Goal: Task Accomplishment & Management: Complete application form

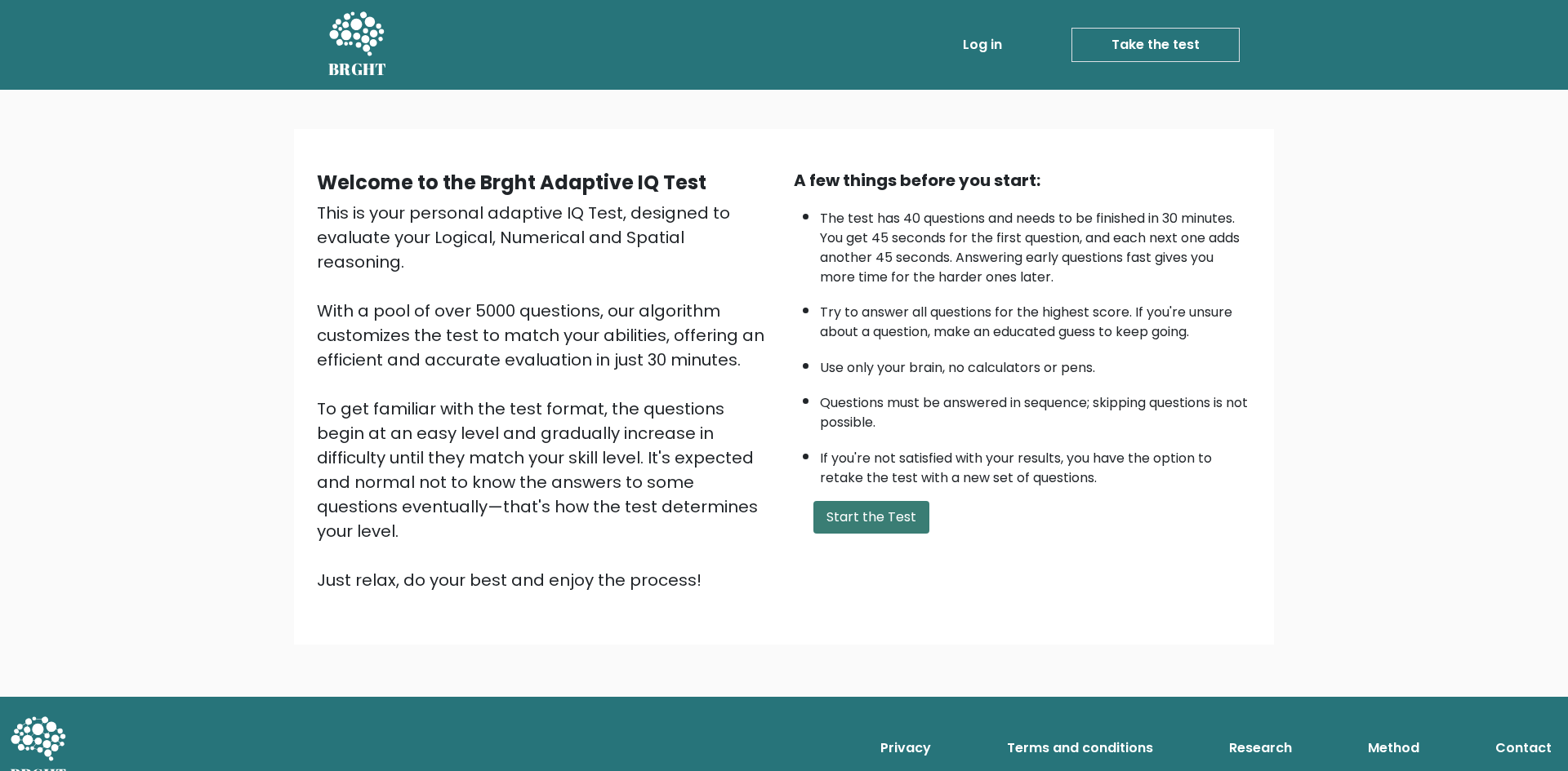
click at [869, 516] on button "Start the Test" at bounding box center [871, 517] width 116 height 33
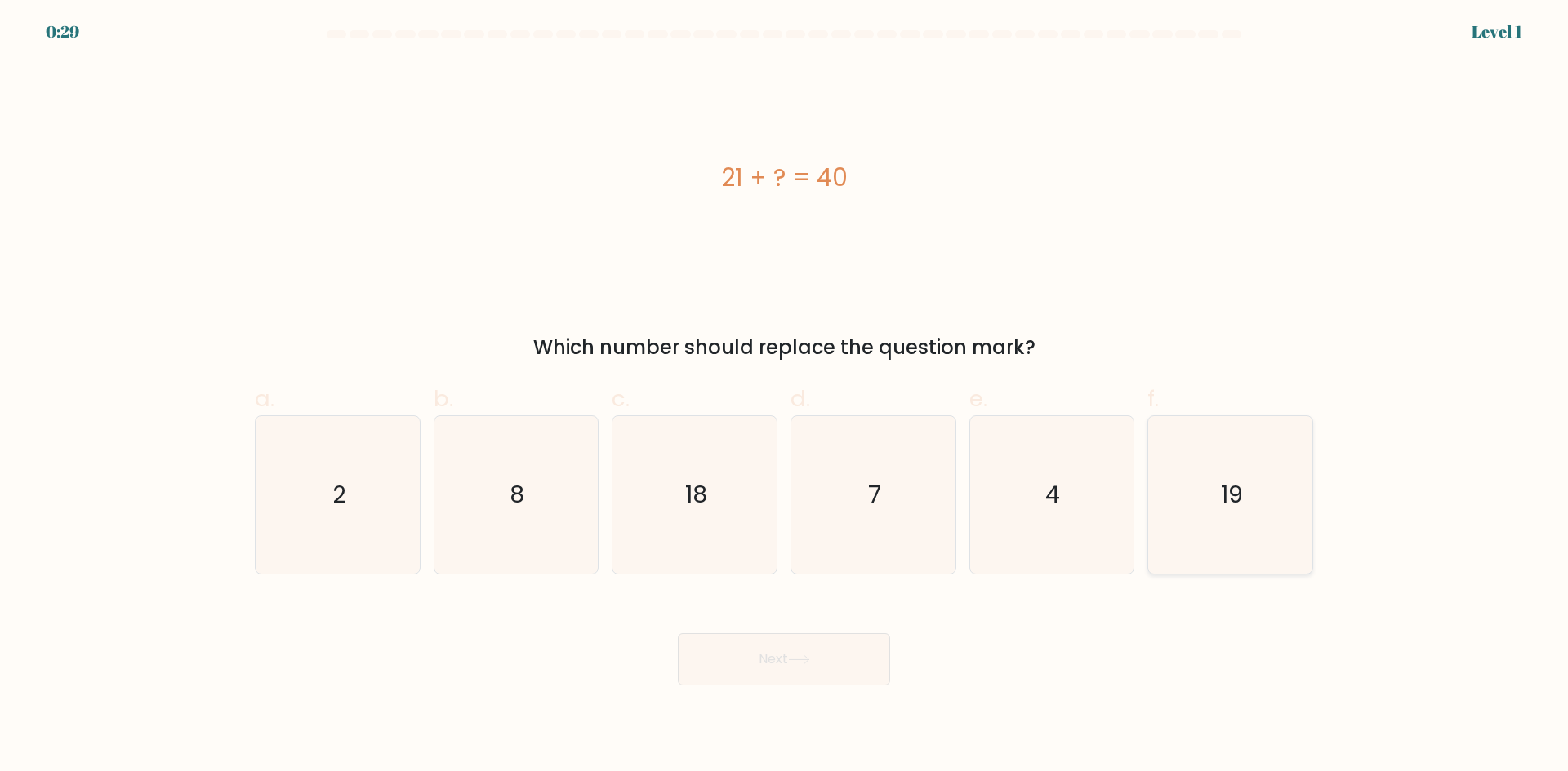
click at [1234, 509] on text "19" at bounding box center [1232, 494] width 22 height 33
click at [785, 396] on input "f. 19" at bounding box center [784, 391] width 1 height 11
radio input "true"
click at [801, 669] on button "Next" at bounding box center [784, 659] width 213 height 52
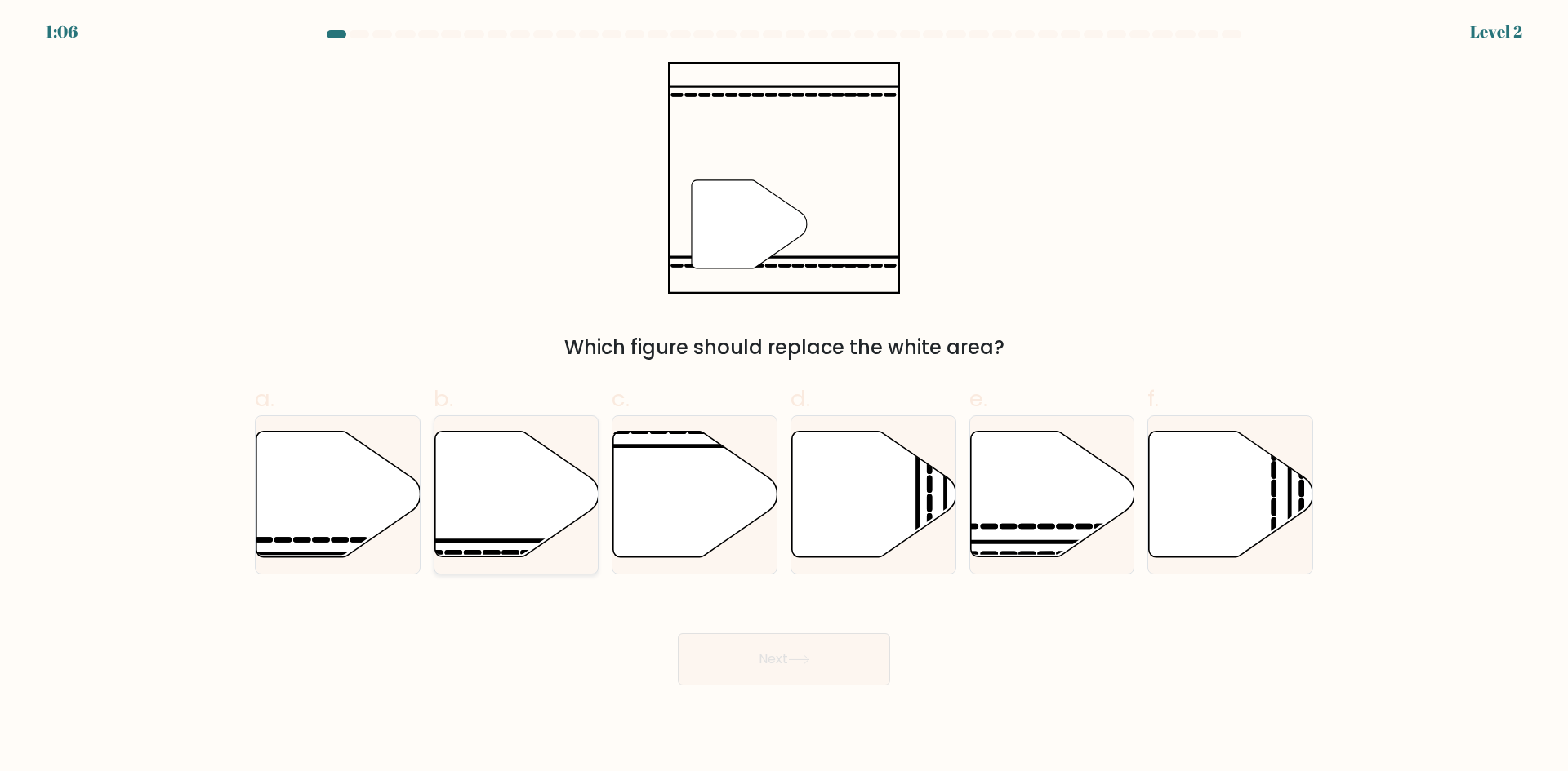
click at [528, 508] on icon at bounding box center [516, 494] width 164 height 125
click at [784, 396] on input "b." at bounding box center [784, 391] width 1 height 11
radio input "true"
click at [771, 672] on button "Next" at bounding box center [784, 659] width 213 height 52
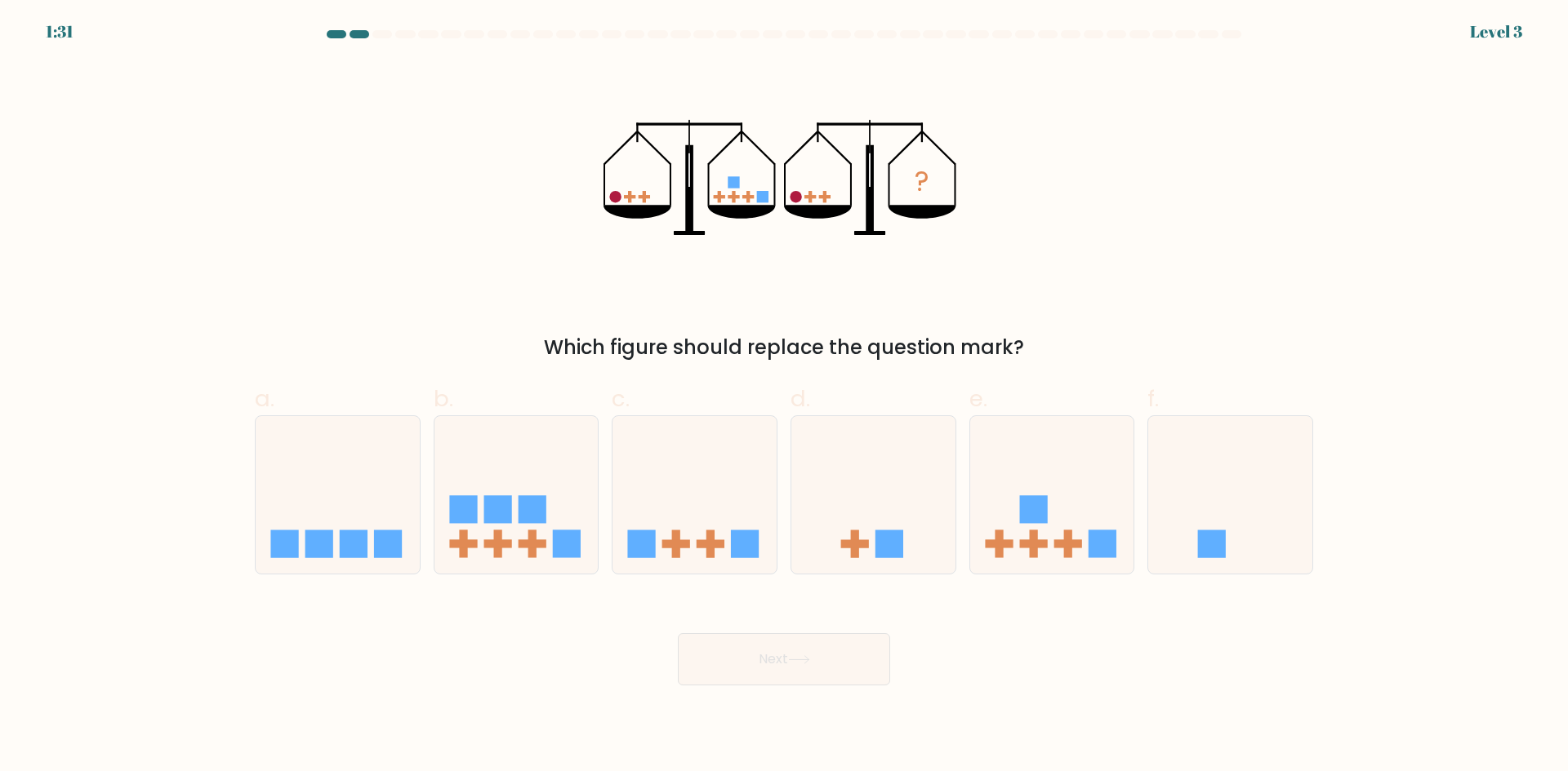
drag, startPoint x: 819, startPoint y: 386, endPoint x: 1171, endPoint y: 213, distance: 392.2
click at [1171, 213] on div "? Which figure should replace the question mark?" at bounding box center [784, 212] width 1078 height 300
click at [1078, 521] on icon at bounding box center [1053, 495] width 164 height 135
click at [785, 396] on input "e." at bounding box center [784, 391] width 1 height 11
radio input "true"
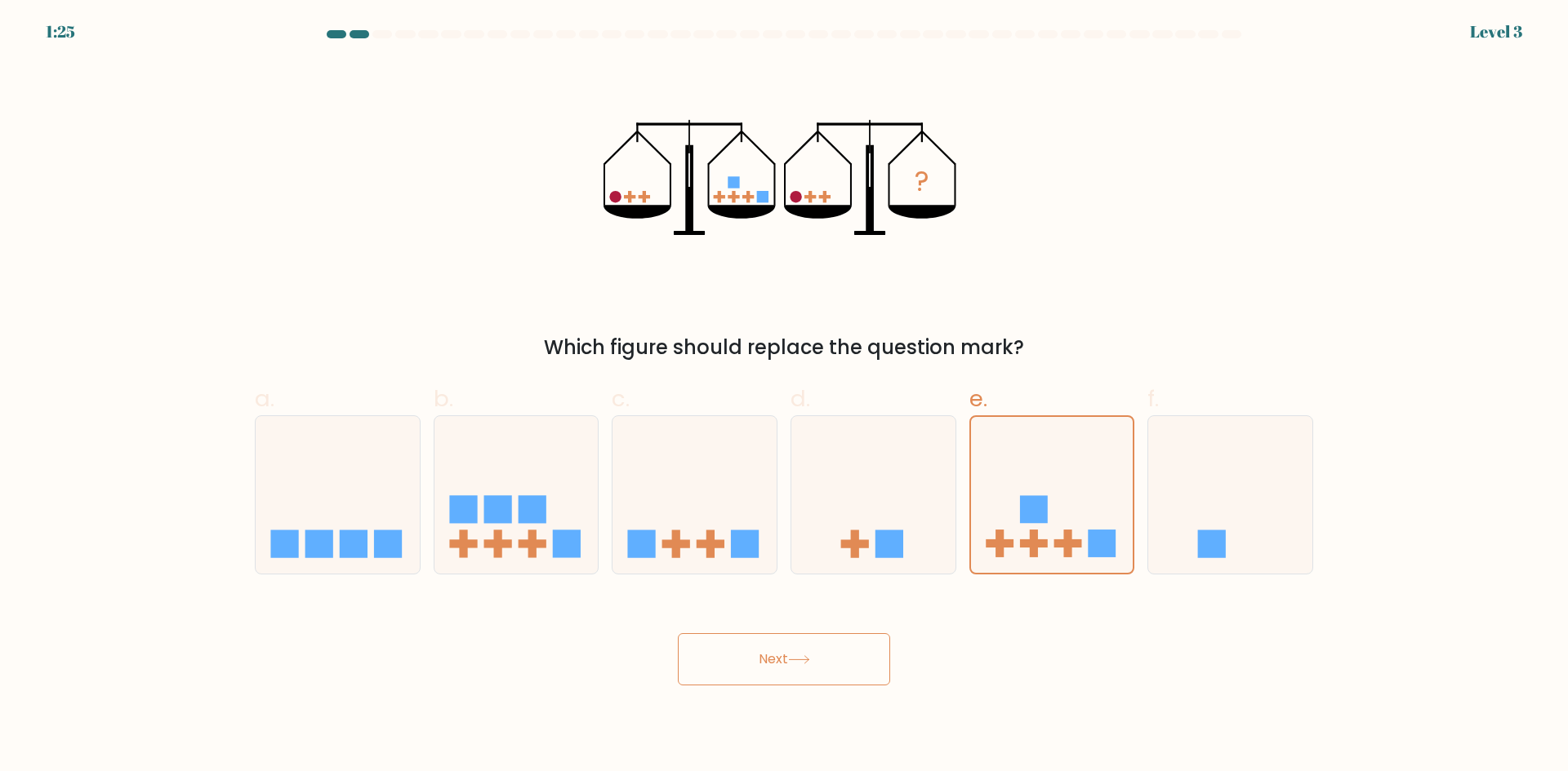
click at [797, 660] on icon at bounding box center [798, 660] width 19 height 8
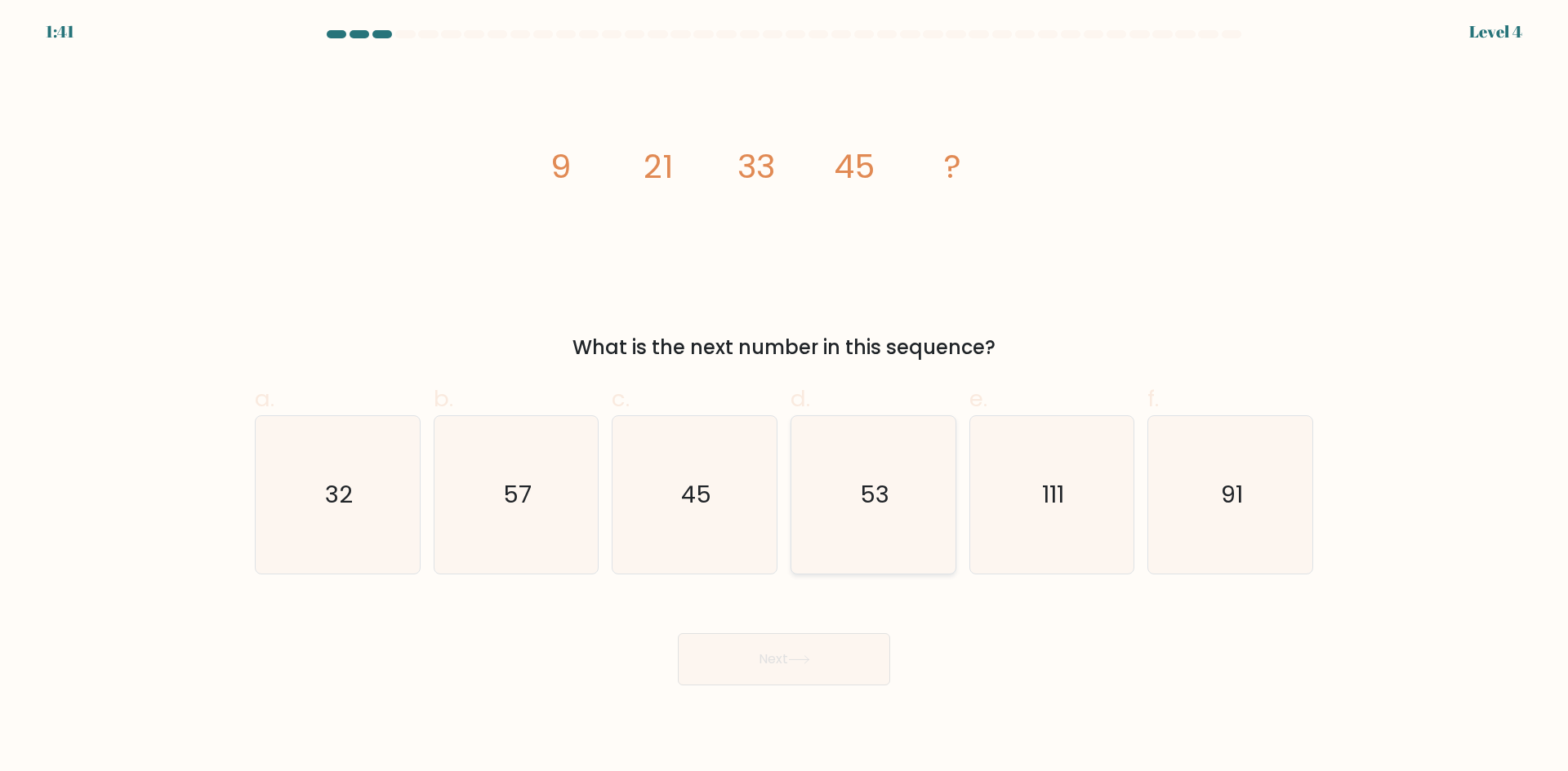
click at [855, 497] on icon "53" at bounding box center [874, 495] width 157 height 157
click at [785, 396] on input "d. 53" at bounding box center [784, 391] width 1 height 11
radio input "true"
click at [804, 667] on button "Next" at bounding box center [784, 659] width 213 height 52
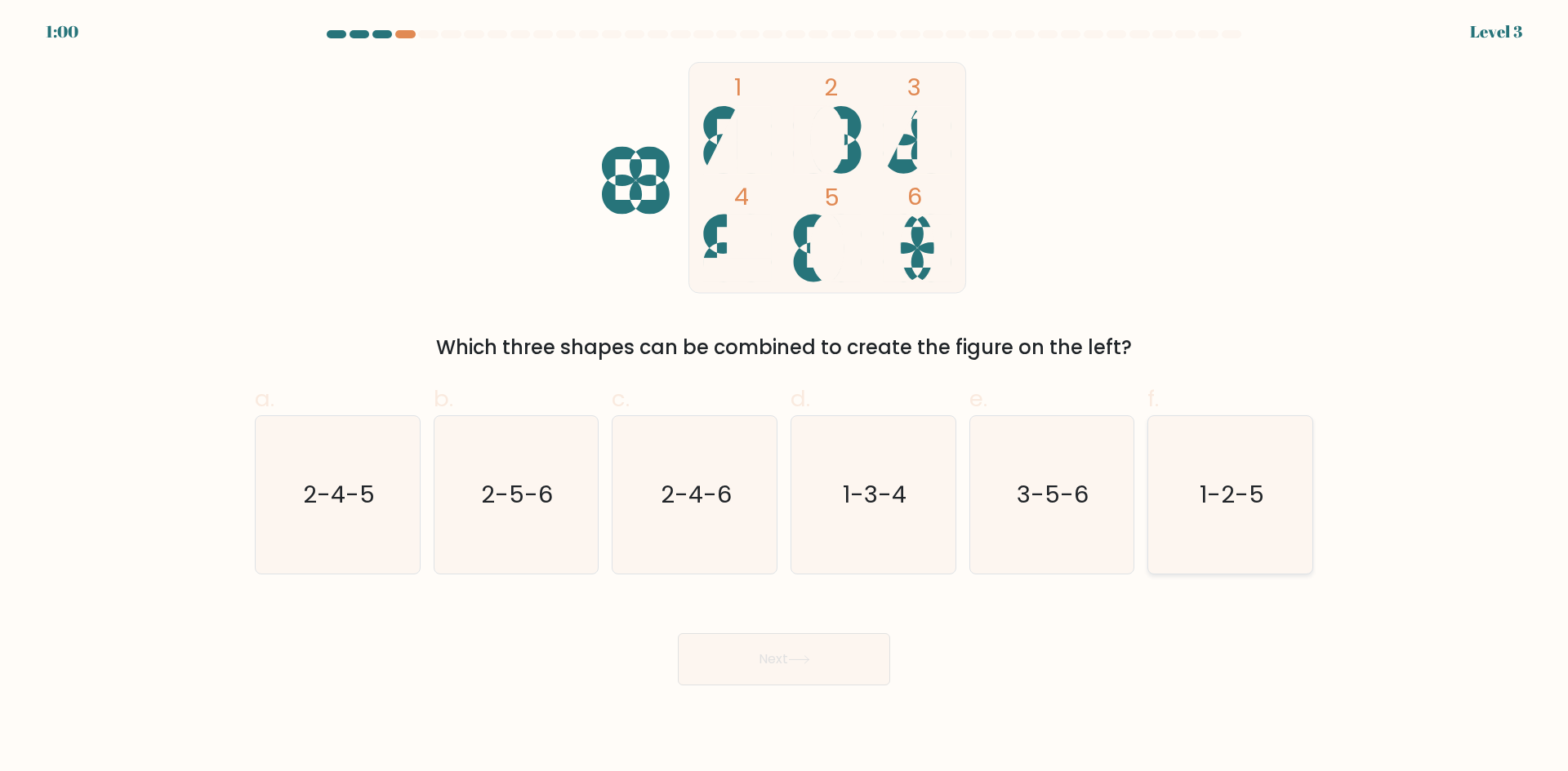
click at [1219, 486] on text "1-2-5" at bounding box center [1232, 494] width 64 height 33
click at [785, 396] on input "f. 1-2-5" at bounding box center [784, 391] width 1 height 11
radio input "true"
click at [748, 671] on button "Next" at bounding box center [784, 659] width 213 height 52
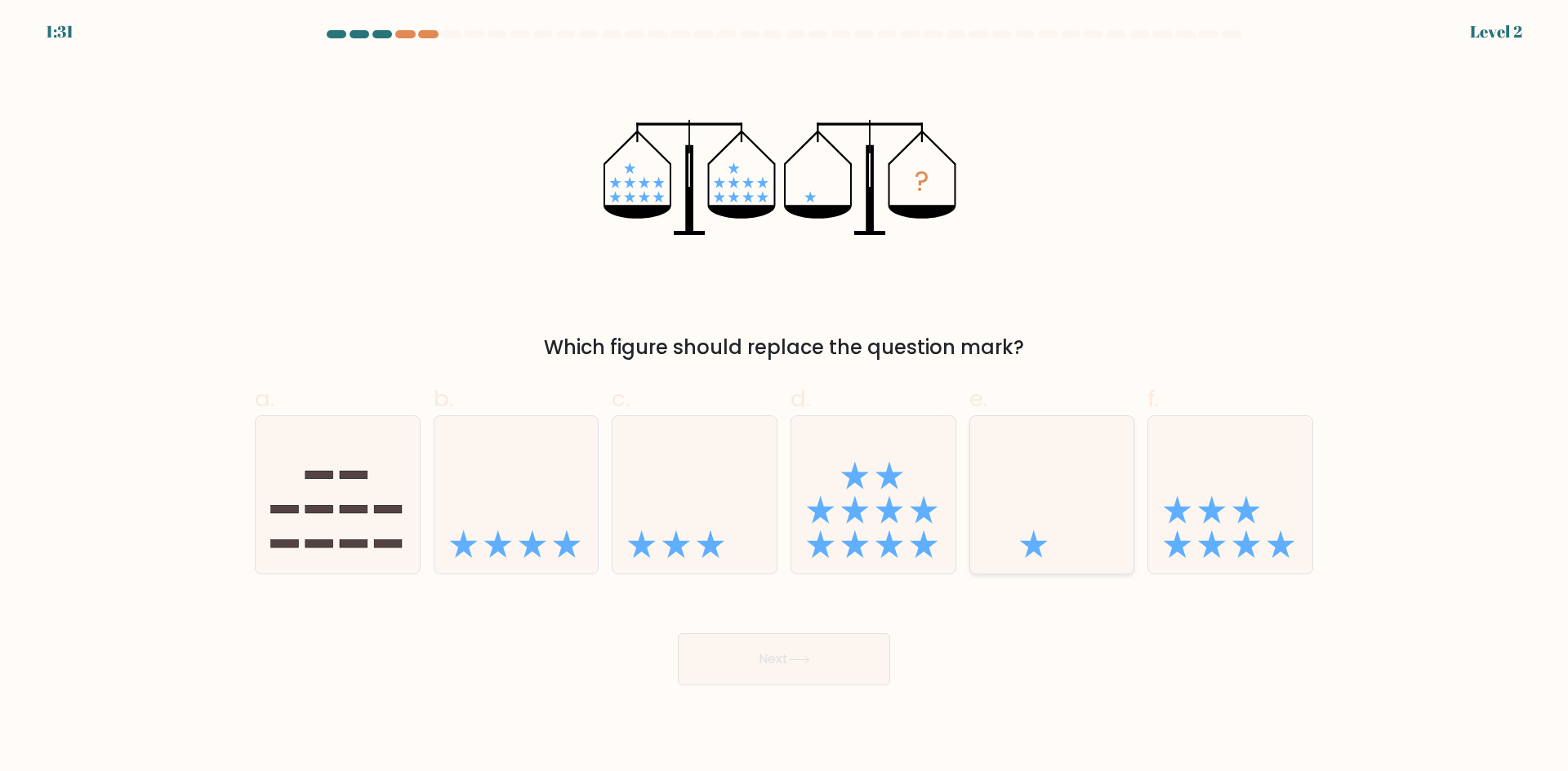
click at [1086, 484] on icon at bounding box center [1053, 495] width 164 height 135
click at [785, 396] on input "e." at bounding box center [784, 391] width 1 height 11
radio input "true"
click at [819, 667] on button "Next" at bounding box center [784, 659] width 213 height 52
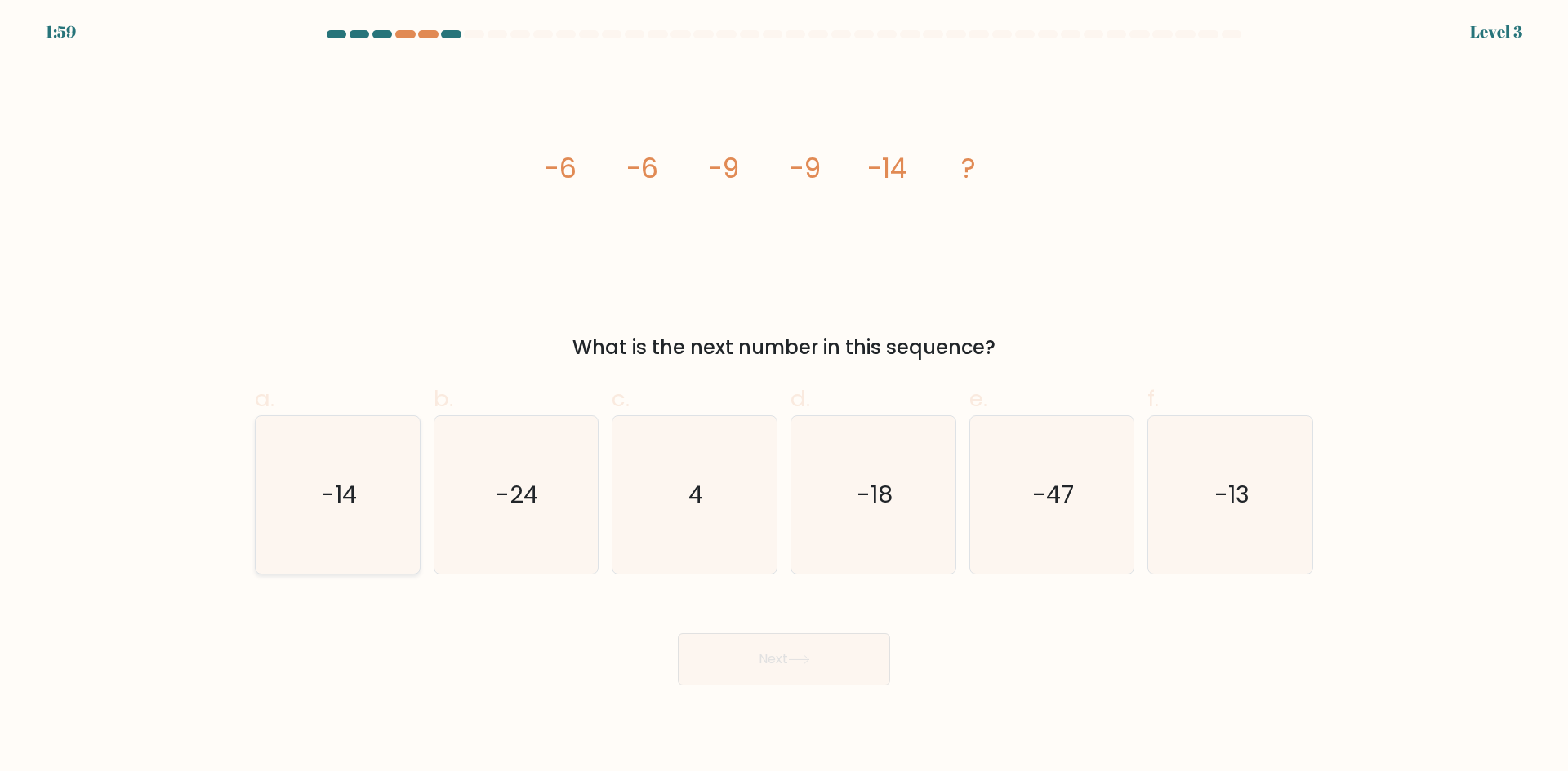
click at [319, 487] on icon "-14" at bounding box center [337, 495] width 157 height 157
click at [784, 396] on input "a. -14" at bounding box center [784, 391] width 1 height 11
radio input "true"
click at [794, 670] on button "Next" at bounding box center [784, 659] width 213 height 52
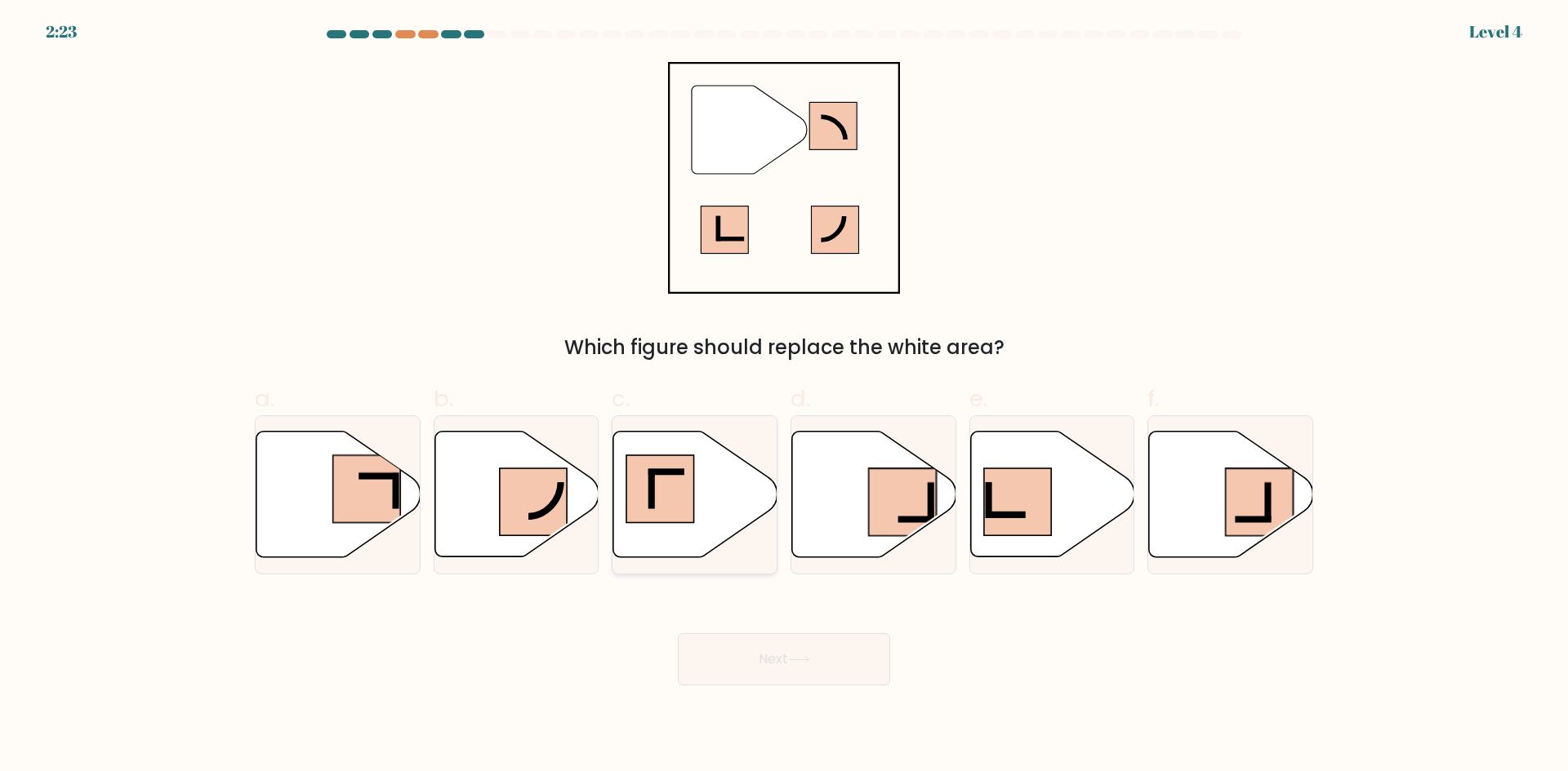
click at [677, 520] on rect at bounding box center [660, 489] width 68 height 68
click at [784, 396] on input "c." at bounding box center [784, 391] width 1 height 11
radio input "true"
click at [779, 671] on button "Next" at bounding box center [784, 659] width 213 height 52
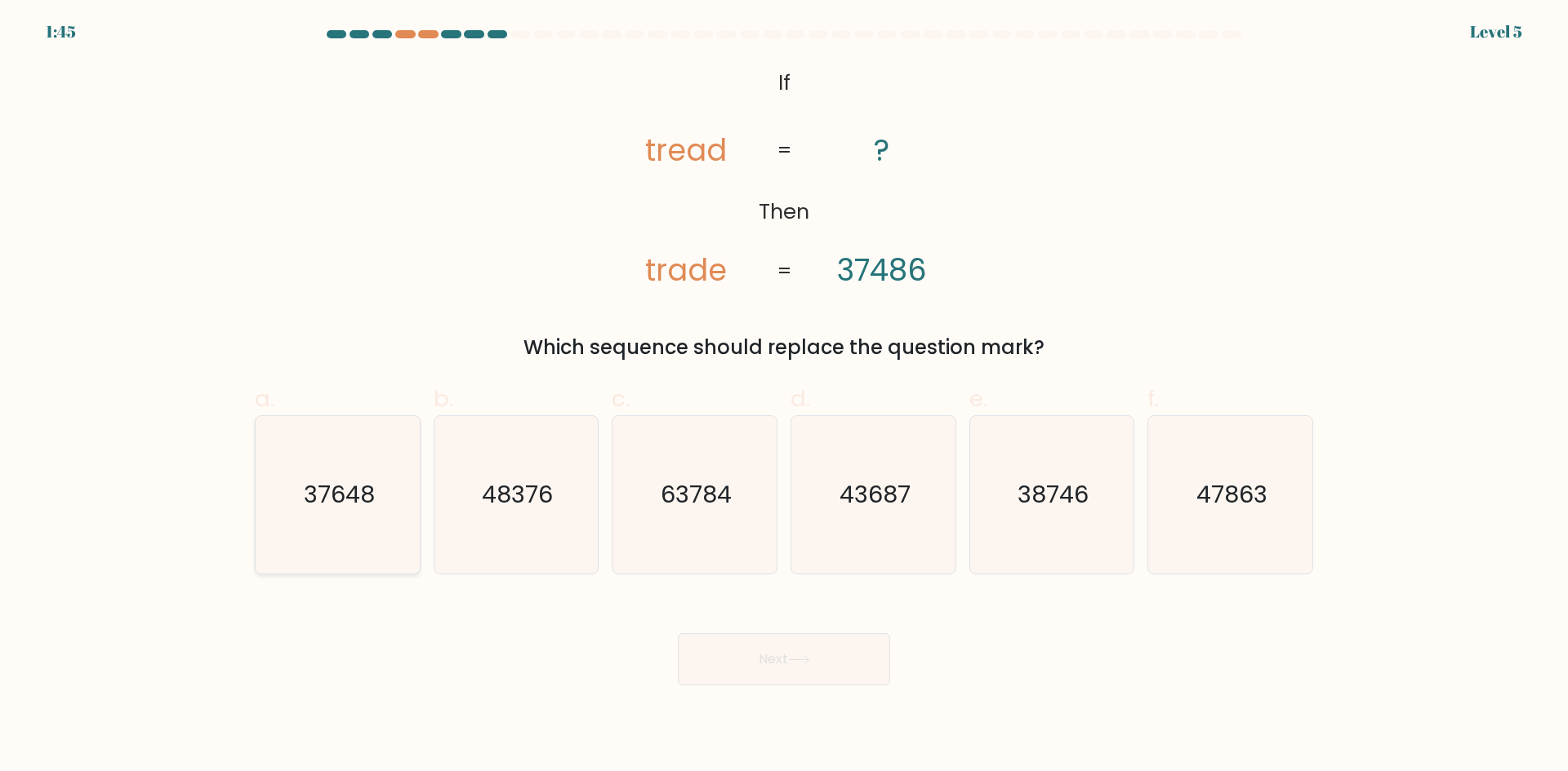
click at [370, 499] on text "37648" at bounding box center [339, 494] width 71 height 33
click at [784, 396] on input "a. 37648" at bounding box center [784, 391] width 1 height 11
radio input "true"
click at [810, 658] on icon at bounding box center [799, 660] width 22 height 9
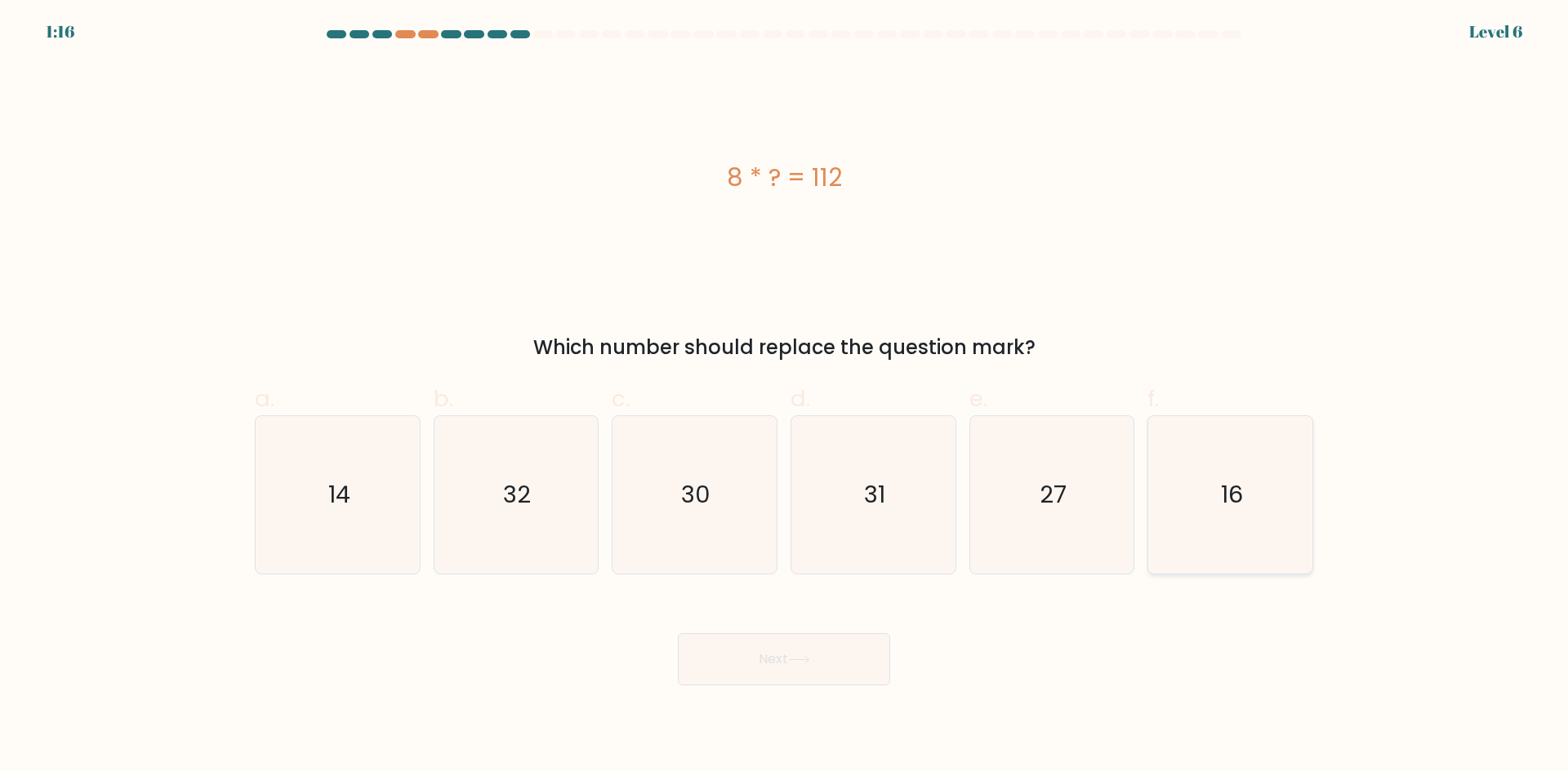
click at [1251, 500] on icon "16" at bounding box center [1230, 495] width 157 height 157
click at [785, 396] on input "f. 16" at bounding box center [784, 391] width 1 height 11
radio input "true"
click at [765, 674] on button "Next" at bounding box center [784, 659] width 213 height 52
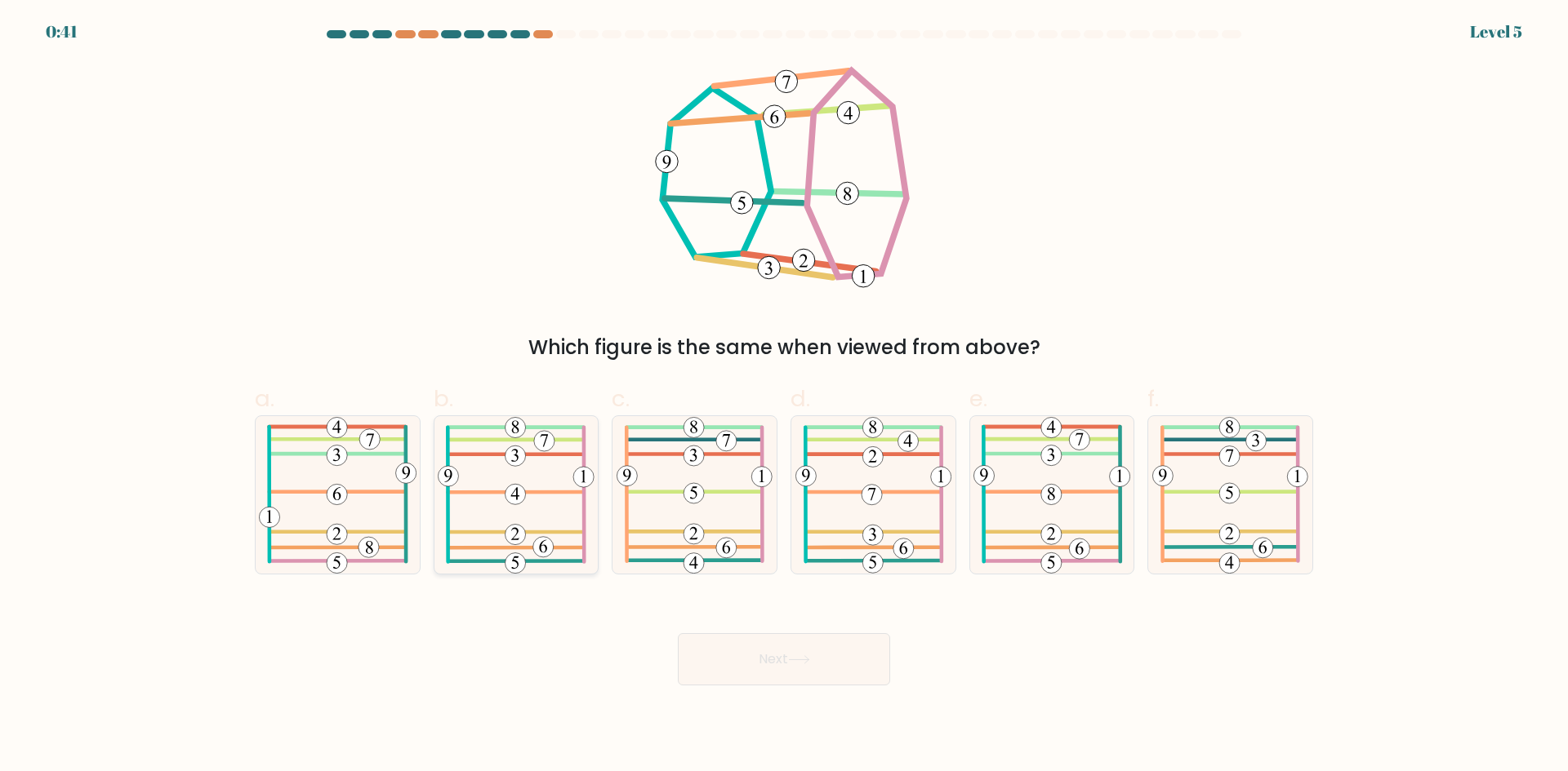
click at [494, 489] on icon at bounding box center [515, 495] width 156 height 157
click at [784, 396] on input "b." at bounding box center [784, 391] width 1 height 11
radio input "true"
click at [772, 671] on button "Next" at bounding box center [784, 659] width 213 height 52
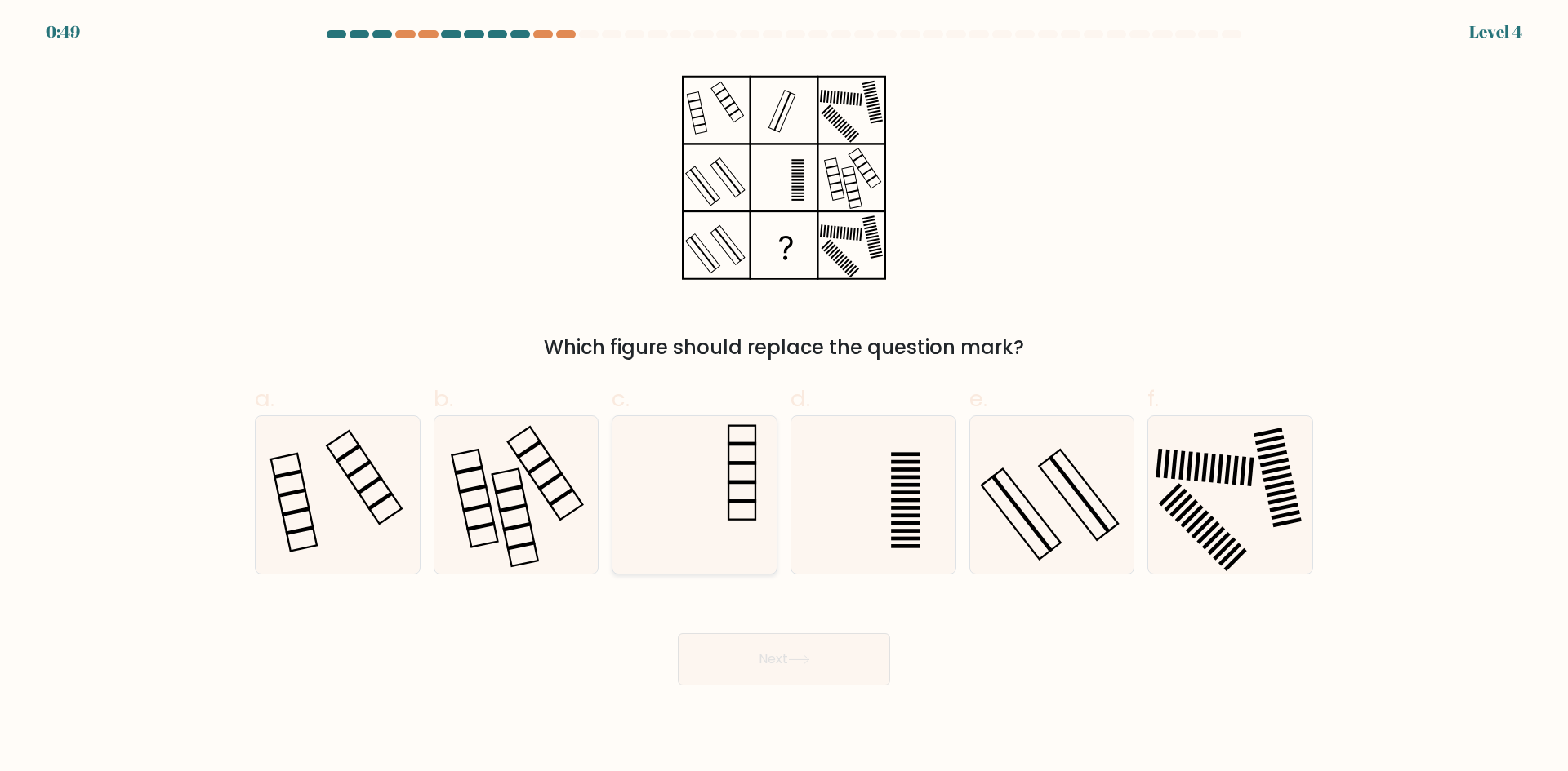
click at [737, 494] on icon at bounding box center [694, 495] width 157 height 157
click at [784, 396] on input "c." at bounding box center [784, 391] width 1 height 11
radio input "true"
click at [797, 670] on button "Next" at bounding box center [784, 659] width 213 height 52
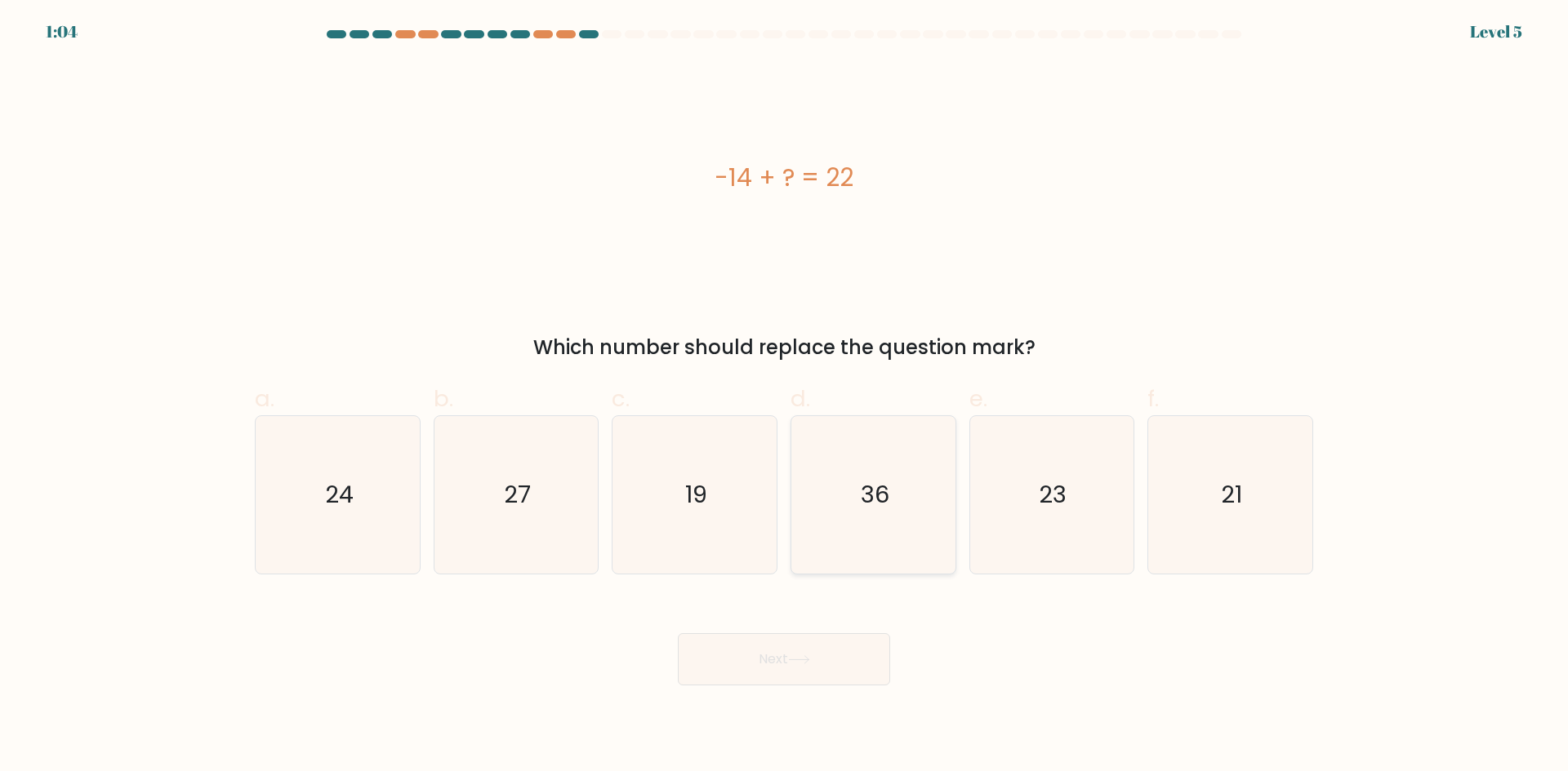
click at [877, 505] on text "36" at bounding box center [875, 494] width 28 height 33
click at [785, 396] on input "d. 36" at bounding box center [784, 391] width 1 height 11
radio input "true"
drag, startPoint x: 795, startPoint y: 680, endPoint x: 795, endPoint y: 670, distance: 10.0
click at [795, 675] on button "Next" at bounding box center [784, 659] width 213 height 52
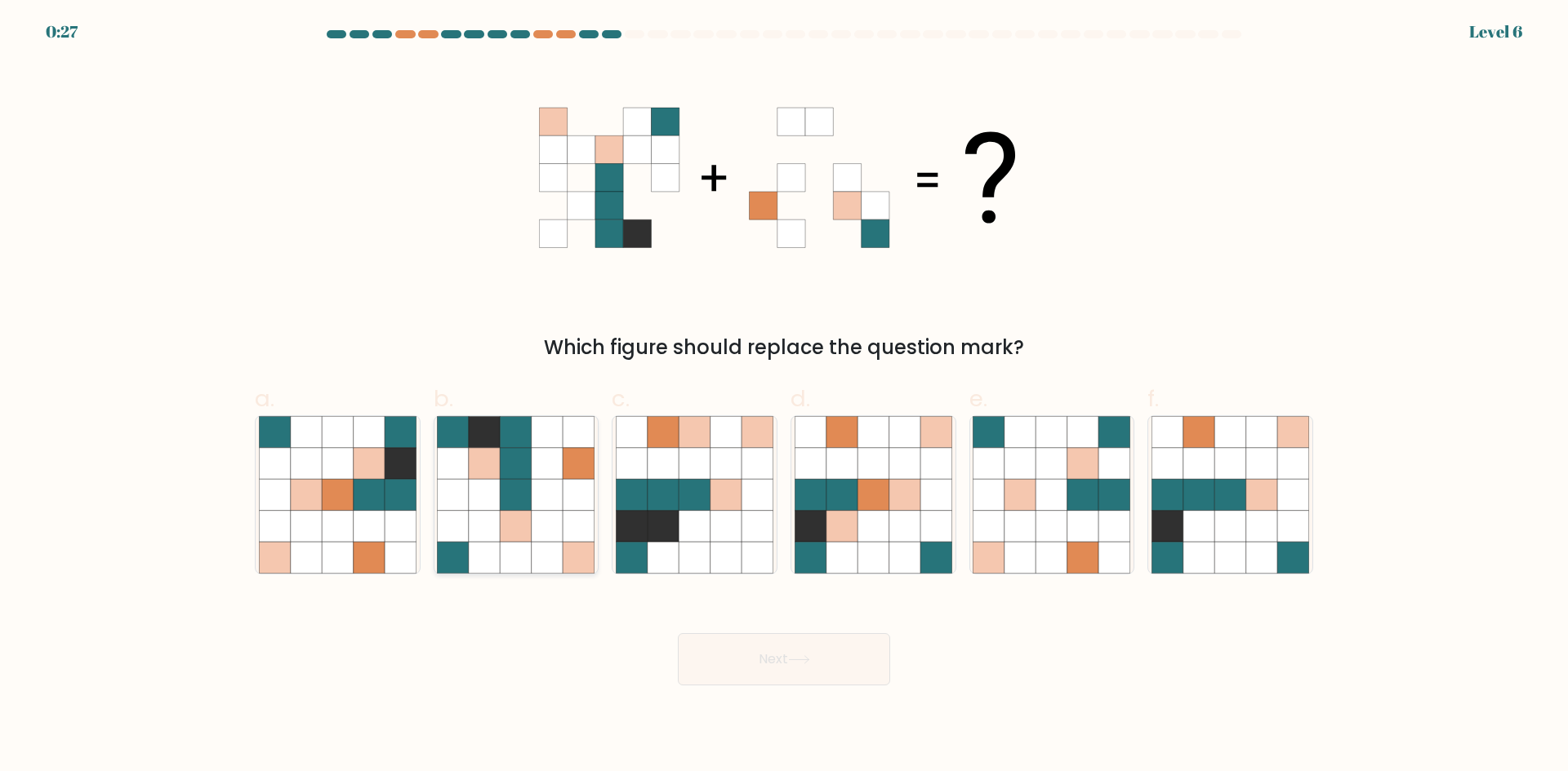
click at [541, 498] on icon at bounding box center [546, 494] width 31 height 31
click at [784, 396] on input "b." at bounding box center [784, 391] width 1 height 11
radio input "true"
click at [830, 675] on button "Next" at bounding box center [784, 659] width 213 height 52
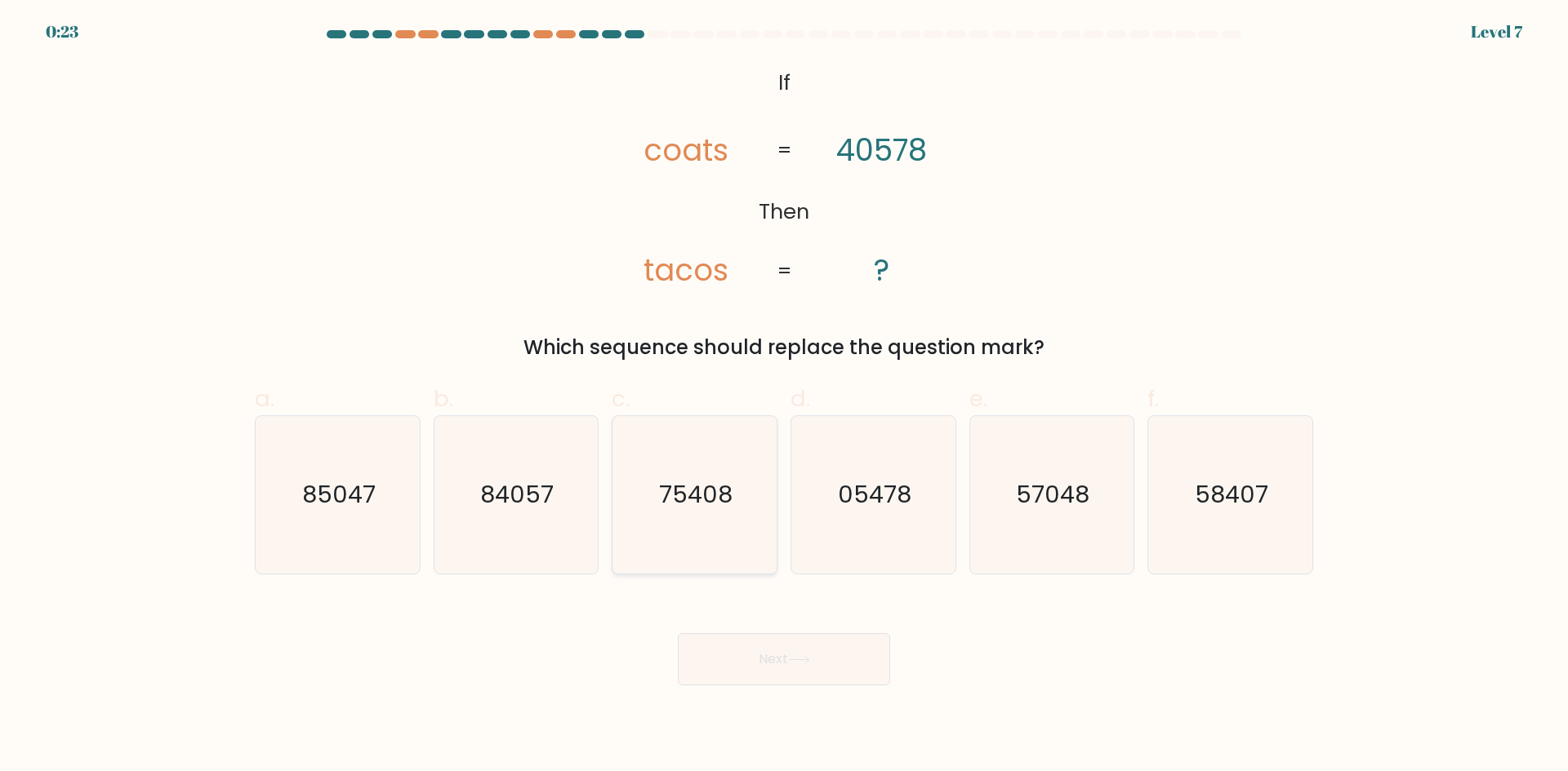
click at [663, 536] on icon "75408" at bounding box center [694, 495] width 157 height 157
click at [784, 396] on input "c. 75408" at bounding box center [784, 391] width 1 height 11
radio input "true"
click at [745, 658] on button "Next" at bounding box center [784, 659] width 213 height 52
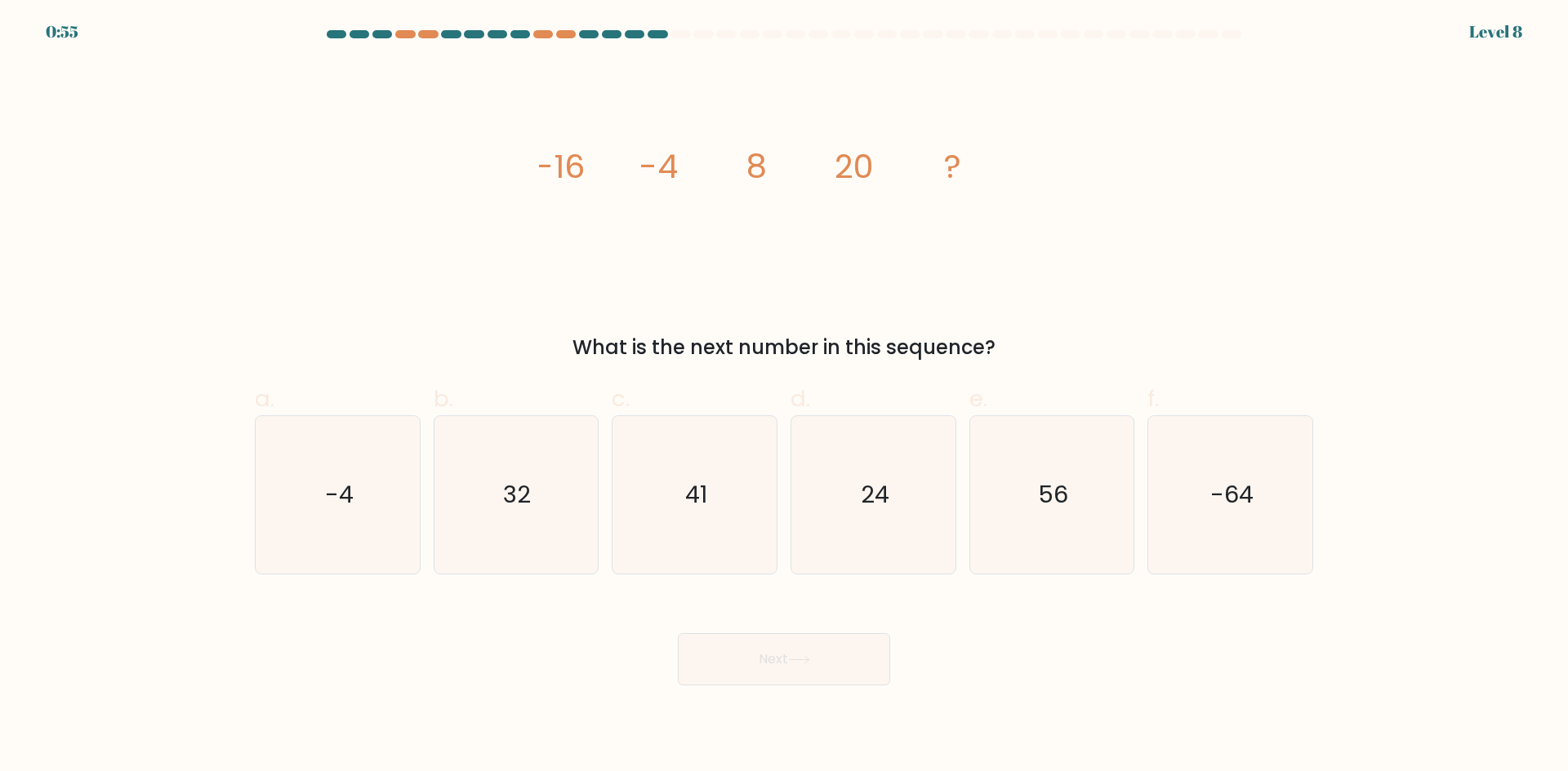
click at [644, 589] on form at bounding box center [784, 358] width 1568 height 656
click at [1237, 474] on icon "-64" at bounding box center [1230, 495] width 157 height 157
click at [785, 396] on input "f. -64" at bounding box center [784, 391] width 1 height 11
radio input "true"
click at [829, 656] on button "Next" at bounding box center [784, 659] width 213 height 52
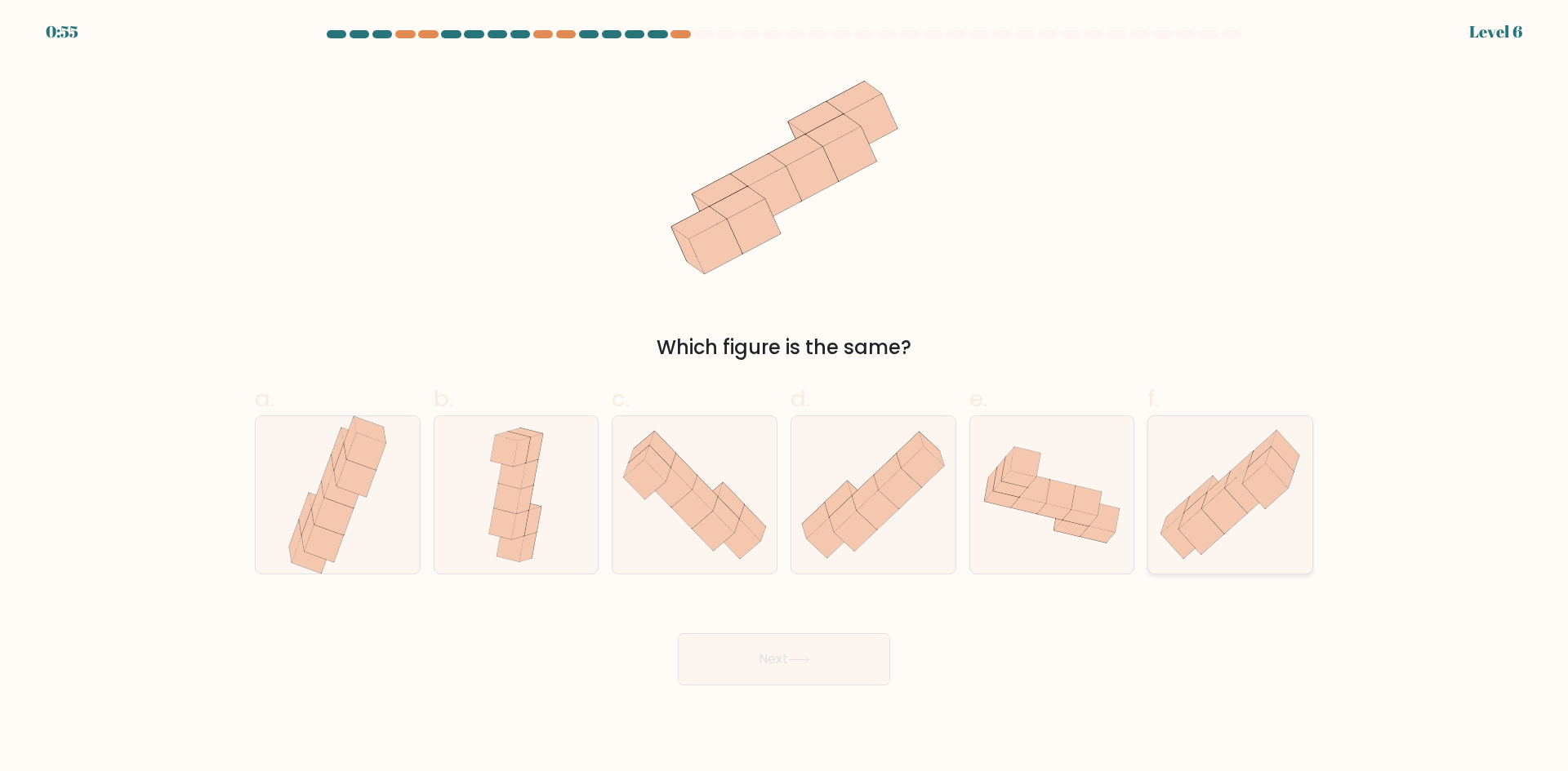
click at [1257, 489] on icon at bounding box center [1266, 486] width 45 height 46
click at [785, 396] on input "f." at bounding box center [784, 391] width 1 height 11
radio input "true"
click at [831, 658] on button "Next" at bounding box center [784, 659] width 213 height 52
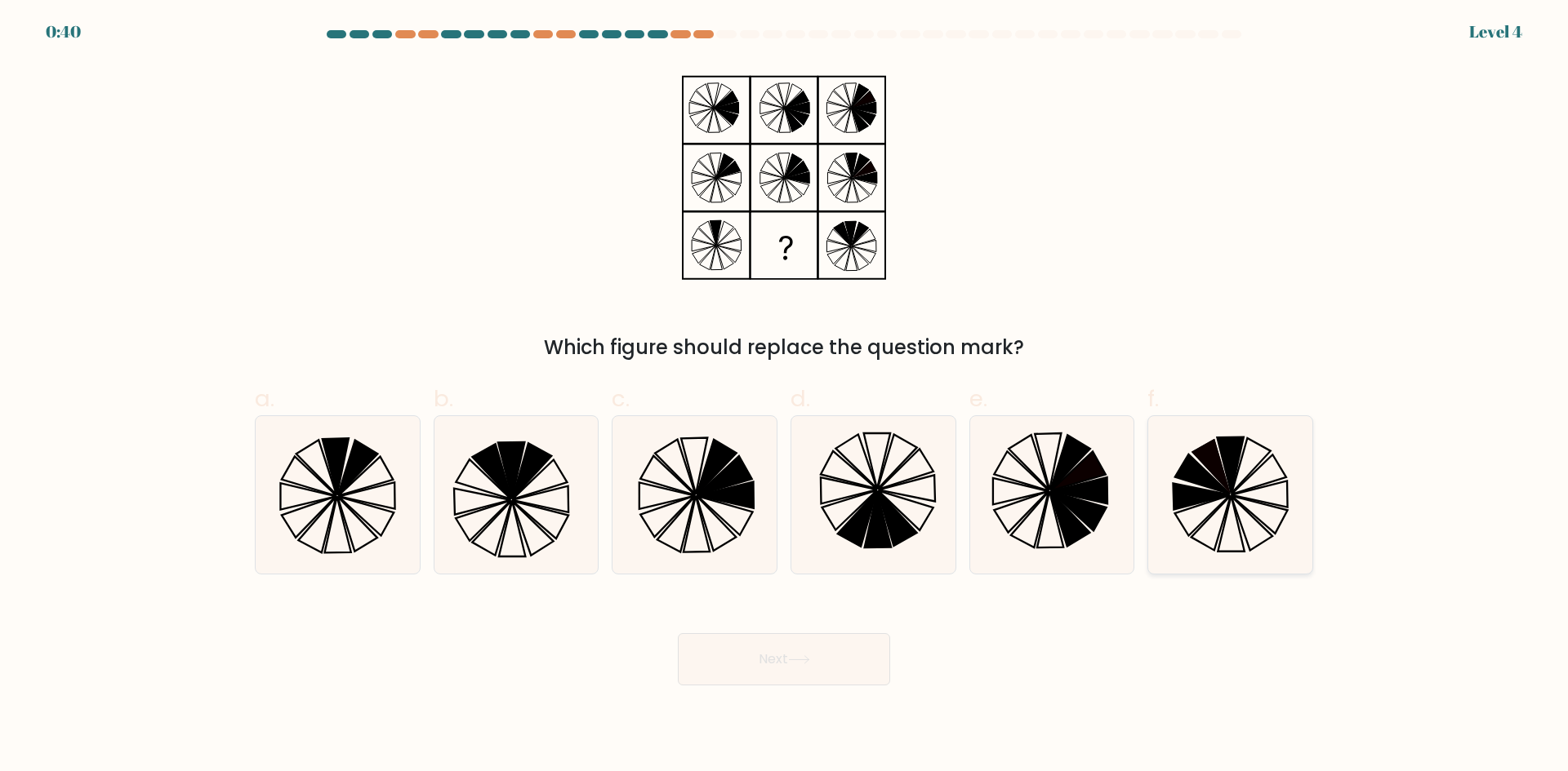
click at [1243, 514] on icon at bounding box center [1230, 495] width 157 height 157
click at [785, 396] on input "f." at bounding box center [784, 391] width 1 height 11
radio input "true"
click at [786, 668] on button "Next" at bounding box center [784, 659] width 213 height 52
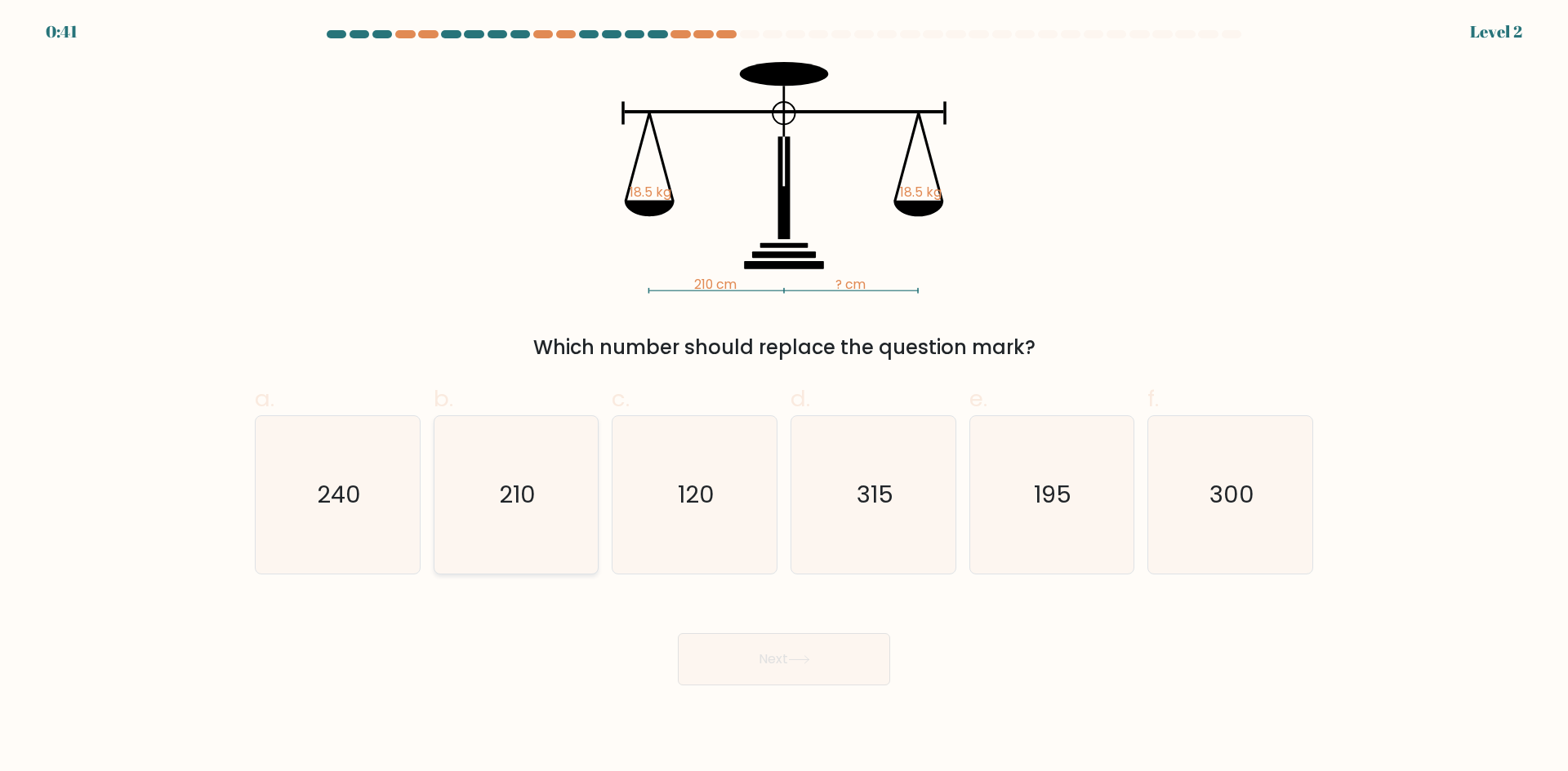
click at [524, 509] on text "210" at bounding box center [517, 494] width 37 height 33
click at [784, 396] on input "b. 210" at bounding box center [784, 391] width 1 height 11
radio input "true"
click at [843, 682] on button "Next" at bounding box center [784, 659] width 213 height 52
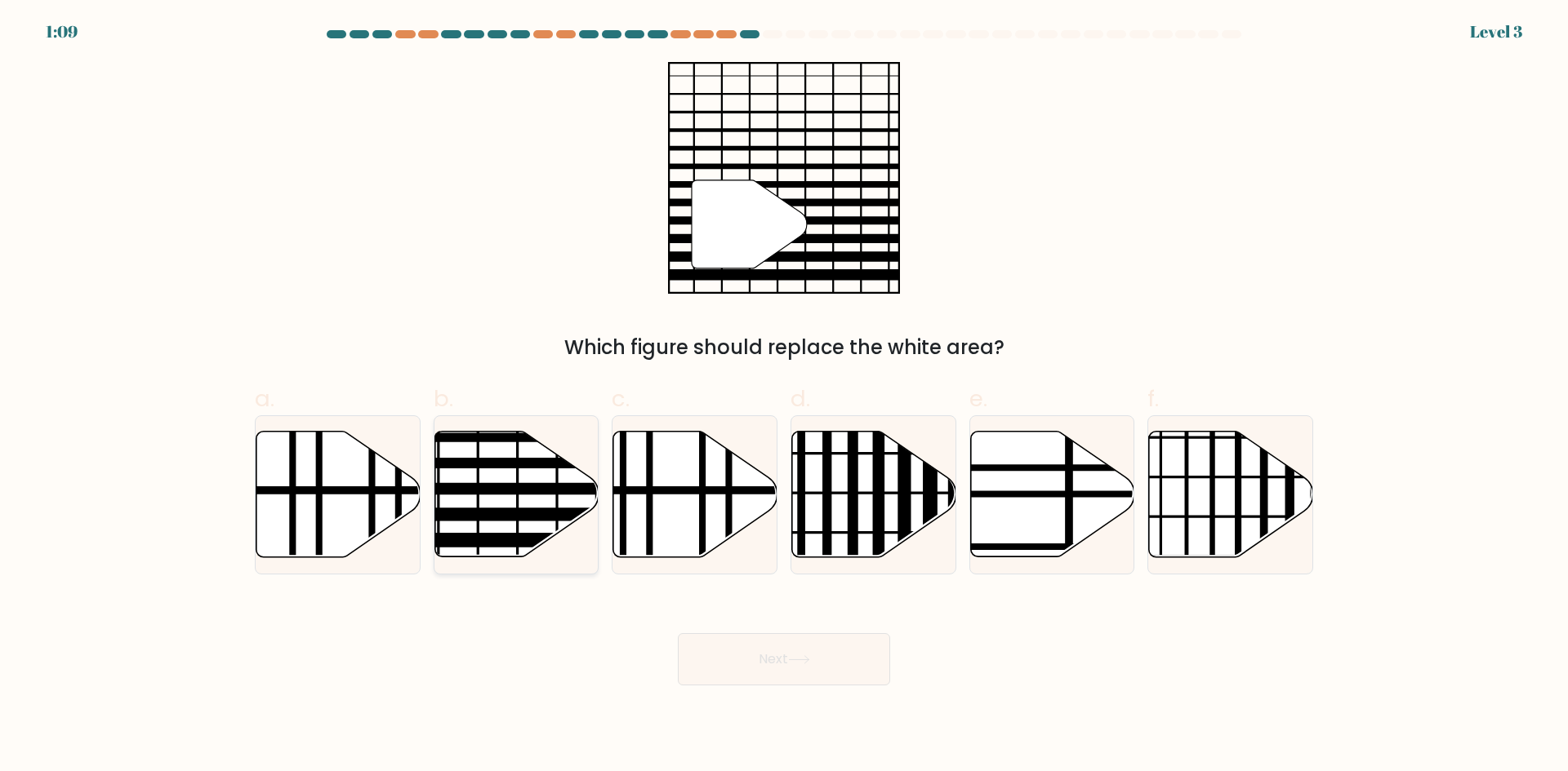
click at [533, 515] on line at bounding box center [566, 515] width 331 height 0
click at [784, 396] on input "b." at bounding box center [784, 391] width 1 height 11
radio input "true"
click at [842, 652] on button "Next" at bounding box center [784, 659] width 213 height 52
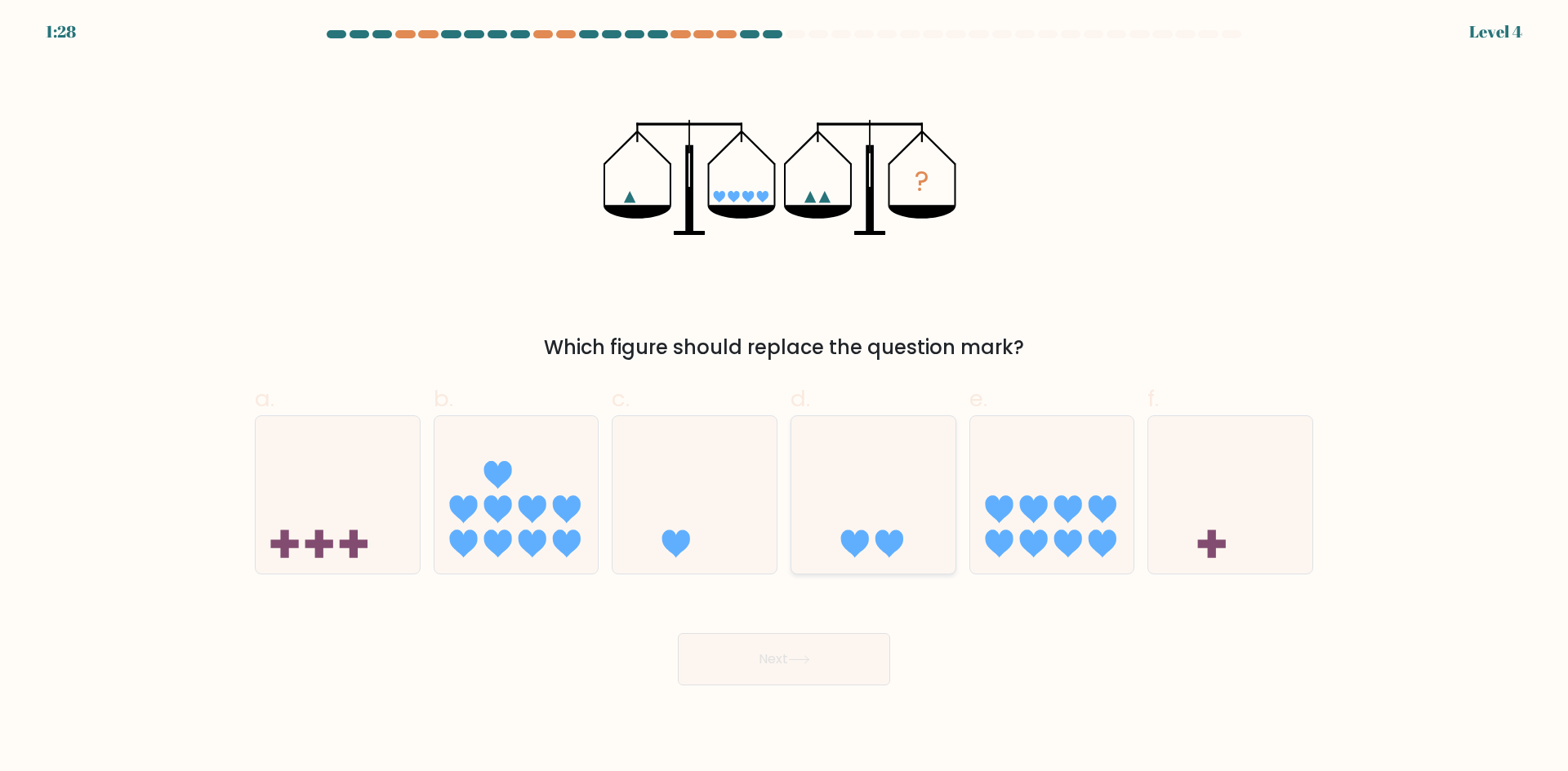
click at [853, 521] on icon at bounding box center [874, 495] width 164 height 135
click at [785, 396] on input "d." at bounding box center [784, 391] width 1 height 11
radio input "true"
click at [811, 677] on button "Next" at bounding box center [784, 659] width 213 height 52
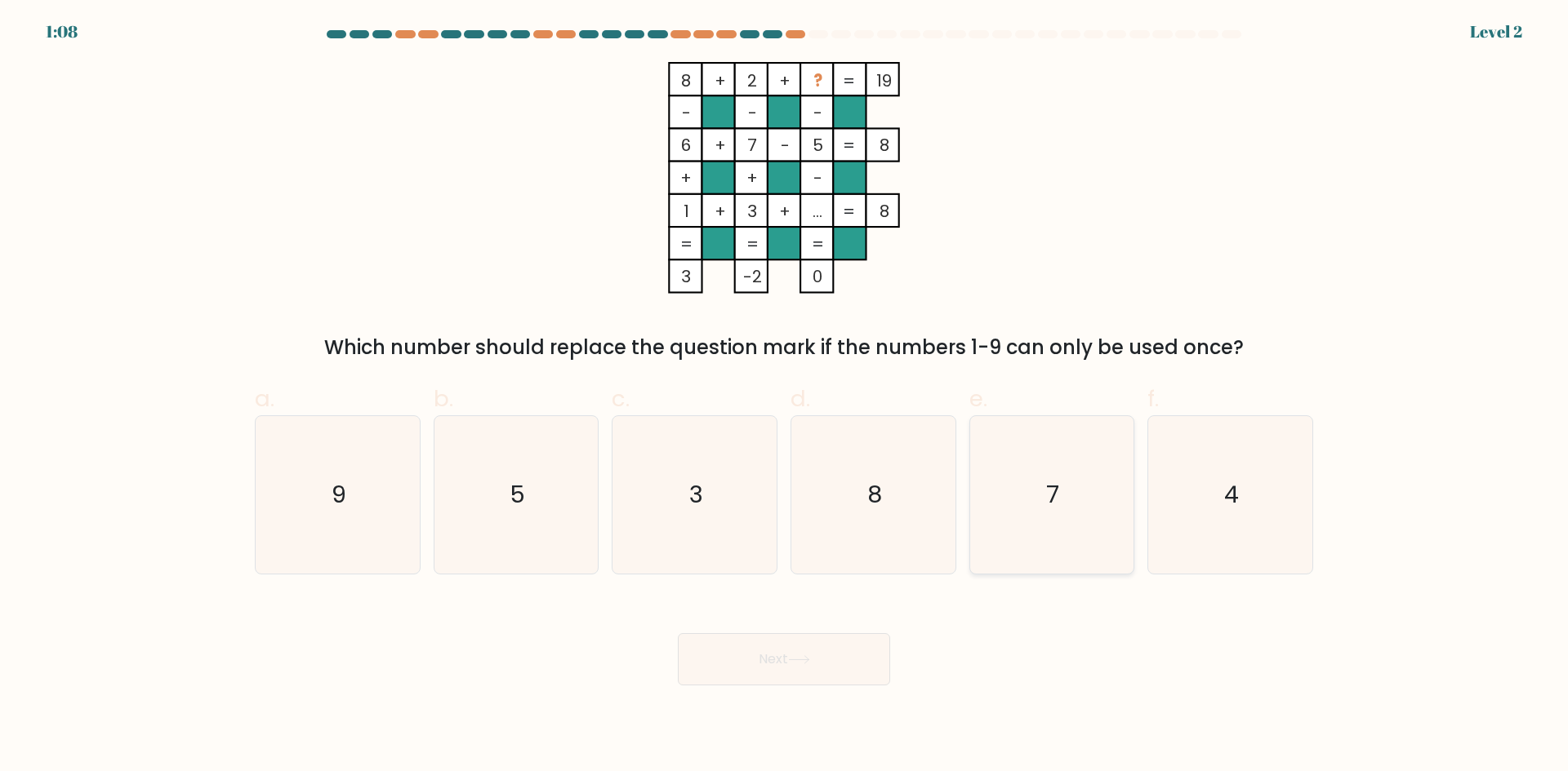
click at [1033, 483] on icon "7" at bounding box center [1052, 495] width 157 height 157
click at [785, 396] on input "e. 7" at bounding box center [784, 391] width 1 height 11
radio input "true"
click at [935, 485] on icon "8" at bounding box center [874, 495] width 157 height 157
click at [785, 396] on input "d. 8" at bounding box center [784, 391] width 1 height 11
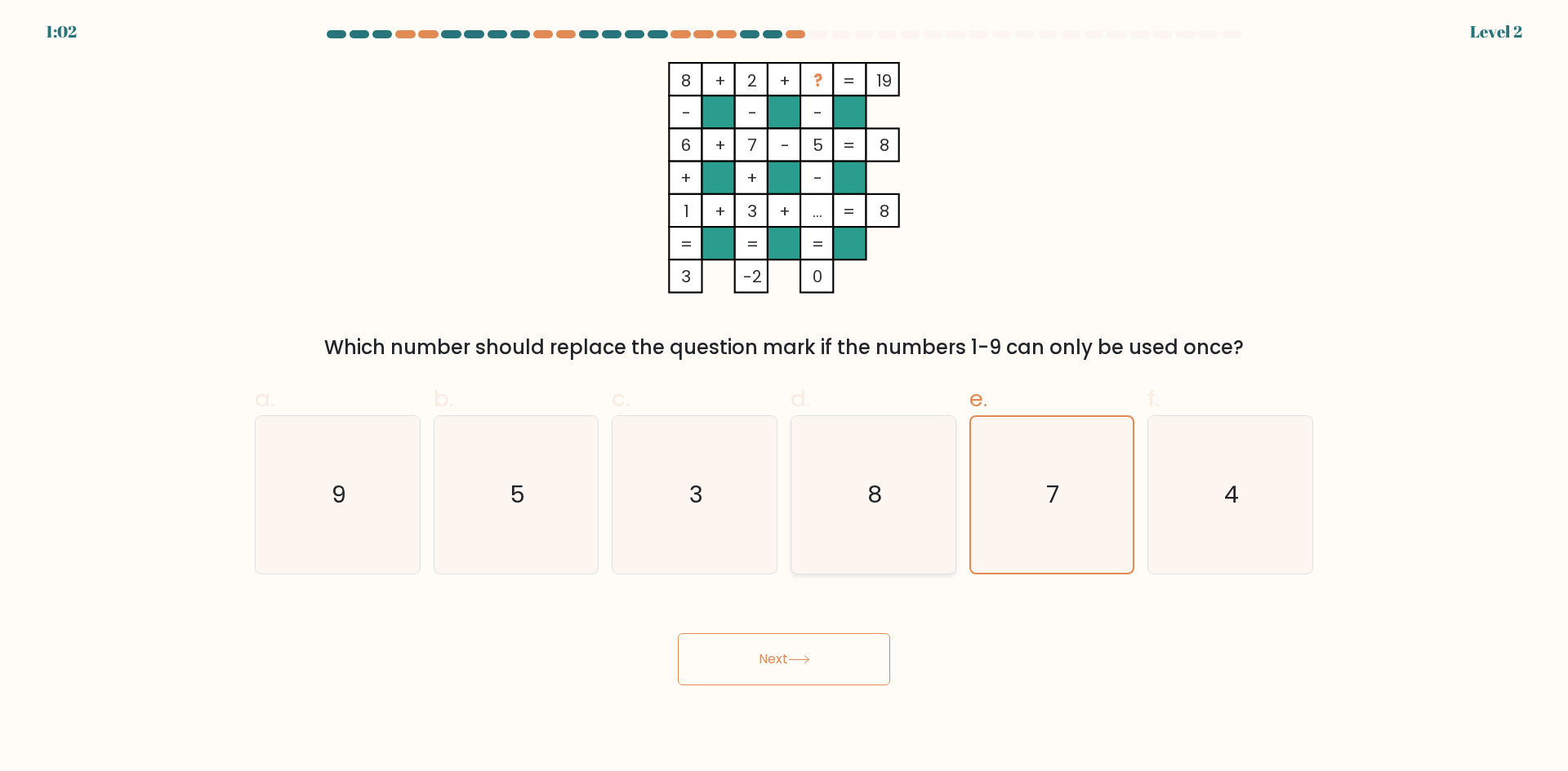
radio input "true"
click at [807, 670] on button "Next" at bounding box center [784, 659] width 213 height 52
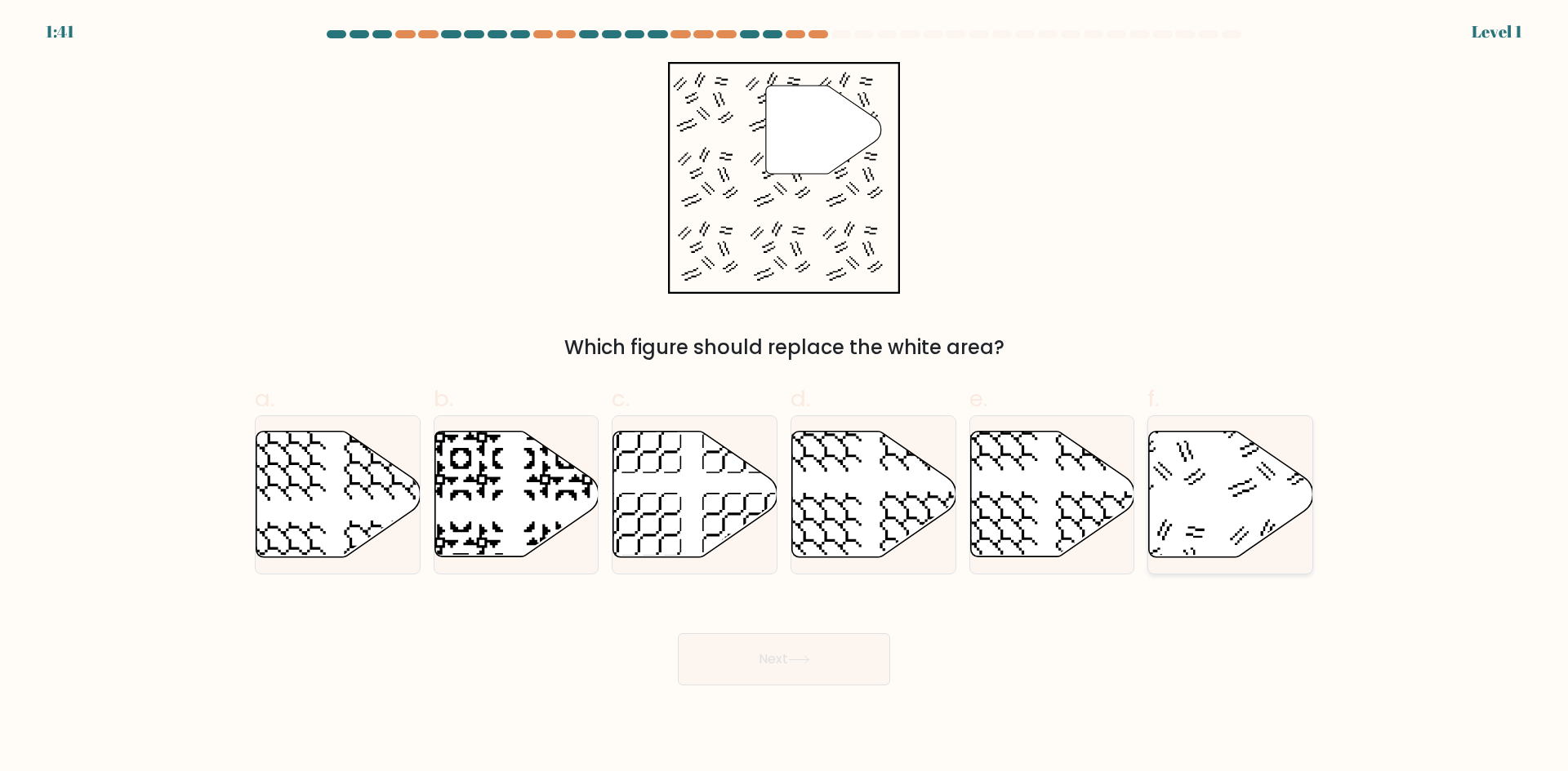
click at [1229, 494] on icon at bounding box center [1231, 494] width 164 height 125
click at [785, 396] on input "f." at bounding box center [784, 391] width 1 height 11
radio input "true"
click at [784, 660] on button "Next" at bounding box center [784, 659] width 213 height 52
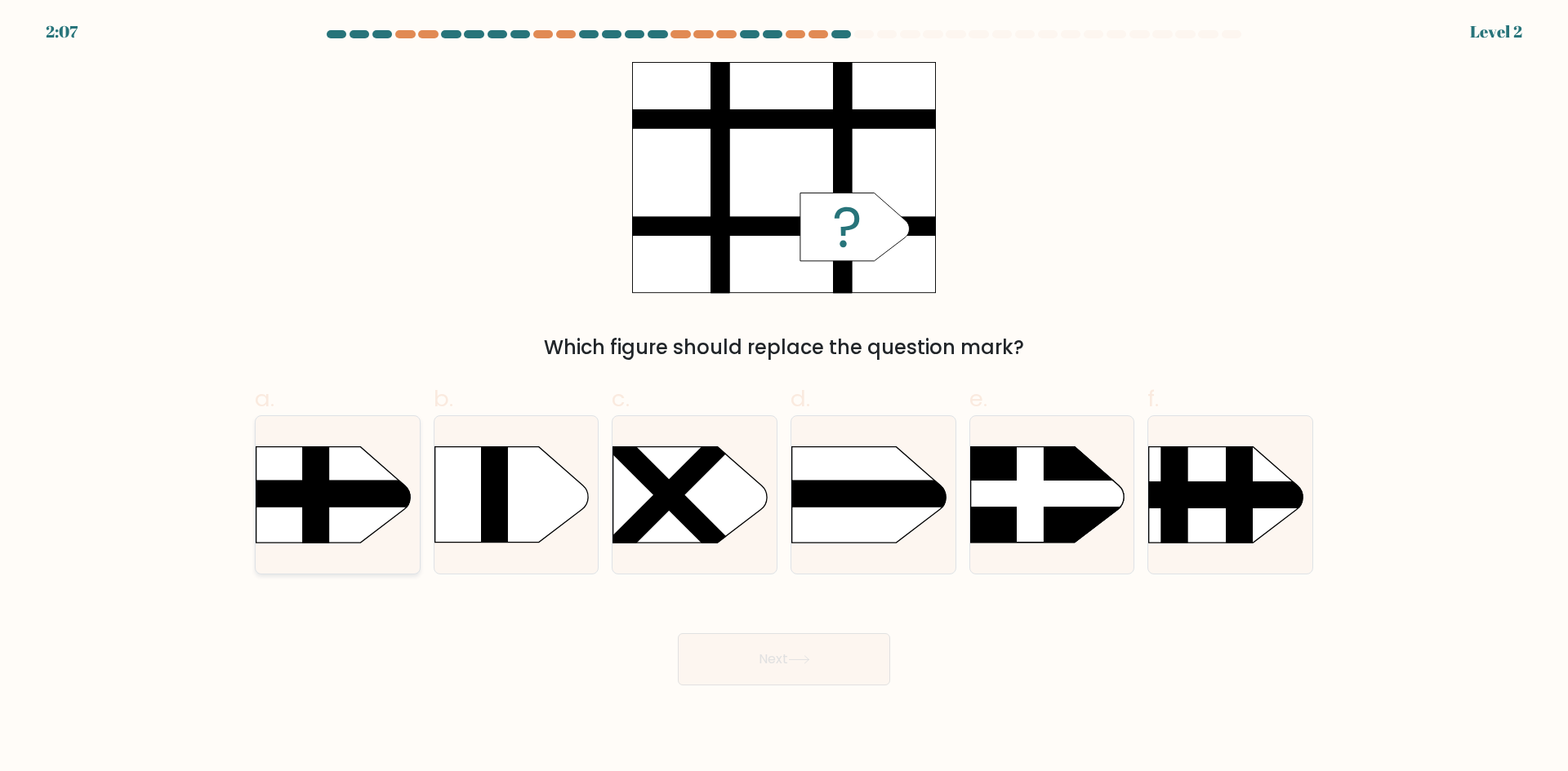
click at [322, 473] on rect at bounding box center [315, 425] width 27 height 325
click at [784, 396] on input "a." at bounding box center [784, 391] width 1 height 11
radio input "true"
click at [805, 670] on button "Next" at bounding box center [784, 659] width 213 height 52
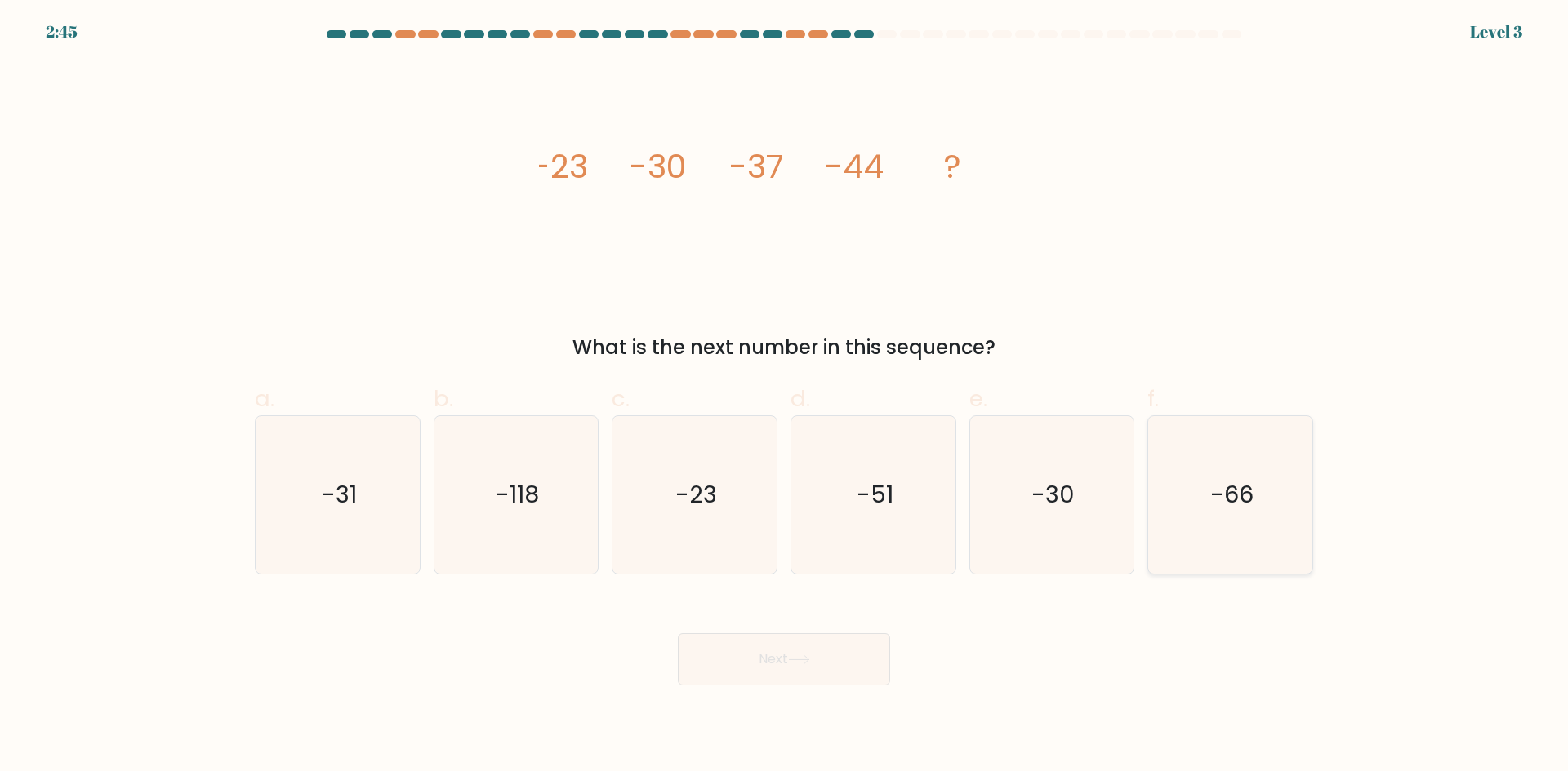
click at [1261, 511] on icon "-66" at bounding box center [1230, 495] width 157 height 157
click at [785, 396] on input "f. -66" at bounding box center [784, 391] width 1 height 11
radio input "true"
click at [873, 498] on text "-51" at bounding box center [875, 494] width 37 height 33
click at [785, 396] on input "d. -51" at bounding box center [784, 391] width 1 height 11
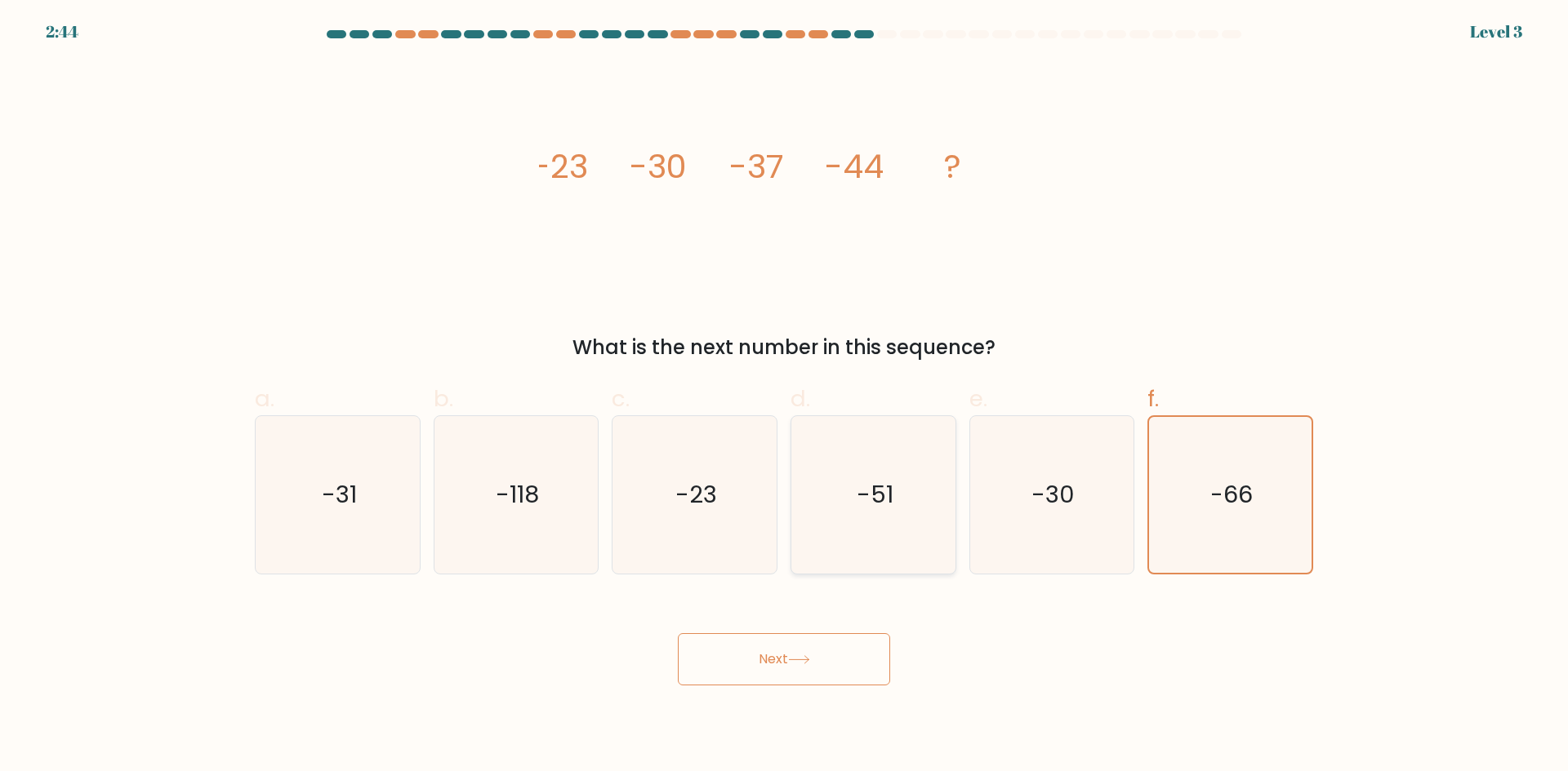
radio input "true"
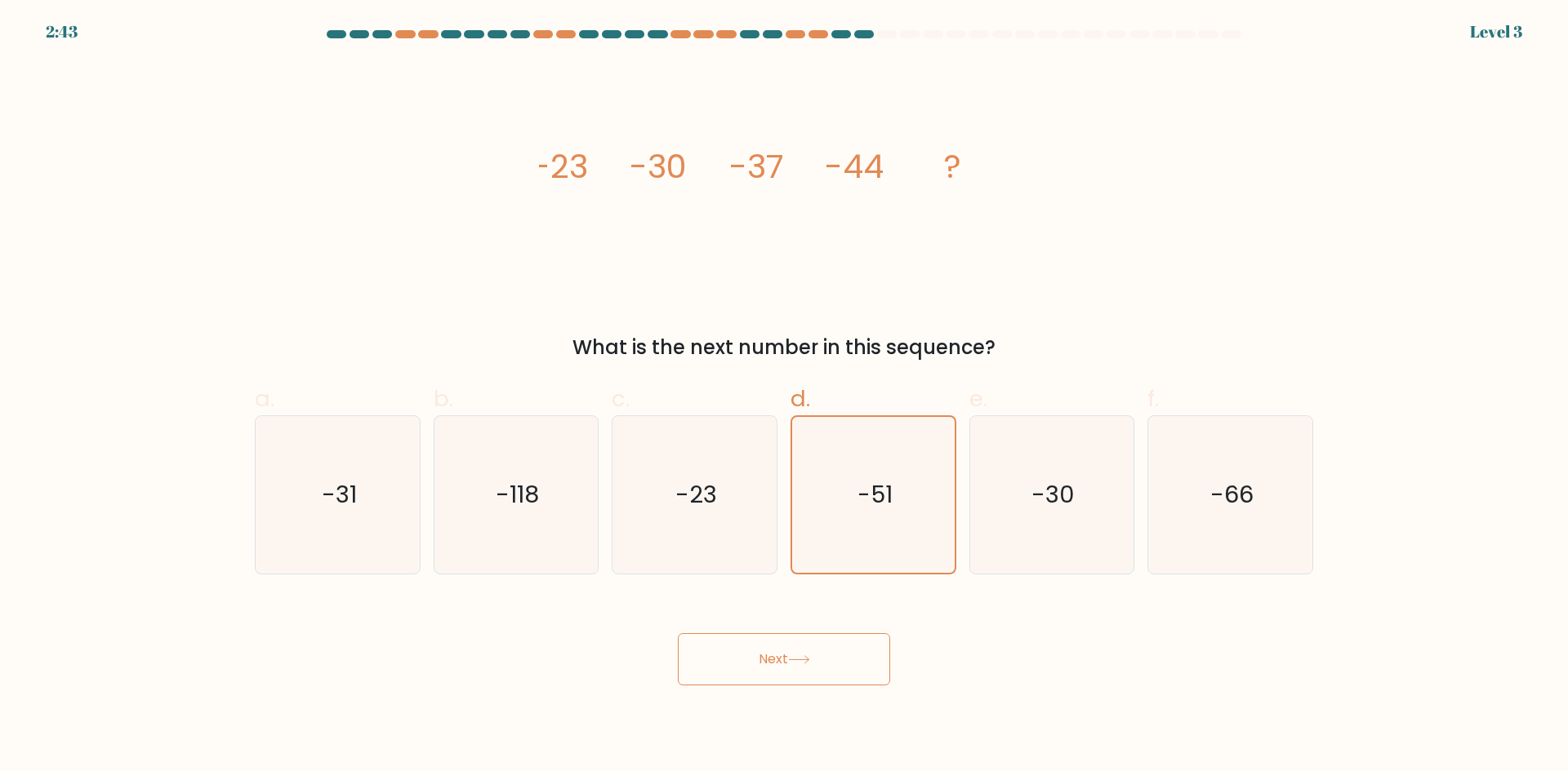
click at [810, 661] on icon at bounding box center [799, 660] width 22 height 9
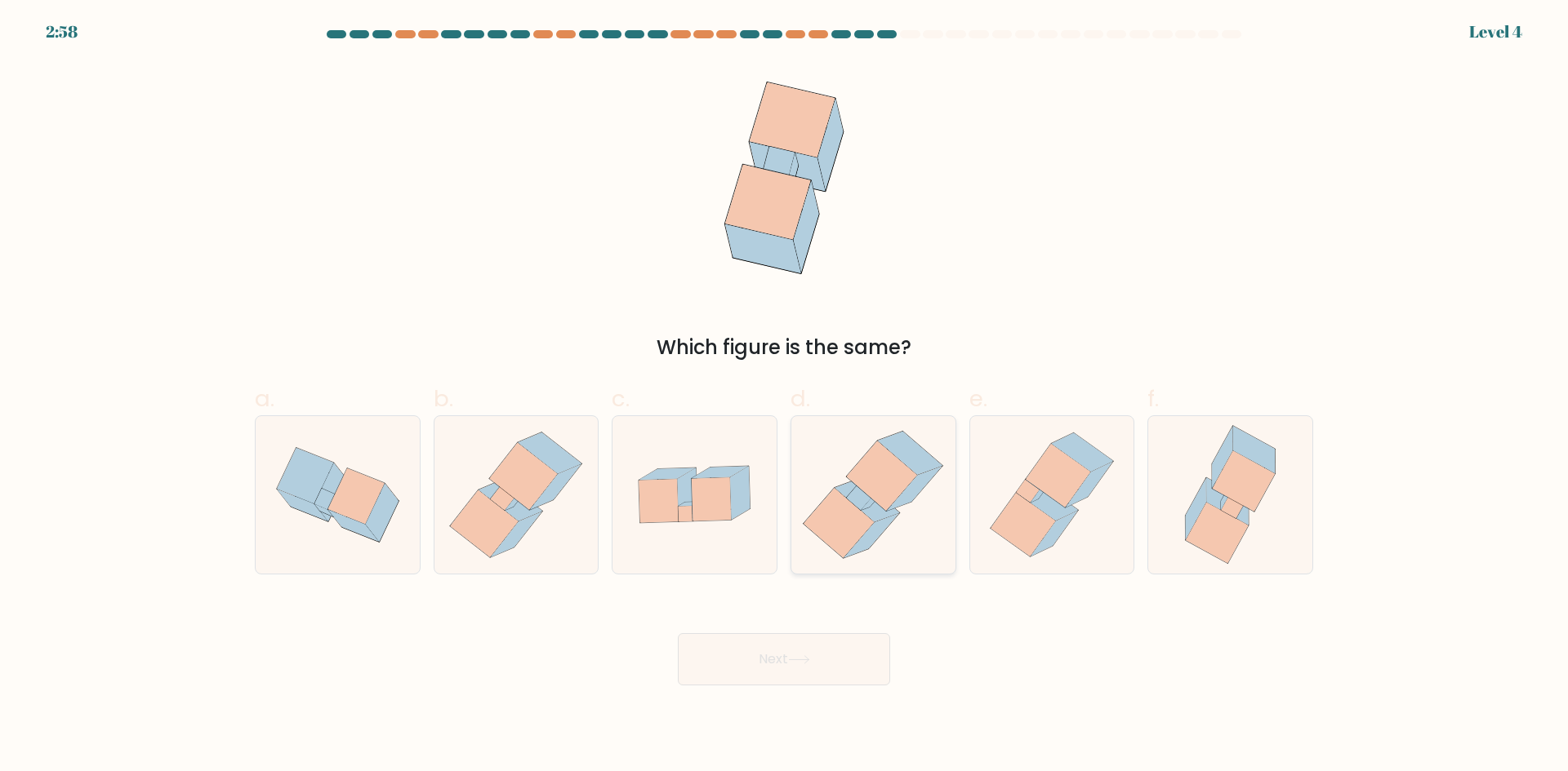
click at [886, 538] on icon at bounding box center [874, 495] width 154 height 157
click at [785, 396] on input "d." at bounding box center [784, 391] width 1 height 11
radio input "true"
click at [790, 651] on button "Next" at bounding box center [784, 659] width 213 height 52
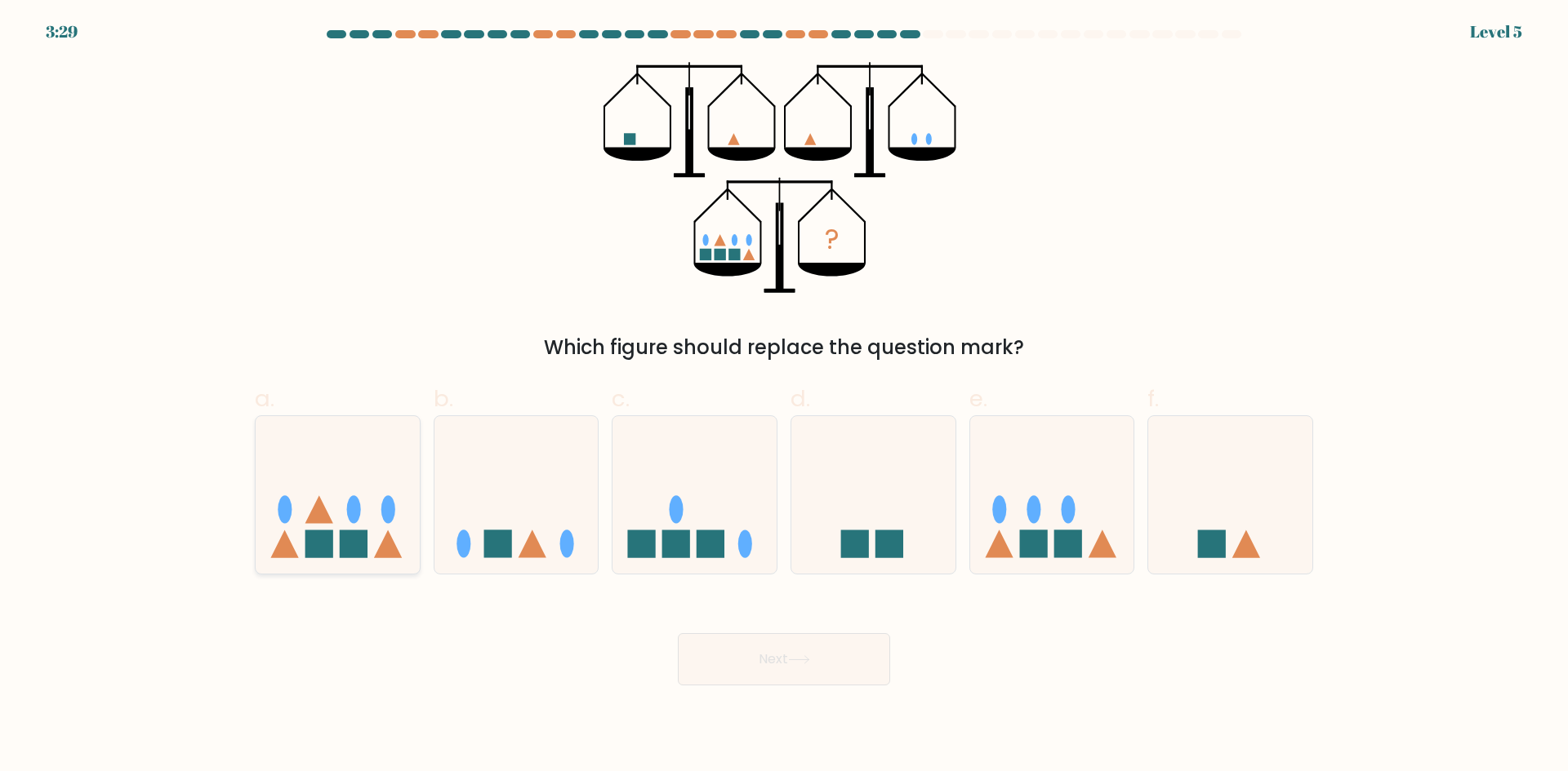
click at [341, 488] on icon at bounding box center [338, 495] width 164 height 135
click at [784, 396] on input "a." at bounding box center [784, 391] width 1 height 11
radio input "true"
click at [1057, 488] on icon at bounding box center [1053, 495] width 164 height 135
click at [785, 396] on input "e." at bounding box center [784, 391] width 1 height 11
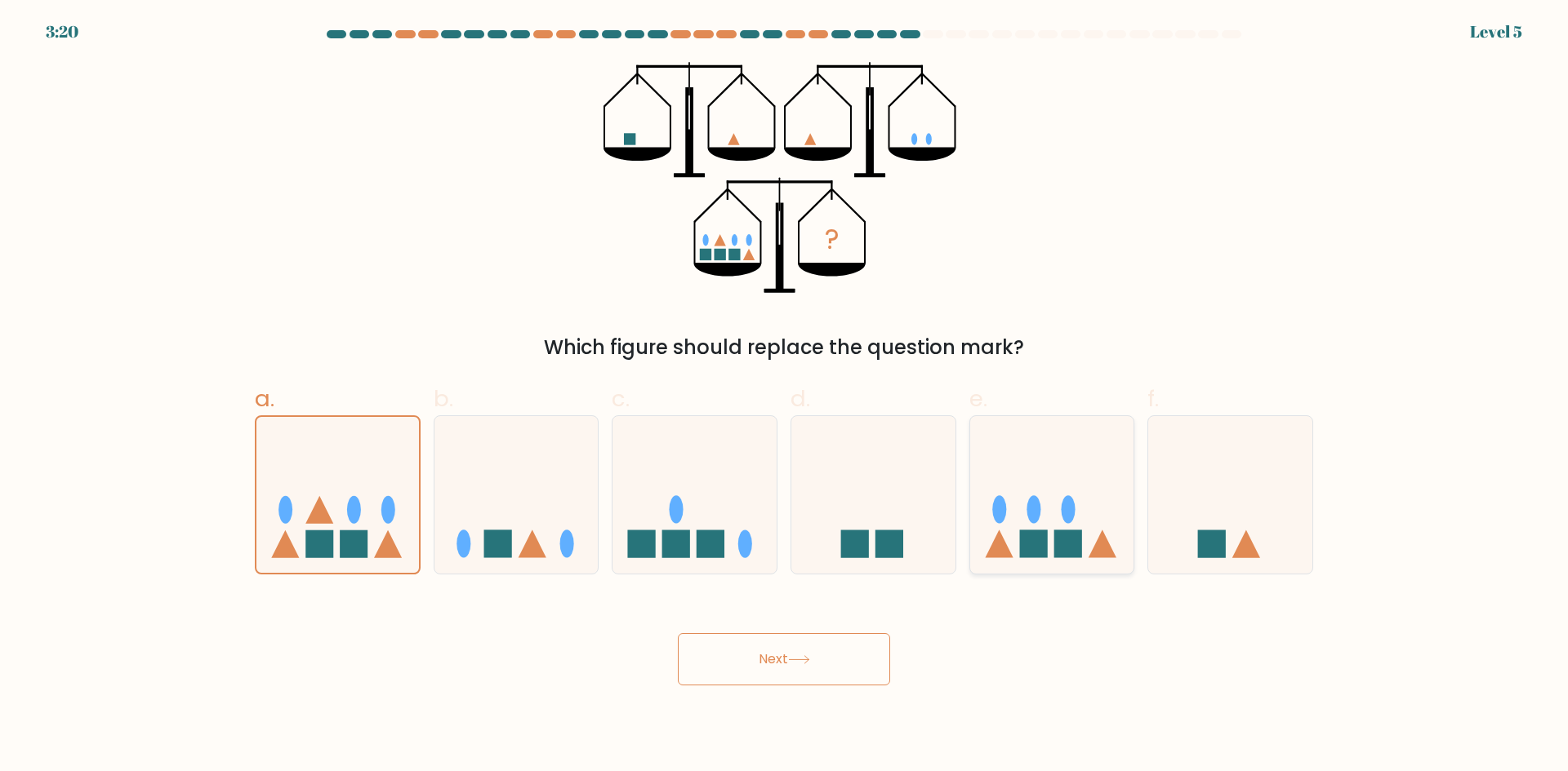
radio input "true"
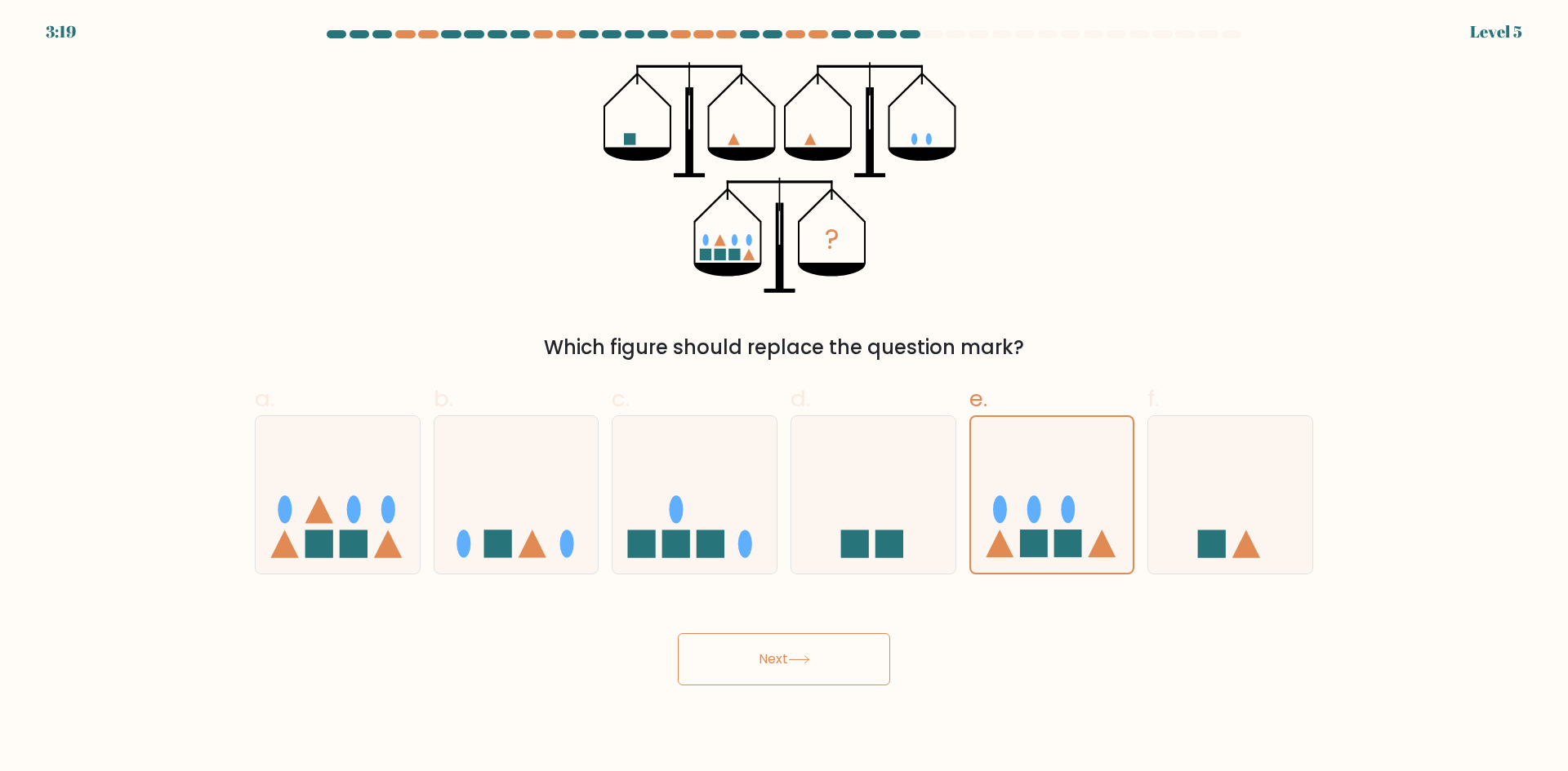
click at [816, 667] on button "Next" at bounding box center [784, 659] width 213 height 52
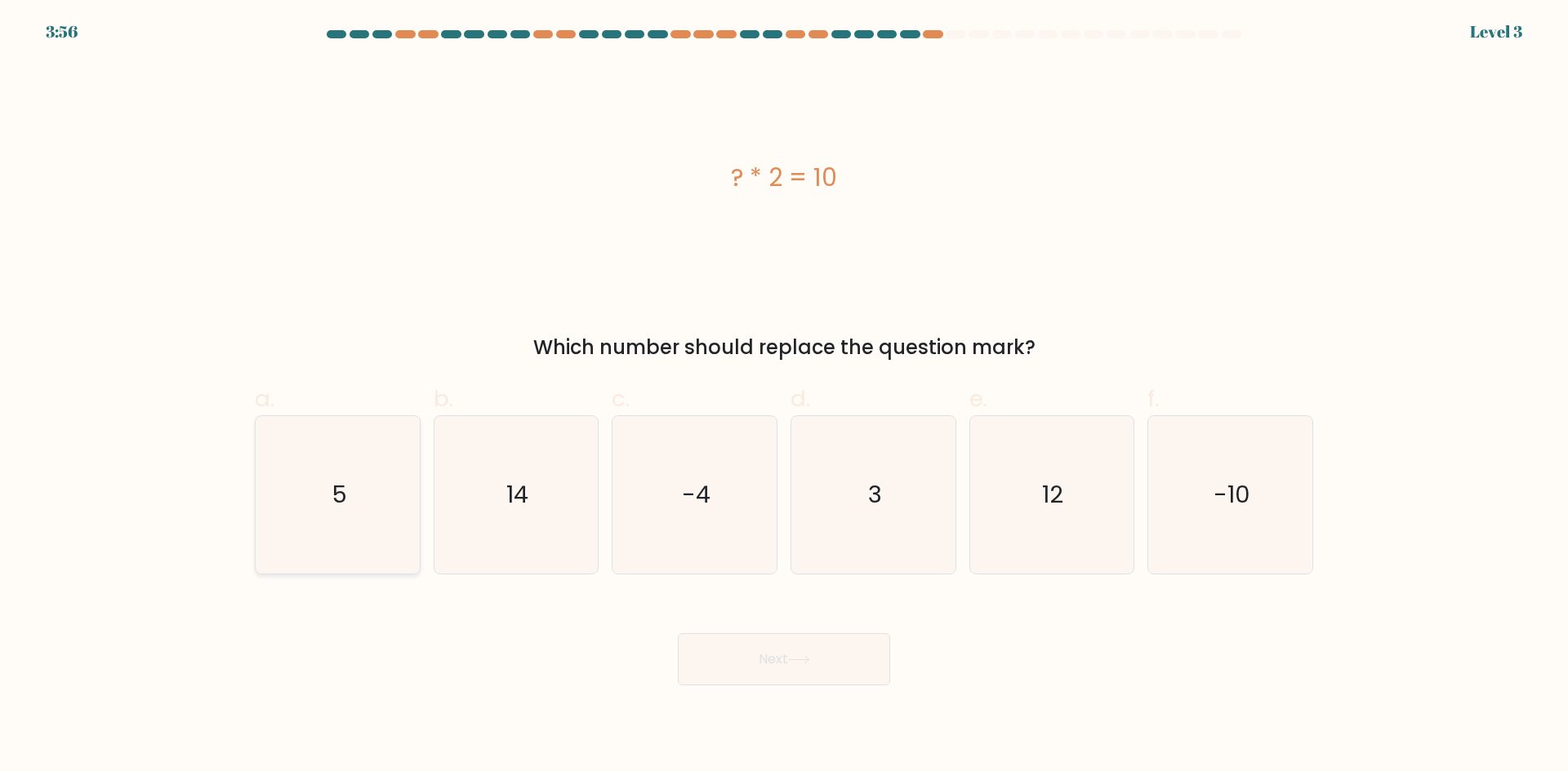
click at [317, 477] on icon "5" at bounding box center [337, 495] width 157 height 157
click at [784, 396] on input "a. 5" at bounding box center [784, 391] width 1 height 11
radio input "true"
click at [781, 657] on button "Next" at bounding box center [784, 659] width 213 height 52
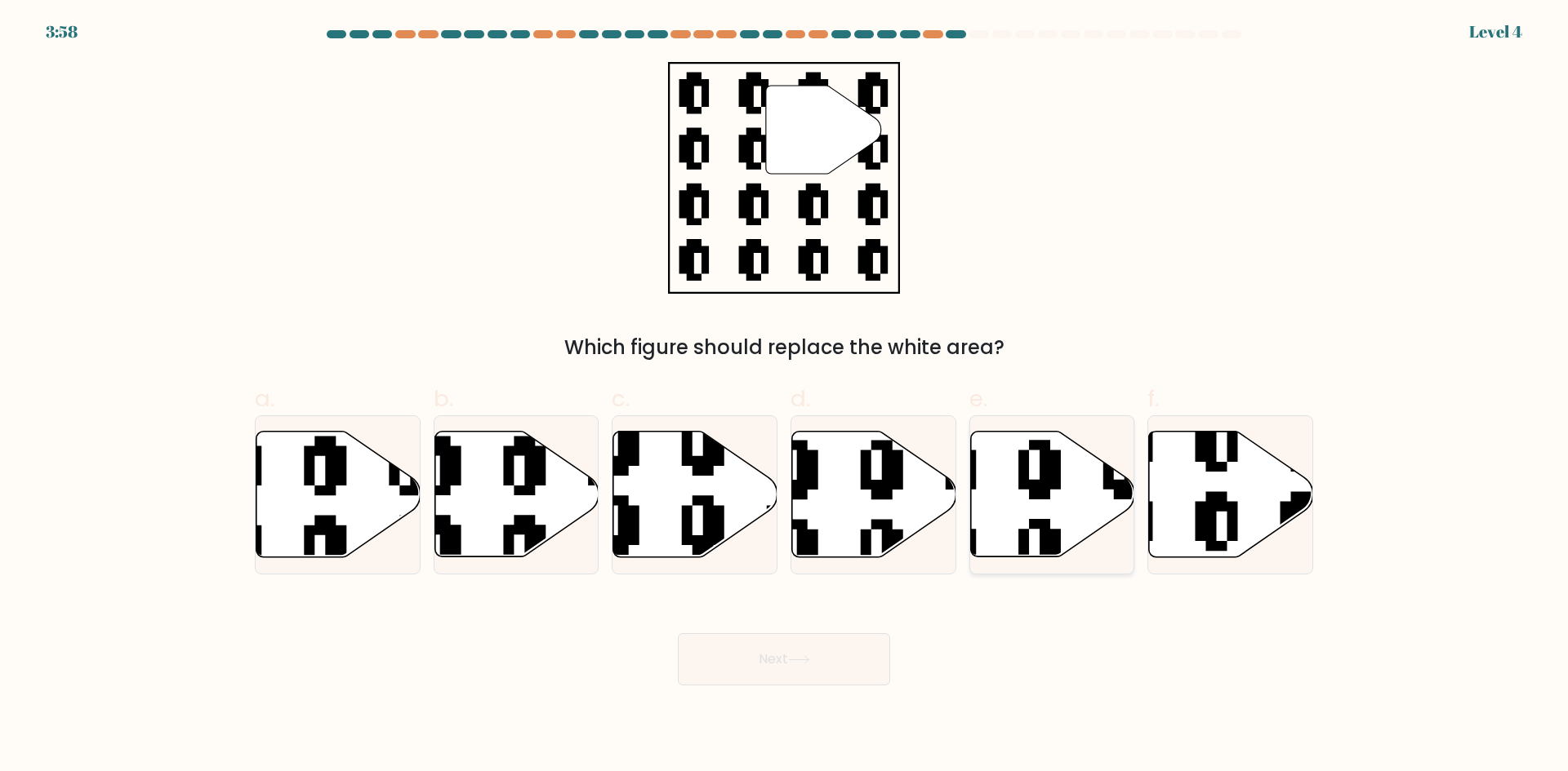
click at [1046, 498] on icon at bounding box center [997, 430] width 297 height 297
click at [785, 396] on input "e." at bounding box center [784, 391] width 1 height 11
radio input "true"
click at [802, 659] on icon at bounding box center [799, 660] width 22 height 9
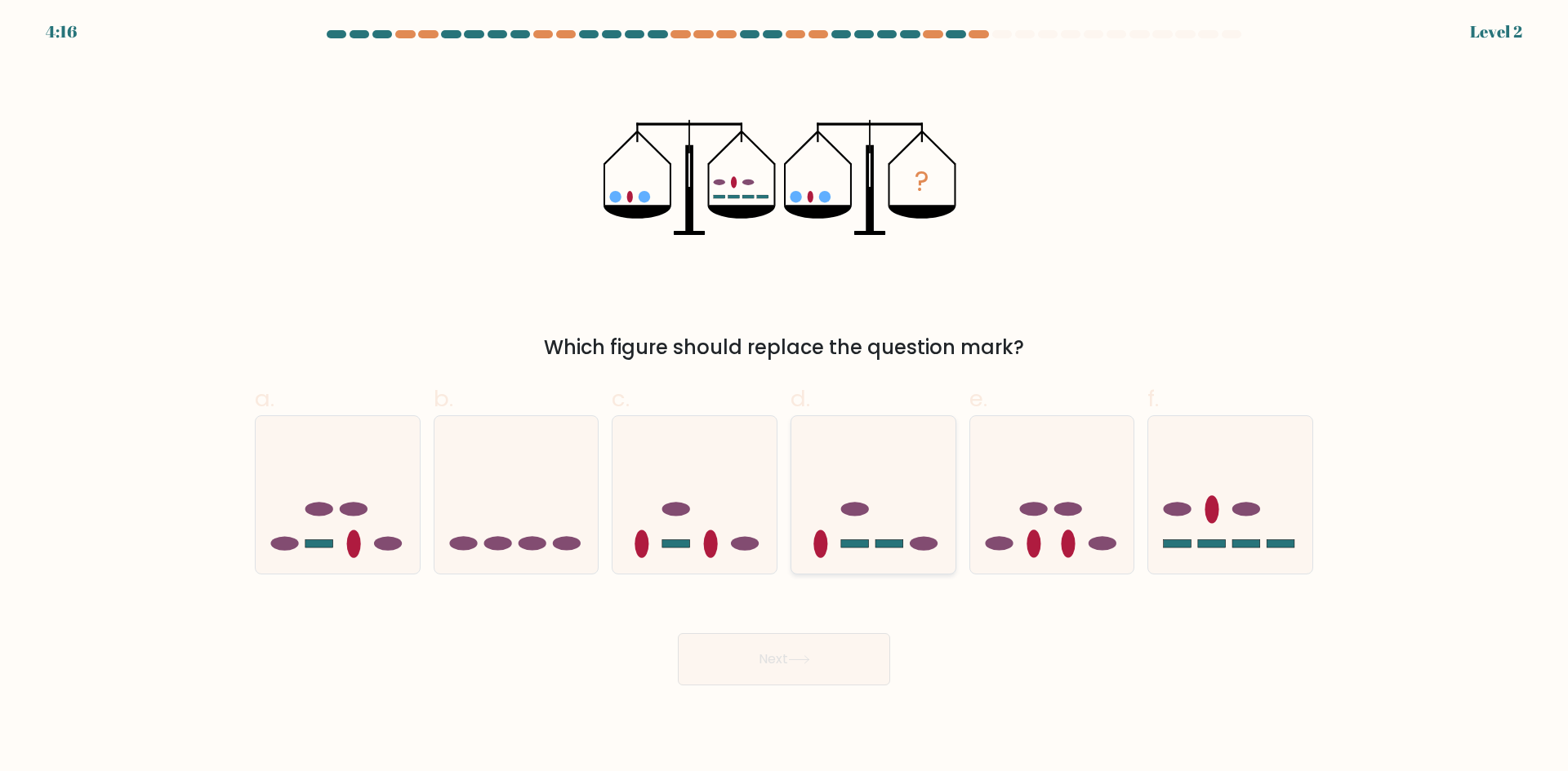
click at [863, 462] on icon at bounding box center [874, 495] width 164 height 135
click at [785, 396] on input "d." at bounding box center [784, 391] width 1 height 11
radio input "true"
click at [780, 664] on button "Next" at bounding box center [784, 659] width 213 height 52
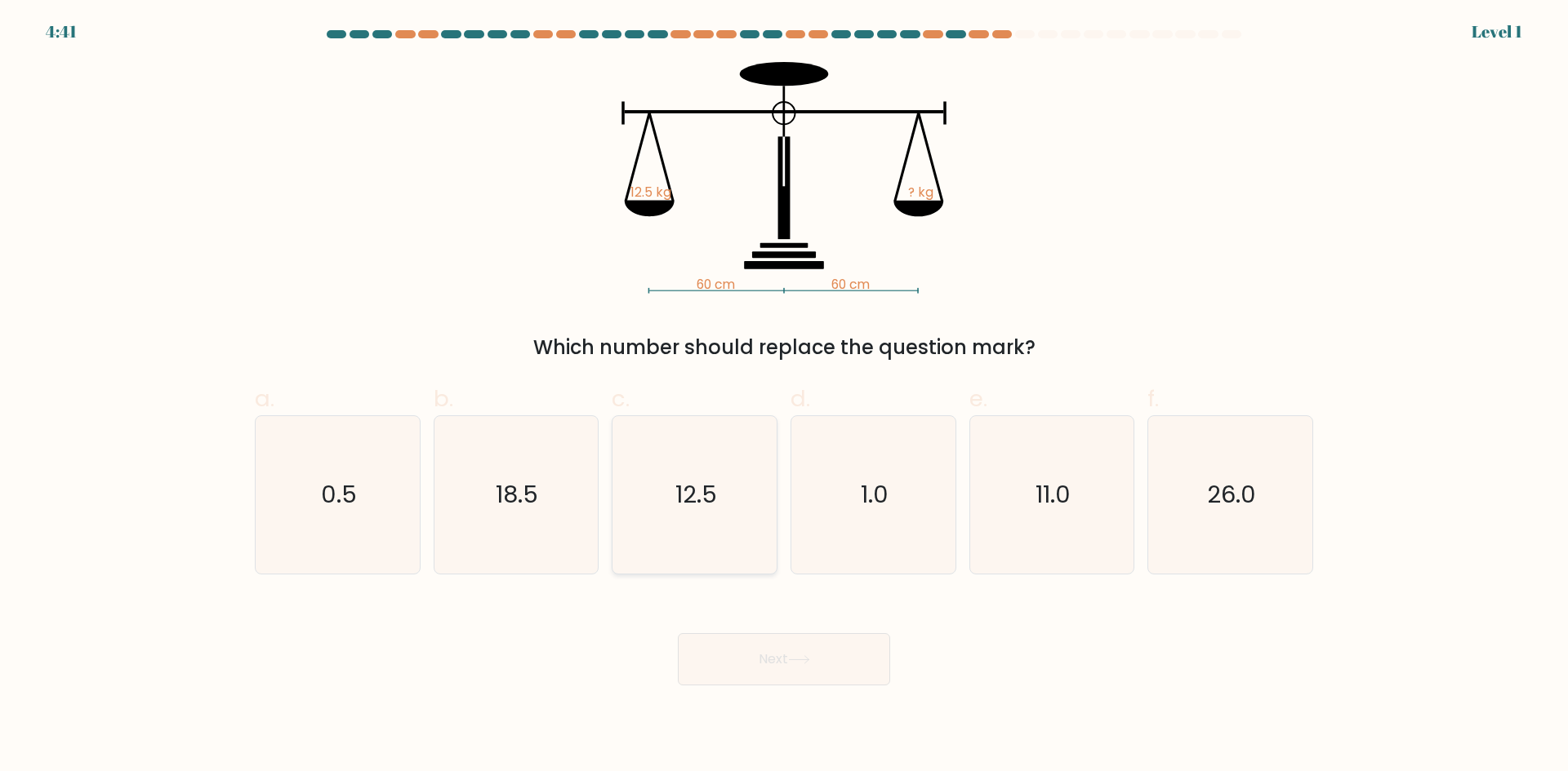
click at [689, 477] on icon "12.5" at bounding box center [694, 495] width 157 height 157
click at [784, 396] on input "c. 12.5" at bounding box center [784, 391] width 1 height 11
radio input "true"
click at [801, 669] on button "Next" at bounding box center [784, 659] width 213 height 52
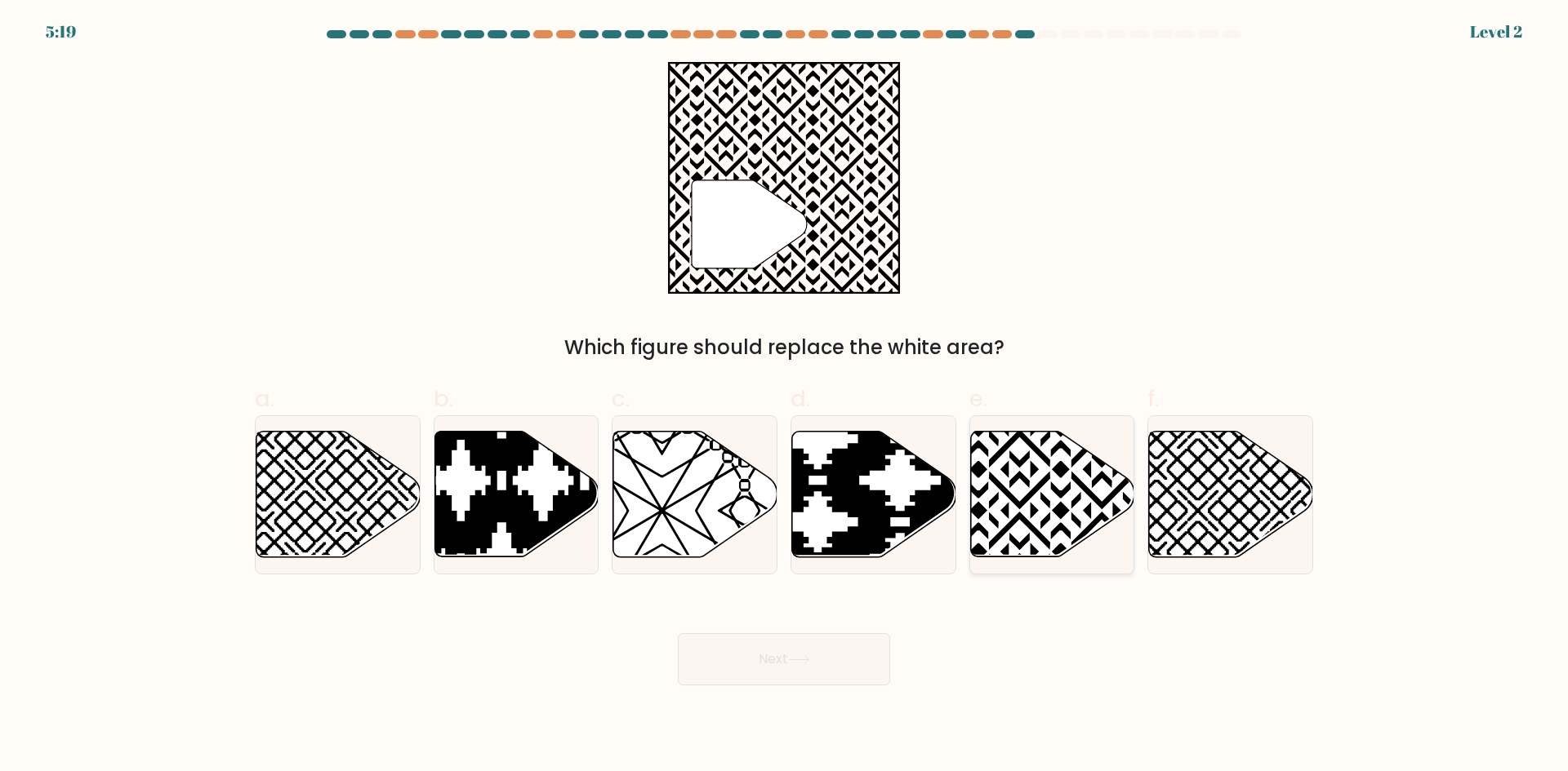
click at [1037, 461] on icon at bounding box center [1053, 494] width 164 height 125
click at [785, 396] on input "e." at bounding box center [784, 391] width 1 height 11
radio input "true"
click at [744, 670] on button "Next" at bounding box center [784, 659] width 213 height 52
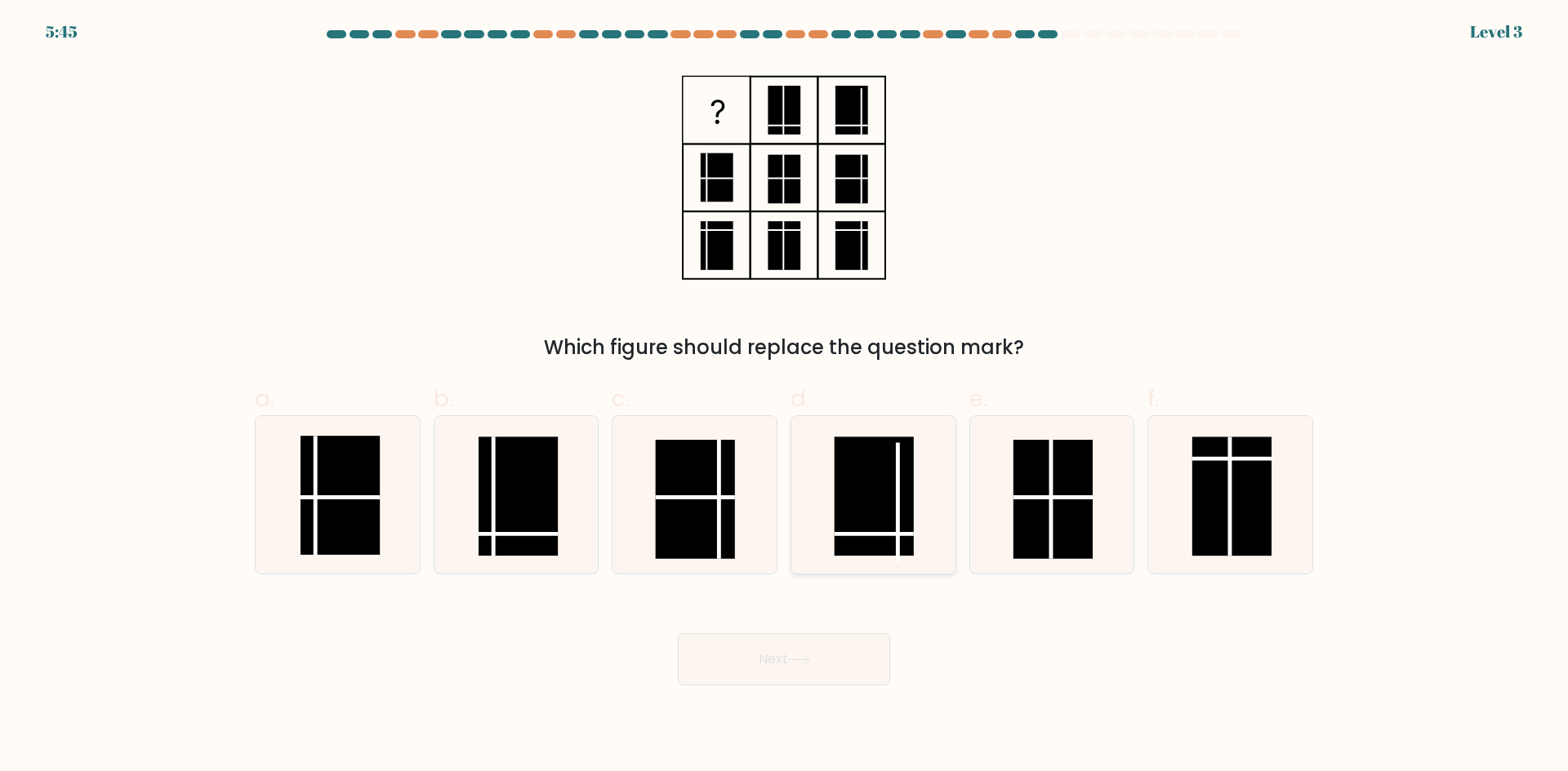
click at [898, 536] on line at bounding box center [898, 502] width 0 height 120
click at [785, 396] on input "d." at bounding box center [784, 391] width 1 height 11
radio input "true"
click at [789, 660] on button "Next" at bounding box center [784, 659] width 213 height 52
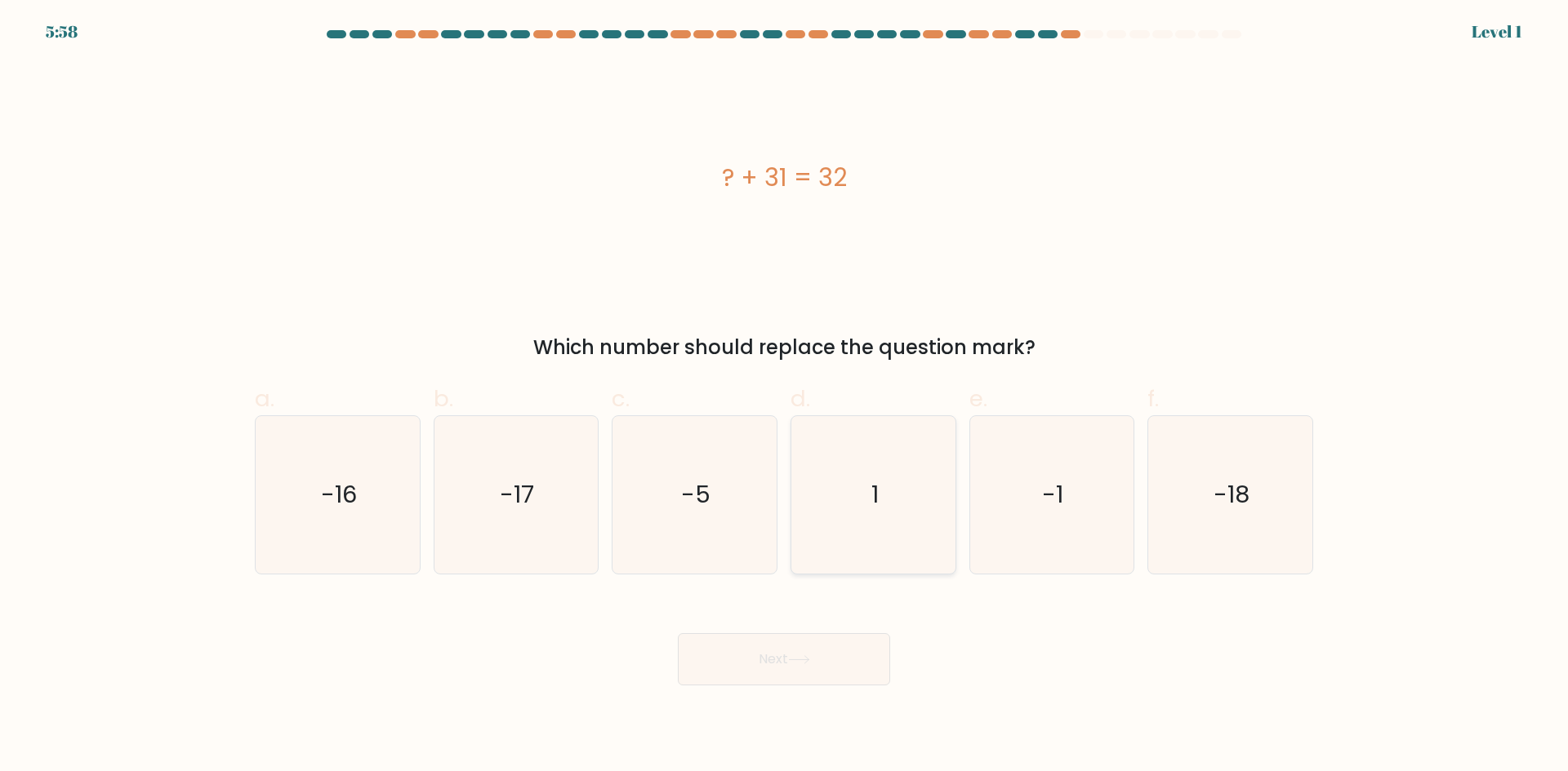
click at [873, 503] on text "1" at bounding box center [875, 494] width 8 height 33
click at [785, 396] on input "d. 1" at bounding box center [784, 391] width 1 height 11
radio input "true"
click at [789, 661] on button "Next" at bounding box center [784, 659] width 213 height 52
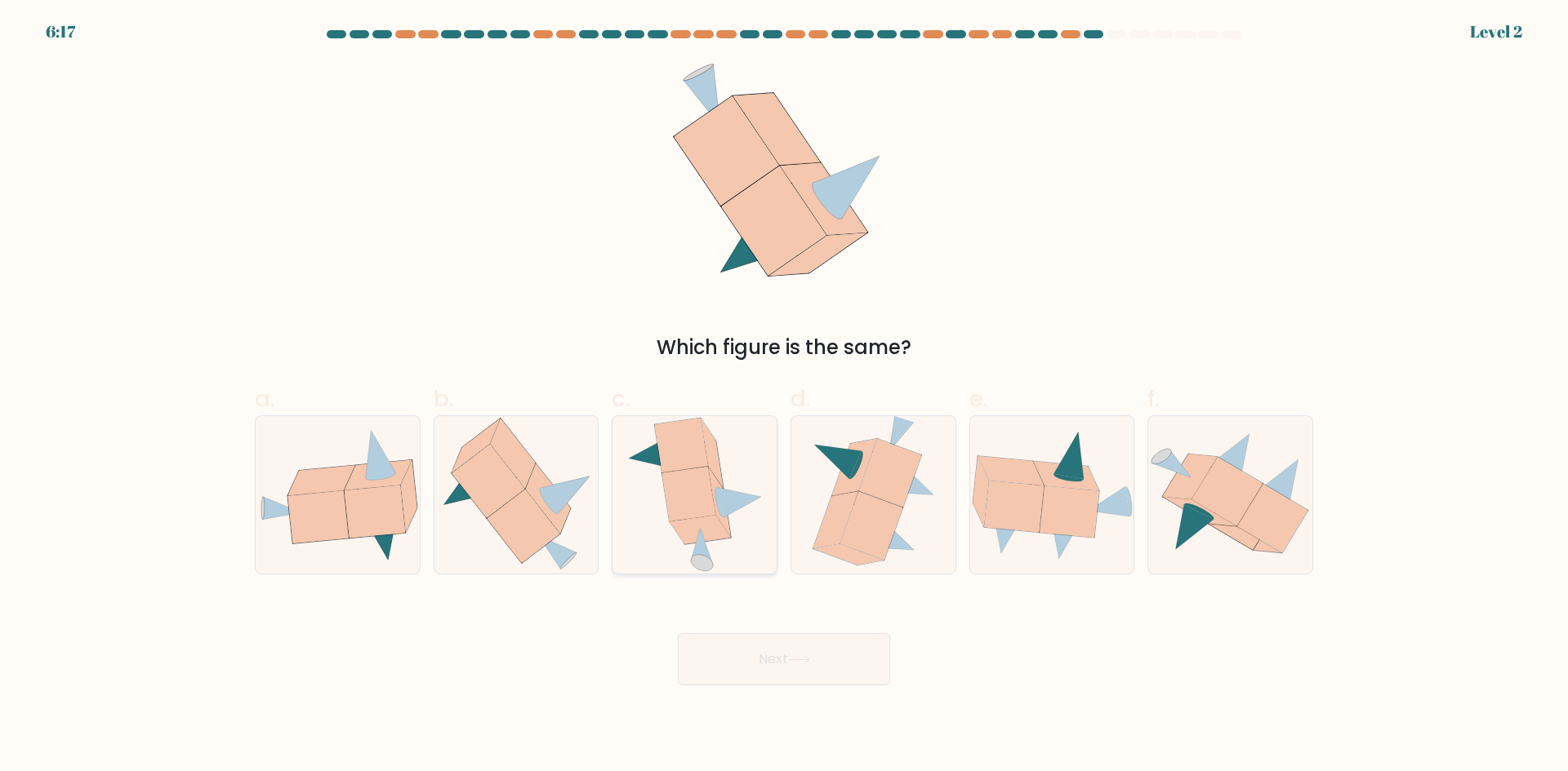
click at [699, 469] on icon at bounding box center [688, 493] width 53 height 54
click at [784, 396] on input "c." at bounding box center [784, 391] width 1 height 11
radio input "true"
click at [321, 483] on icon at bounding box center [322, 481] width 67 height 30
click at [784, 396] on input "a." at bounding box center [784, 391] width 1 height 11
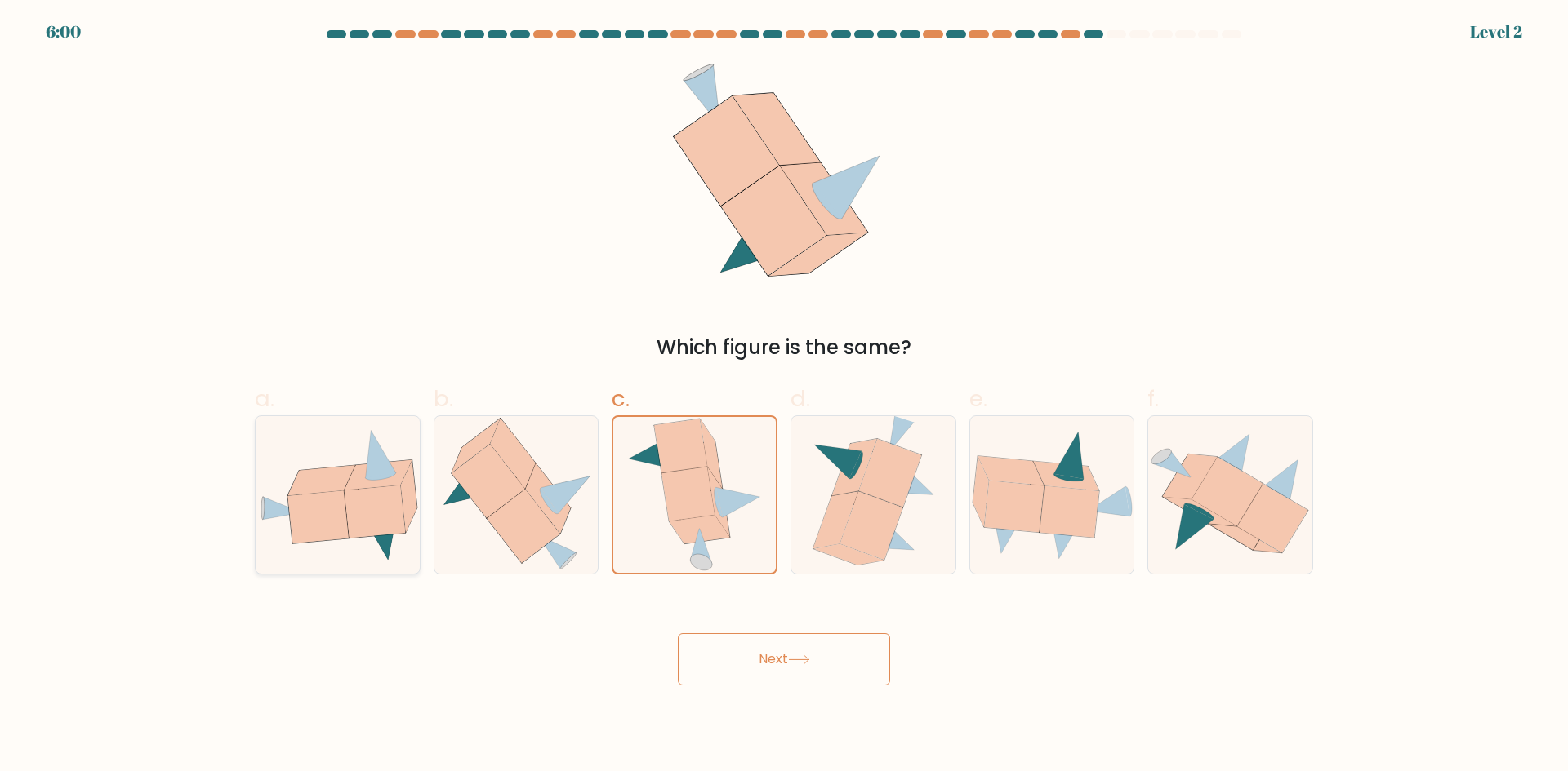
radio input "true"
click at [801, 662] on icon at bounding box center [799, 660] width 22 height 9
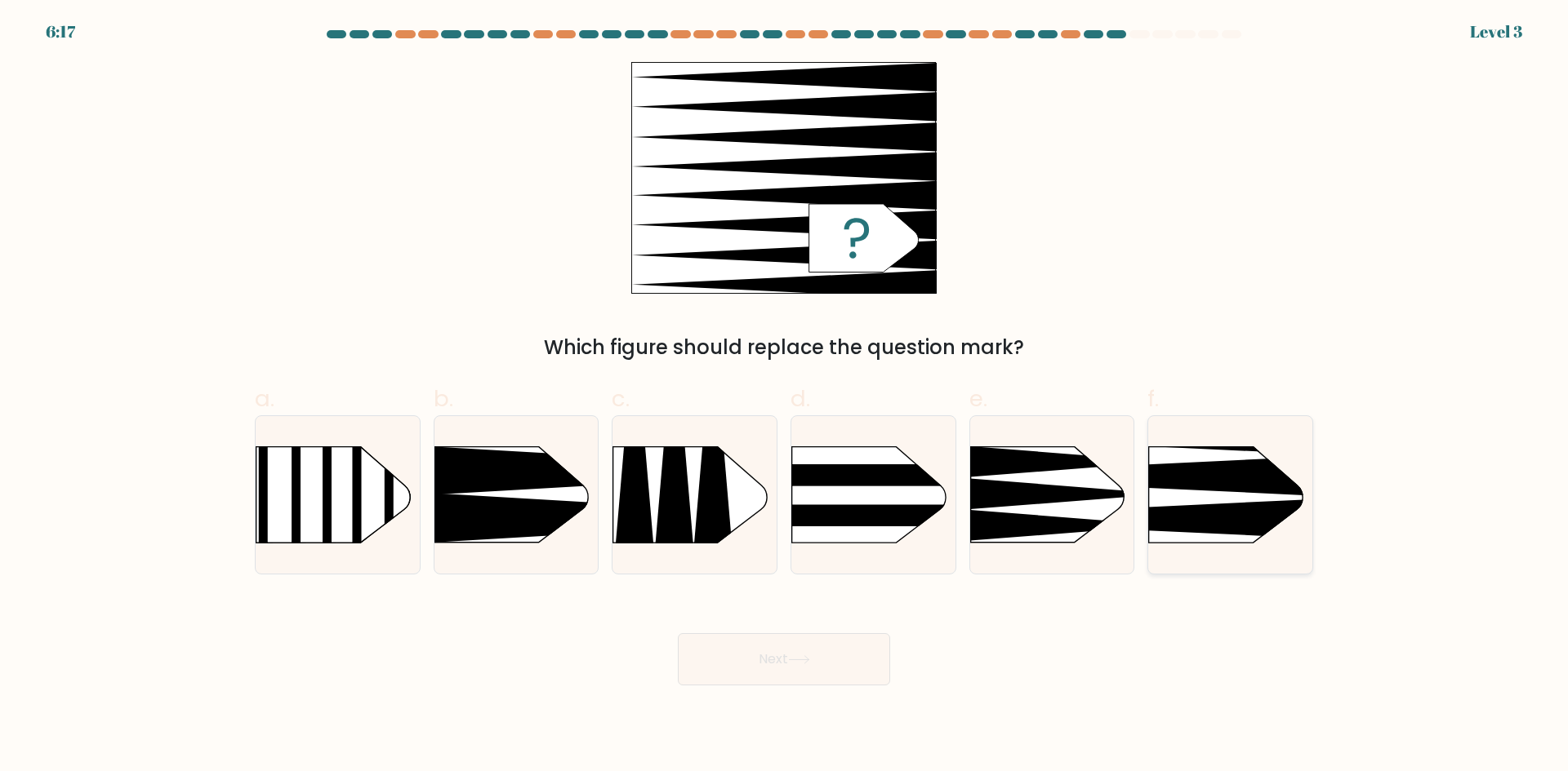
click at [1257, 503] on icon at bounding box center [1115, 518] width 428 height 41
click at [785, 396] on input "f." at bounding box center [784, 391] width 1 height 11
radio input "true"
click at [828, 652] on button "Next" at bounding box center [784, 659] width 213 height 52
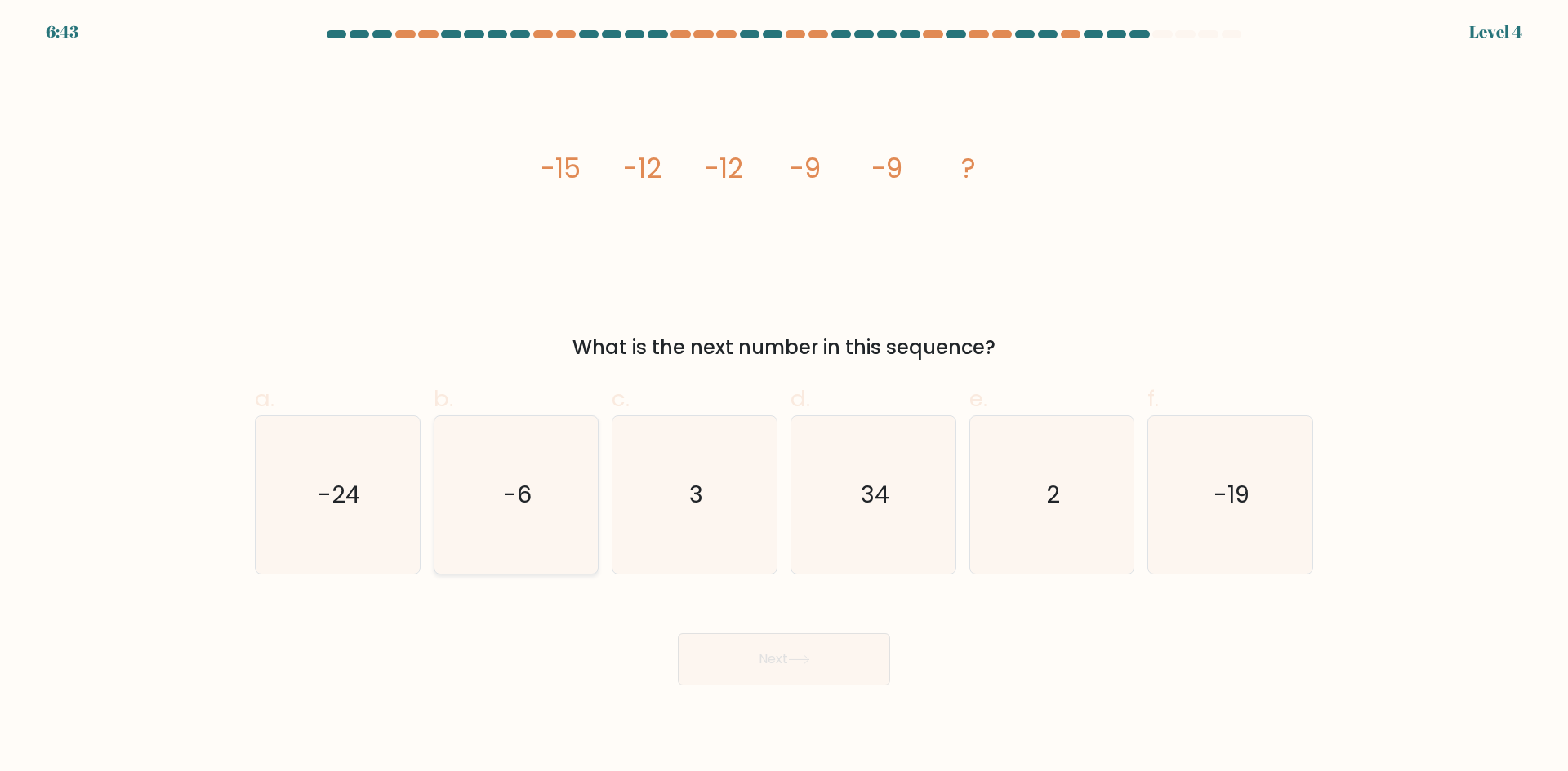
click at [500, 484] on icon "-6" at bounding box center [515, 495] width 157 height 157
click at [784, 396] on input "b. -6" at bounding box center [784, 391] width 1 height 11
radio input "true"
click at [844, 671] on button "Next" at bounding box center [784, 659] width 213 height 52
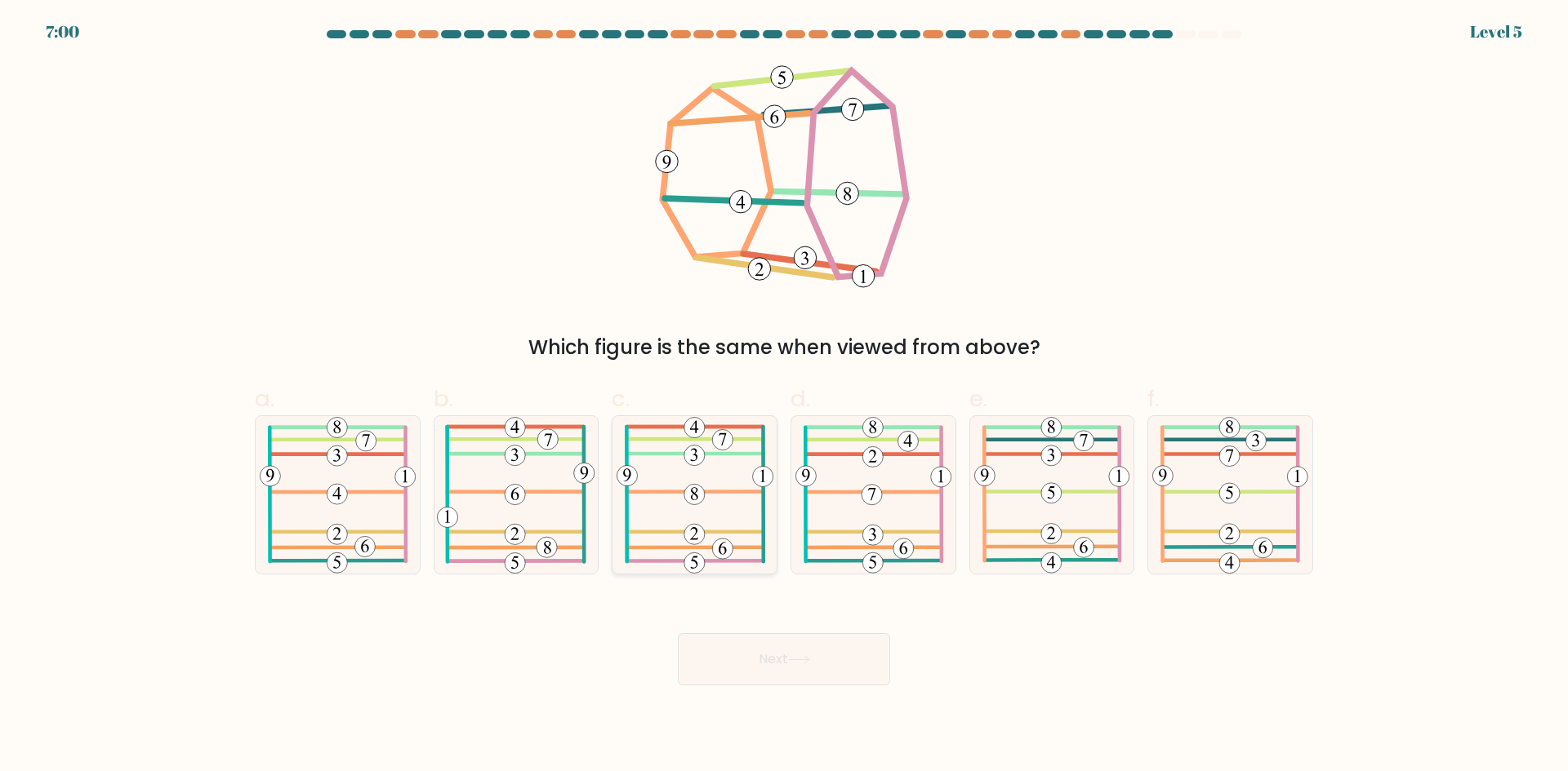
click at [719, 483] on icon at bounding box center [694, 495] width 156 height 157
click at [784, 396] on input "c." at bounding box center [784, 391] width 1 height 11
radio input "true"
click at [808, 662] on icon at bounding box center [799, 660] width 22 height 9
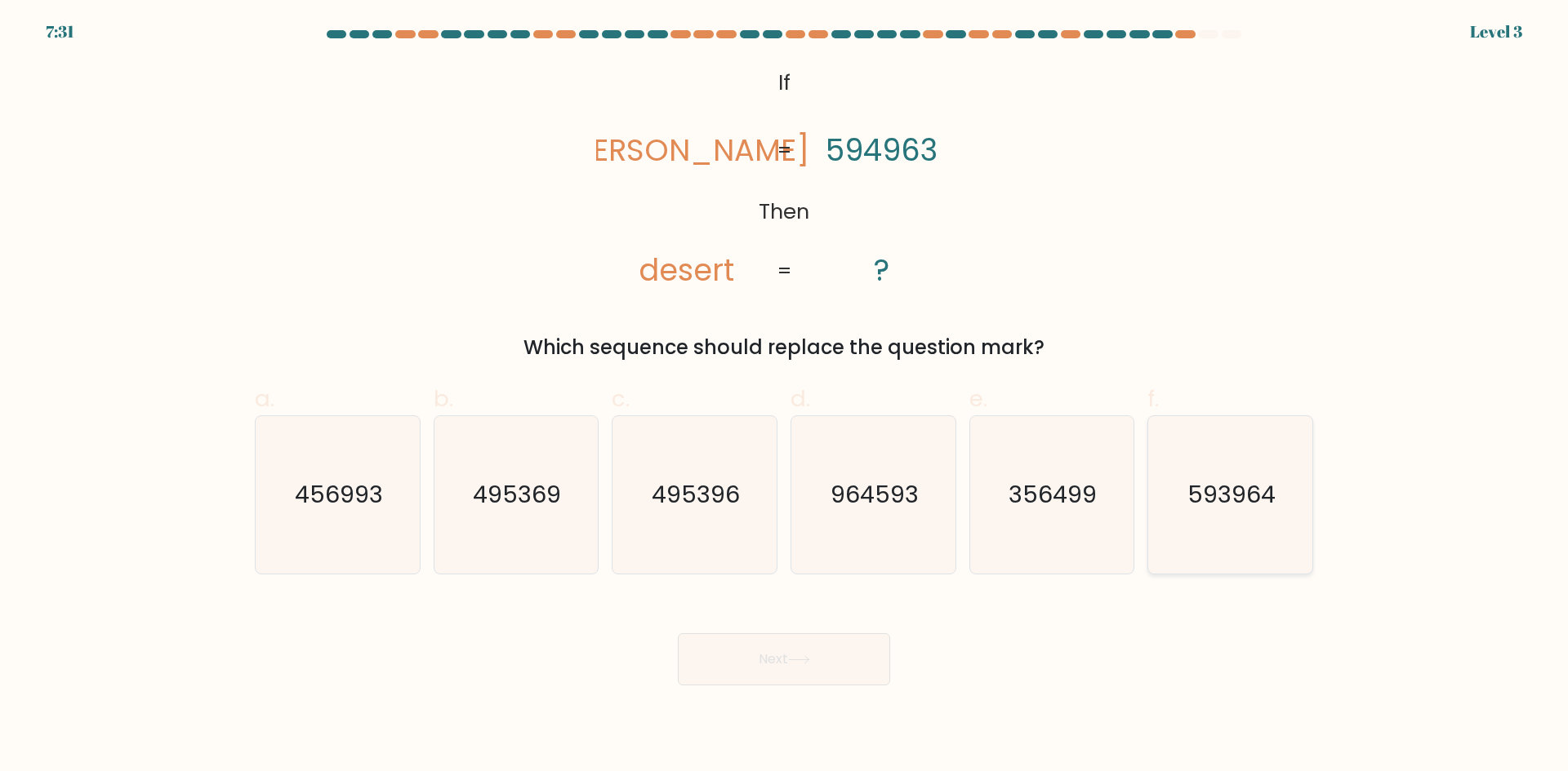
click at [1282, 492] on icon "593964" at bounding box center [1230, 495] width 157 height 157
click at [785, 396] on input "f. 593964" at bounding box center [784, 391] width 1 height 11
radio input "true"
click at [812, 651] on button "Next" at bounding box center [784, 659] width 213 height 52
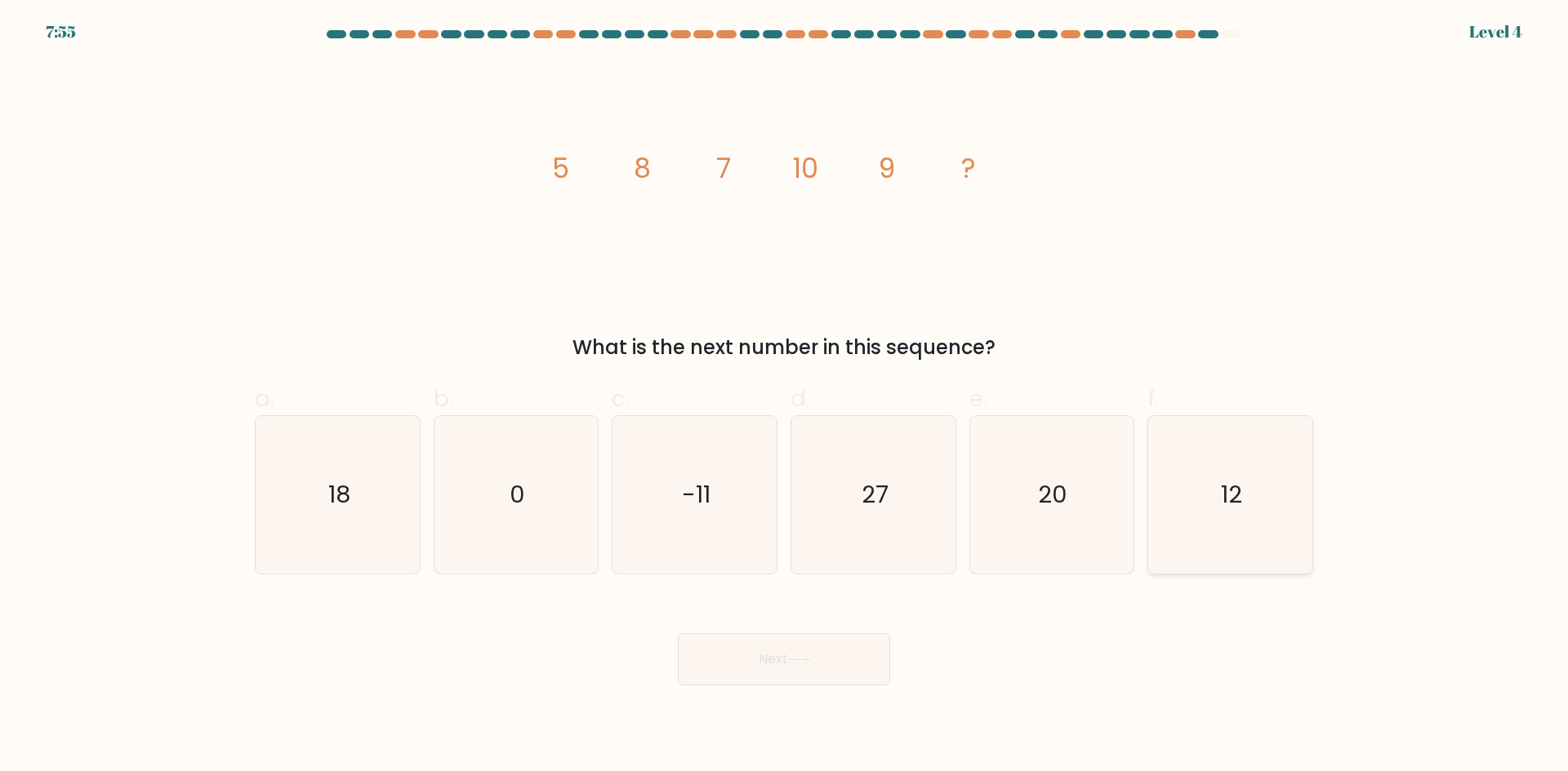
click at [1263, 520] on icon "12" at bounding box center [1230, 495] width 157 height 157
click at [785, 396] on input "f. 12" at bounding box center [784, 391] width 1 height 11
radio input "true"
click at [770, 666] on button "Next" at bounding box center [784, 659] width 213 height 52
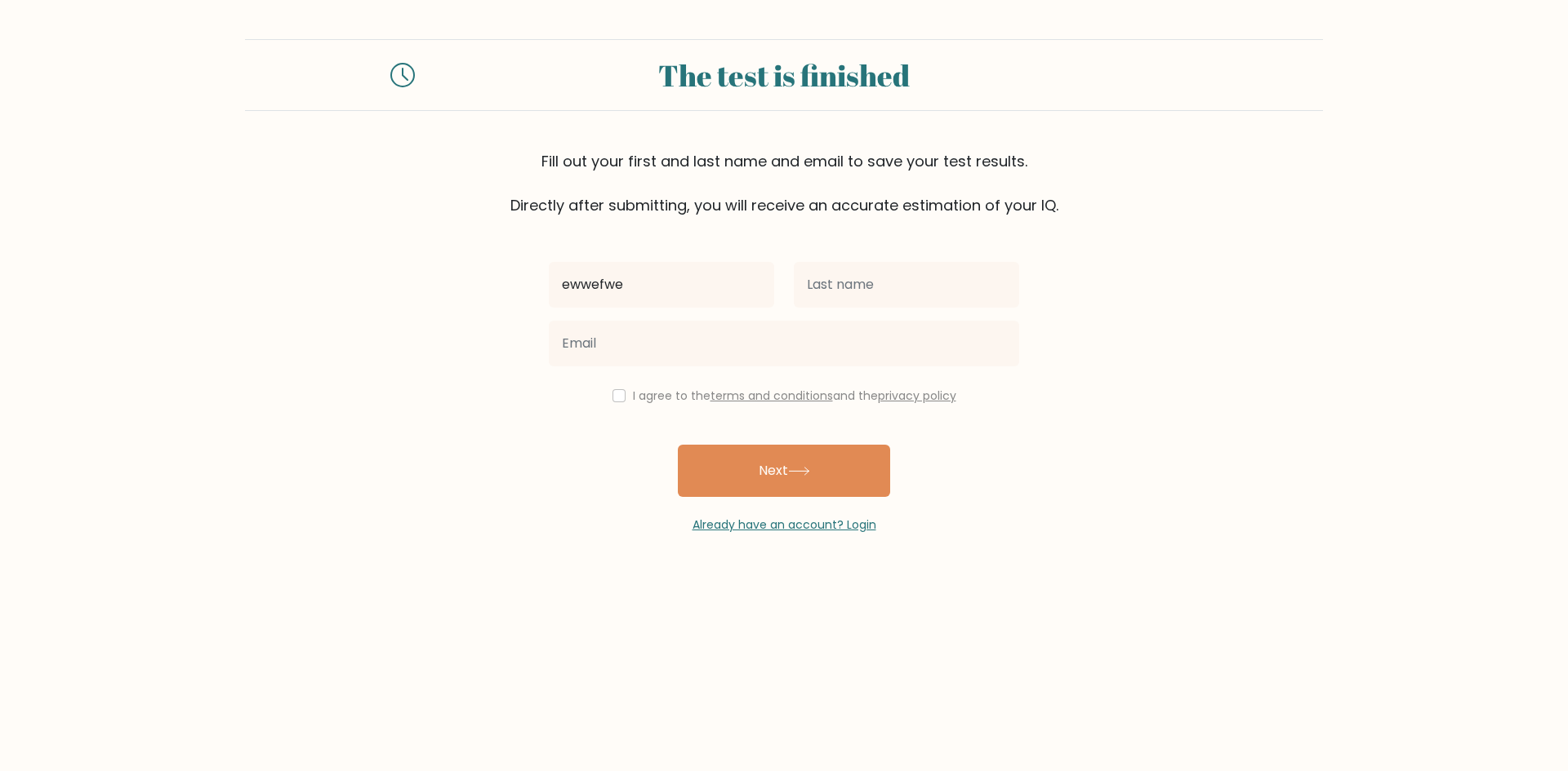
type input "ewwefwe"
type input "regege"
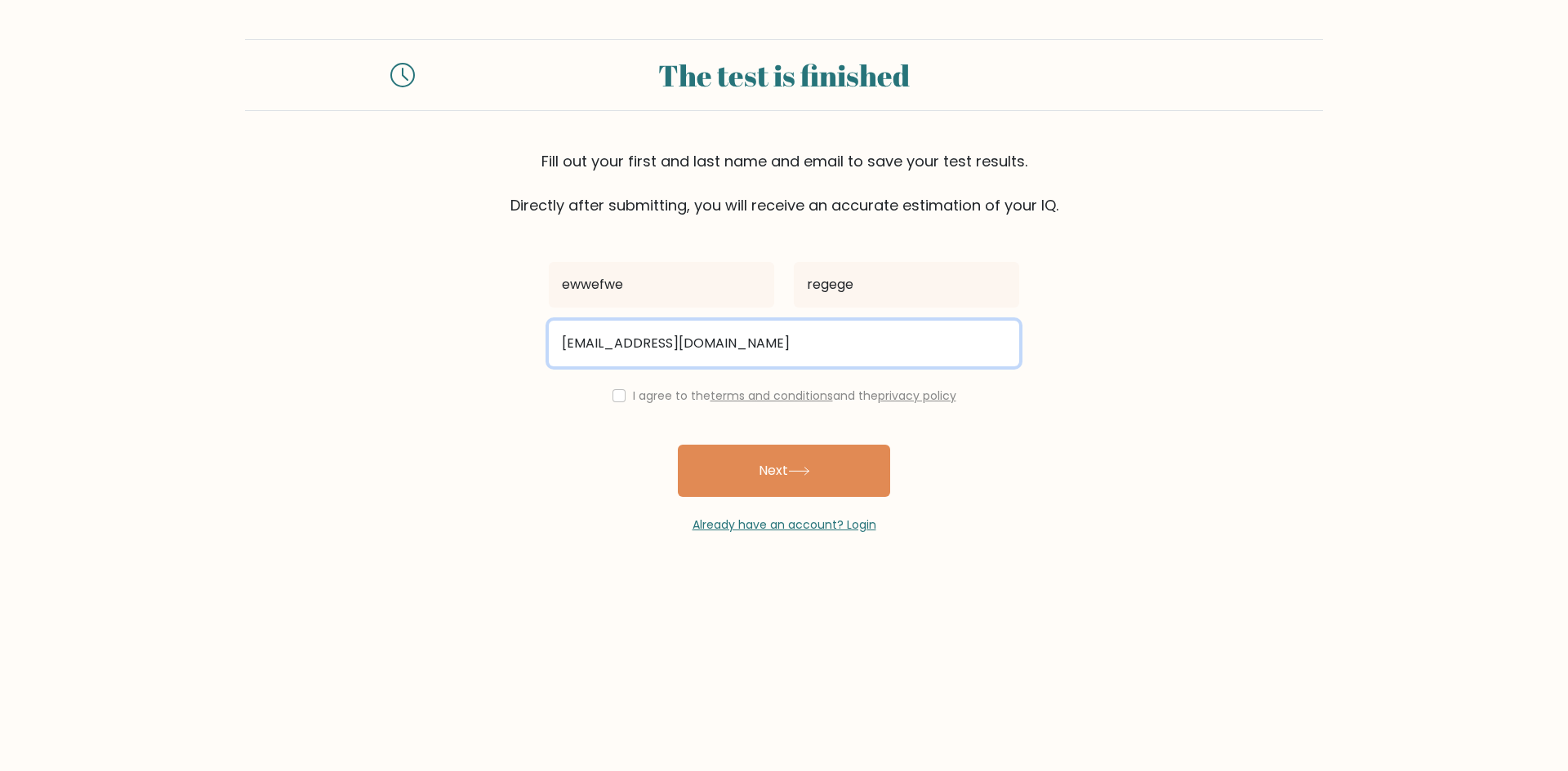
type input "qsdqw@frrfrr.com"
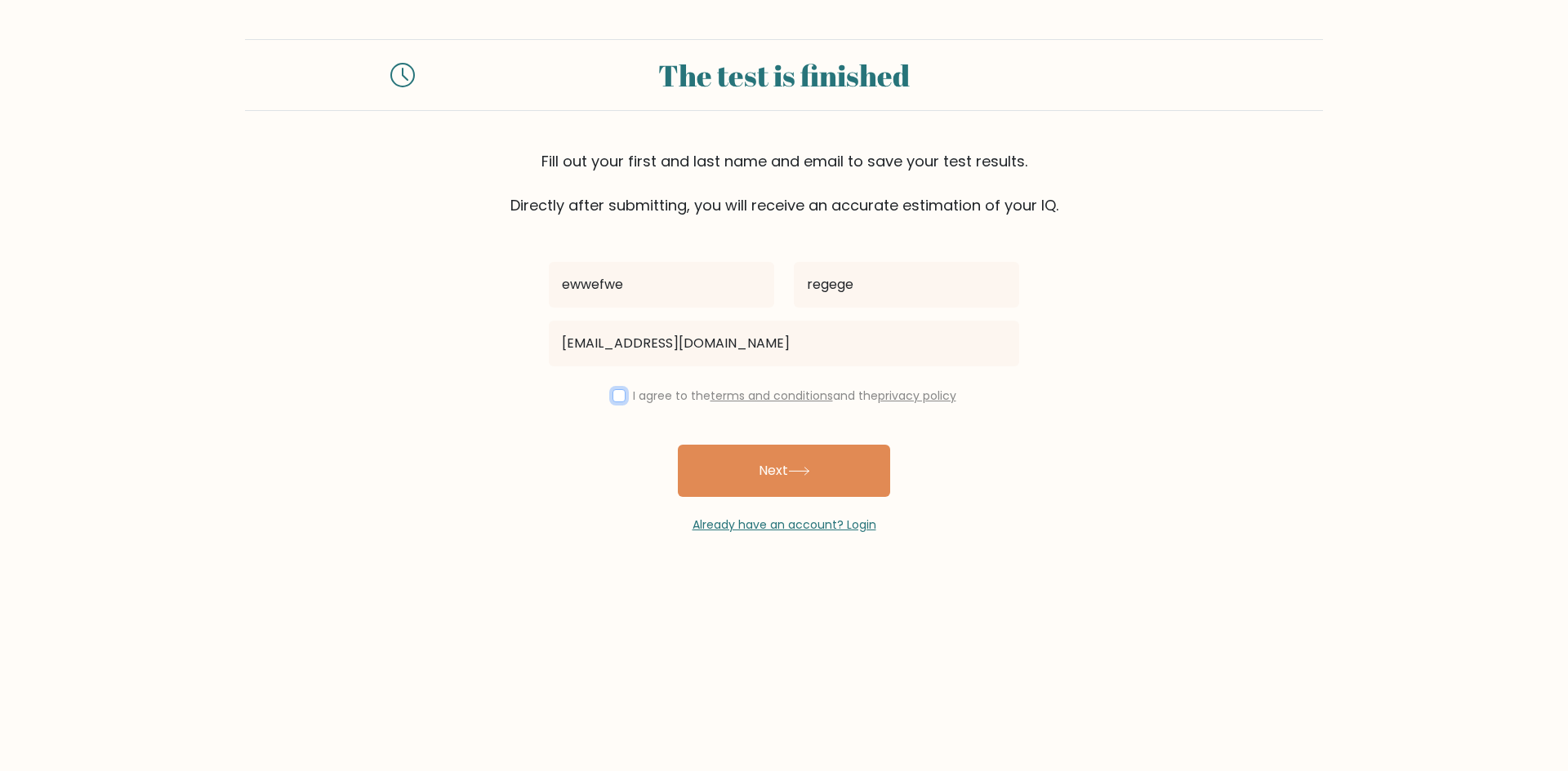
click at [612, 395] on input "checkbox" at bounding box center [619, 396] width 13 height 13
checkbox input "true"
click at [678, 445] on button "Next" at bounding box center [784, 471] width 213 height 52
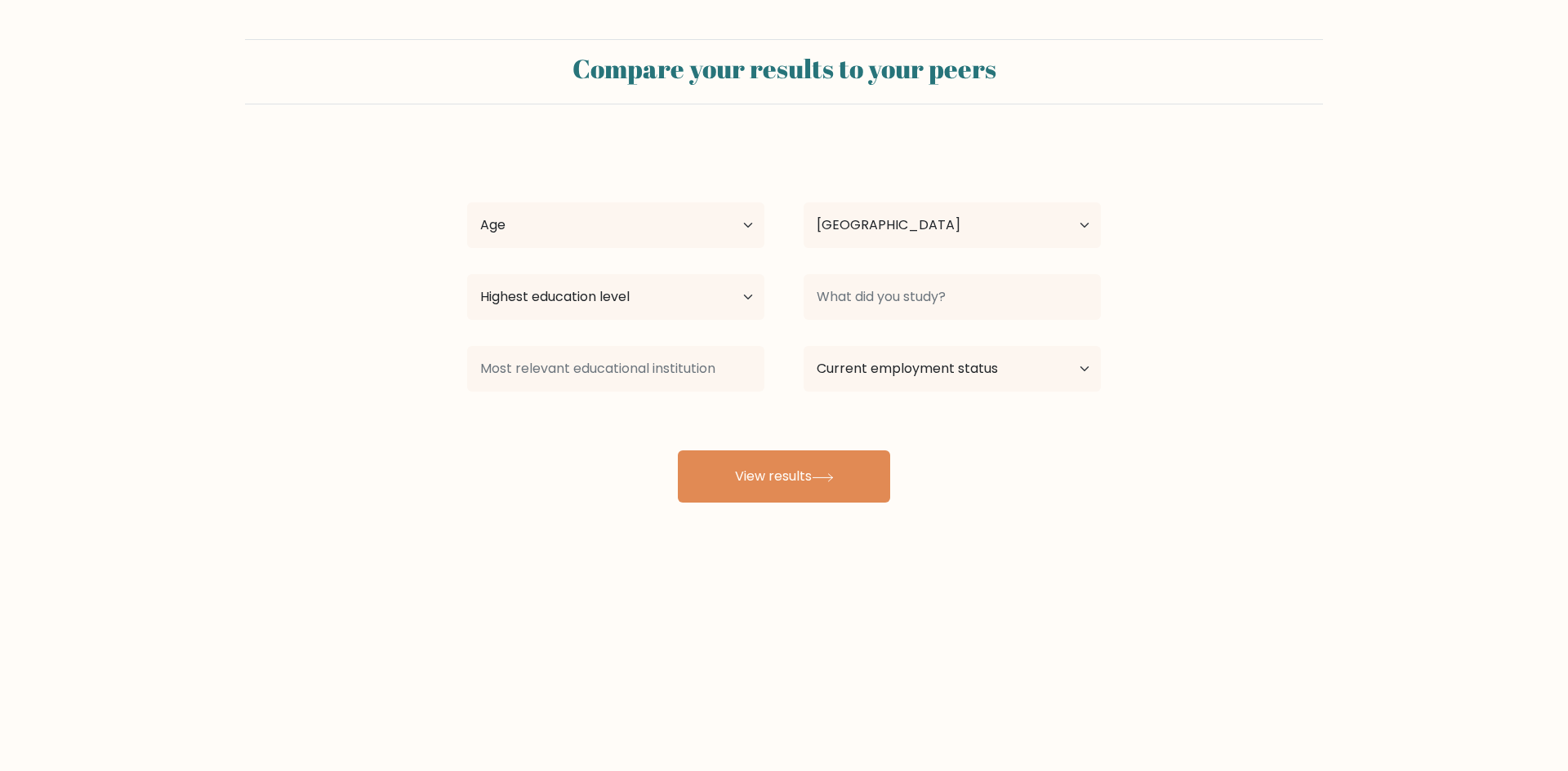
select select "UA"
click at [603, 227] on select "Age Under [DEMOGRAPHIC_DATA] [DEMOGRAPHIC_DATA] [DEMOGRAPHIC_DATA] [DEMOGRAPHIC…" at bounding box center [615, 225] width 297 height 46
select select "18_24"
click at [467, 202] on select "Age Under [DEMOGRAPHIC_DATA] [DEMOGRAPHIC_DATA] [DEMOGRAPHIC_DATA] [DEMOGRAPHIC…" at bounding box center [615, 225] width 297 height 46
click at [654, 301] on select "Highest education level No schooling Primary Lower Secondary Upper Secondary Oc…" at bounding box center [615, 297] width 297 height 46
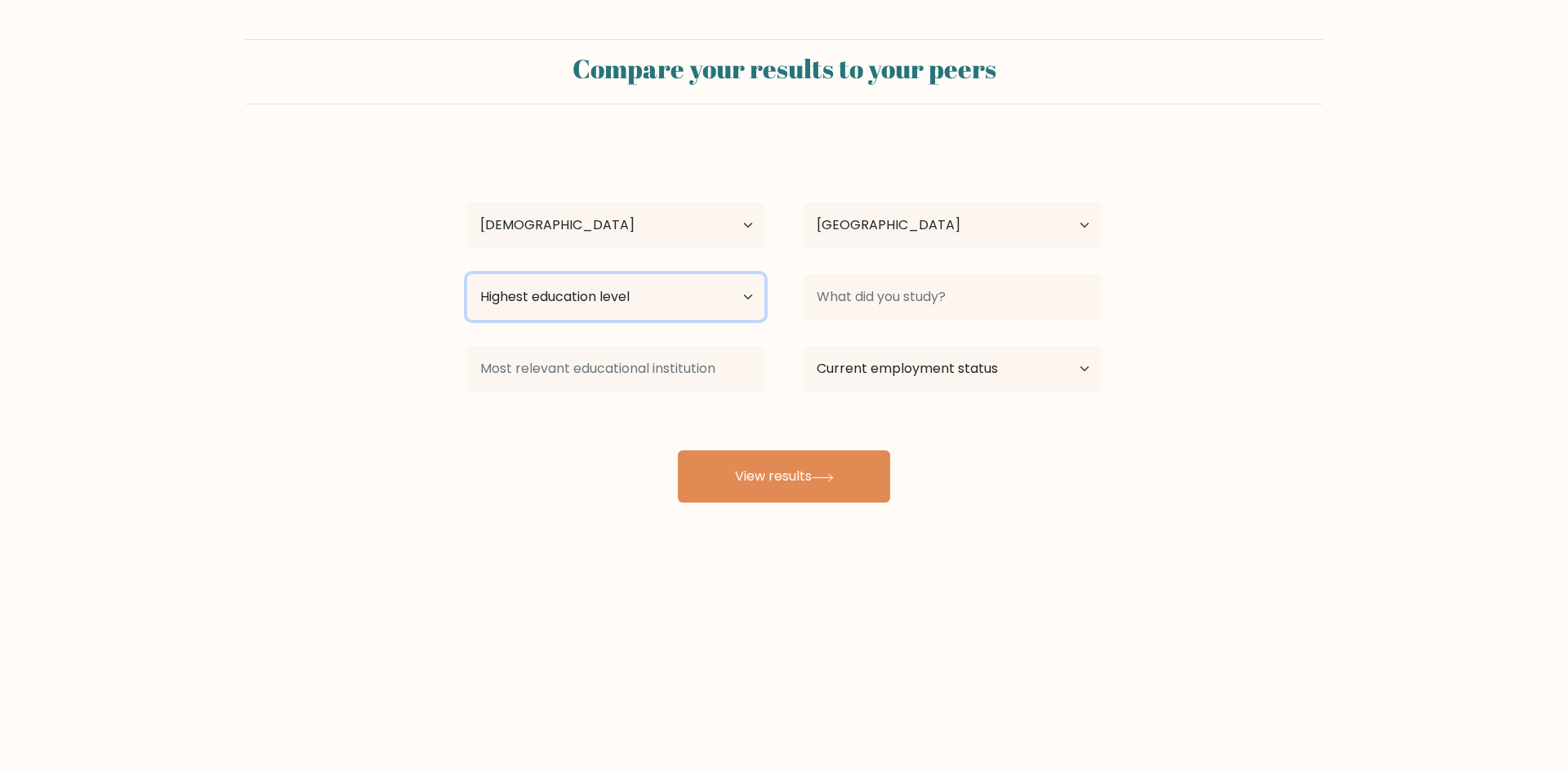
select select "upper_secondary"
click at [467, 274] on select "Highest education level No schooling Primary Lower Secondary Upper Secondary Oc…" at bounding box center [615, 297] width 297 height 46
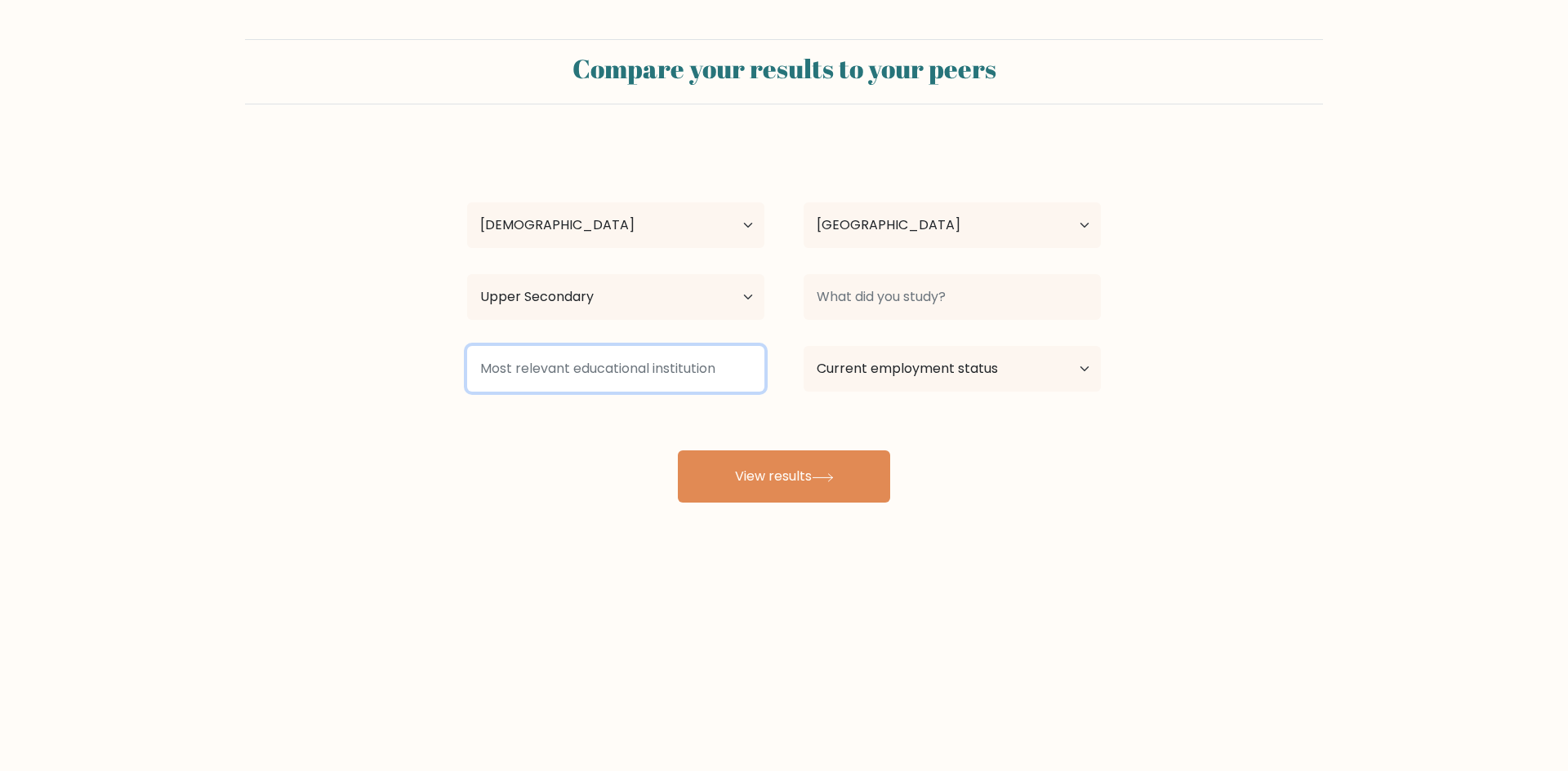
click at [740, 375] on input at bounding box center [615, 369] width 297 height 46
type input "fgrtgrt"
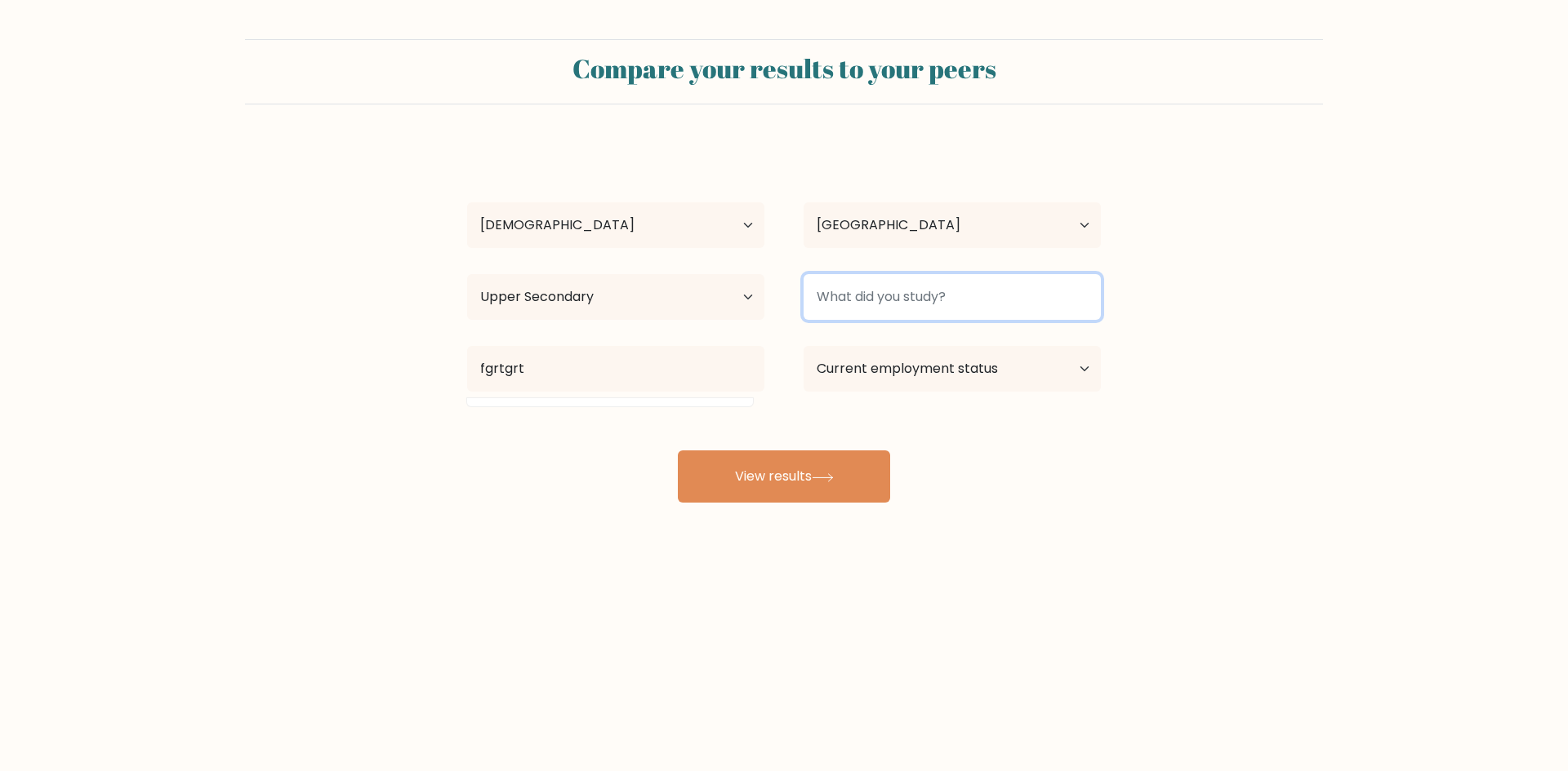
click at [961, 294] on input at bounding box center [952, 297] width 297 height 46
type input "5t5t5t5"
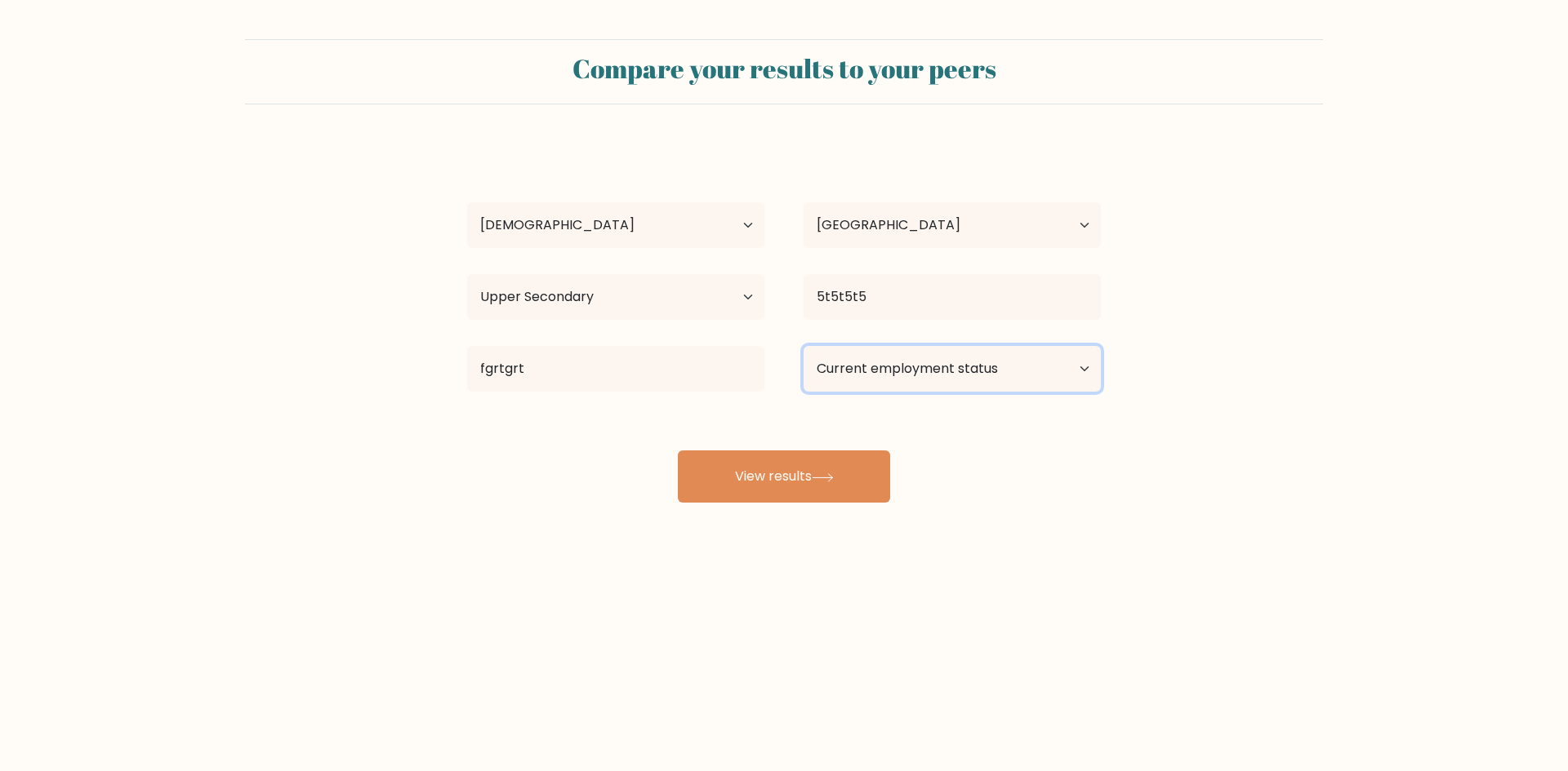
click at [1040, 367] on select "Current employment status Employed Student Retired Other / prefer not to answer" at bounding box center [952, 369] width 297 height 46
select select "other"
click at [804, 346] on select "Current employment status Employed Student Retired Other / prefer not to answer" at bounding box center [952, 369] width 297 height 46
click at [784, 468] on button "View results" at bounding box center [784, 477] width 213 height 52
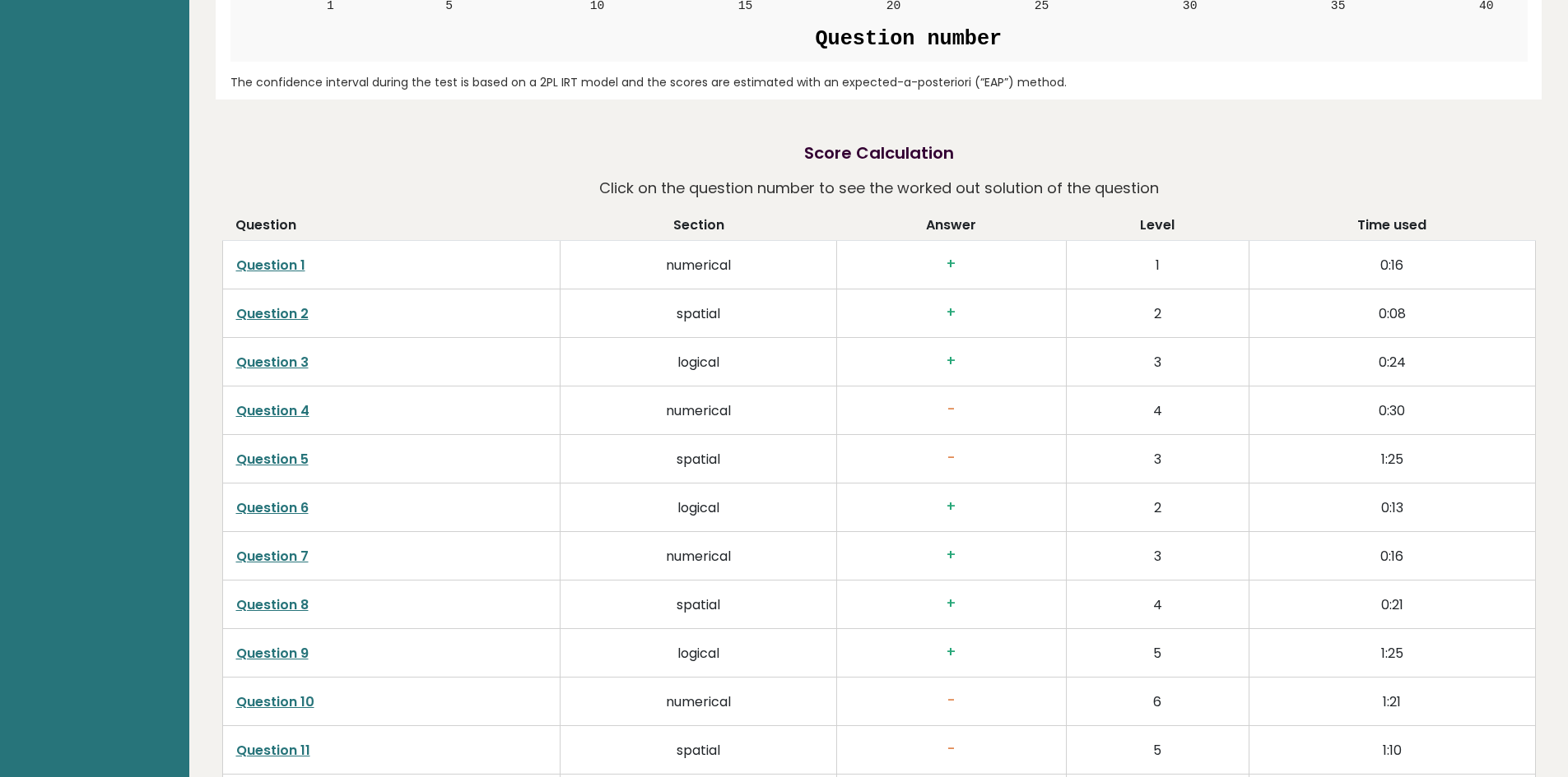
scroll to position [2797, 0]
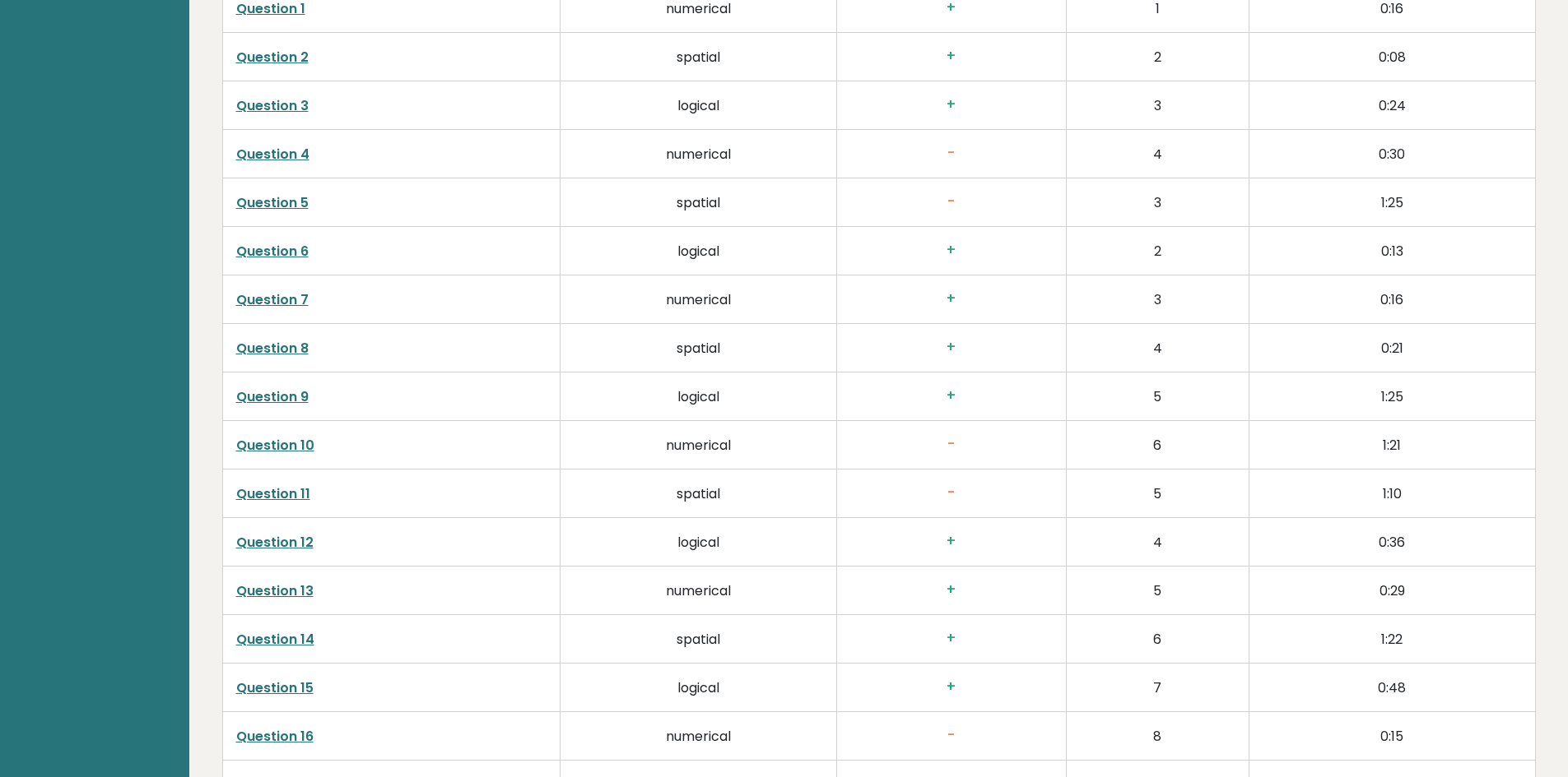
click at [293, 442] on link "Question 10" at bounding box center [275, 445] width 78 height 19
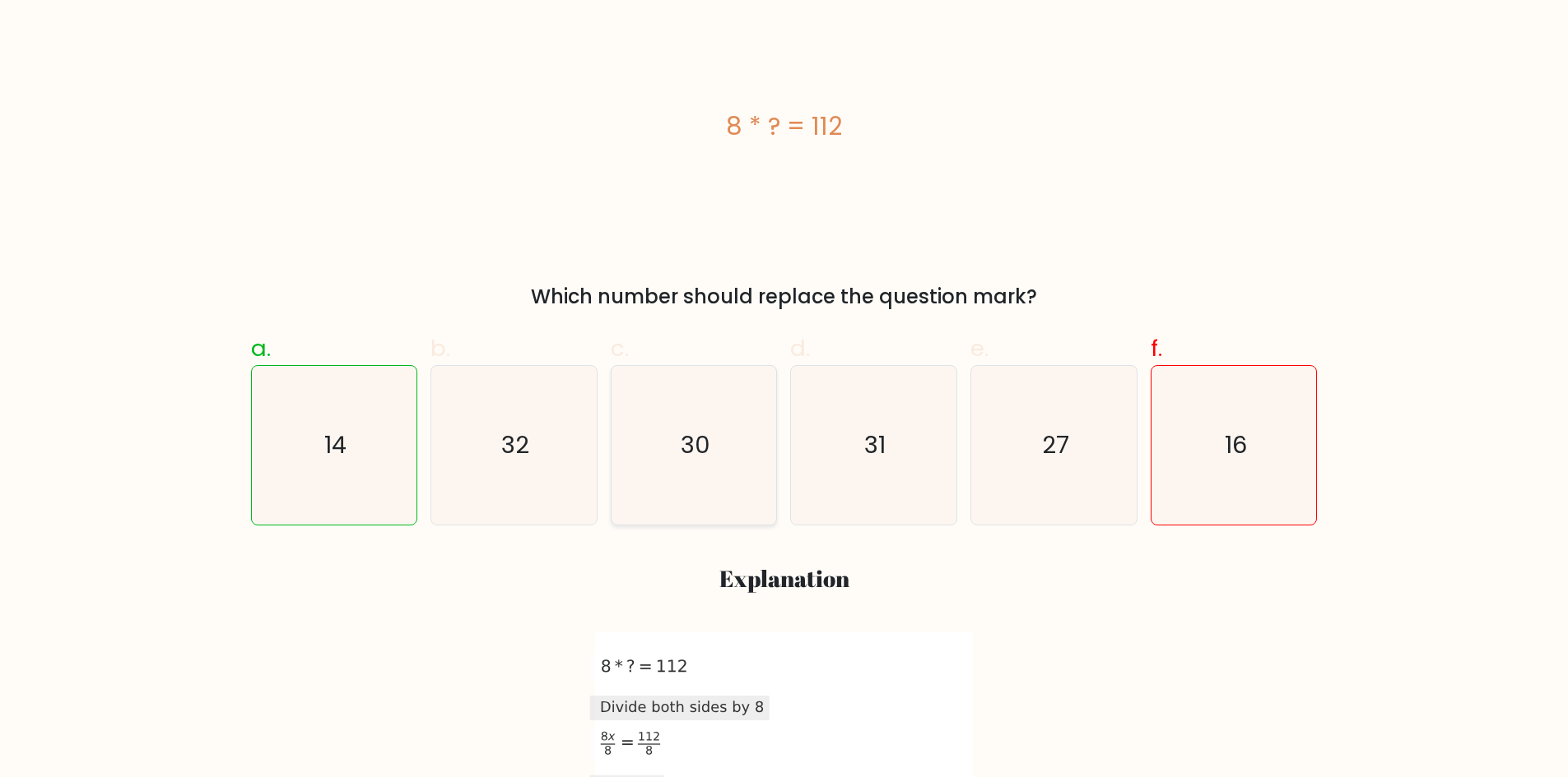
scroll to position [329, 0]
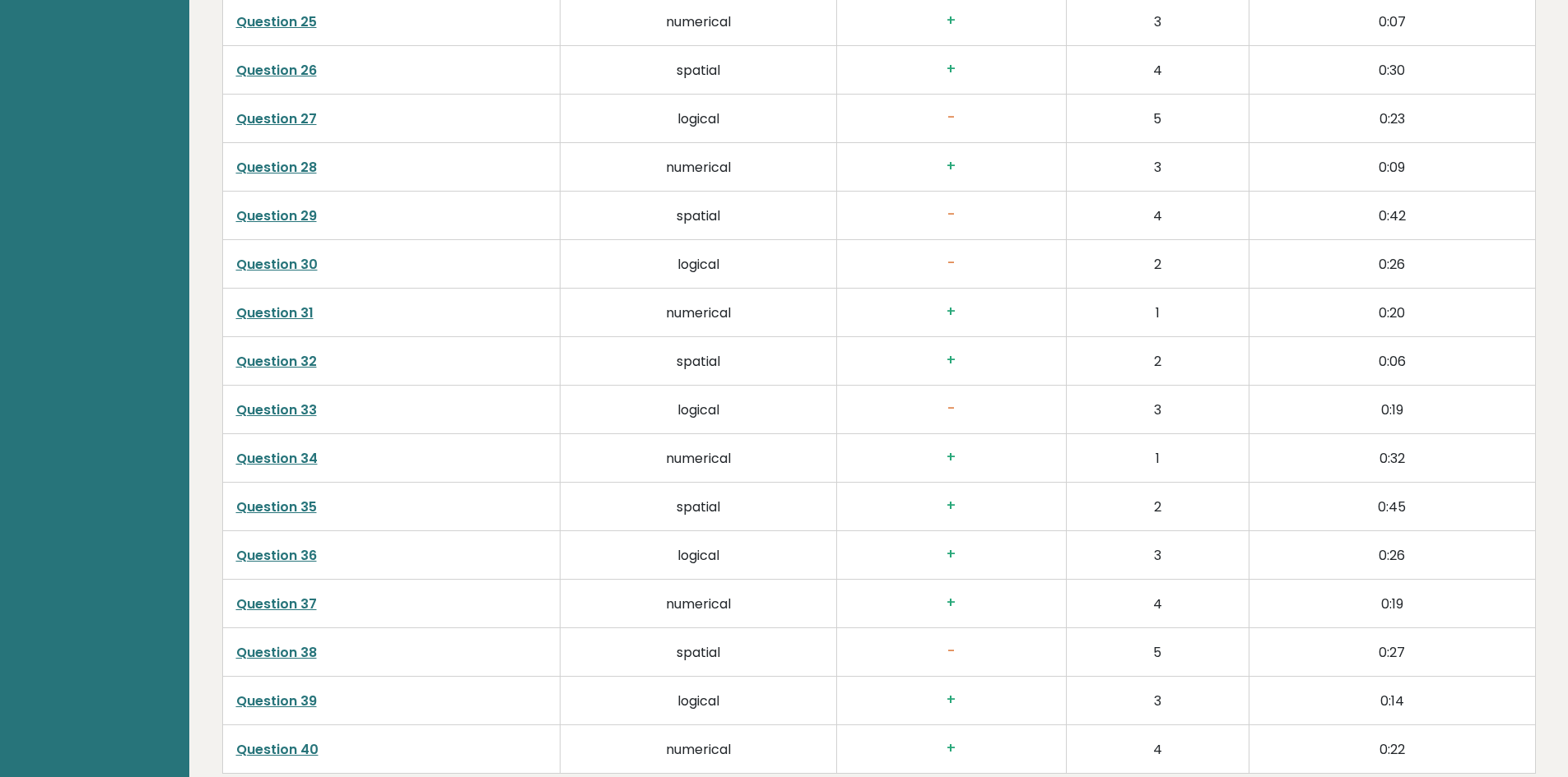
scroll to position [3947, 0]
click at [293, 658] on link "Question 38" at bounding box center [277, 653] width 81 height 19
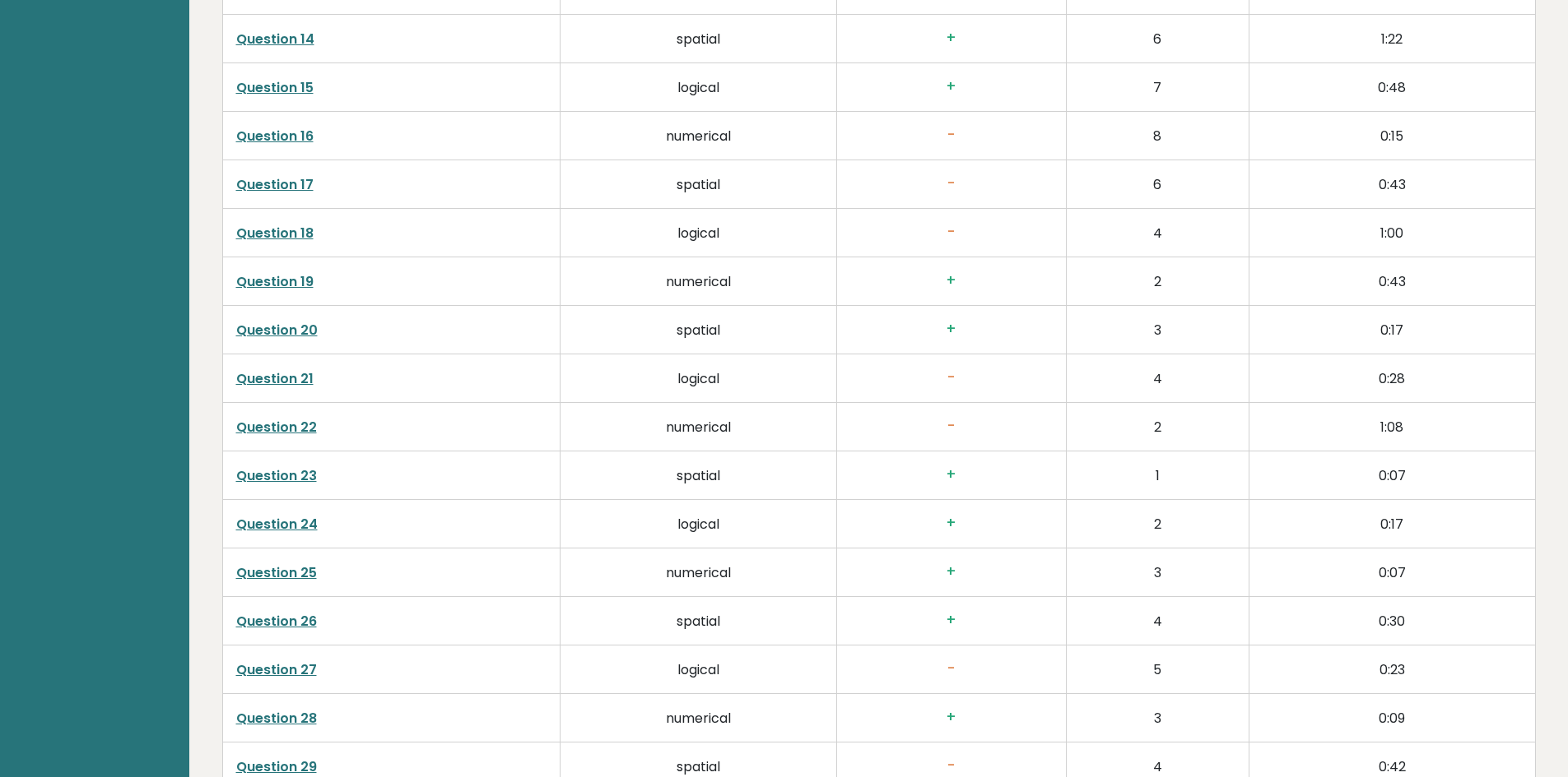
scroll to position [3372, 0]
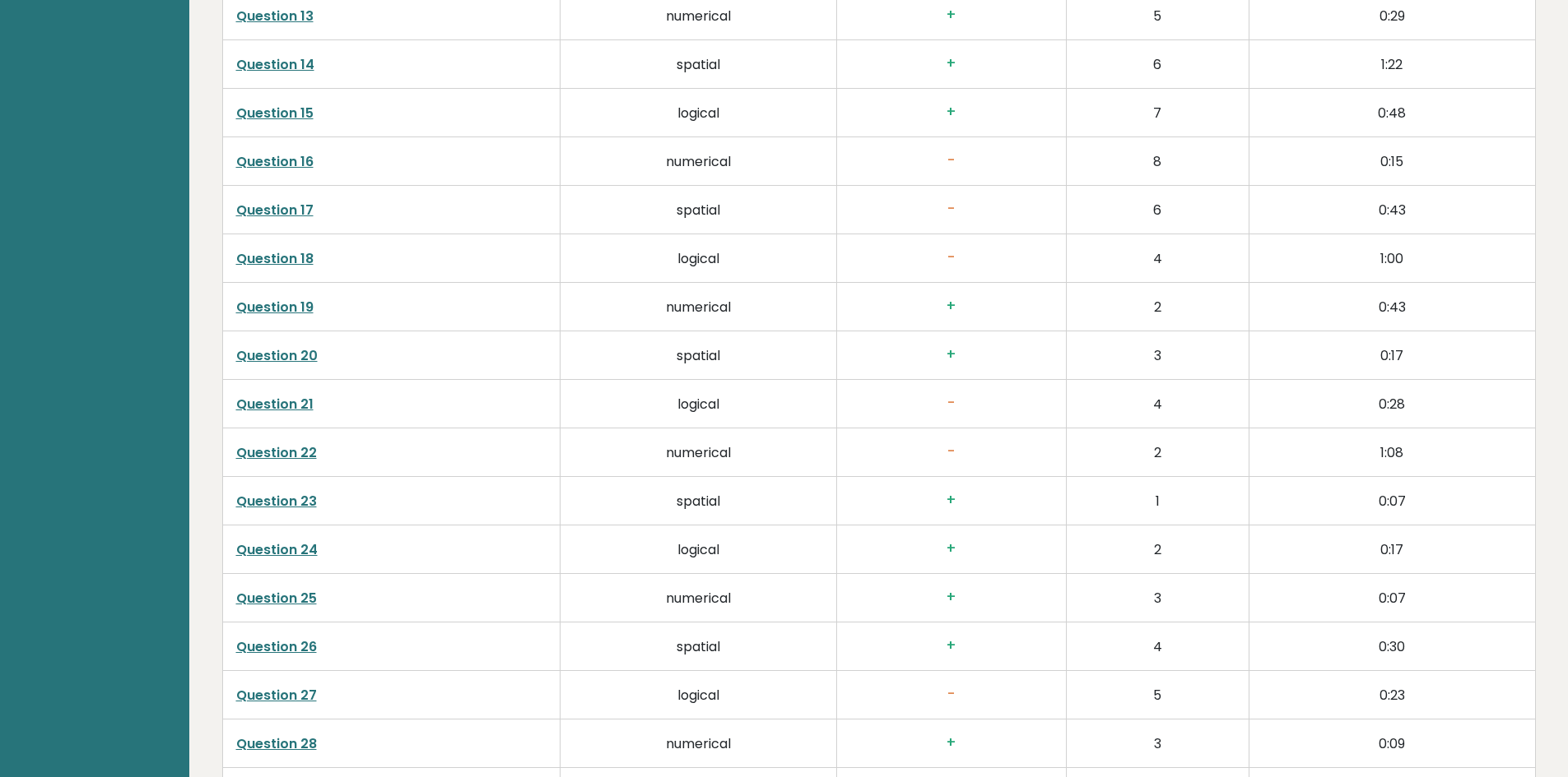
click at [282, 399] on link "Question 21" at bounding box center [275, 405] width 78 height 19
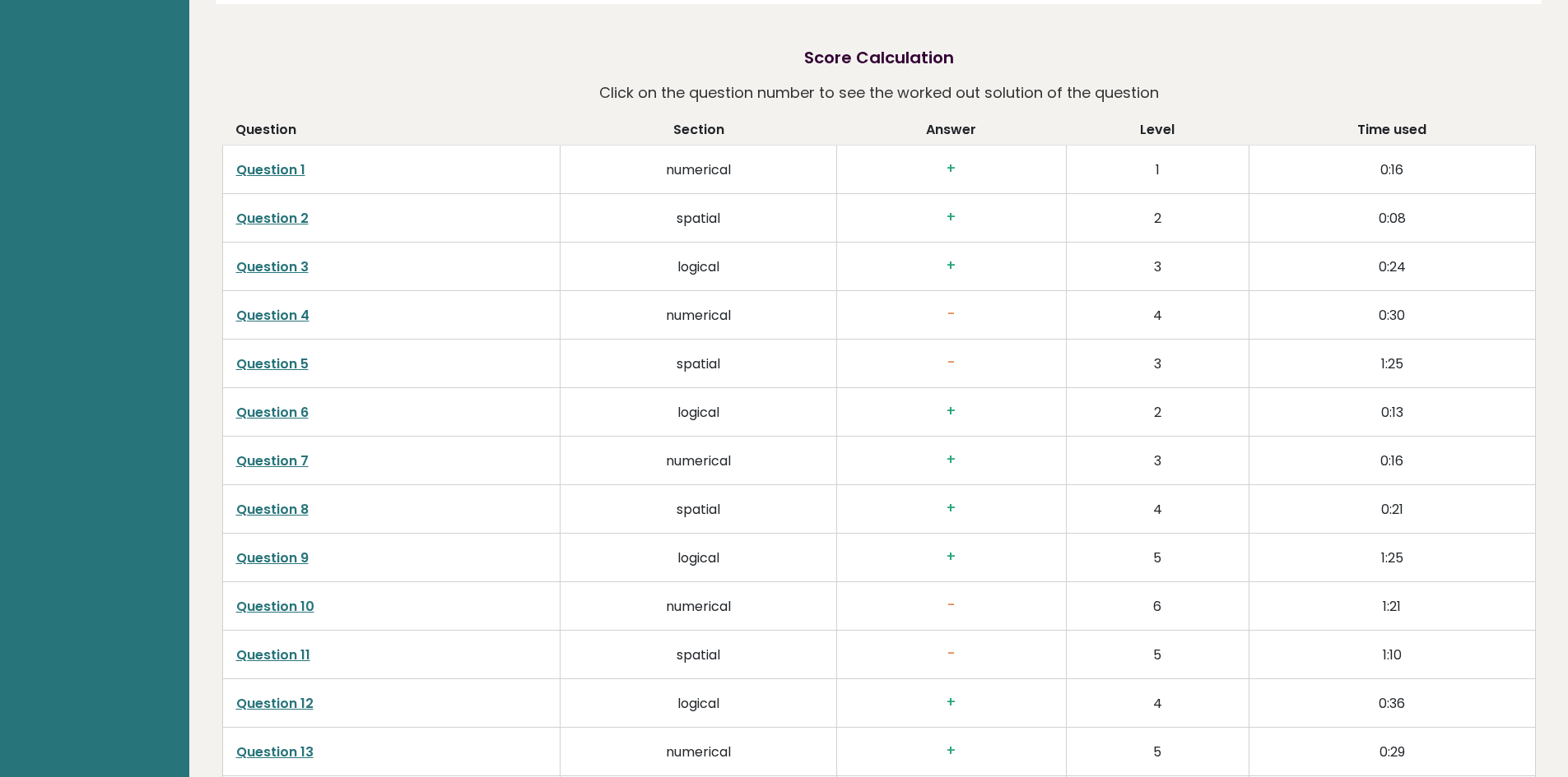
scroll to position [2468, 0]
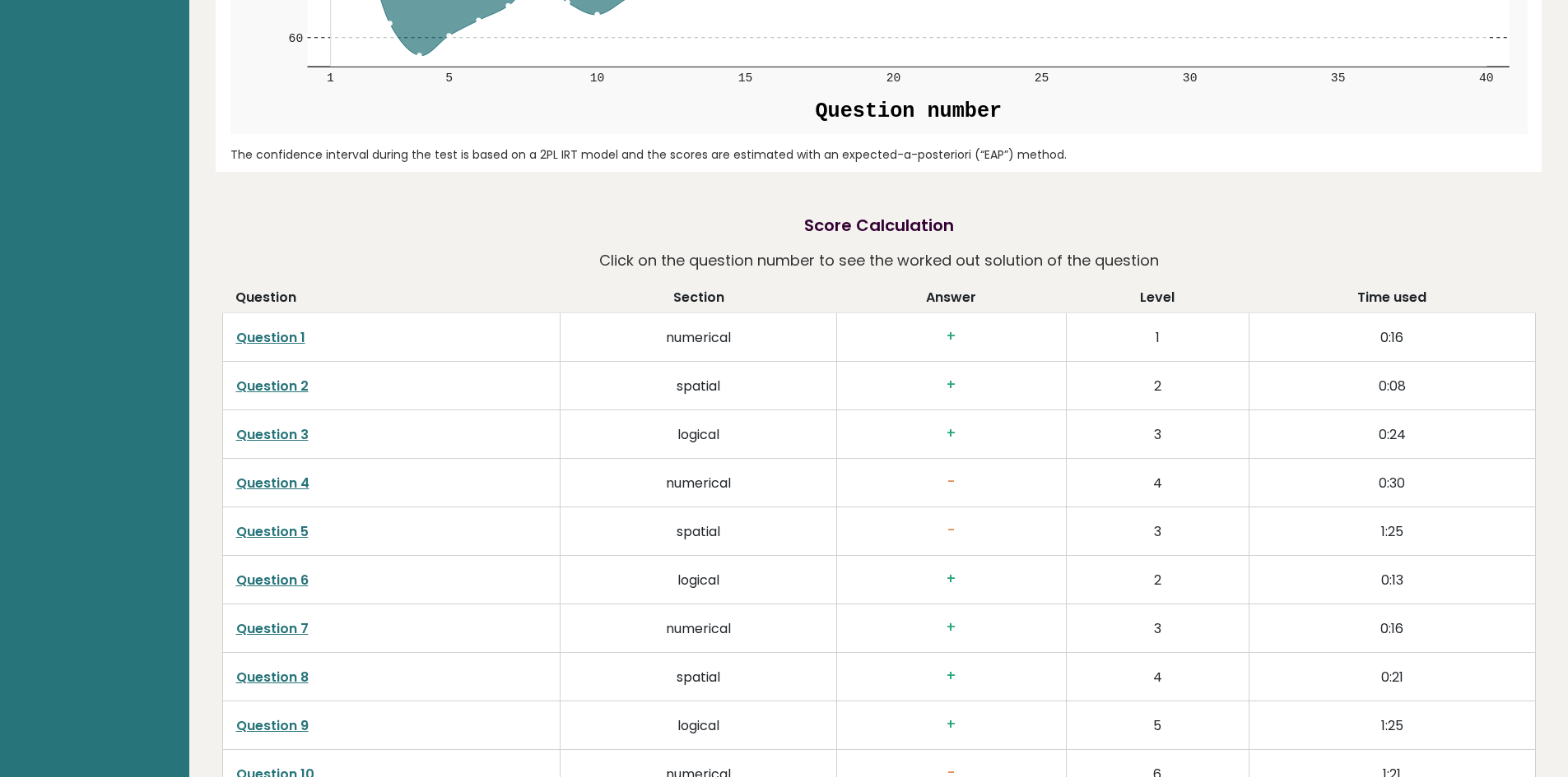
click at [277, 480] on link "Question 4" at bounding box center [272, 483] width 73 height 19
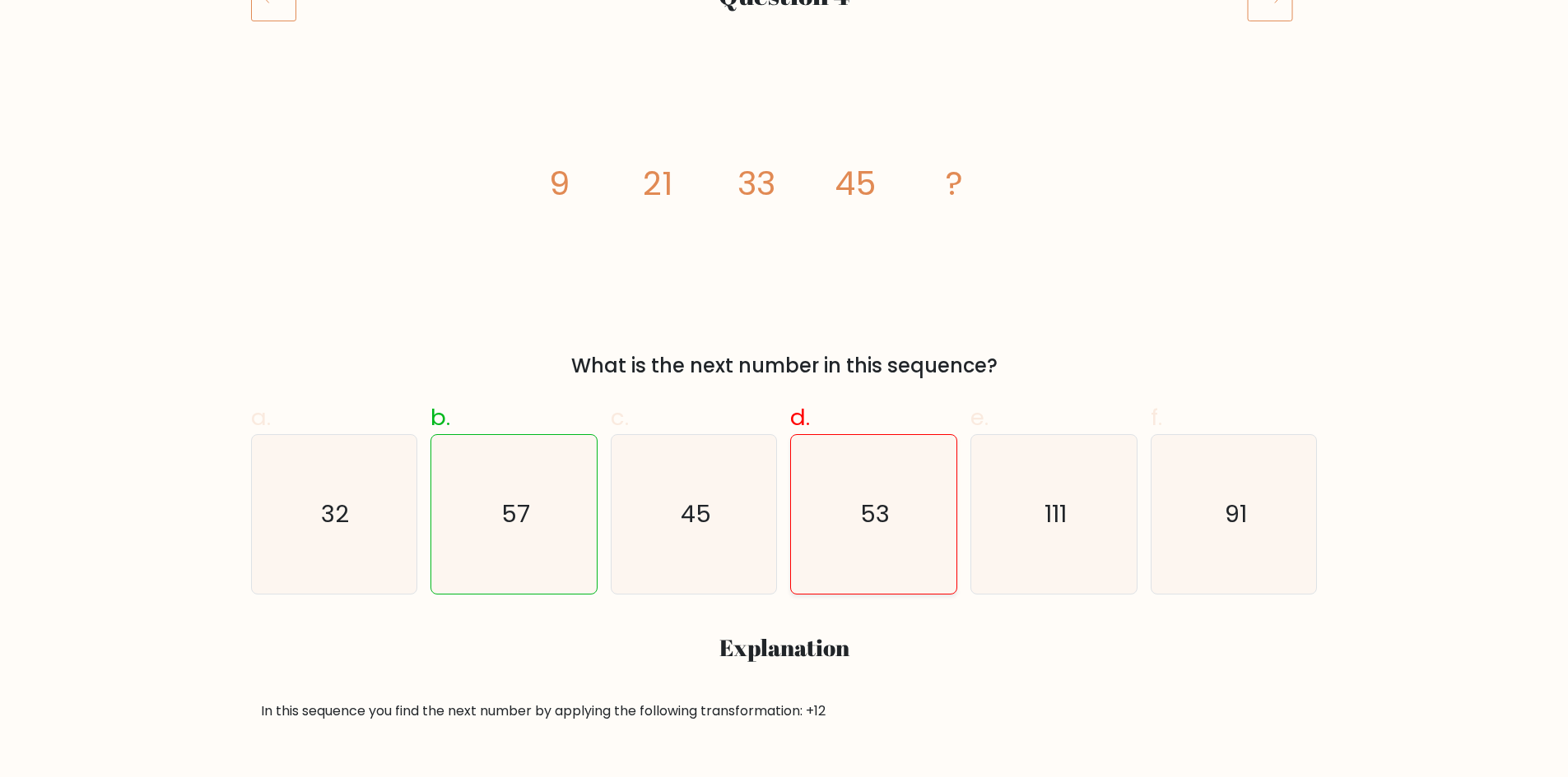
scroll to position [164, 0]
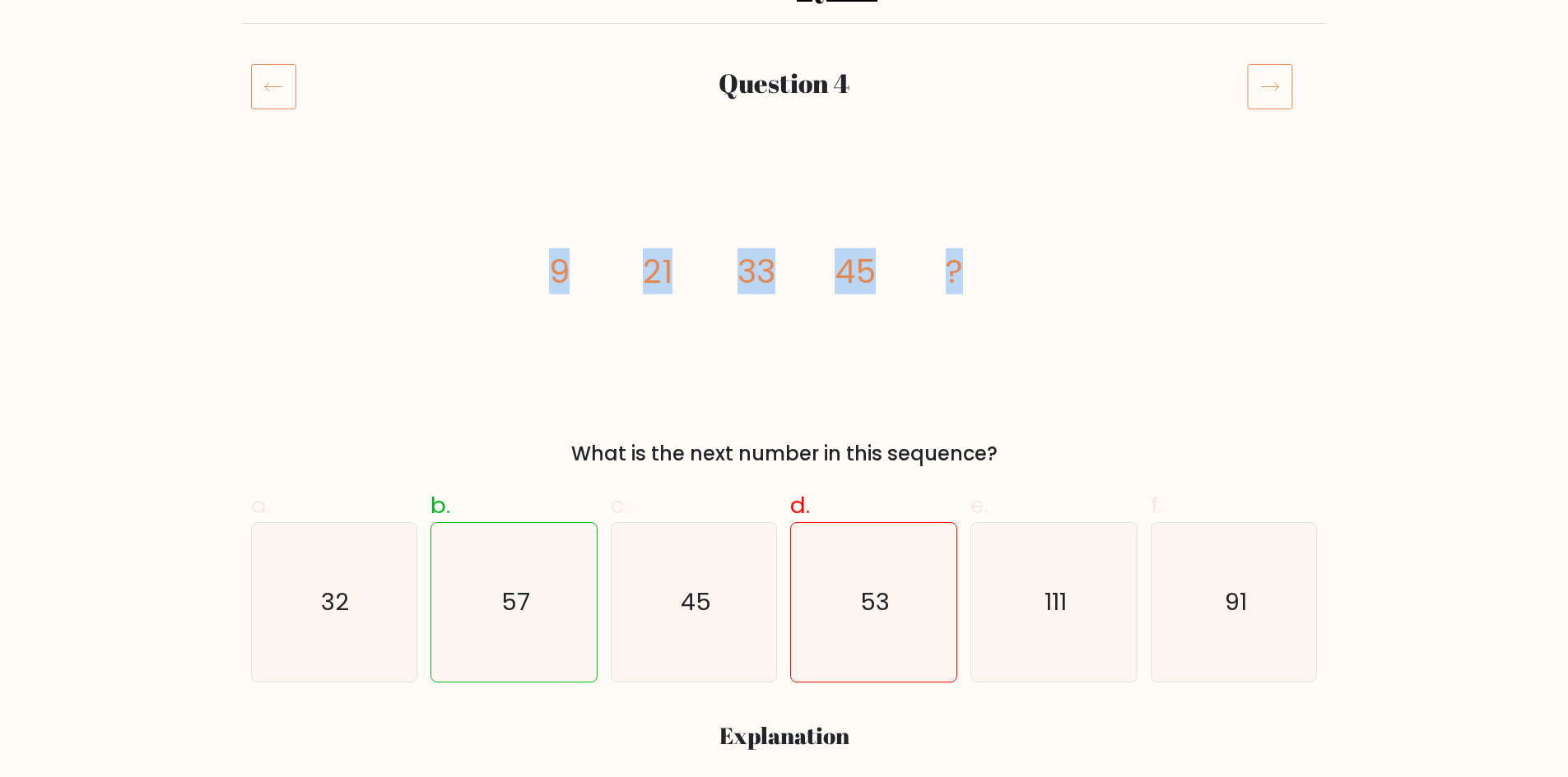
drag, startPoint x: 528, startPoint y: 271, endPoint x: 1035, endPoint y: 227, distance: 508.9
click at [1035, 227] on div "image/svg+xml 9 21 33 45 ? What is the next number in this sequence?" at bounding box center [784, 317] width 1086 height 303
click at [1167, 371] on div "image/svg+xml 9 21 33 45 ? What is the next number in this sequence?" at bounding box center [784, 317] width 1086 height 303
drag, startPoint x: 530, startPoint y: 298, endPoint x: 692, endPoint y: 253, distance: 168.1
click at [692, 253] on div "image/svg+xml 9 21 33 45 ? What is the next number in this sequence?" at bounding box center [784, 317] width 1086 height 303
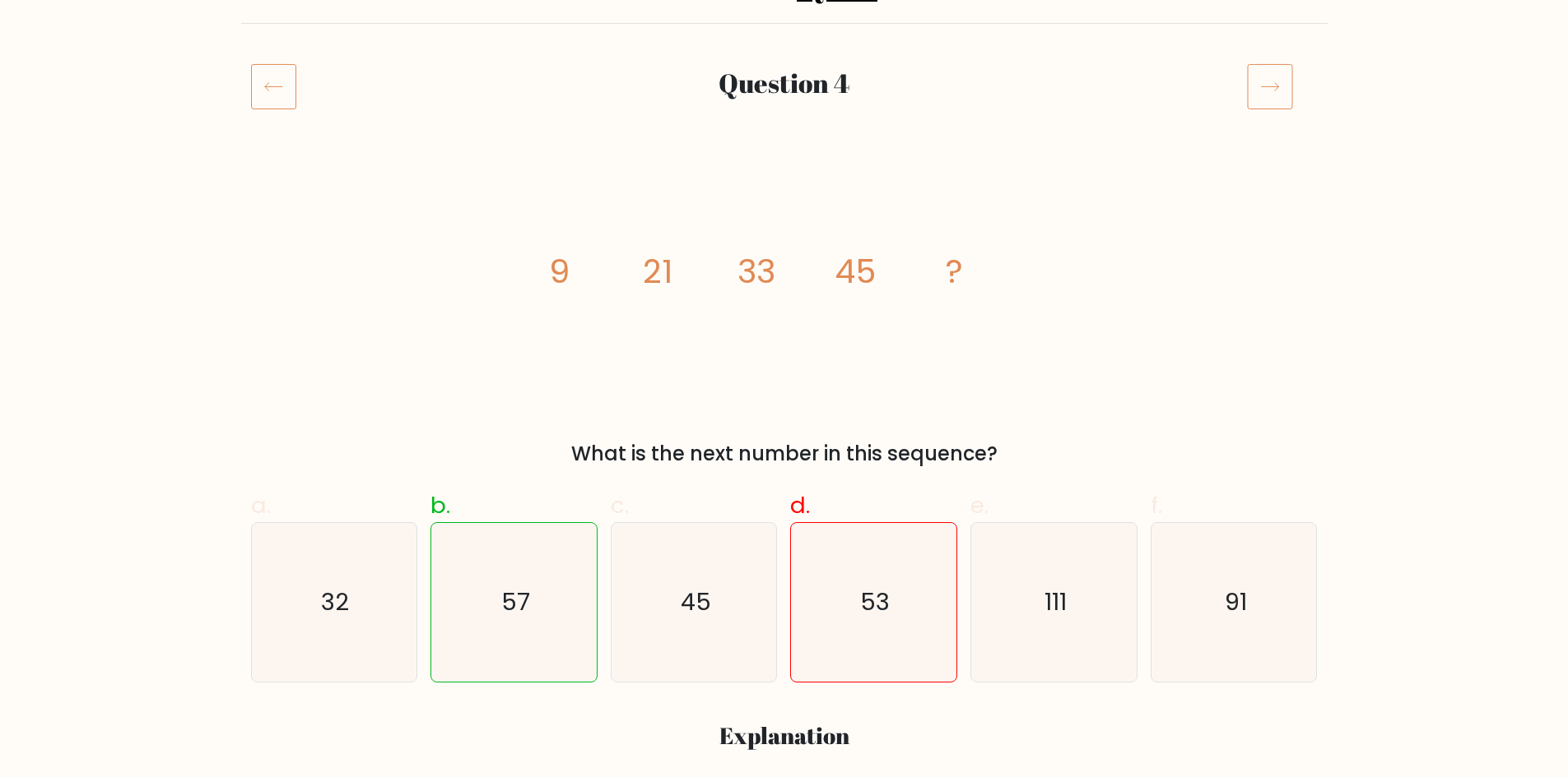
click at [741, 392] on icon "image/svg+xml 9 21 33 45 ?" at bounding box center [784, 282] width 494 height 233
drag, startPoint x: 638, startPoint y: 273, endPoint x: 757, endPoint y: 259, distance: 119.8
click at [757, 259] on icon "image/svg+xml 9 21 33 45 ?" at bounding box center [784, 282] width 494 height 233
click at [799, 361] on icon "image/svg+xml 9 21 33 45 ?" at bounding box center [784, 282] width 494 height 233
drag, startPoint x: 740, startPoint y: 268, endPoint x: 889, endPoint y: 289, distance: 150.5
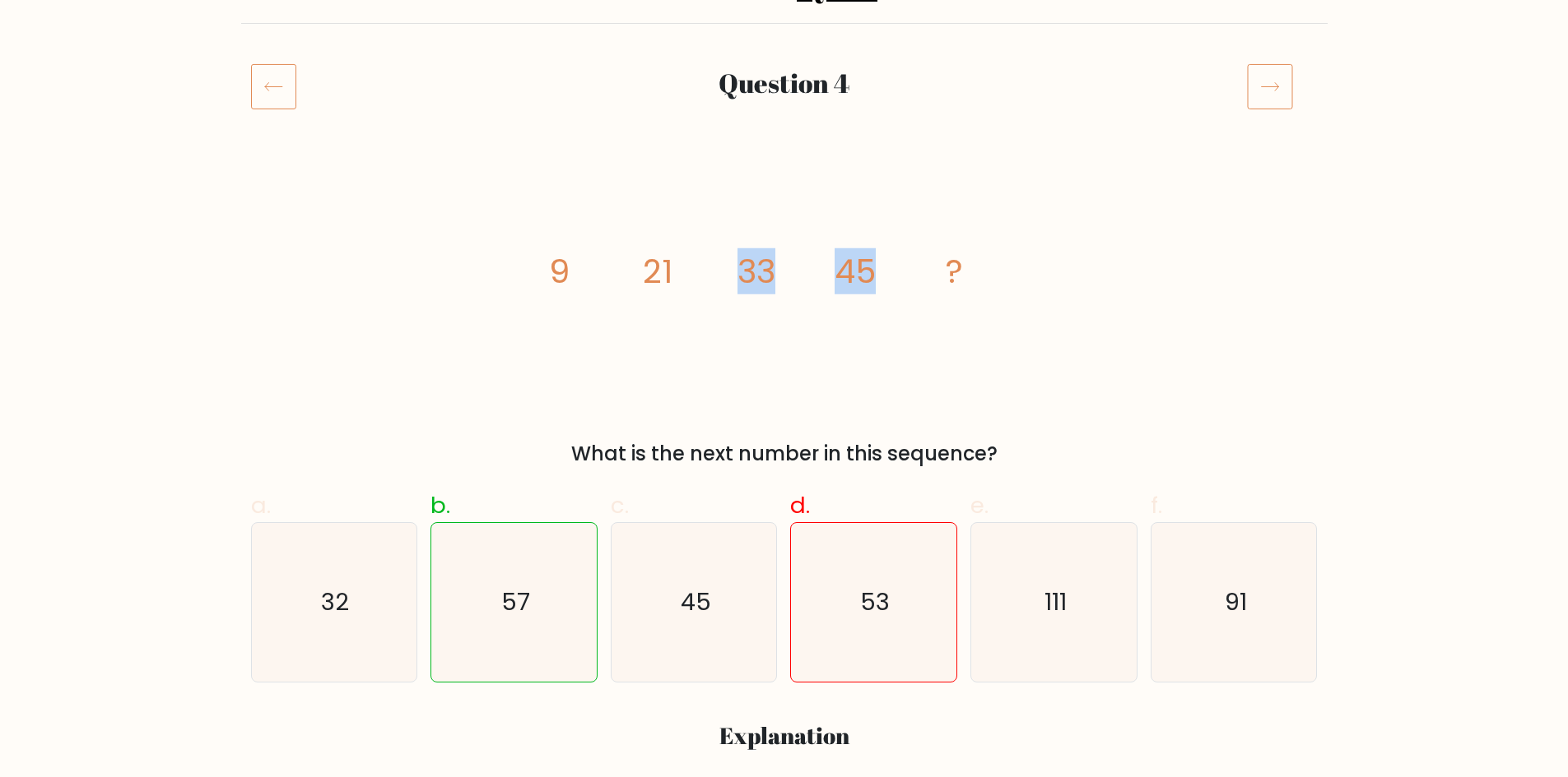
click at [870, 248] on icon "image/svg+xml 9 21 33 45 ?" at bounding box center [784, 282] width 494 height 233
click at [963, 420] on div "image/svg+xml 9 21 33 45 ? What is the next number in this sequence?" at bounding box center [784, 317] width 1086 height 303
drag, startPoint x: 817, startPoint y: 268, endPoint x: 898, endPoint y: 260, distance: 81.4
click at [898, 260] on icon "image/svg+xml 9 21 33 45 ?" at bounding box center [784, 282] width 494 height 233
click at [1042, 334] on div "image/svg+xml 9 21 33 45 ? What is the next number in this sequence?" at bounding box center [784, 317] width 1086 height 303
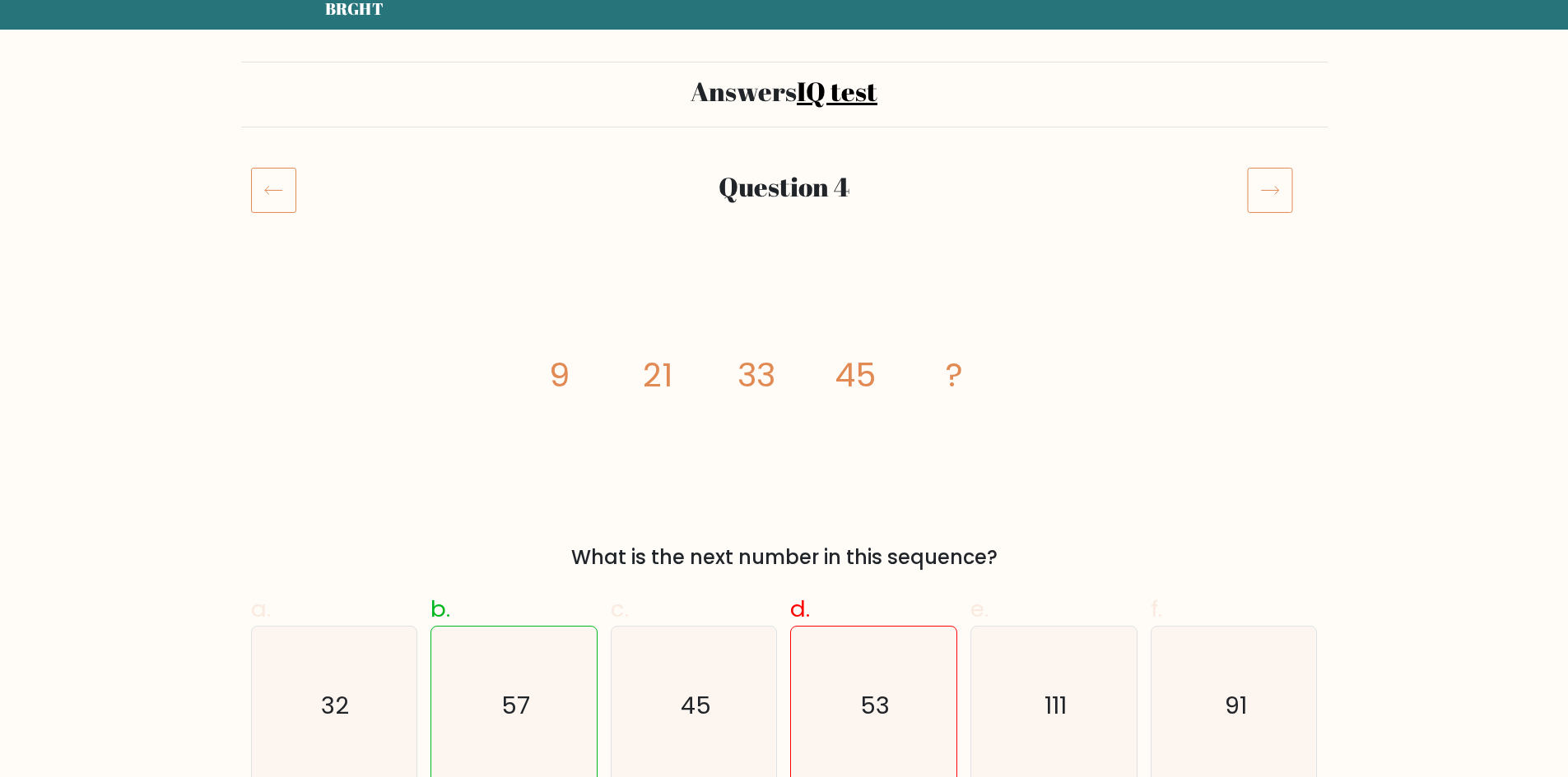
scroll to position [0, 0]
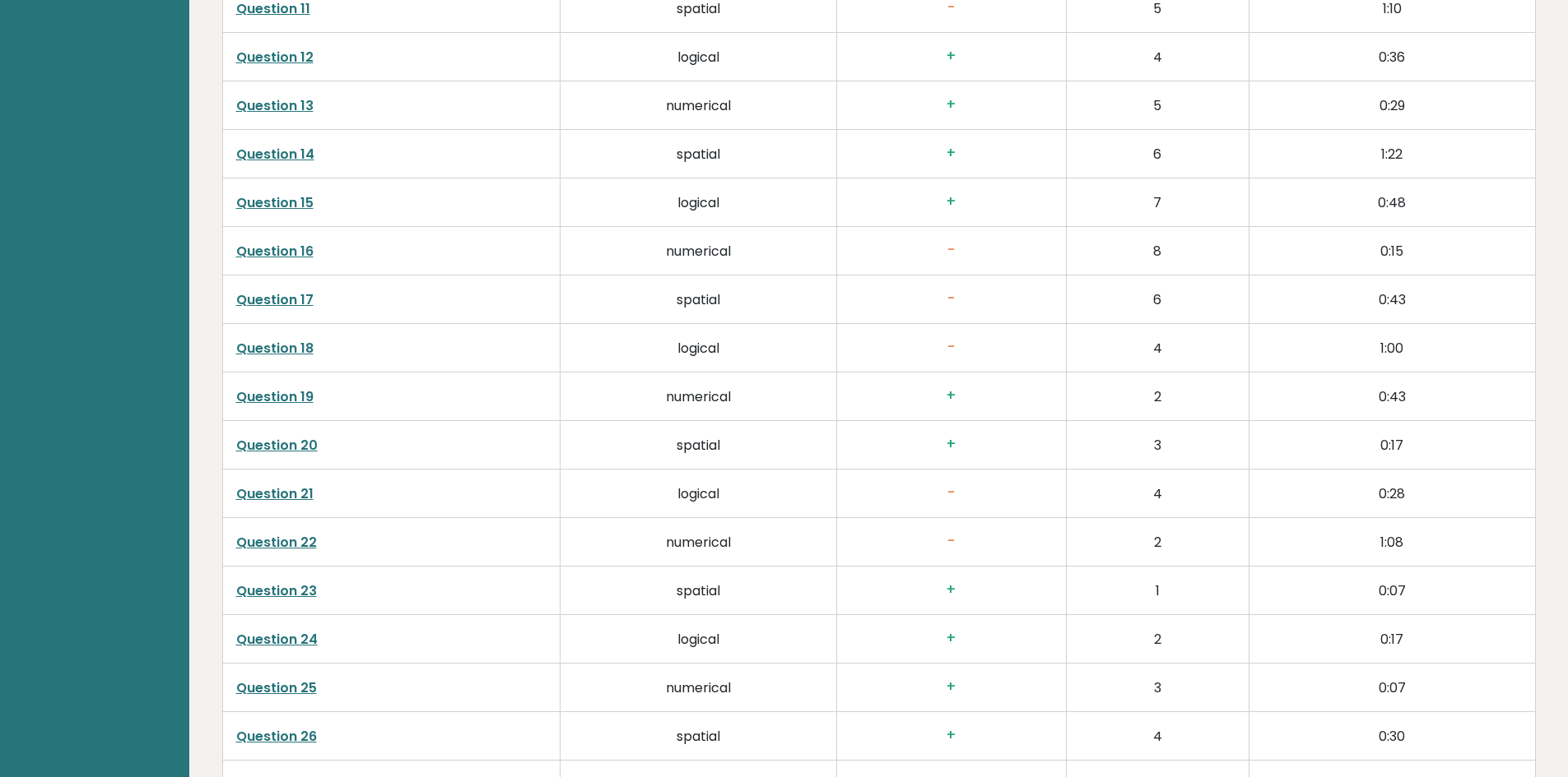
scroll to position [3290, 0]
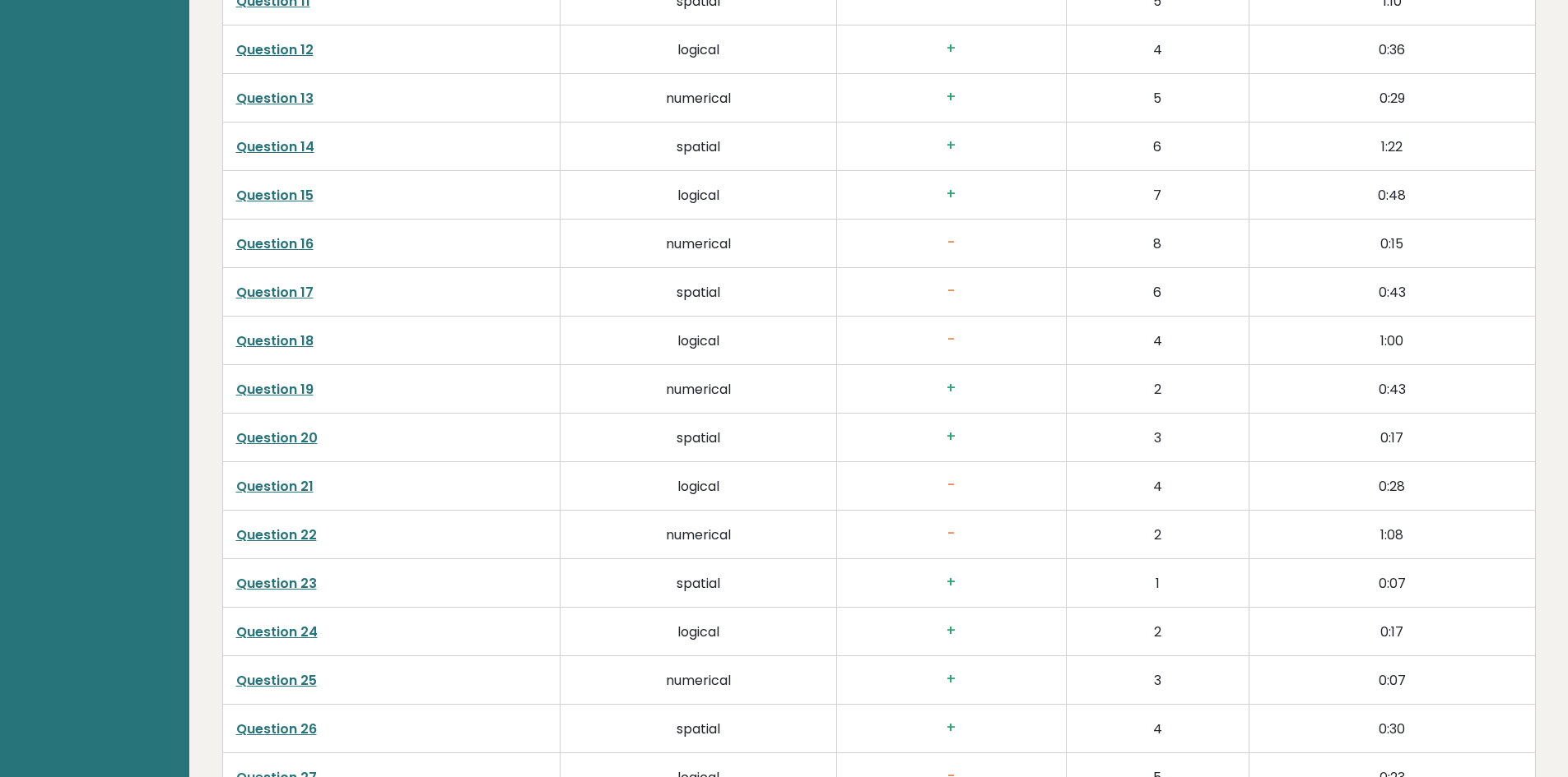
drag, startPoint x: 298, startPoint y: 483, endPoint x: 310, endPoint y: 447, distance: 37.9
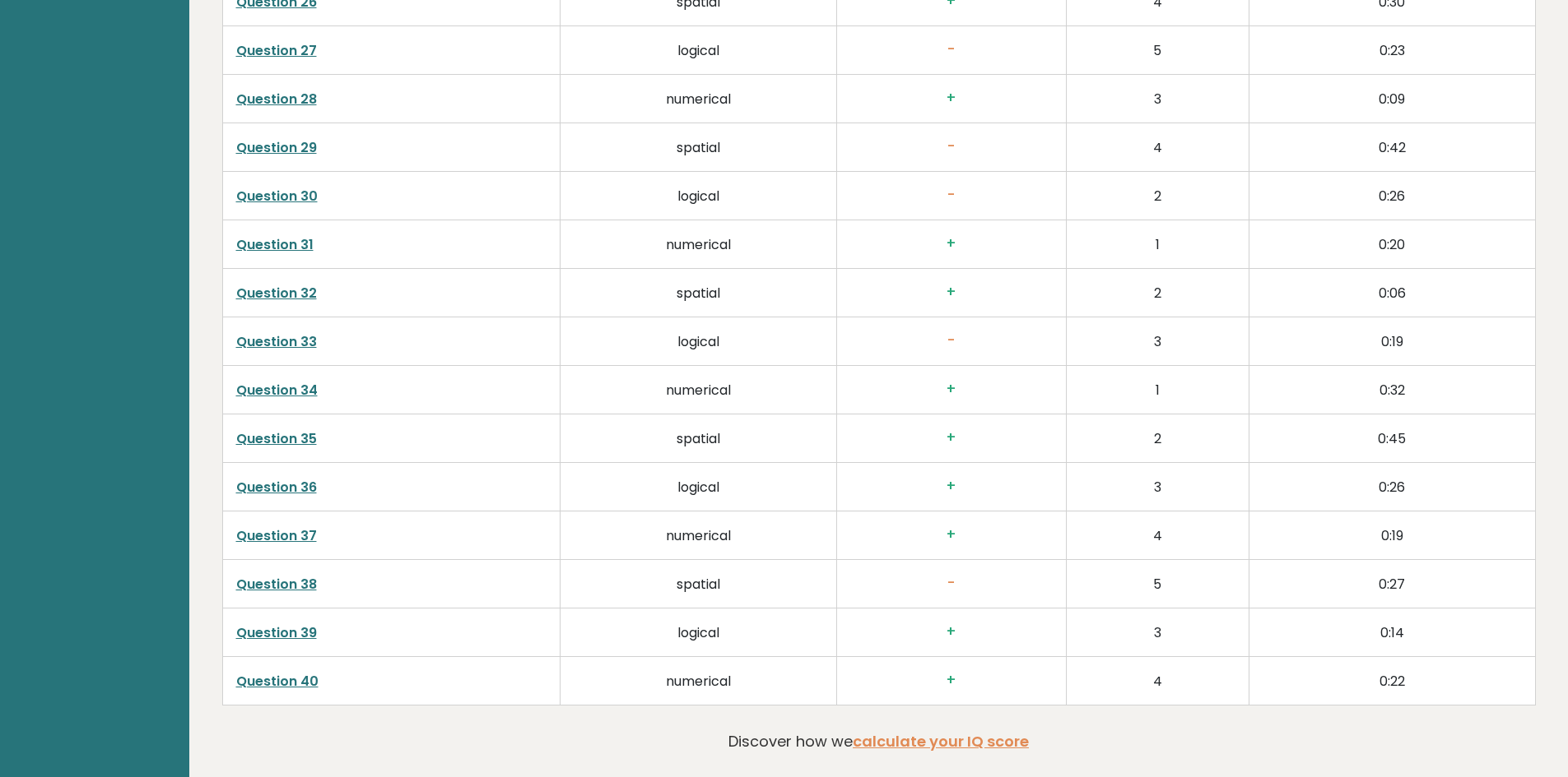
scroll to position [4030, 0]
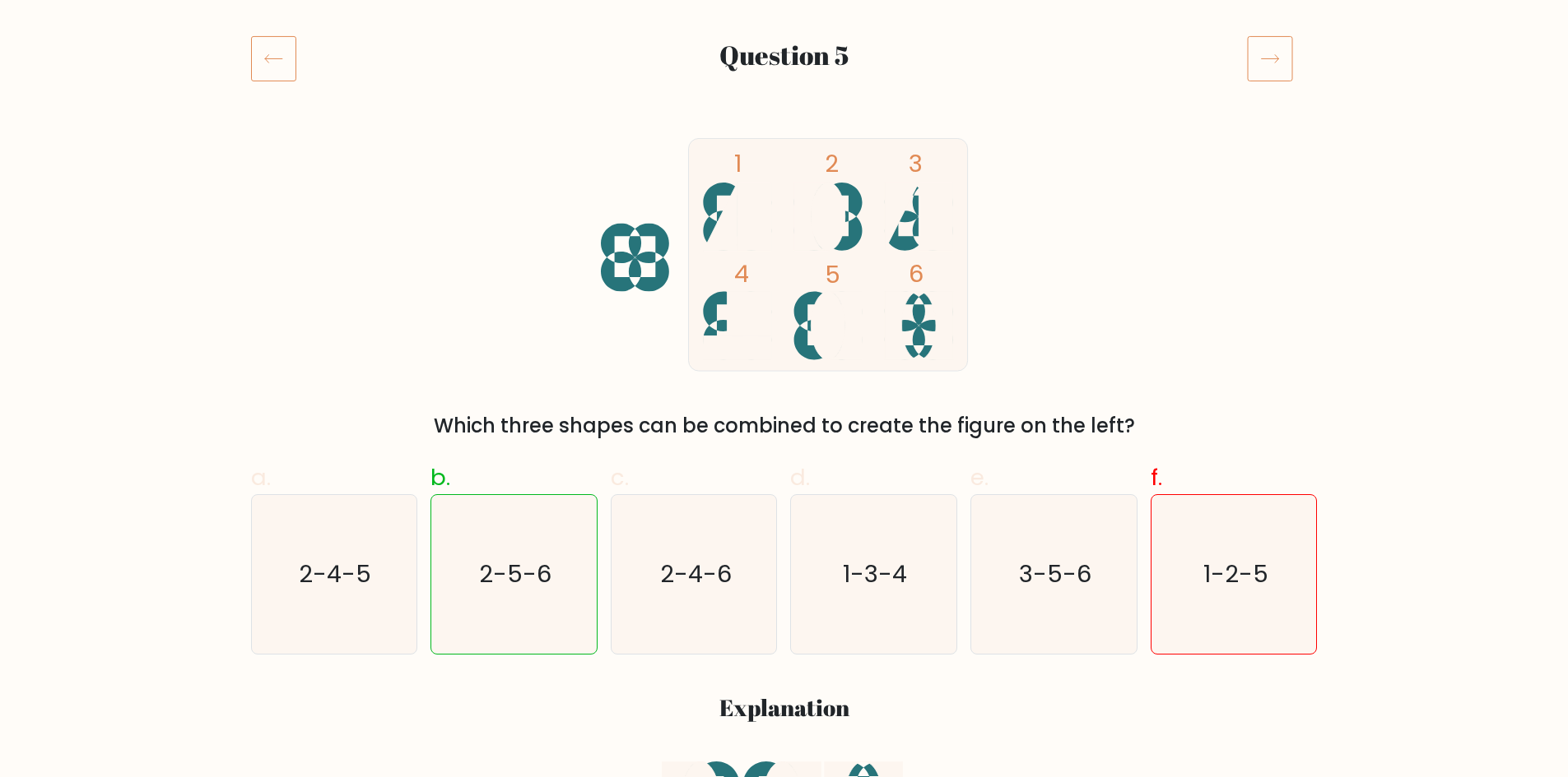
scroll to position [247, 0]
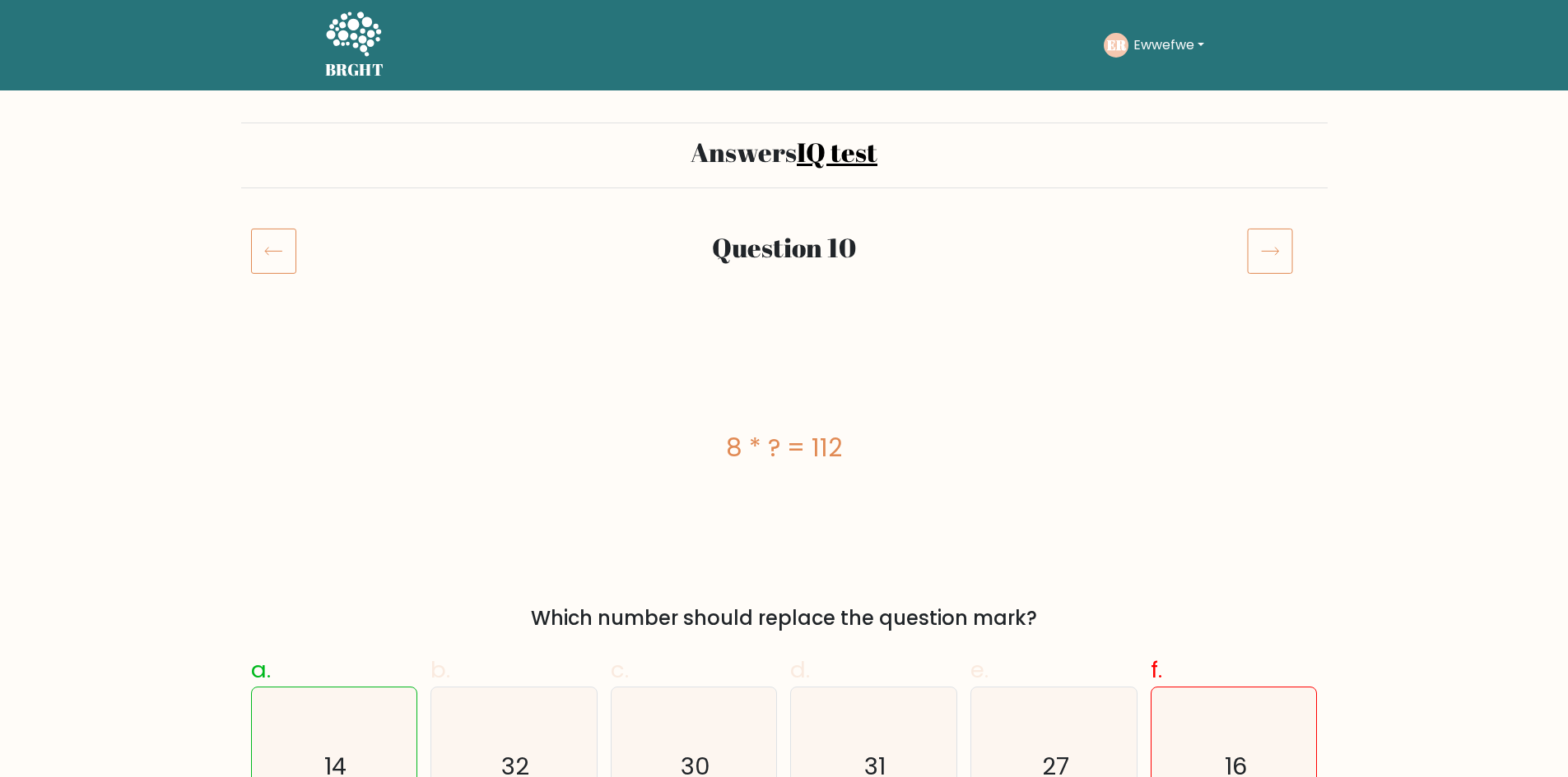
click at [911, 381] on div "8 * ? = 112" at bounding box center [784, 447] width 1066 height 233
drag, startPoint x: 753, startPoint y: 444, endPoint x: 933, endPoint y: 435, distance: 180.2
click at [928, 436] on div "8 * ? = 112" at bounding box center [784, 448] width 1066 height 37
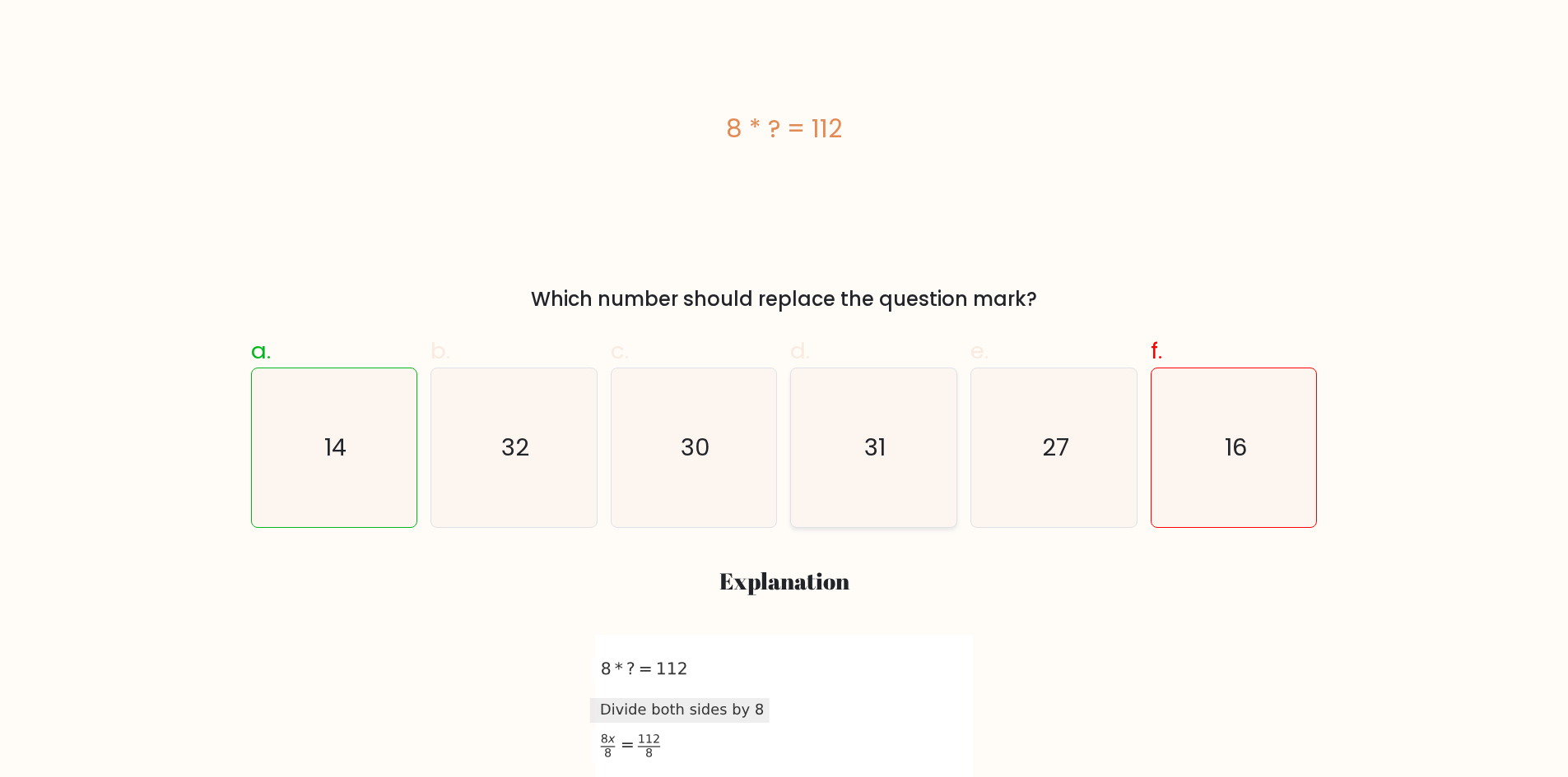
scroll to position [329, 0]
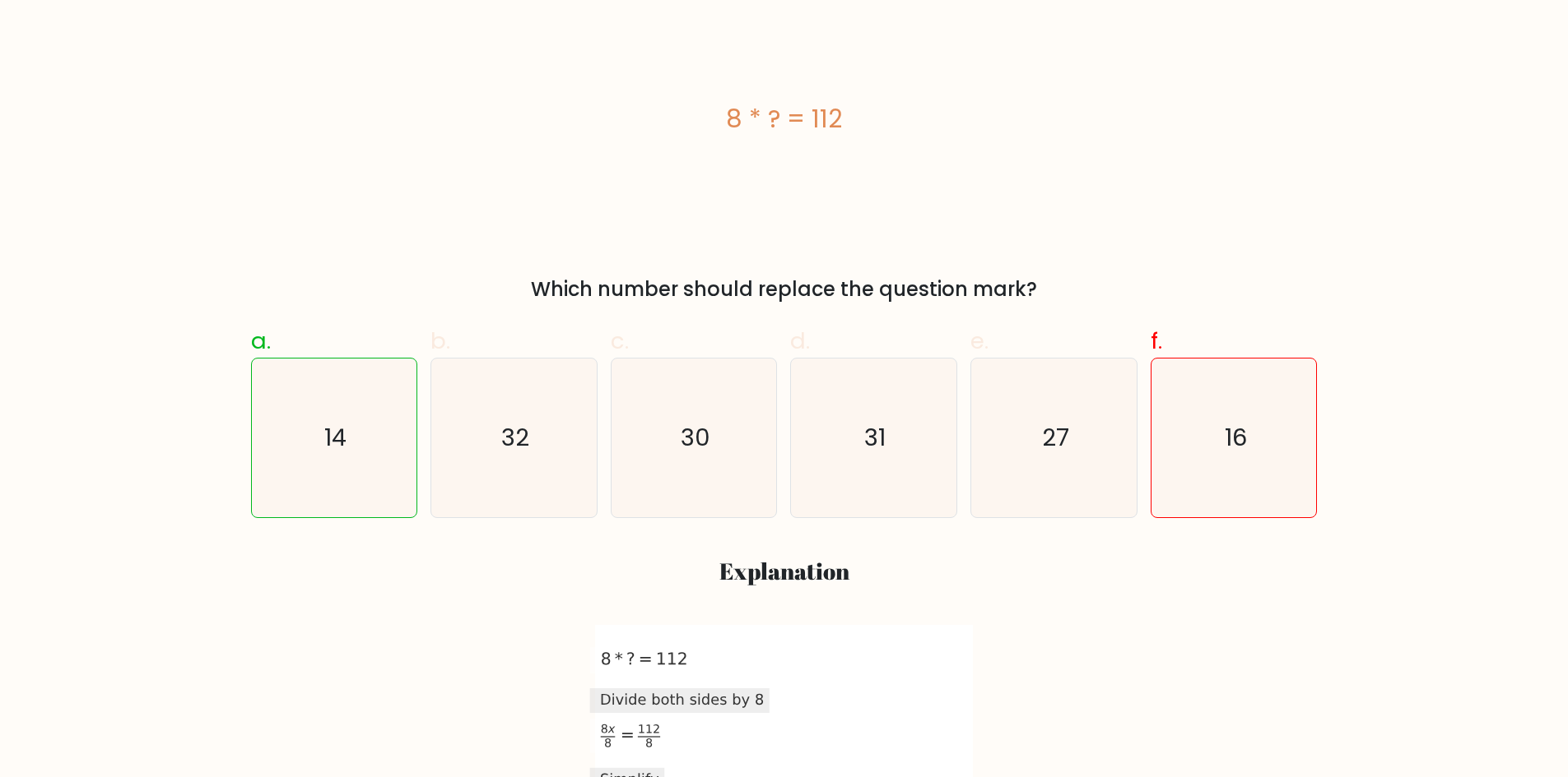
click at [1032, 198] on div "8 * ? = 112" at bounding box center [784, 118] width 1066 height 233
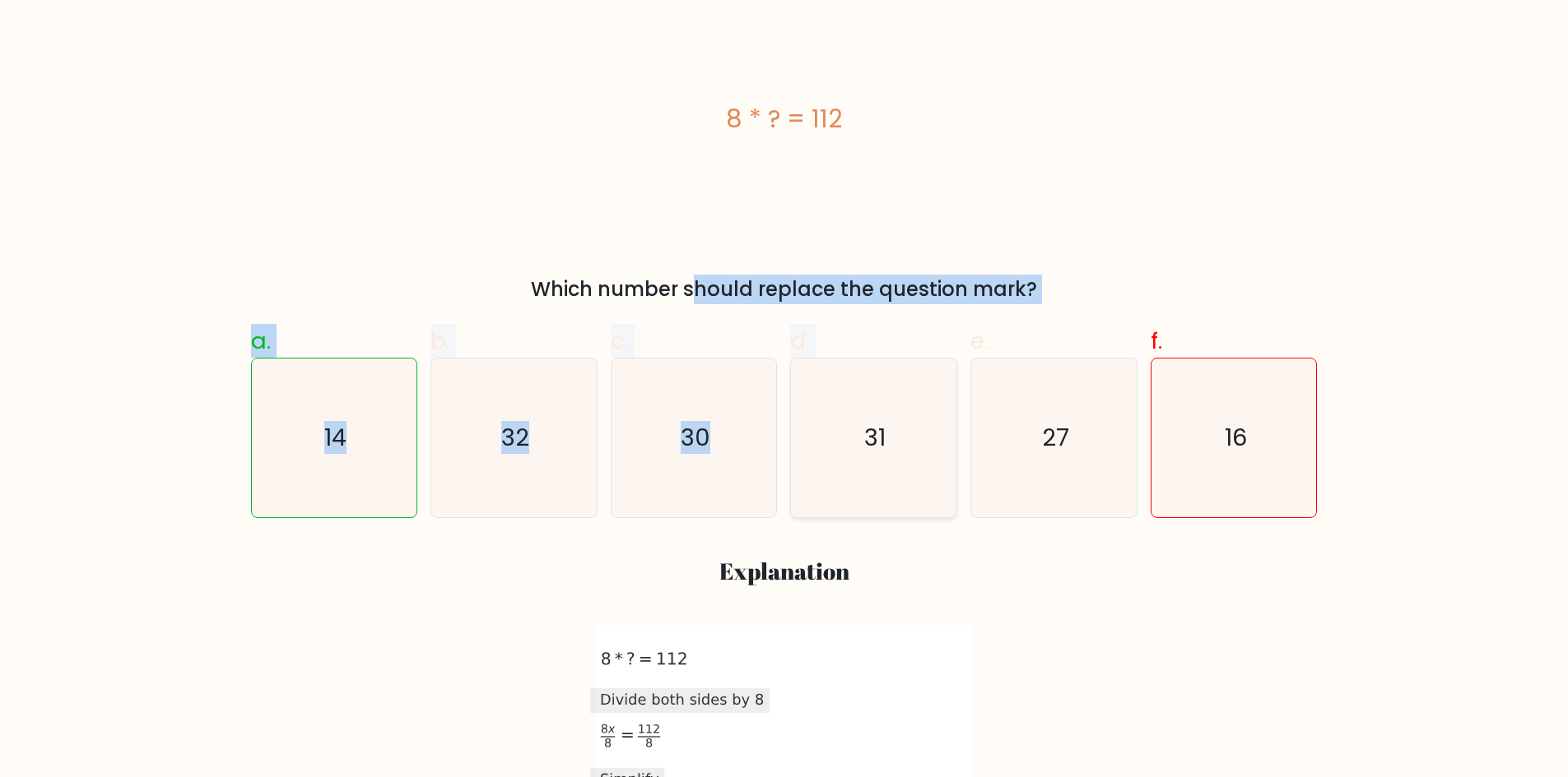
drag, startPoint x: 488, startPoint y: 297, endPoint x: 791, endPoint y: 408, distance: 322.7
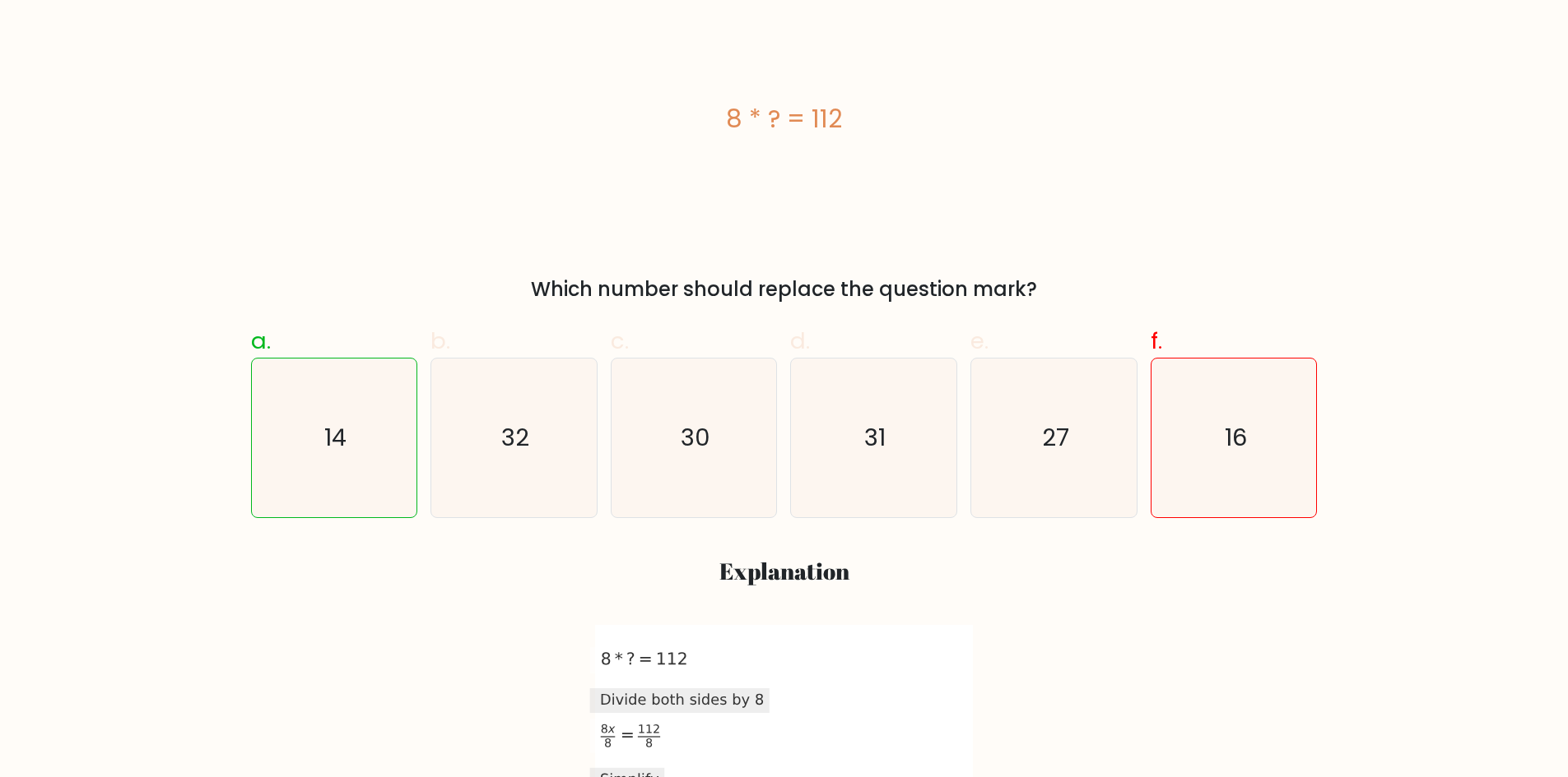
click at [954, 592] on div "a. 14 b. 32 c. 30 d." at bounding box center [784, 584] width 1086 height 547
drag, startPoint x: 1061, startPoint y: 561, endPoint x: 509, endPoint y: 388, distance: 578.5
click at [509, 388] on div "a. 14 b. 32 c. 30 d." at bounding box center [784, 584] width 1086 height 547
click at [490, 638] on div "2022-07-28T09:41:06.005690 image/svg+xml Matplotlib v3.5.2, https://matplotlib.…" at bounding box center [784, 742] width 1047 height 233
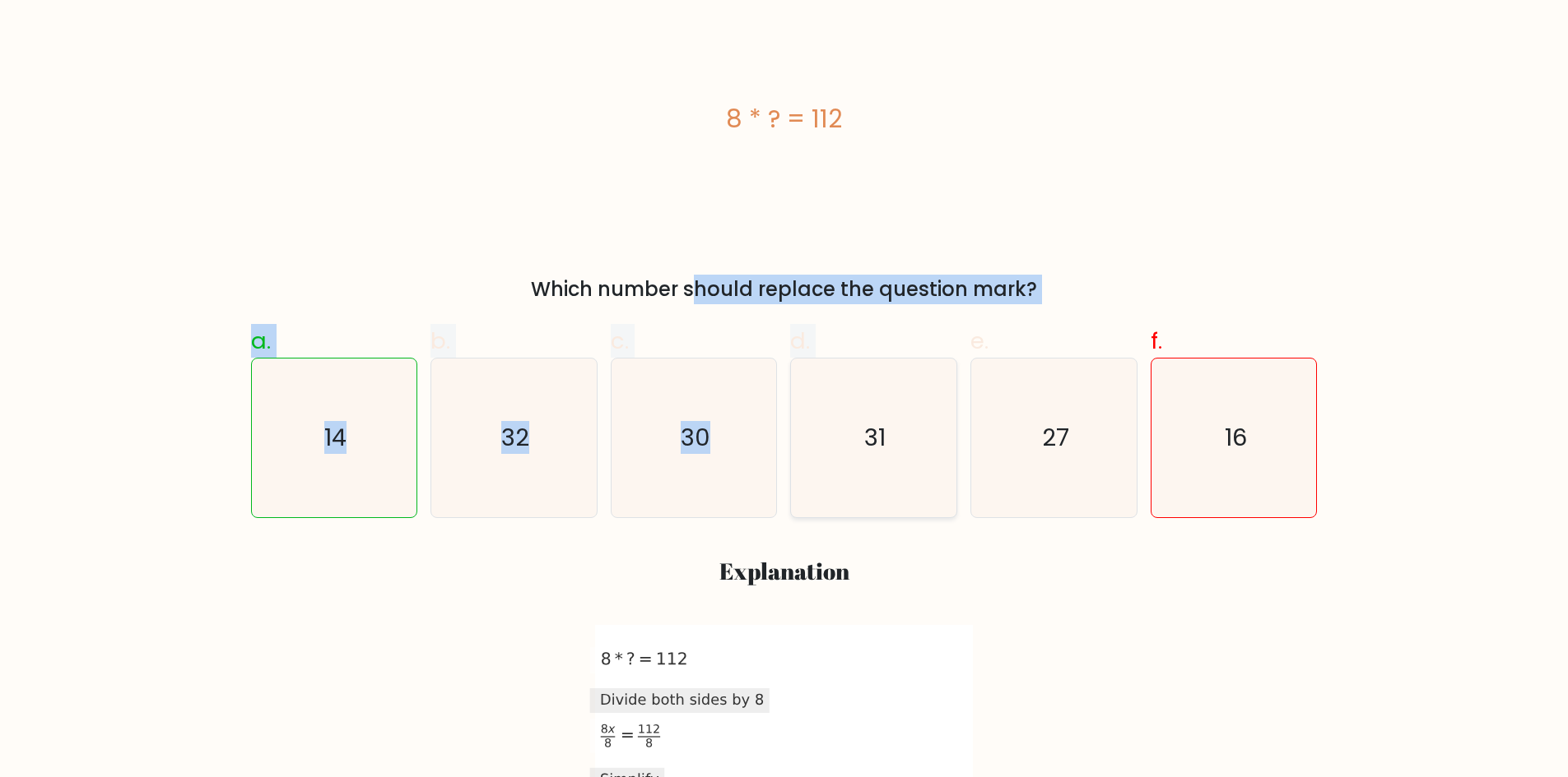
drag, startPoint x: 445, startPoint y: 300, endPoint x: 850, endPoint y: 396, distance: 416.2
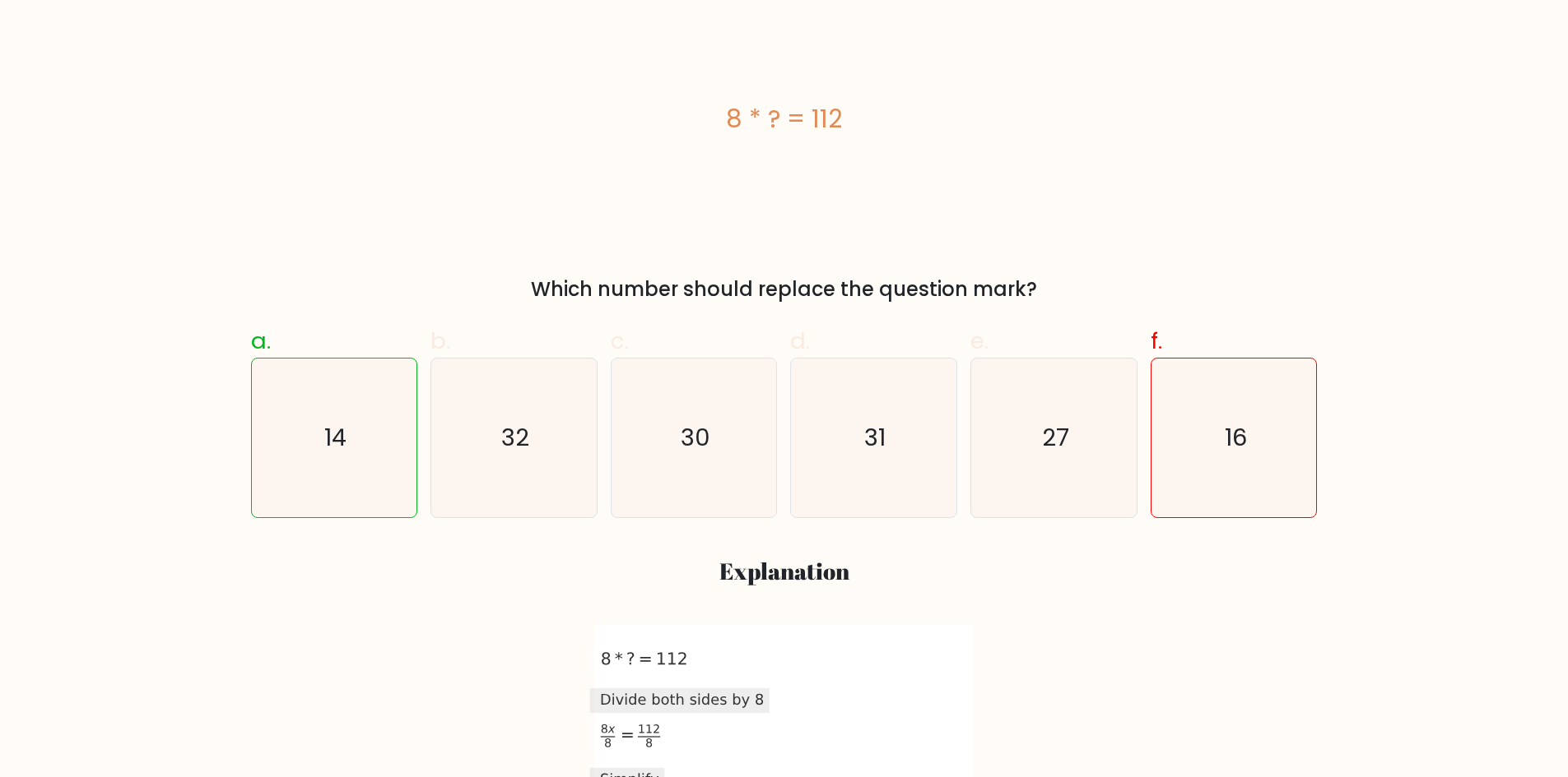
click at [1173, 579] on h3 "Explanation" at bounding box center [784, 571] width 1047 height 28
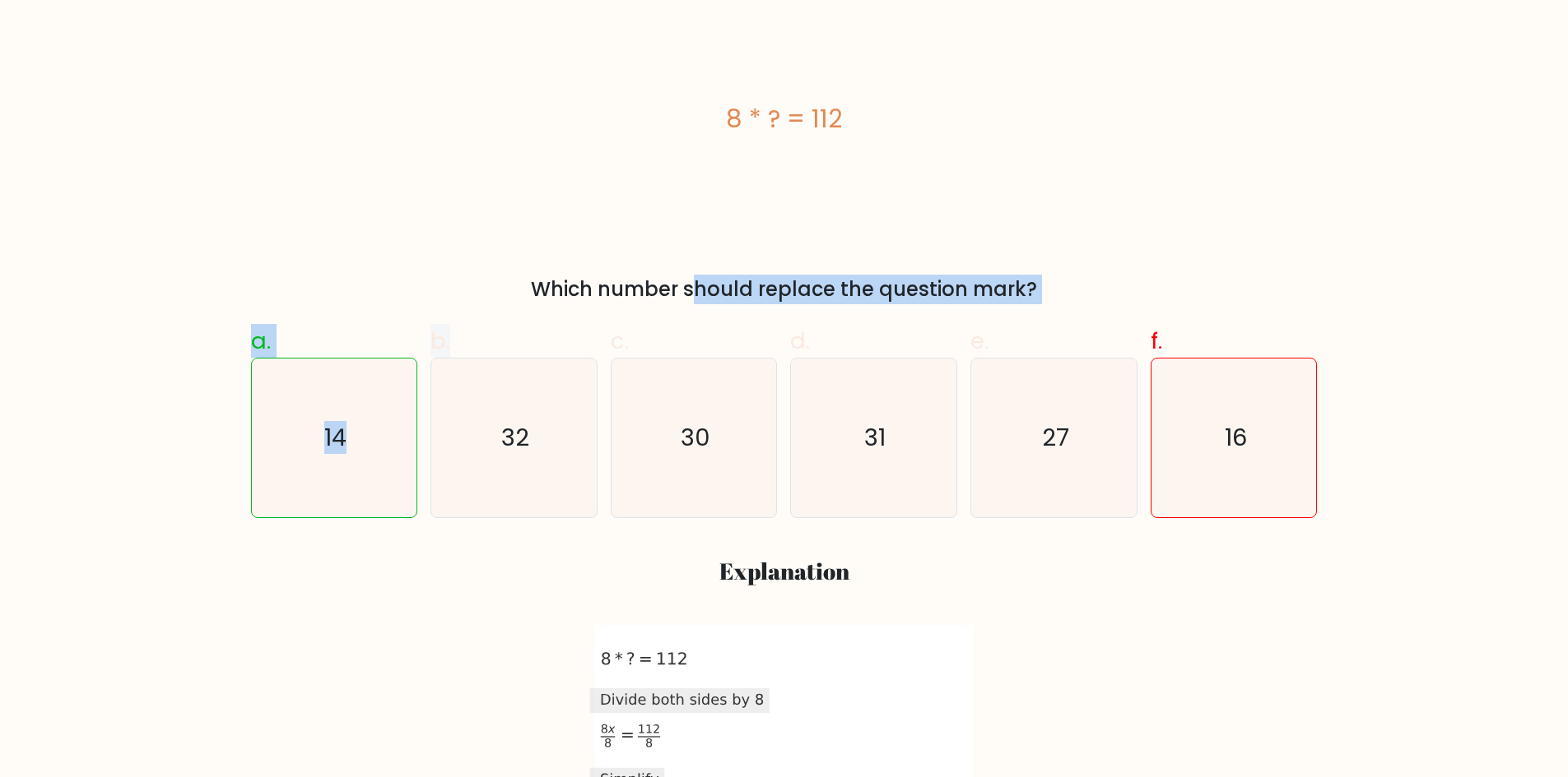
drag, startPoint x: 404, startPoint y: 286, endPoint x: 481, endPoint y: 314, distance: 81.9
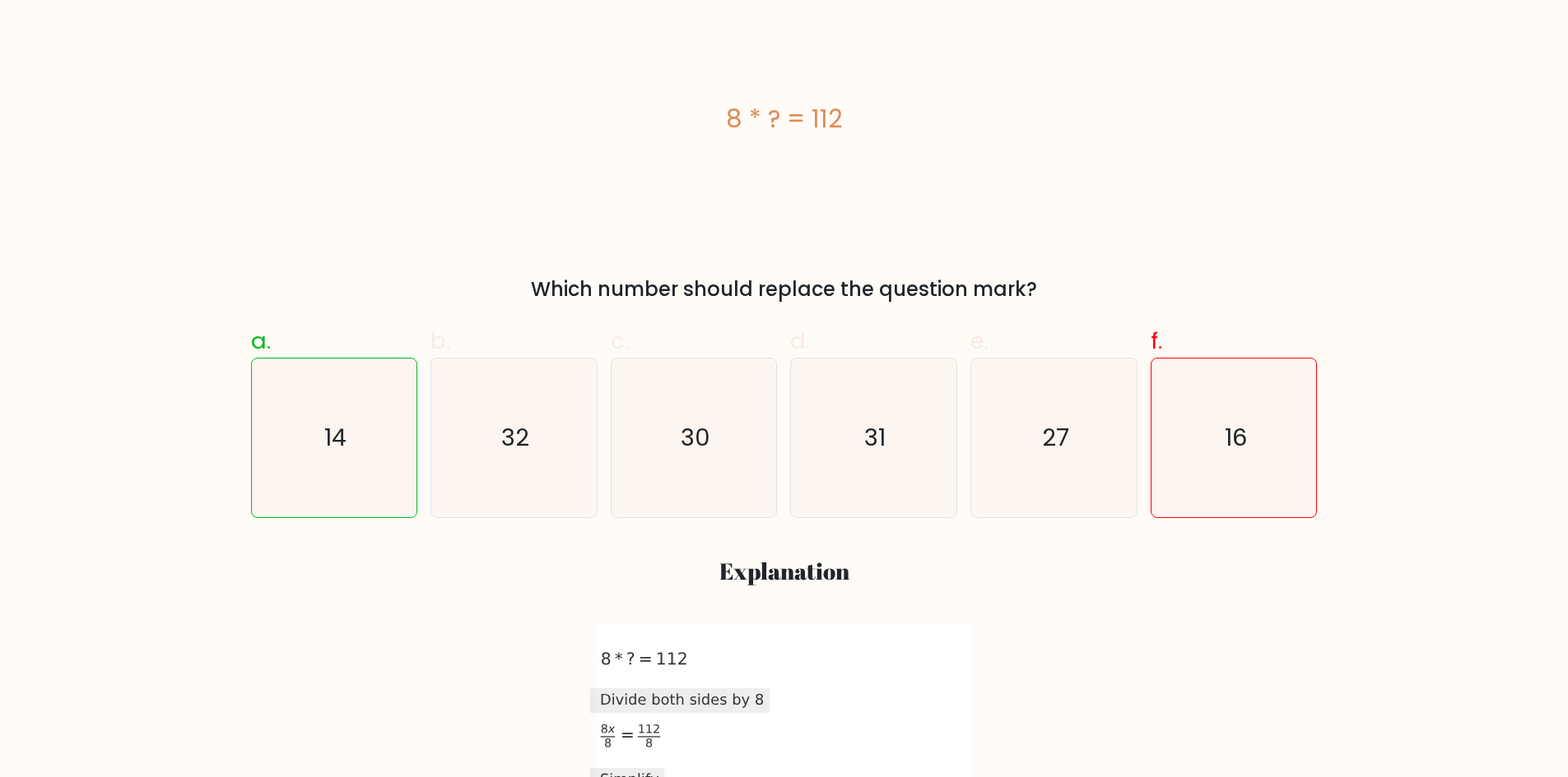
click at [325, 229] on div "8 * ? = 112" at bounding box center [784, 118] width 1066 height 233
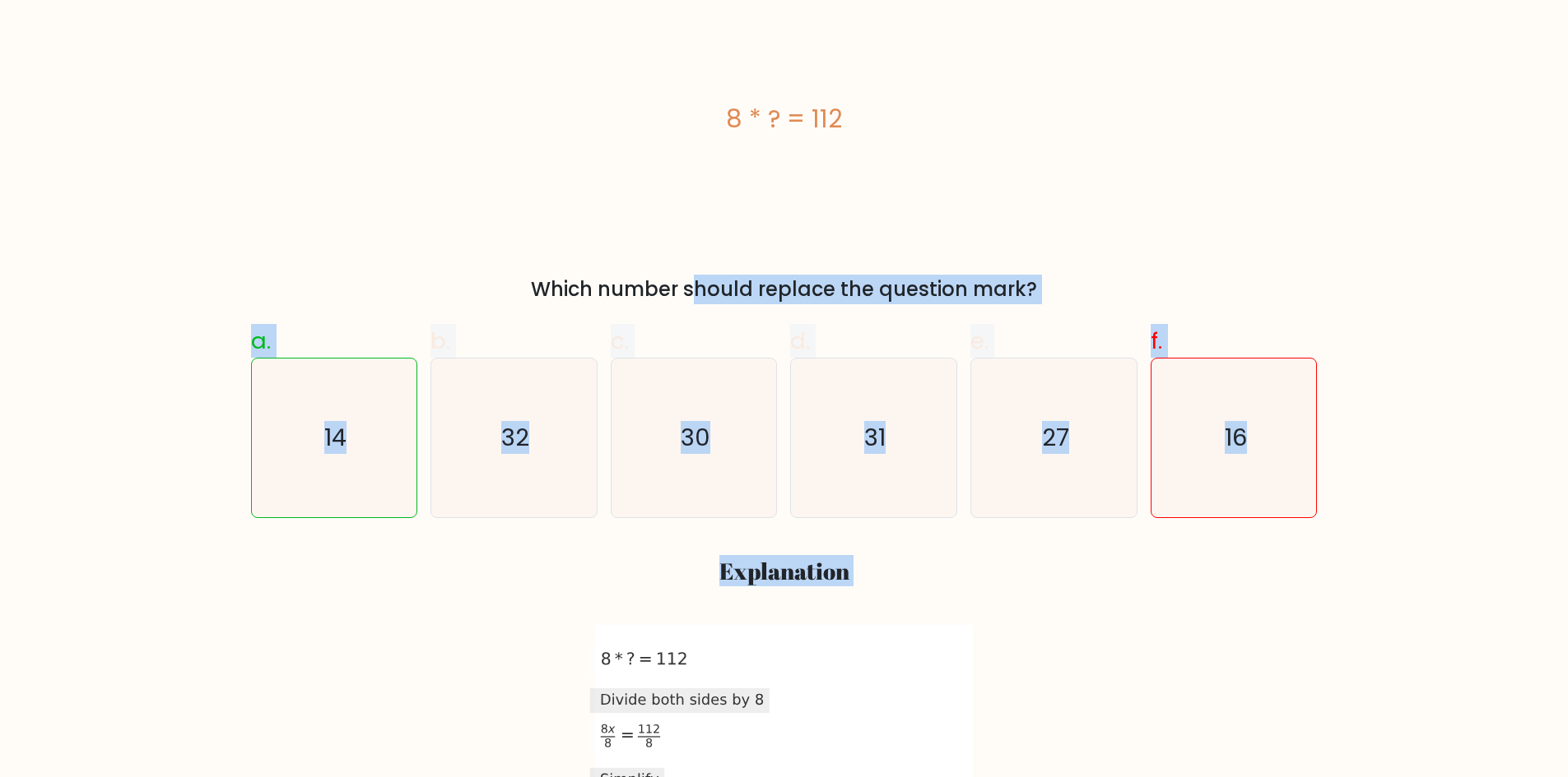
drag, startPoint x: 107, startPoint y: 241, endPoint x: 465, endPoint y: 624, distance: 524.3
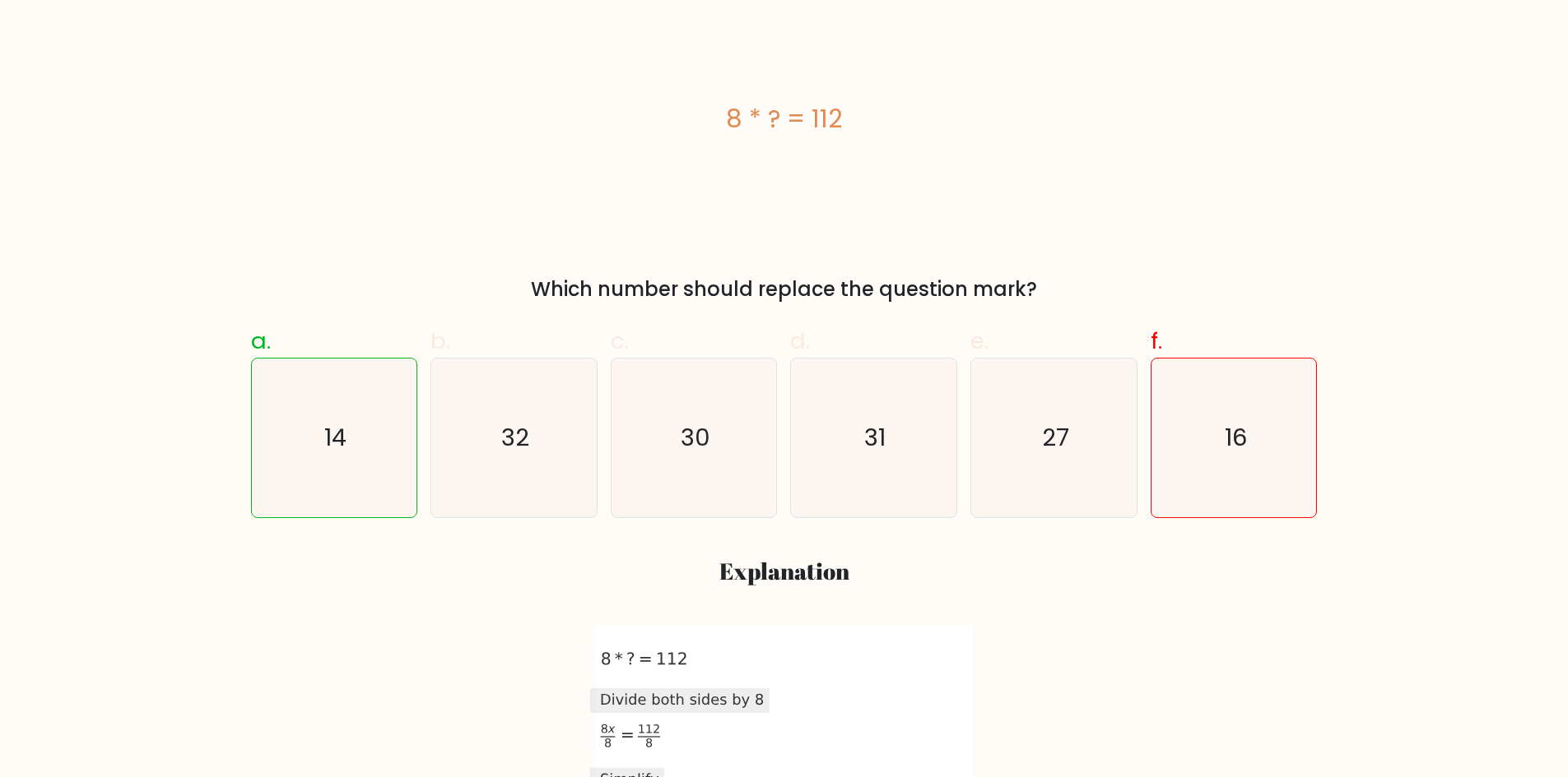
drag, startPoint x: 1484, startPoint y: 608, endPoint x: 1151, endPoint y: 258, distance: 483.1
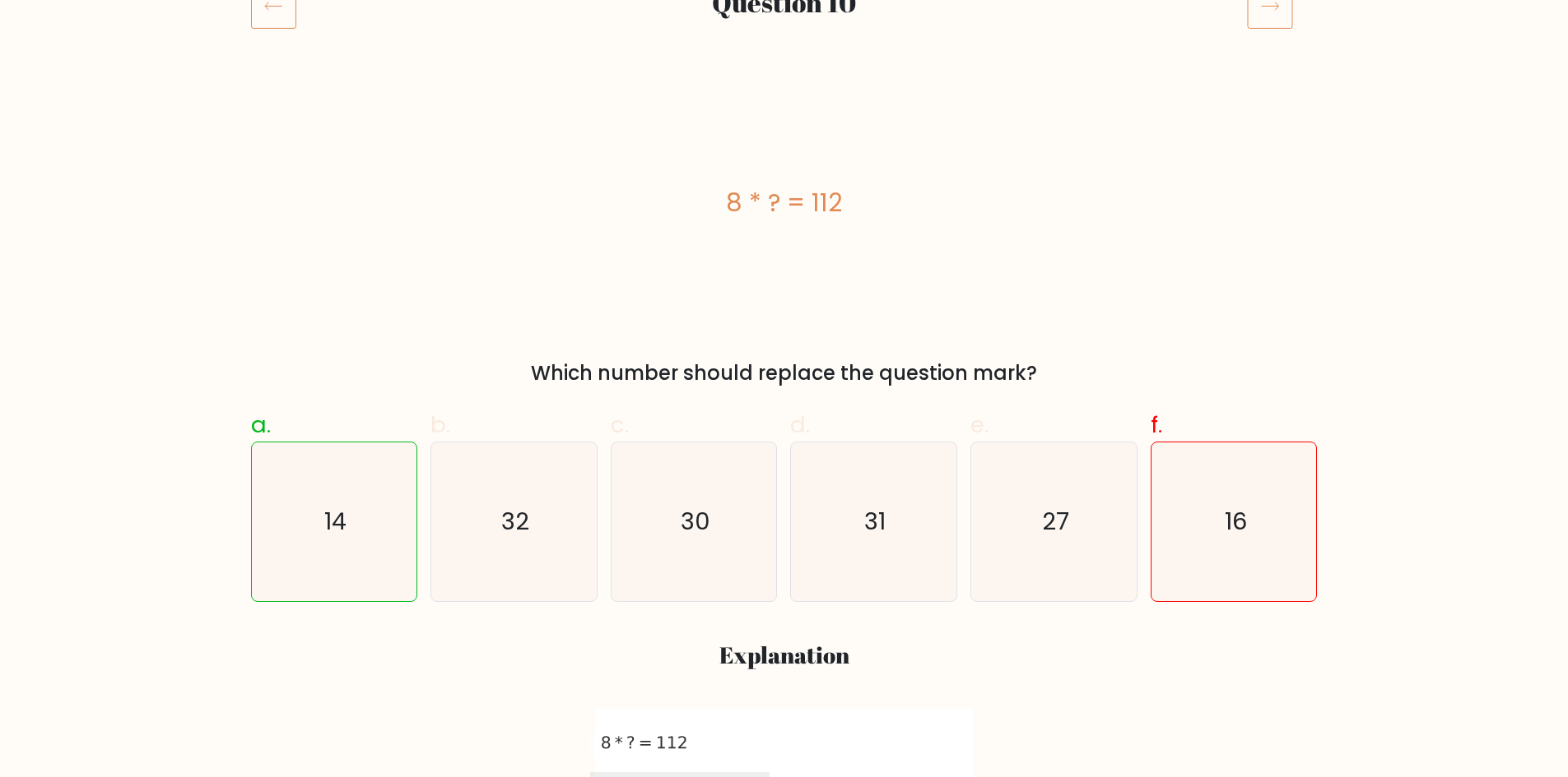
scroll to position [247, 0]
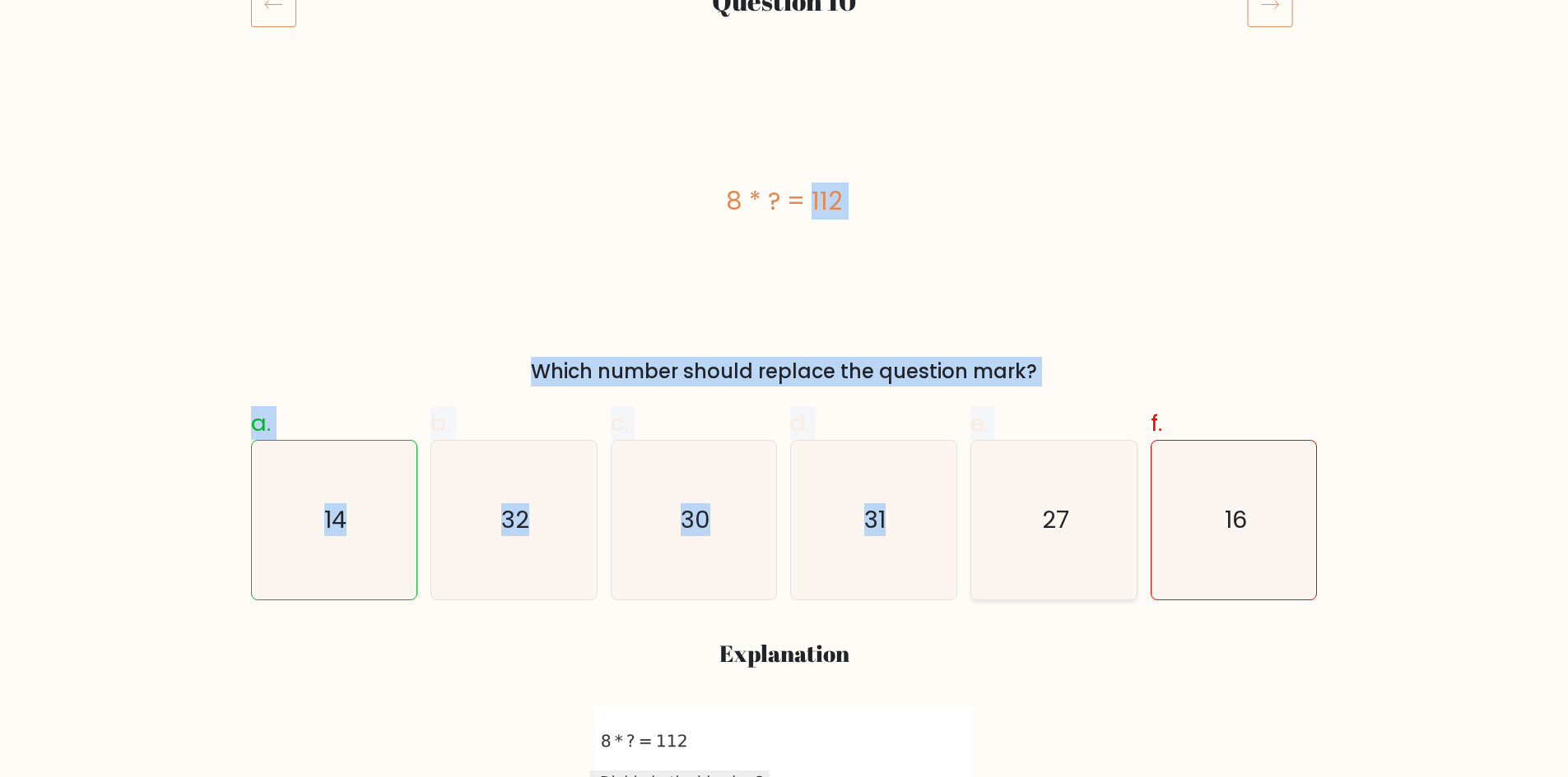
drag, startPoint x: 811, startPoint y: 442, endPoint x: 991, endPoint y: 539, distance: 204.5
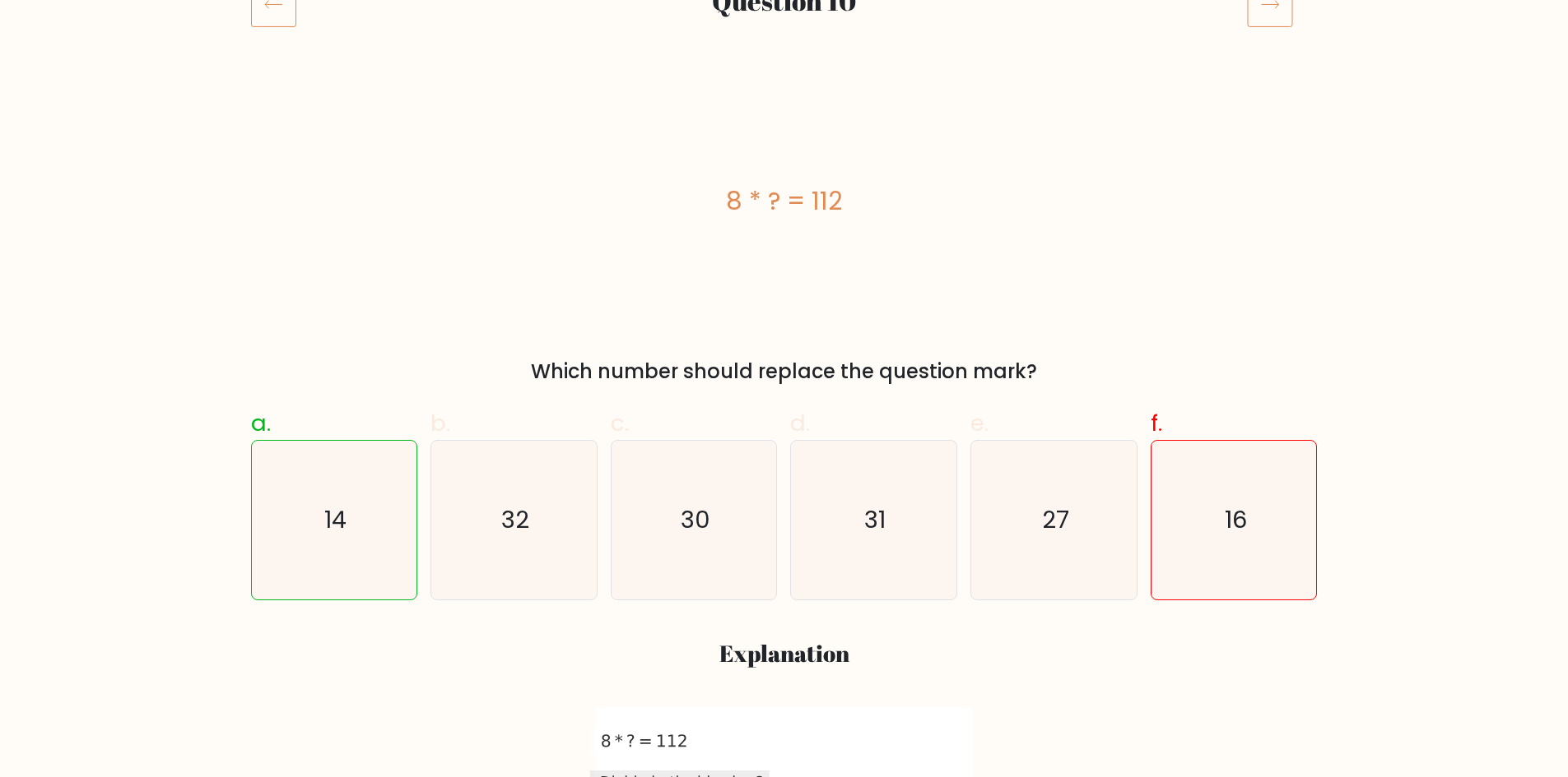
click at [1140, 682] on div "a. 14 b. 32 c. 30 d." at bounding box center [784, 667] width 1086 height 547
click at [468, 210] on div "8 * ? = 112" at bounding box center [784, 201] width 1066 height 37
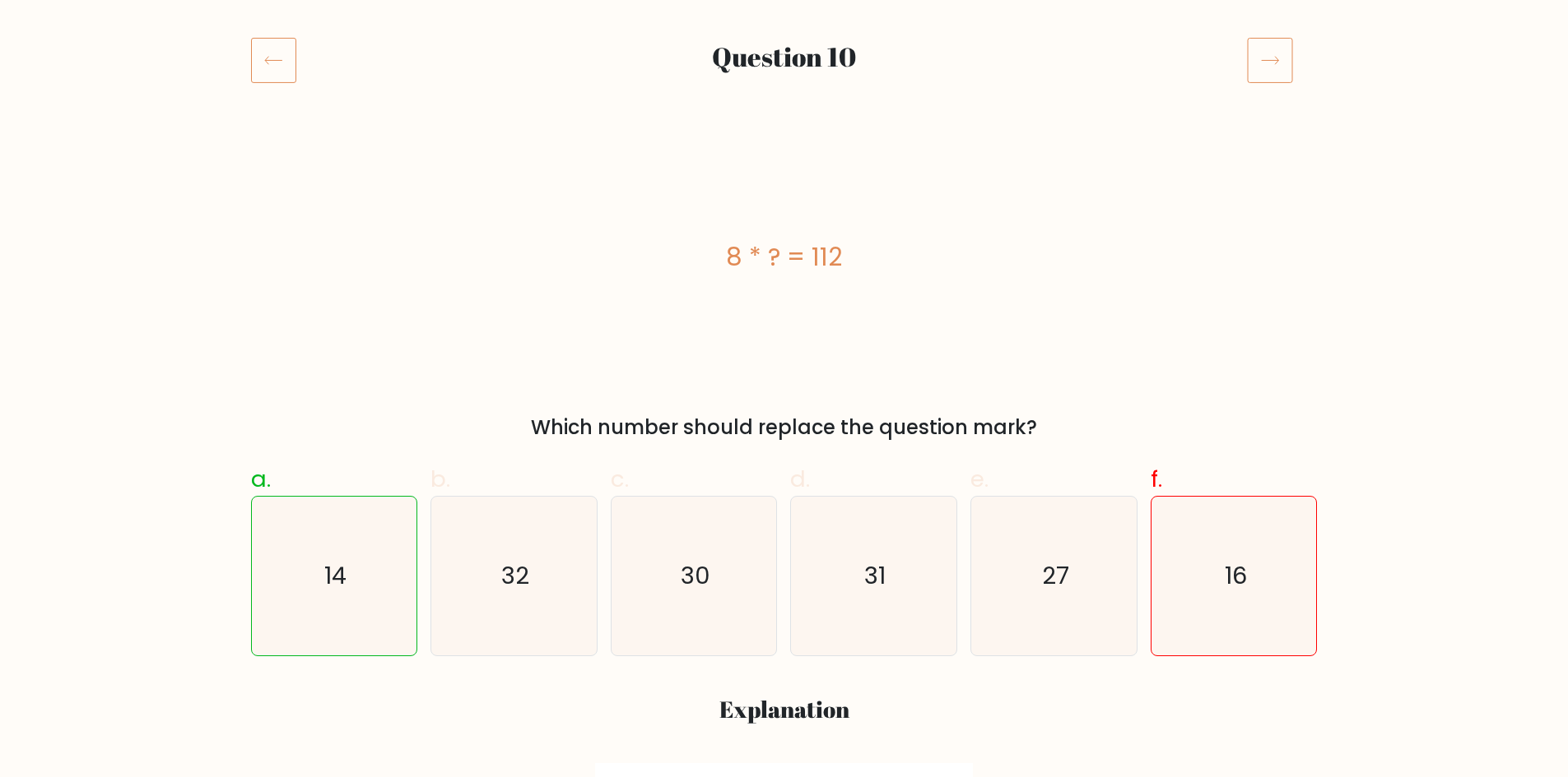
scroll to position [0, 0]
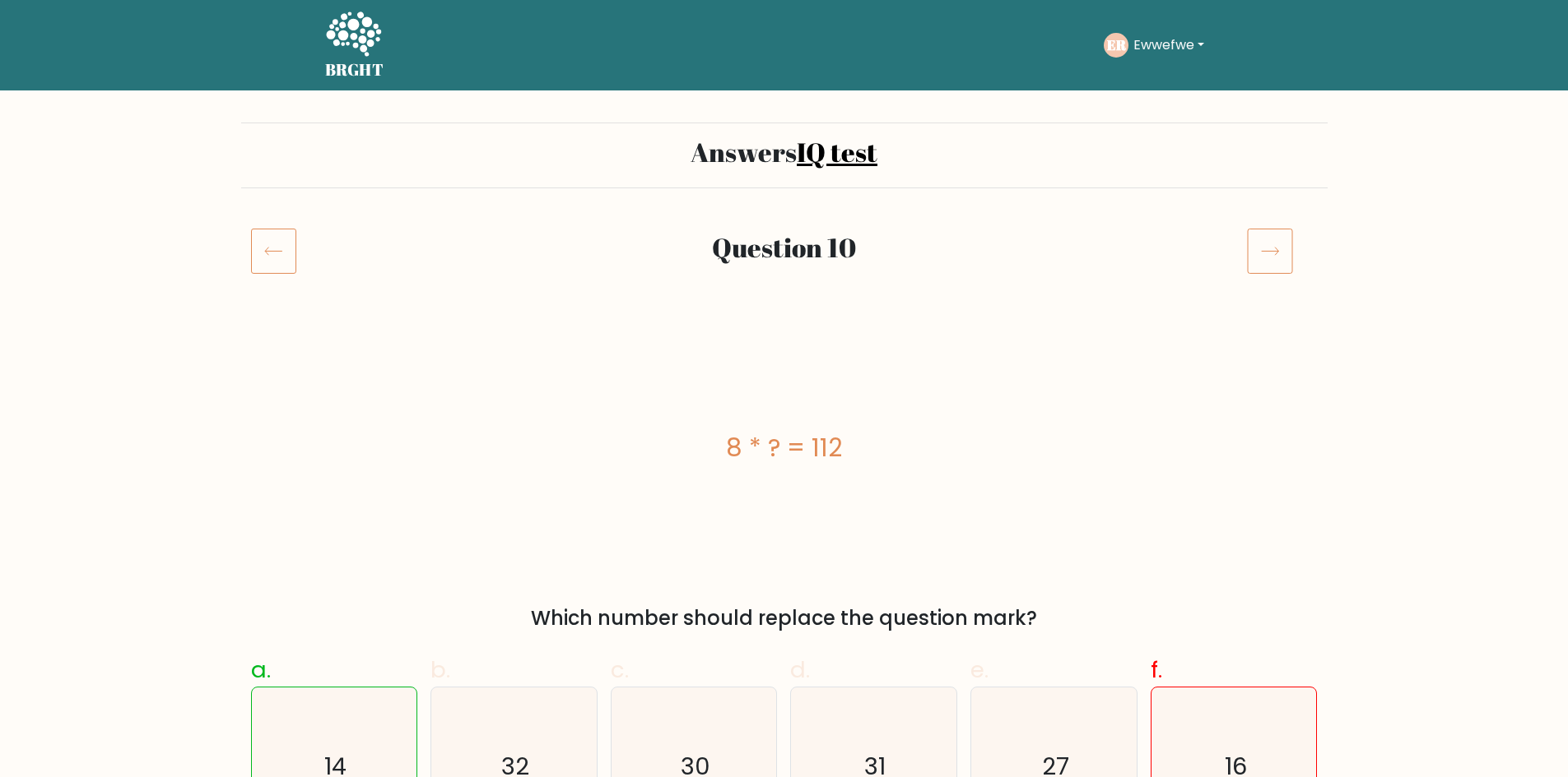
click at [290, 247] on icon at bounding box center [274, 250] width 46 height 46
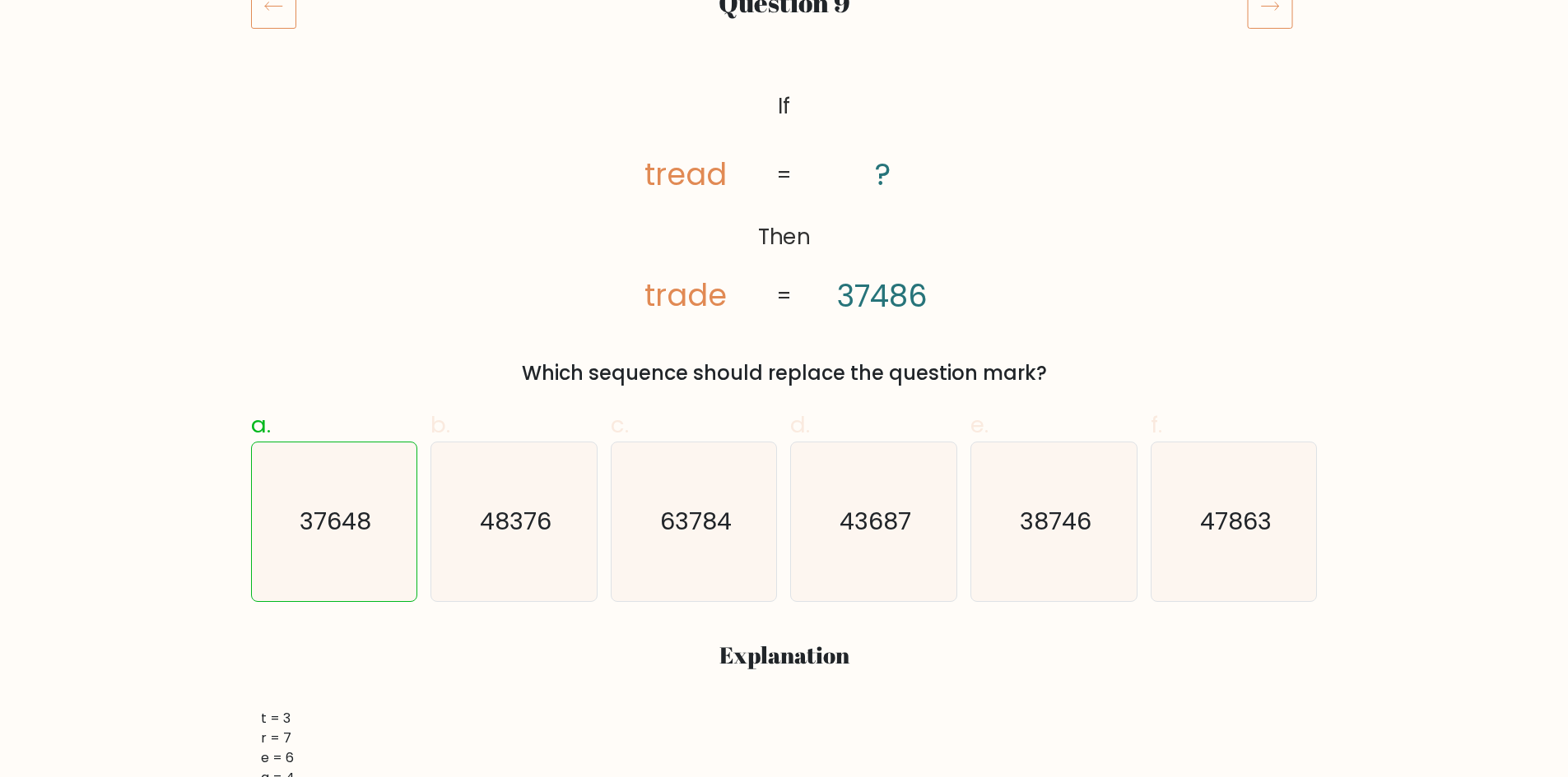
scroll to position [247, 0]
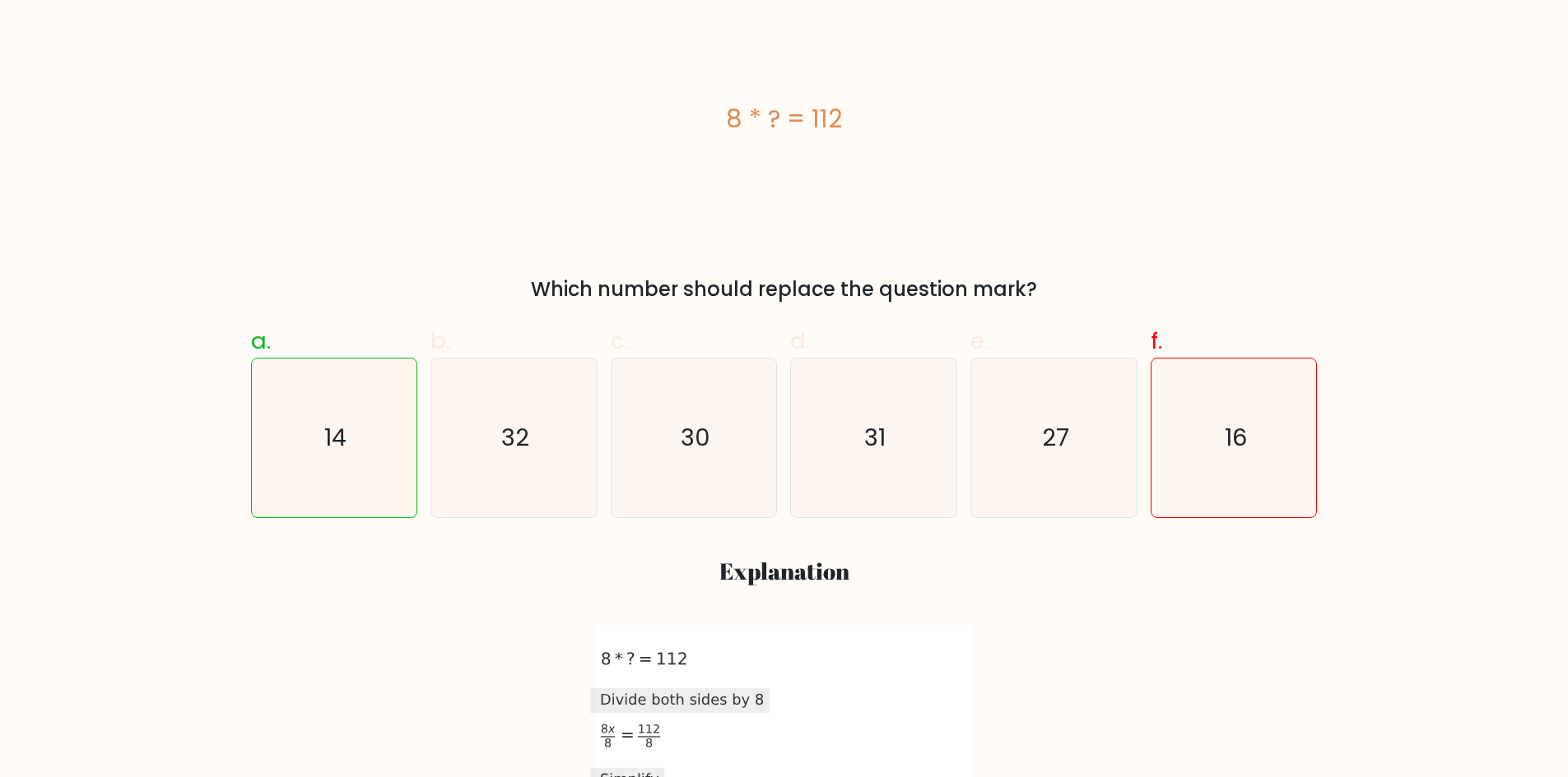
scroll to position [247, 0]
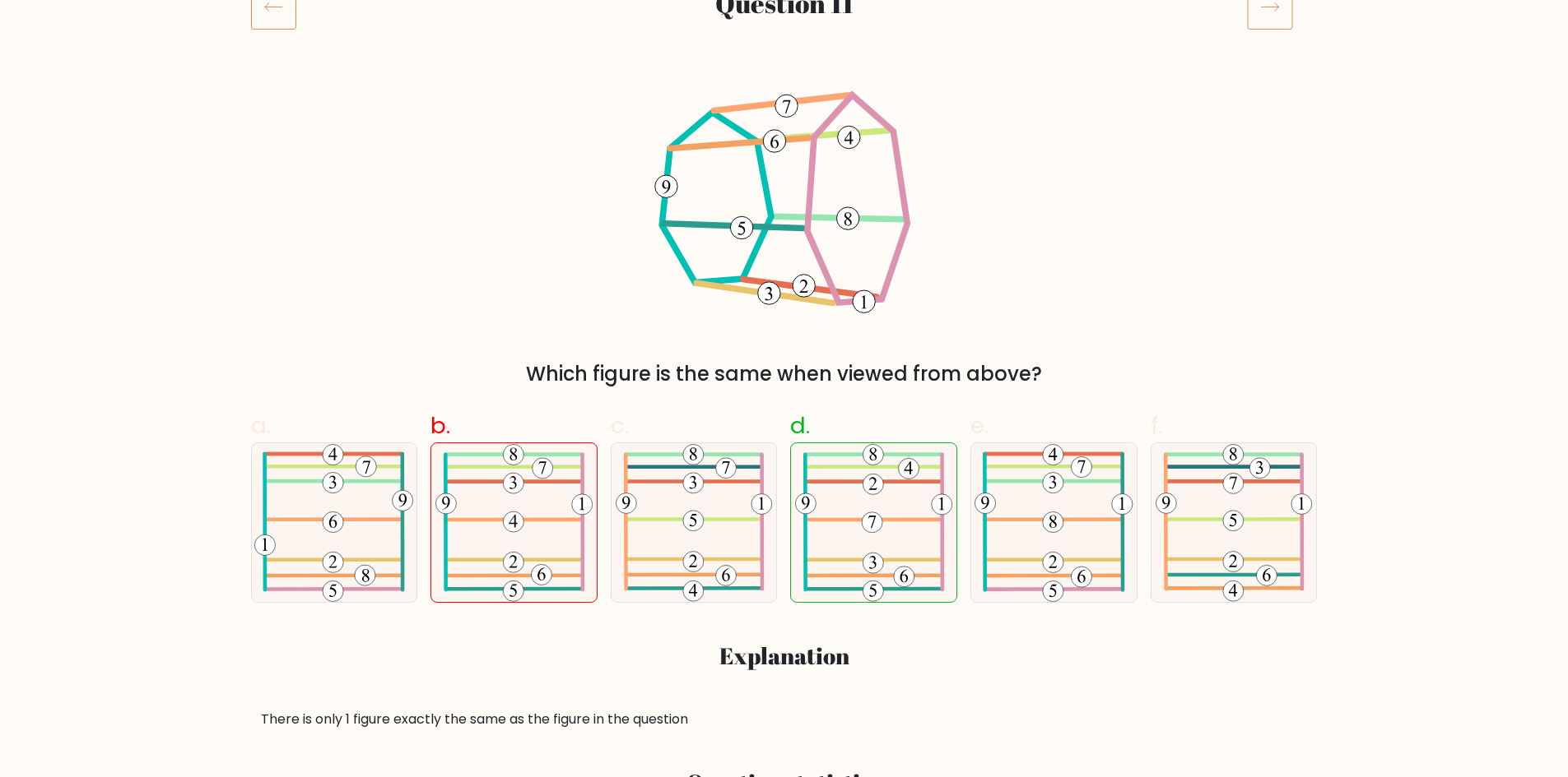
scroll to position [247, 0]
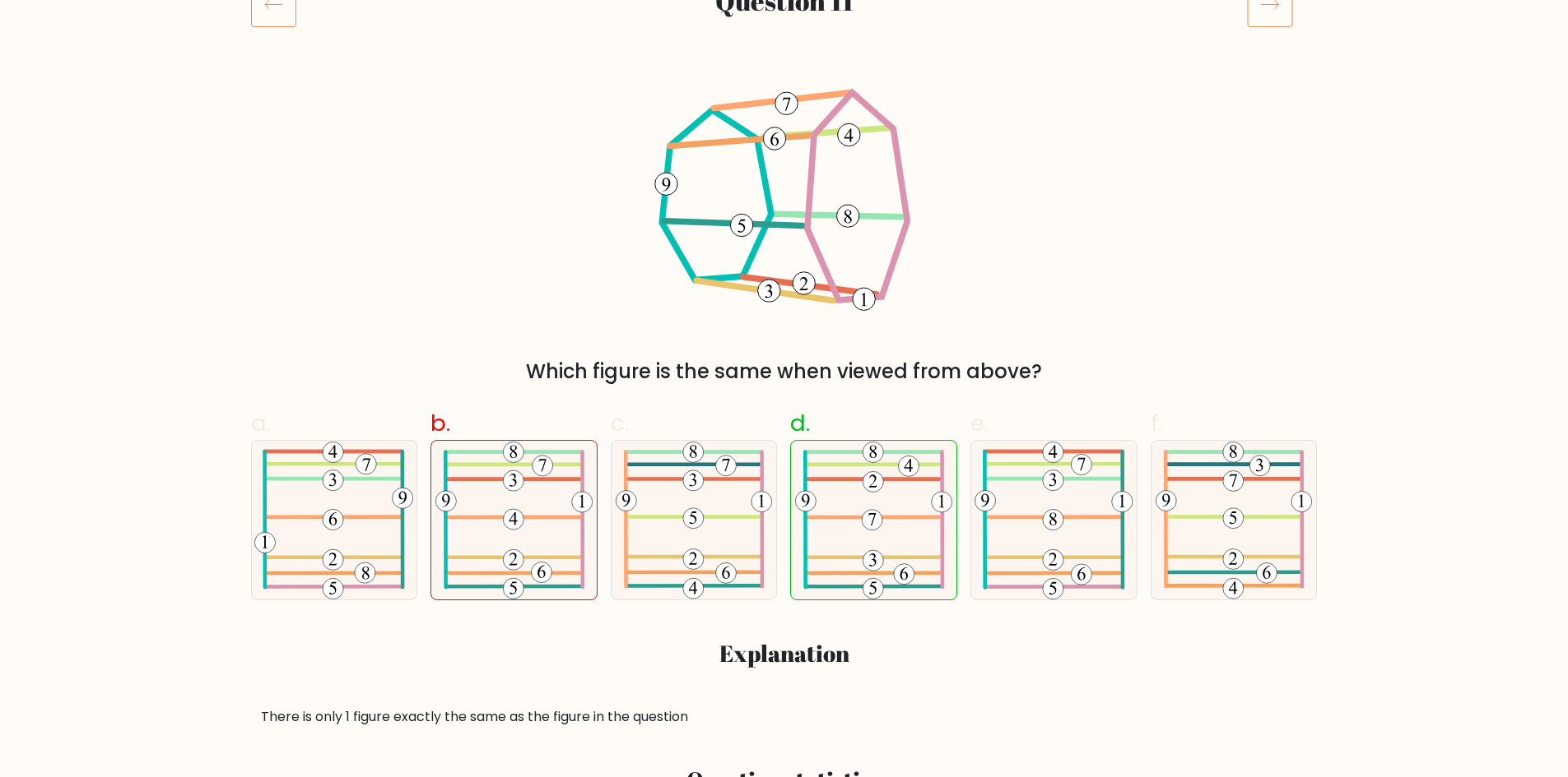
click at [551, 295] on div "Which figure is the same when viewed from above?" at bounding box center [784, 235] width 1086 height 303
click at [560, 269] on div "Which figure is the same when viewed from above?" at bounding box center [784, 235] width 1086 height 303
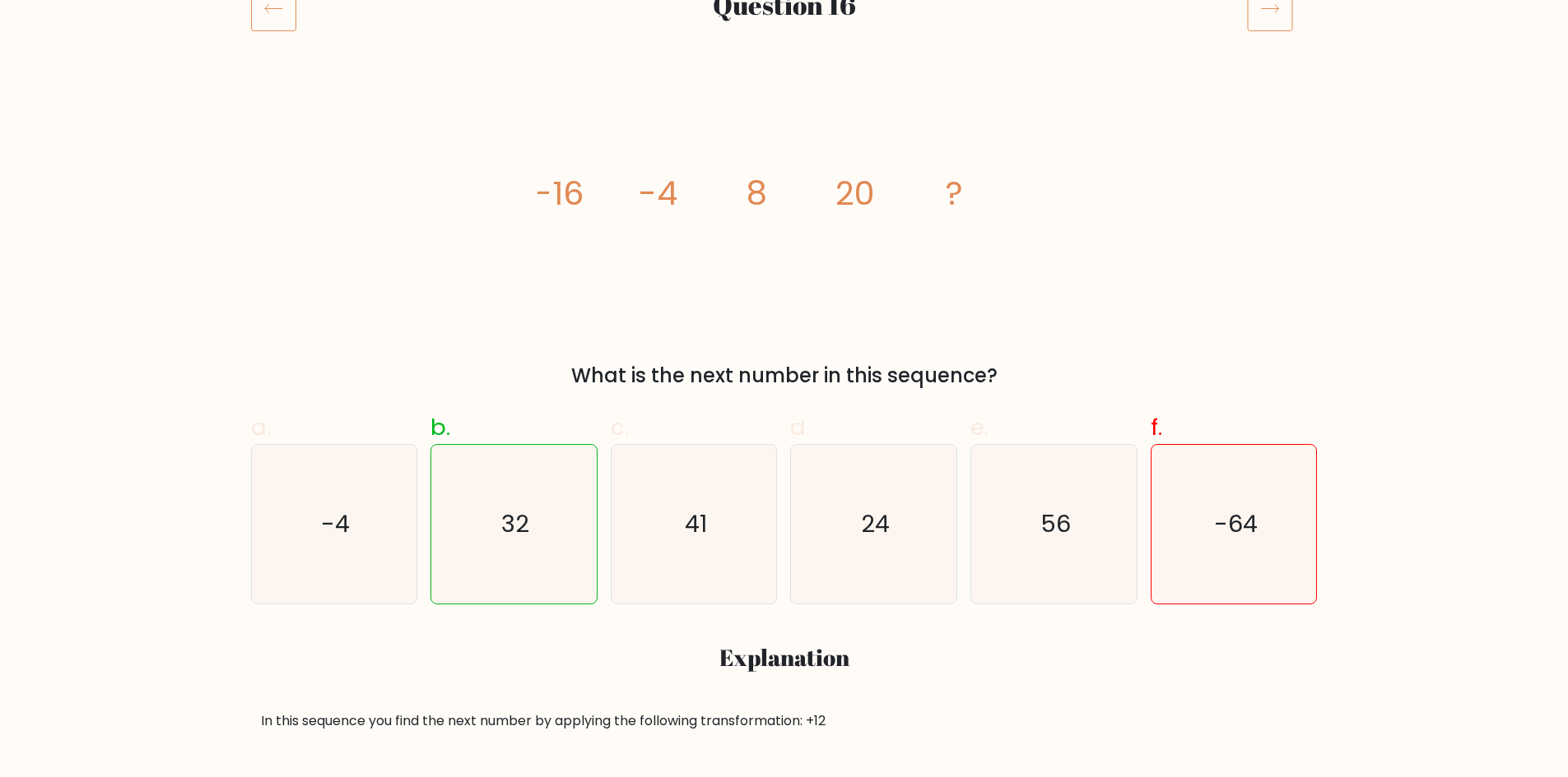
scroll to position [247, 0]
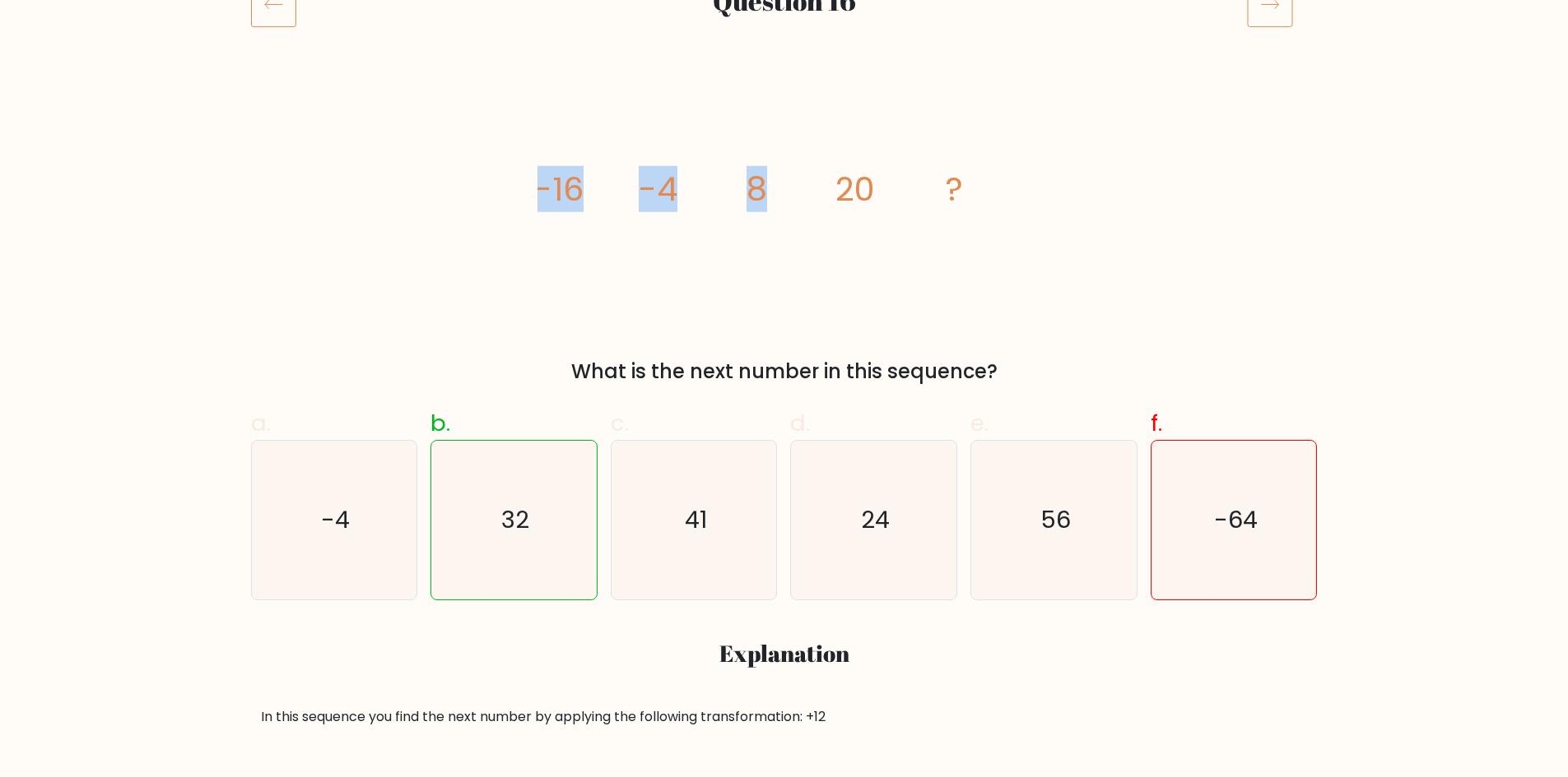
drag, startPoint x: 504, startPoint y: 199, endPoint x: 830, endPoint y: 160, distance: 328.3
click at [830, 160] on div "image/svg+xml -16 -4 8 20 ? What is the next number in this sequence?" at bounding box center [784, 235] width 1086 height 303
click at [929, 218] on icon "image/svg+xml -16 -4 8 20 ?" at bounding box center [784, 201] width 494 height 233
drag, startPoint x: 516, startPoint y: 198, endPoint x: 697, endPoint y: 168, distance: 183.5
click at [697, 168] on div "image/svg+xml -16 -4 8 20 ? What is the next number in this sequence?" at bounding box center [784, 235] width 1086 height 303
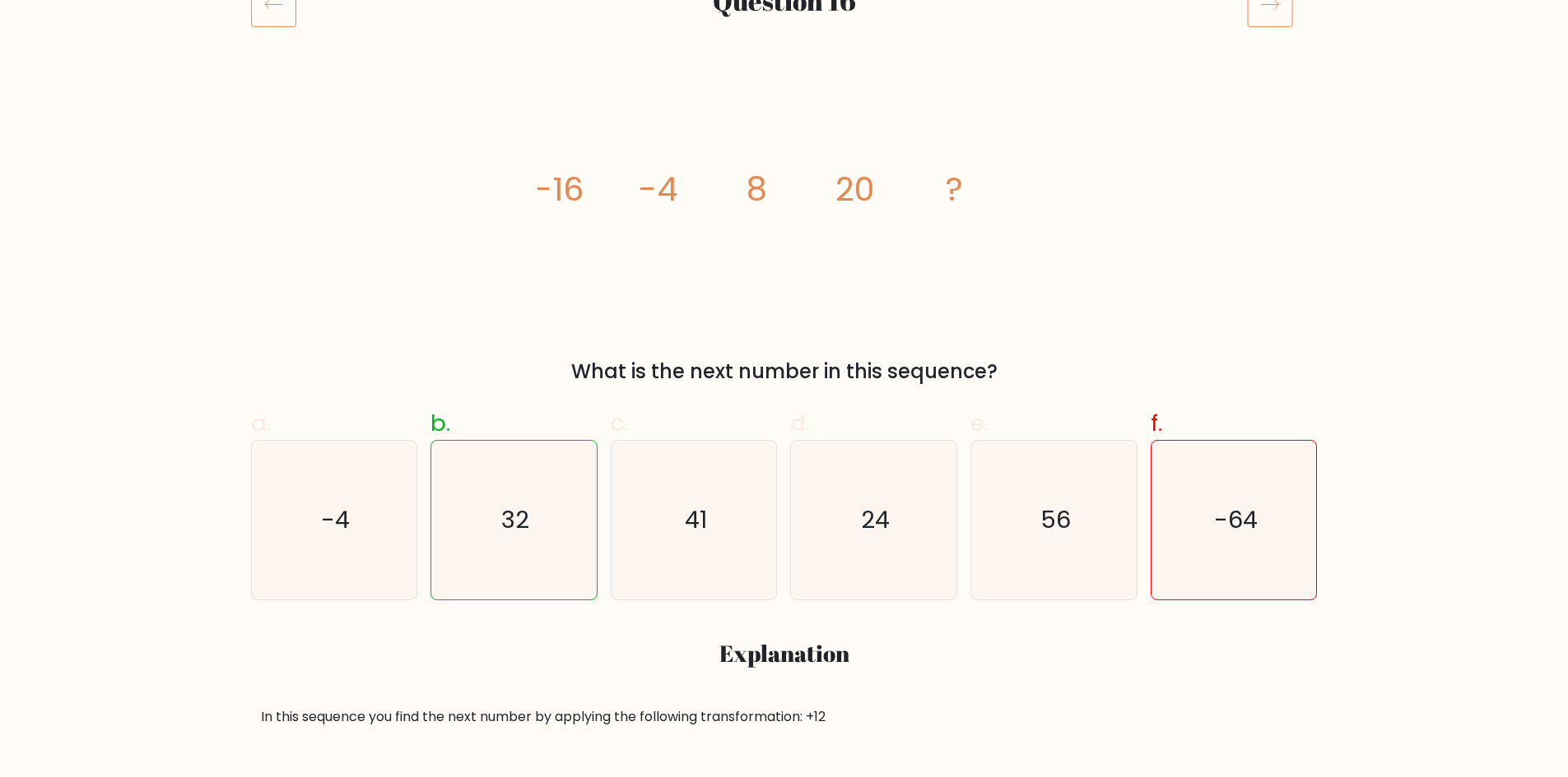
click at [719, 286] on icon "image/svg+xml -16 -4 8 20 ?" at bounding box center [784, 201] width 494 height 233
drag, startPoint x: 524, startPoint y: 196, endPoint x: 683, endPoint y: 185, distance: 159.4
click at [683, 185] on div "image/svg+xml -16 -4 8 20 ? What is the next number in this sequence?" at bounding box center [784, 235] width 1086 height 303
click at [669, 372] on div "What is the next number in this sequence?" at bounding box center [784, 372] width 1047 height 29
drag, startPoint x: 626, startPoint y: 194, endPoint x: 768, endPoint y: 201, distance: 142.2
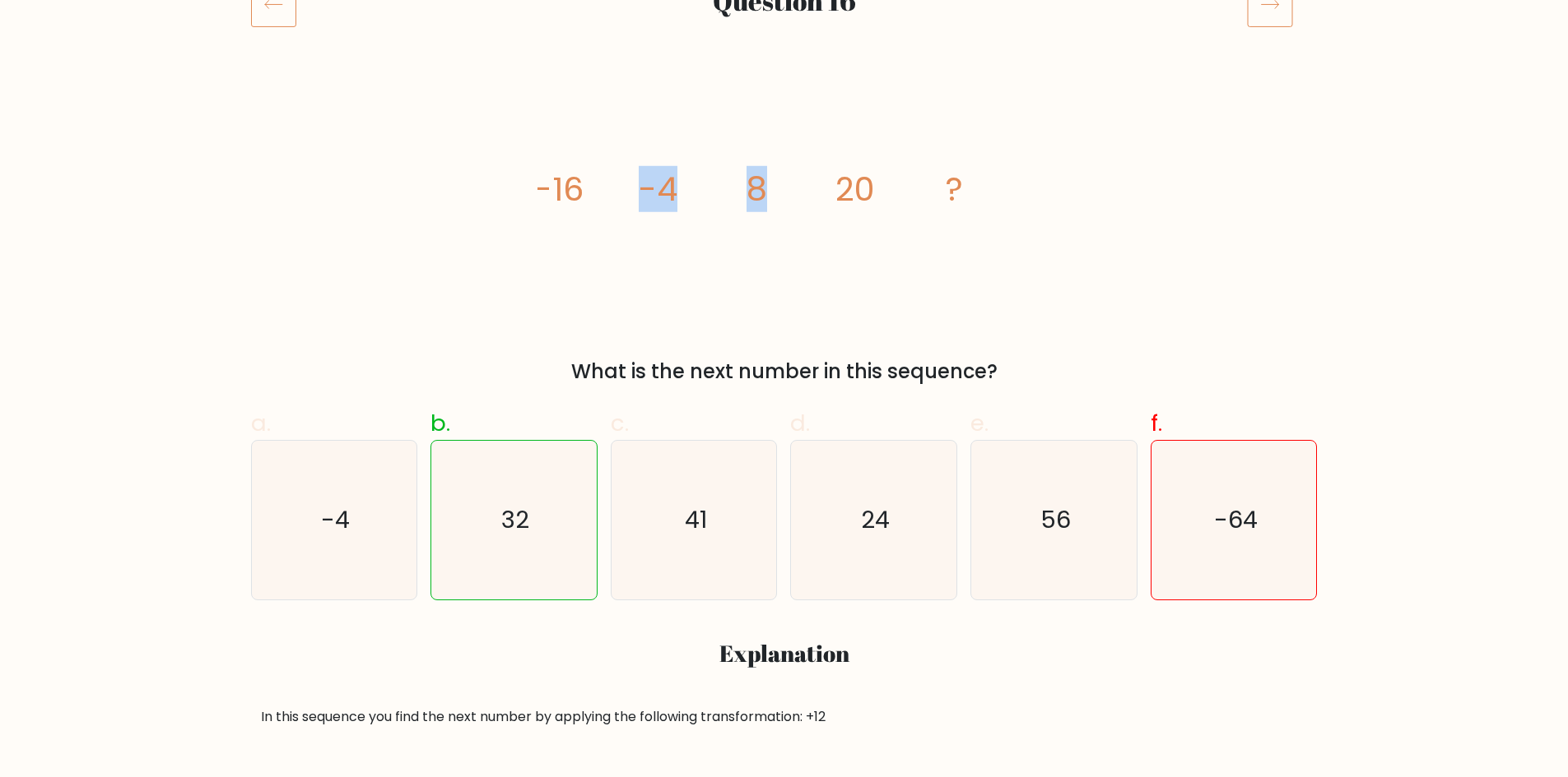
click at [774, 169] on icon "image/svg+xml -16 -4 8 20 ?" at bounding box center [784, 201] width 494 height 233
click at [761, 356] on div "image/svg+xml -16 -4 8 20 ? What is the next number in this sequence?" at bounding box center [784, 235] width 1086 height 303
drag, startPoint x: 731, startPoint y: 211, endPoint x: 913, endPoint y: 367, distance: 239.7
click at [884, 179] on icon "image/svg+xml -16 -4 8 20 ?" at bounding box center [784, 201] width 494 height 233
click at [797, 313] on icon "image/svg+xml -16 -4 8 20 ?" at bounding box center [784, 201] width 494 height 233
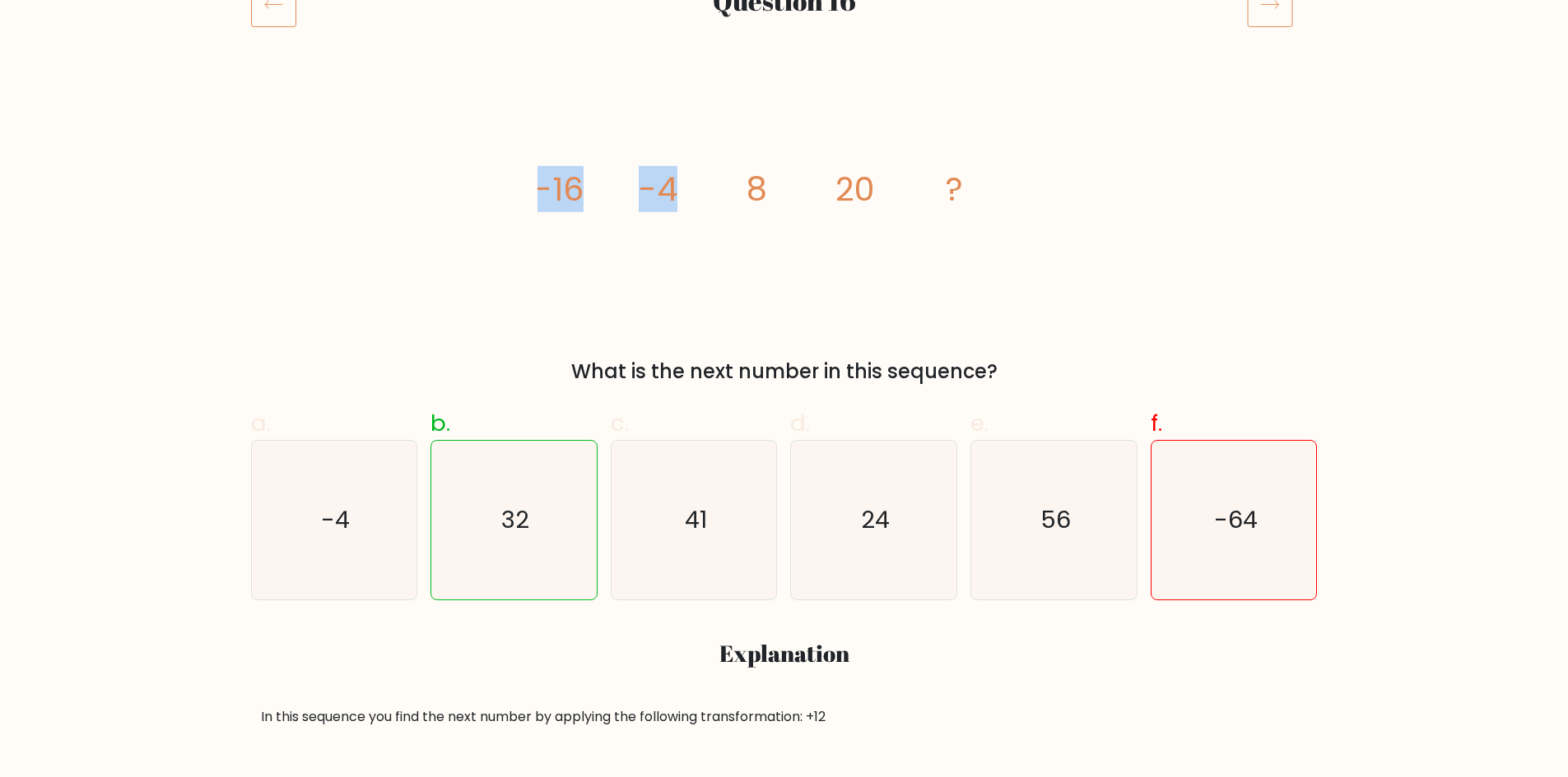
drag, startPoint x: 431, startPoint y: 189, endPoint x: 690, endPoint y: 197, distance: 259.1
click at [690, 179] on div "image/svg+xml -16 -4 8 20 ? What is the next number in this sequence?" at bounding box center [784, 235] width 1086 height 303
click at [424, 267] on div "image/svg+xml -16 -4 8 20 ? What is the next number in this sequence?" at bounding box center [784, 235] width 1086 height 303
drag, startPoint x: 642, startPoint y: 185, endPoint x: 776, endPoint y: 186, distance: 134.0
click at [776, 186] on icon "image/svg+xml -16 -4 8 20 ?" at bounding box center [784, 201] width 494 height 233
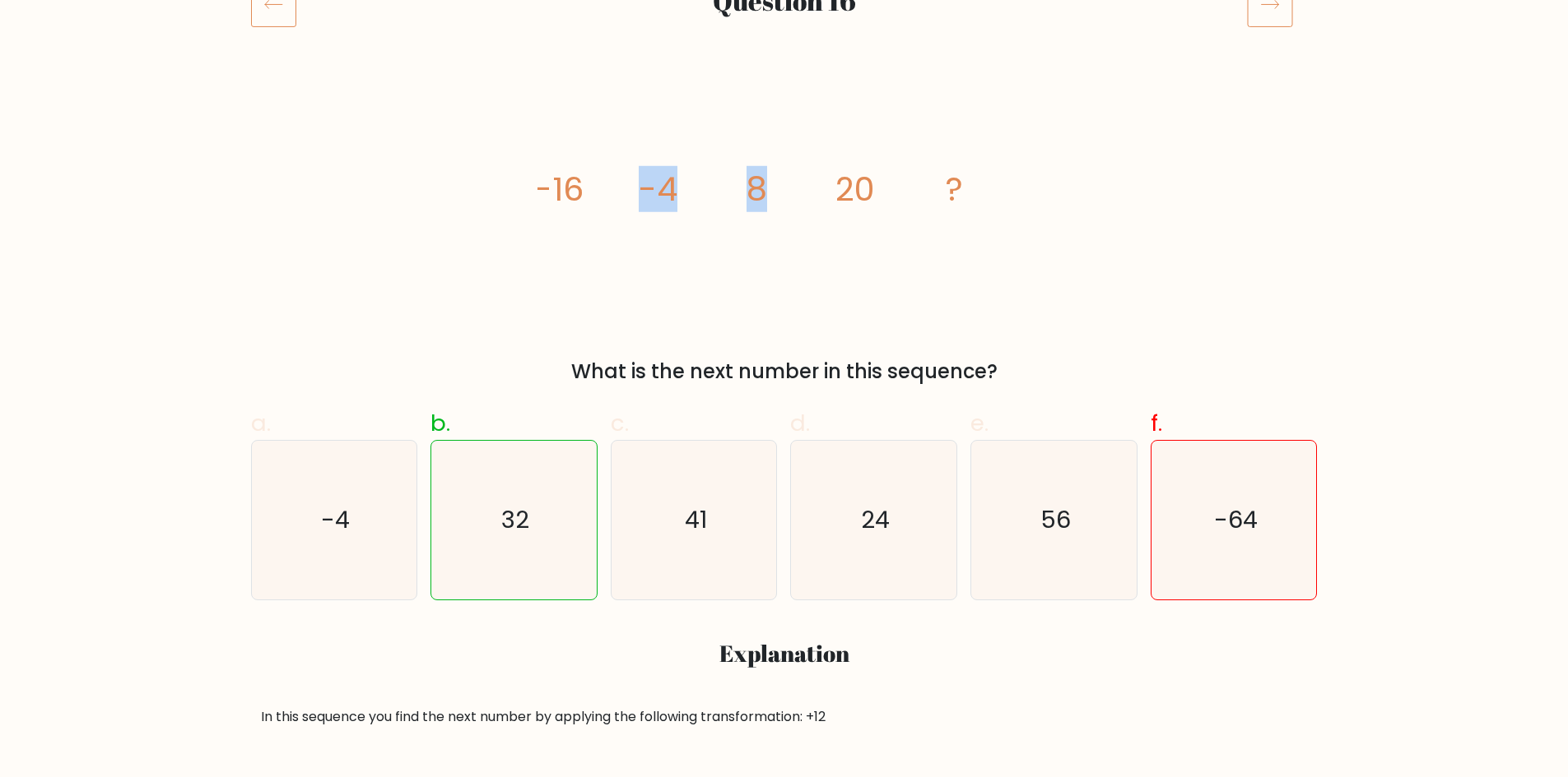
click at [662, 290] on icon "image/svg+xml -16 -4 8 20 ?" at bounding box center [784, 201] width 494 height 233
drag, startPoint x: 497, startPoint y: 197, endPoint x: 685, endPoint y: 179, distance: 188.9
click at [685, 179] on div "image/svg+xml -16 -4 8 20 ? What is the next number in this sequence?" at bounding box center [784, 235] width 1086 height 303
click at [620, 326] on div "image/svg+xml -16 -4 8 20 ? What is the next number in this sequence?" at bounding box center [784, 235] width 1086 height 303
drag, startPoint x: 502, startPoint y: 201, endPoint x: 578, endPoint y: 188, distance: 77.1
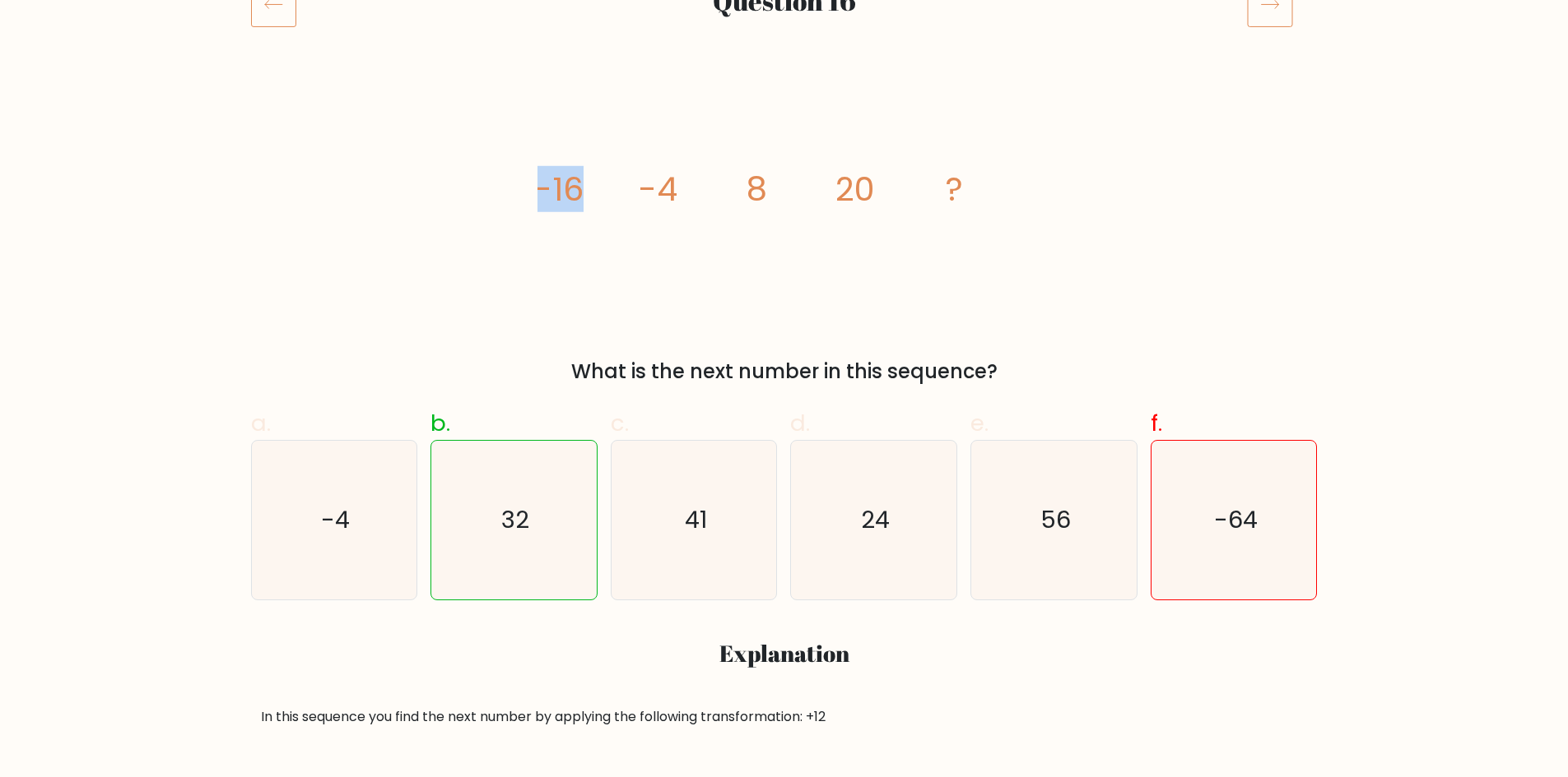
click at [578, 188] on div "image/svg+xml -16 -4 8 20 ? What is the next number in this sequence?" at bounding box center [784, 235] width 1086 height 303
click at [579, 250] on icon "image/svg+xml -16 -4 8 20 ?" at bounding box center [784, 201] width 494 height 233
drag, startPoint x: 530, startPoint y: 215, endPoint x: 580, endPoint y: 206, distance: 50.8
click at [580, 206] on div "image/svg+xml -16 -4 8 20 ? What is the next number in this sequence?" at bounding box center [784, 235] width 1086 height 303
click at [628, 313] on icon "image/svg+xml -16 -4 8 20 ?" at bounding box center [784, 201] width 494 height 233
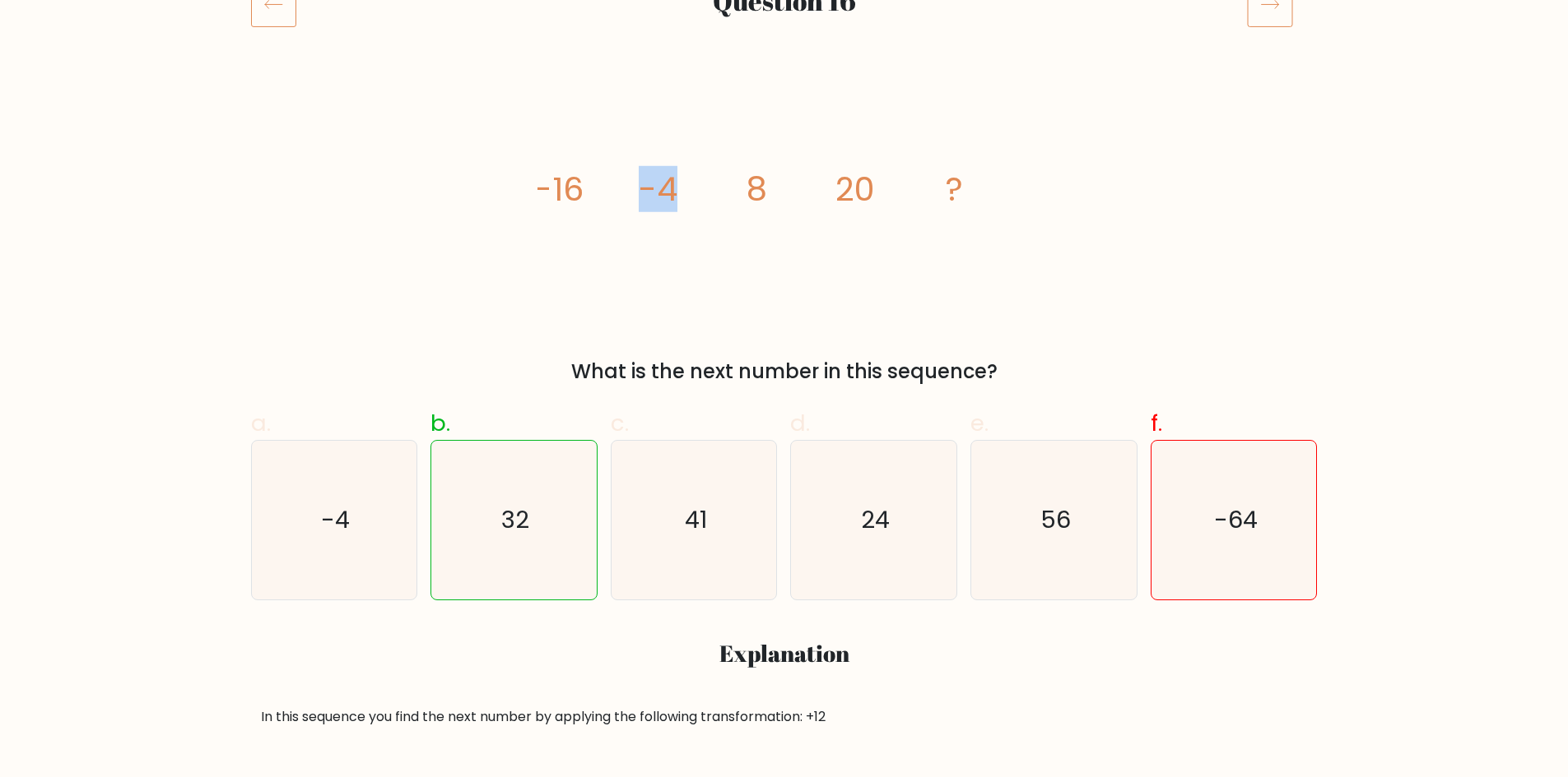
drag, startPoint x: 621, startPoint y: 190, endPoint x: 683, endPoint y: 183, distance: 62.4
click at [683, 183] on icon "image/svg+xml -16 -4 8 20 ?" at bounding box center [784, 201] width 494 height 233
drag, startPoint x: 670, startPoint y: 300, endPoint x: 624, endPoint y: 228, distance: 85.4
click at [669, 299] on icon "image/svg+xml -16 -4 8 20 ?" at bounding box center [784, 201] width 494 height 233
click at [648, 224] on icon "image/svg+xml -16 -4 8 20 ?" at bounding box center [784, 201] width 494 height 233
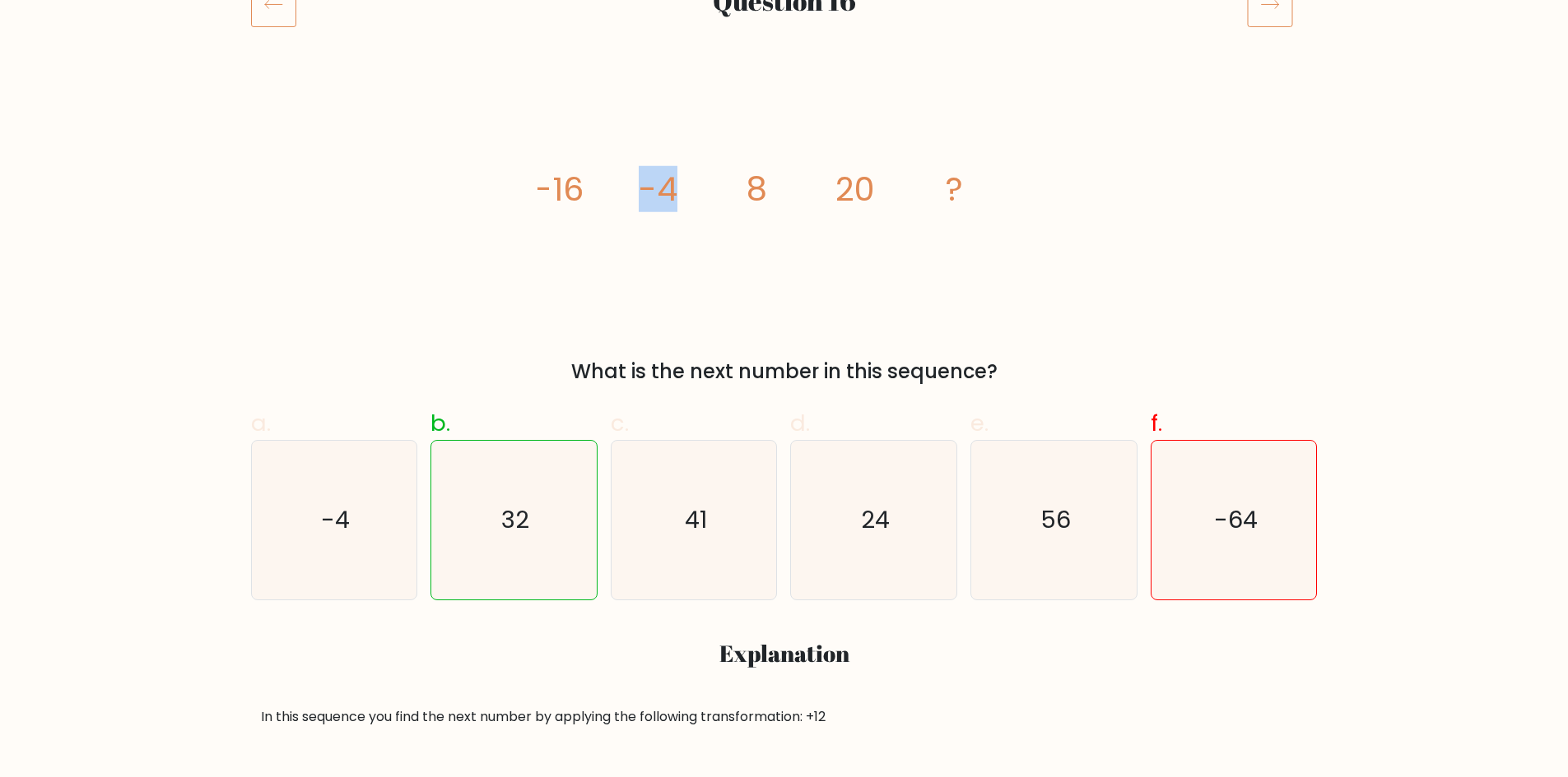
drag, startPoint x: 646, startPoint y: 186, endPoint x: 689, endPoint y: 188, distance: 43.0
click at [689, 188] on icon "image/svg+xml -16 -4 8 20 ?" at bounding box center [784, 201] width 494 height 233
click at [738, 195] on icon "image/svg+xml -16 -4 8 20 ?" at bounding box center [784, 201] width 494 height 233
drag, startPoint x: 736, startPoint y: 204, endPoint x: 780, endPoint y: 198, distance: 44.4
click at [777, 198] on icon "image/svg+xml -16 -4 8 20 ?" at bounding box center [784, 201] width 494 height 233
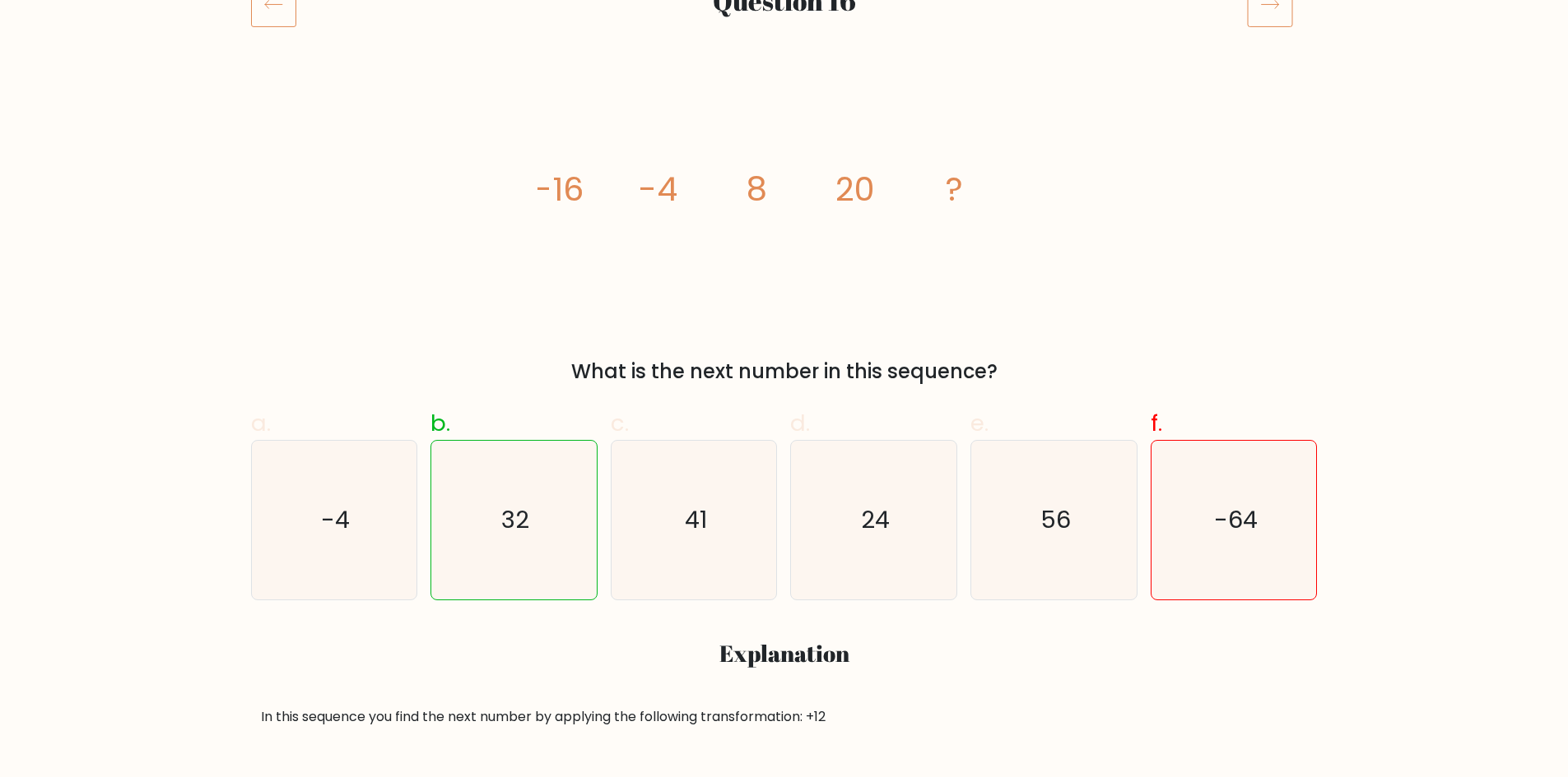
click at [881, 197] on icon "image/svg+xml -16 -4 8 20 ?" at bounding box center [784, 201] width 494 height 233
click at [850, 190] on tspan "20" at bounding box center [855, 189] width 40 height 46
click at [1248, 261] on div "image/svg+xml -16 -4 8 20 ? What is the next number in this sequence?" at bounding box center [784, 235] width 1086 height 303
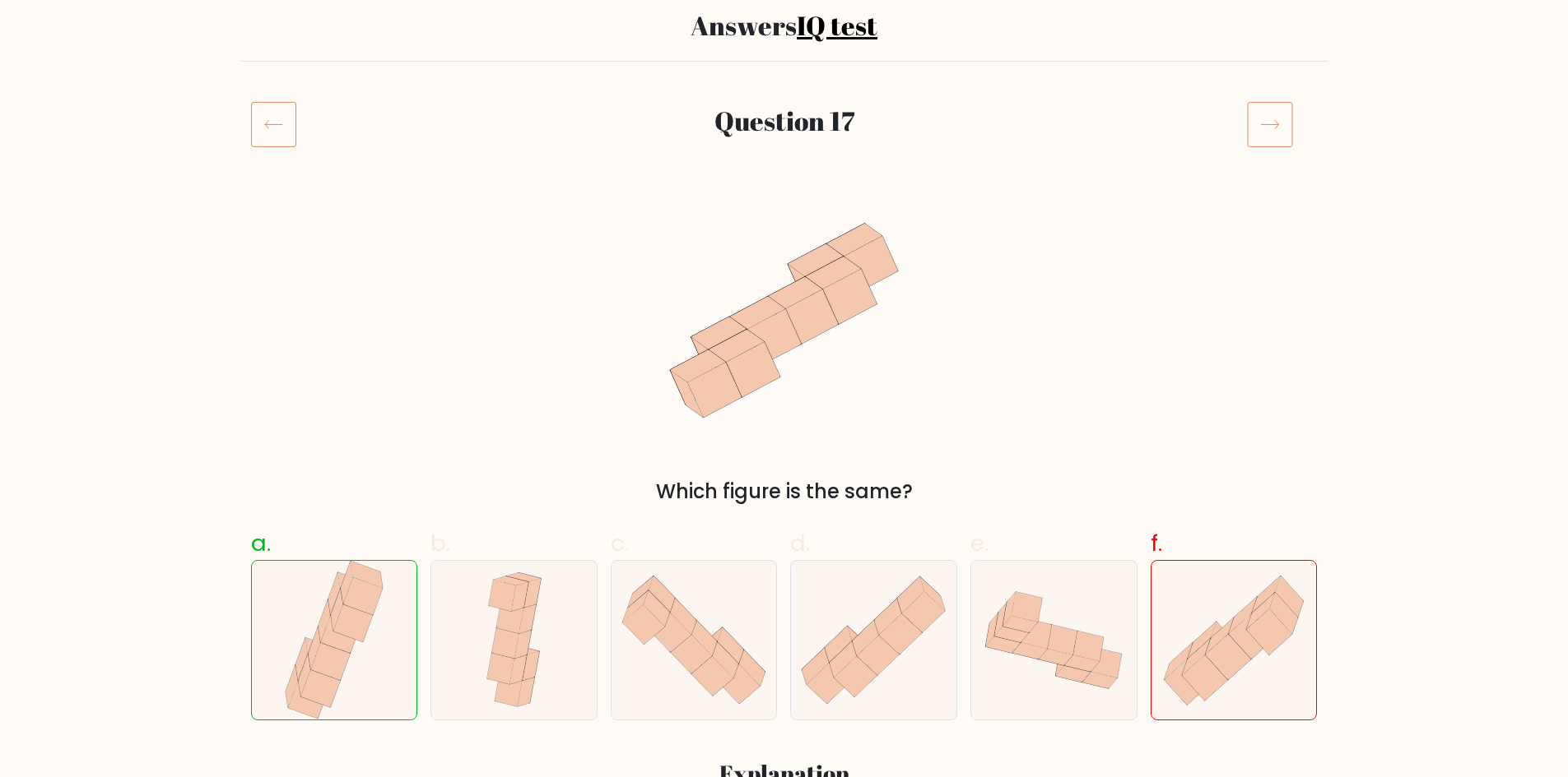
scroll to position [164, 0]
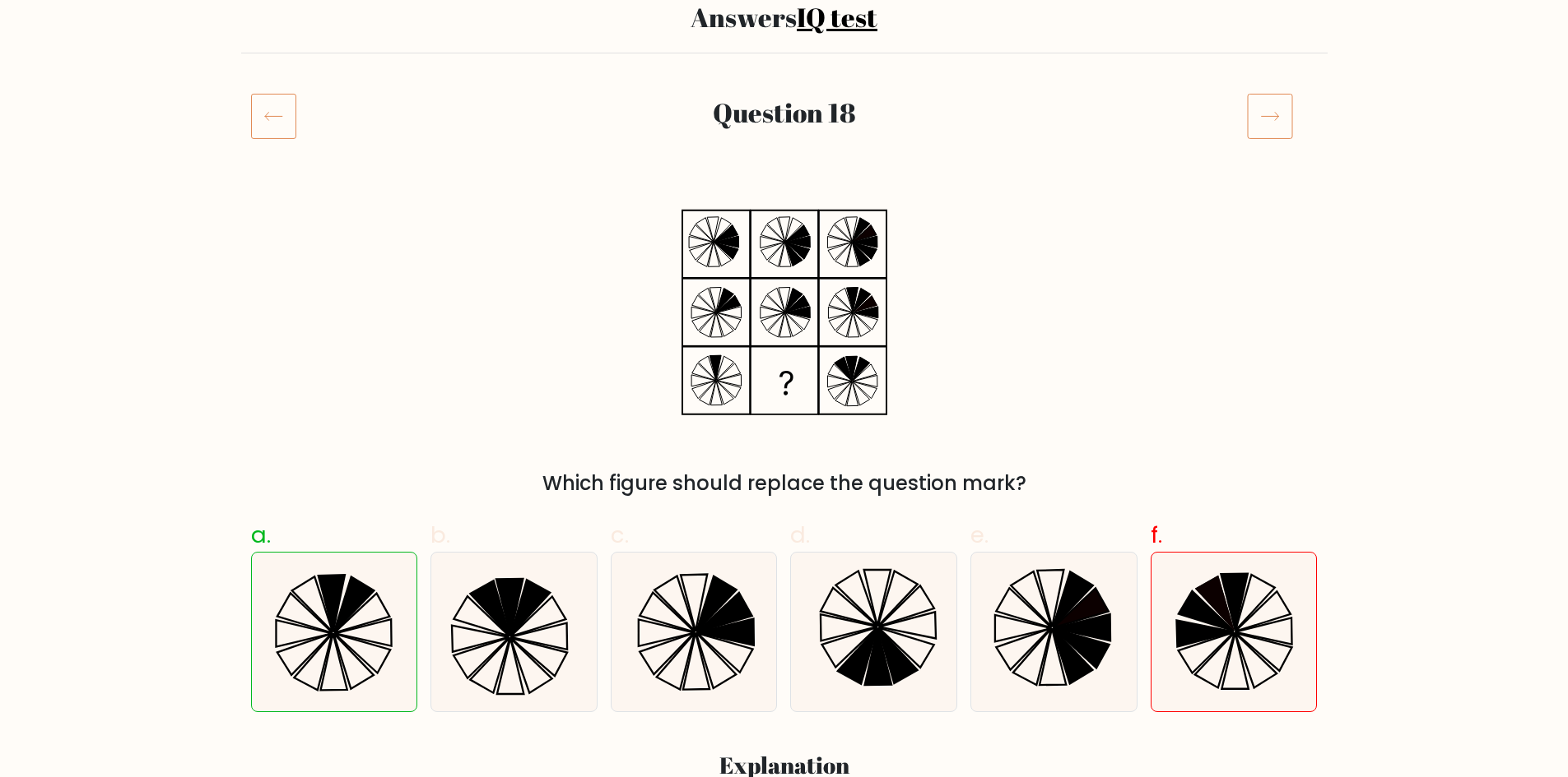
scroll to position [164, 0]
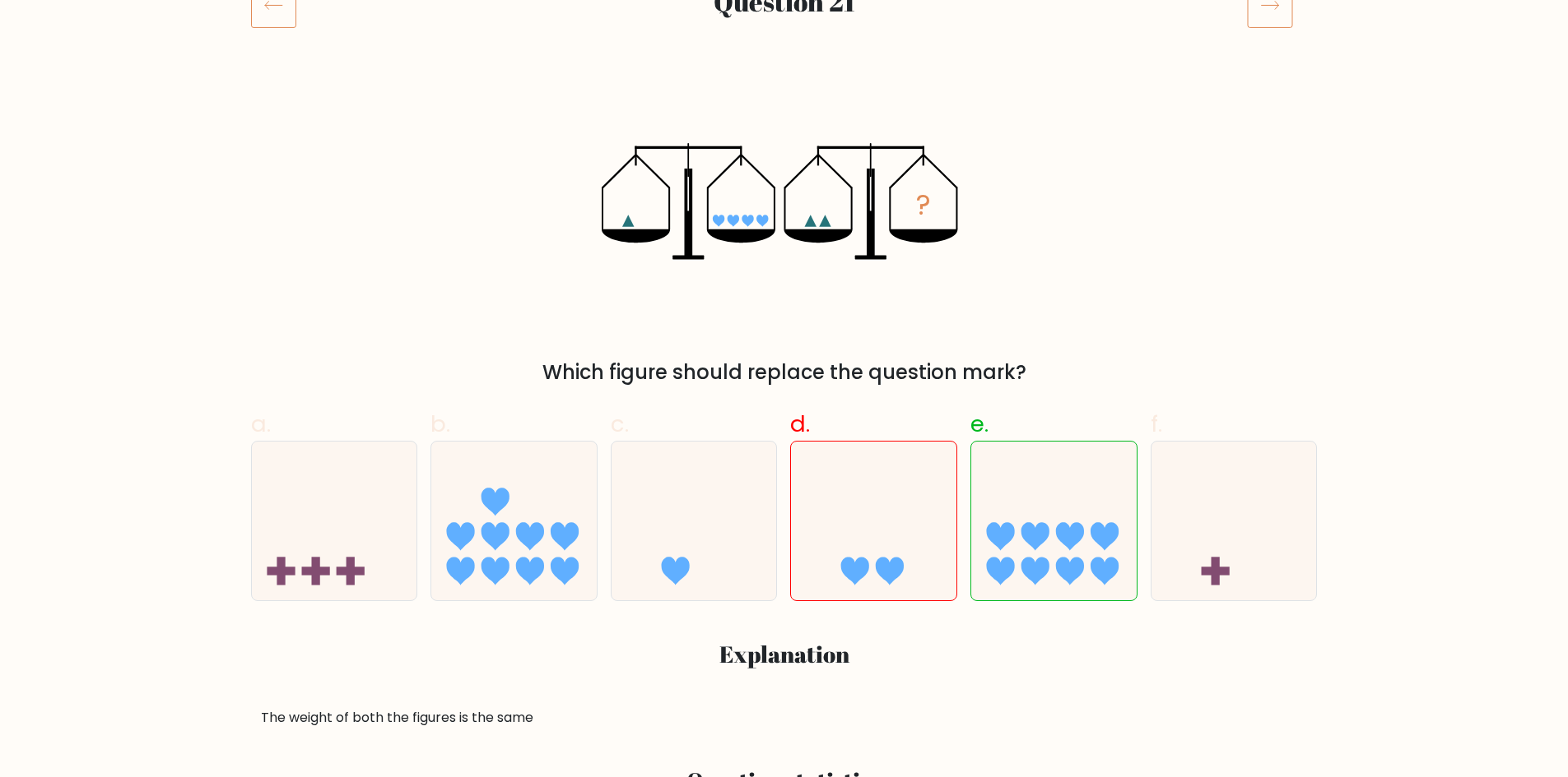
scroll to position [247, 0]
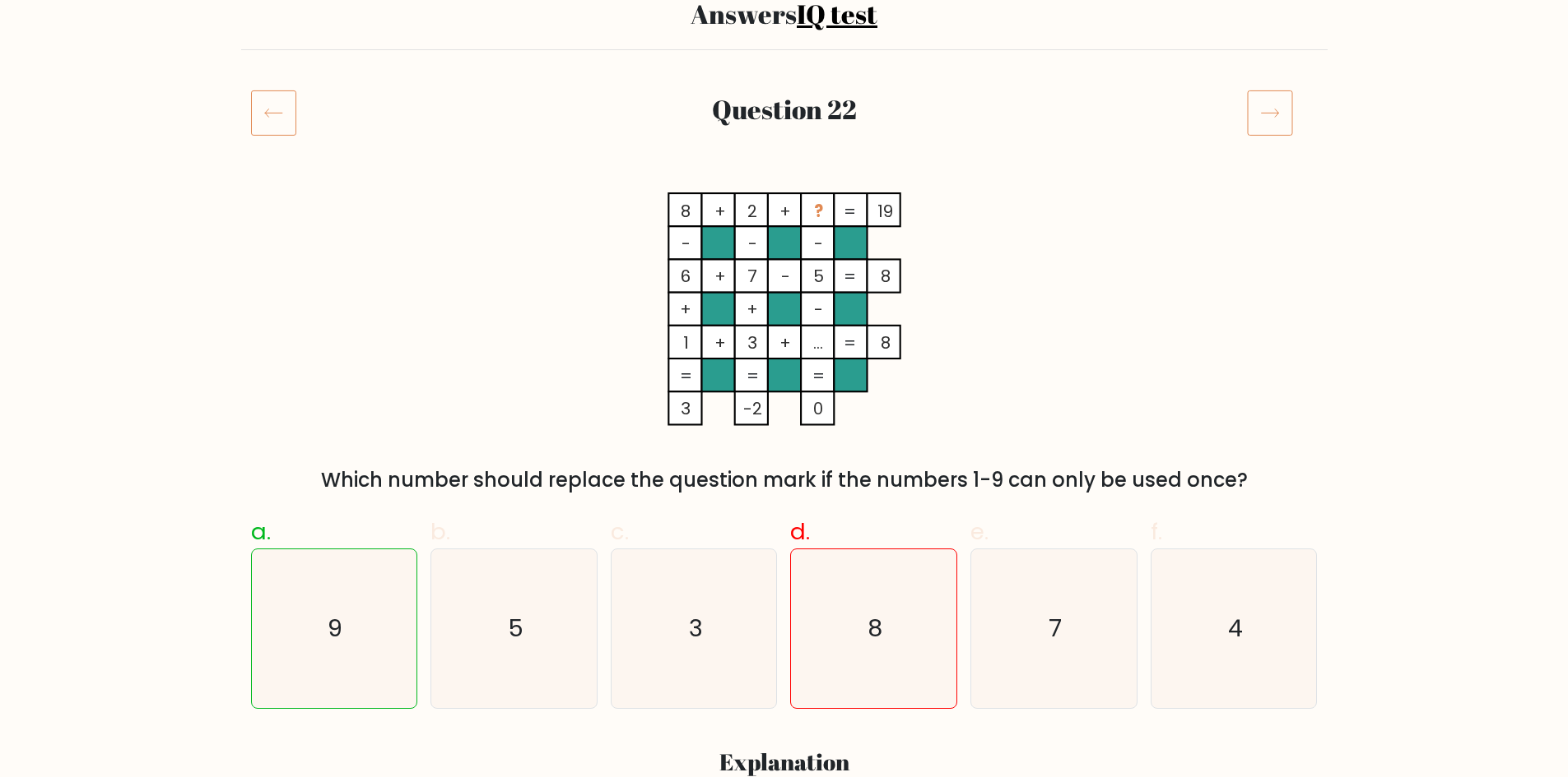
scroll to position [164, 0]
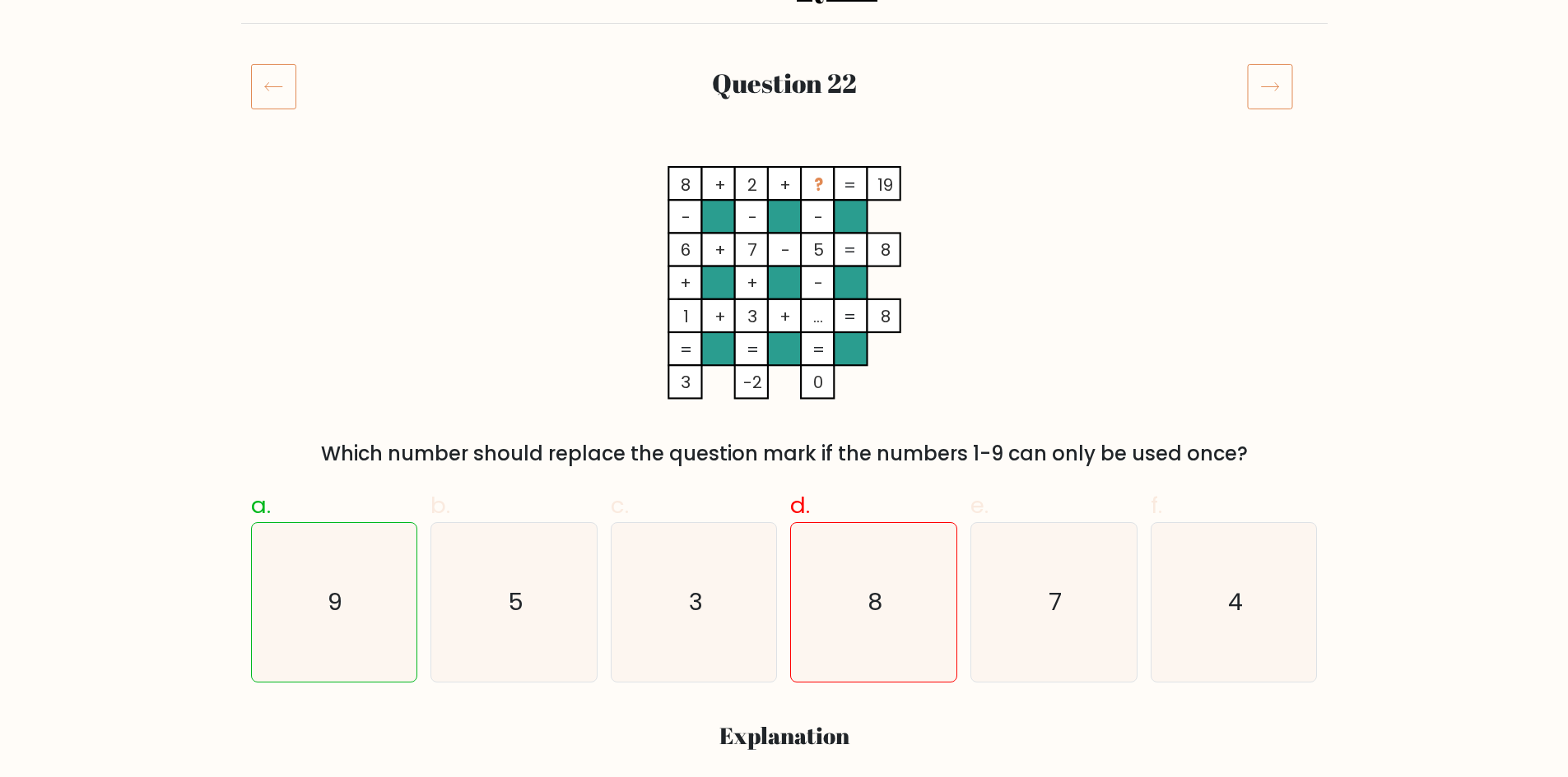
drag, startPoint x: 330, startPoint y: 450, endPoint x: 1283, endPoint y: 437, distance: 953.1
click at [1283, 437] on div "8 + 2 + ? 19 - - - 6 + 7 - 5 8 + + - 1 + 3 + ... = 8 = = = = 3 -2 0 = Which num…" at bounding box center [784, 317] width 1086 height 303
click at [1142, 310] on div "8 + 2 + ? 19 - - - 6 + 7 - 5 8 + + - 1 + 3 + ... = 8 = = = = 3 -2 0 = Which num…" at bounding box center [784, 317] width 1086 height 303
drag, startPoint x: 683, startPoint y: 178, endPoint x: 983, endPoint y: 178, distance: 300.0
click at [983, 178] on icon "8 + 2 + ? 19 - - - 6 + 7 - 5 8 + + - 1 + 3 + ... = 8 = = = = 3 -2 0 =" at bounding box center [784, 282] width 494 height 233
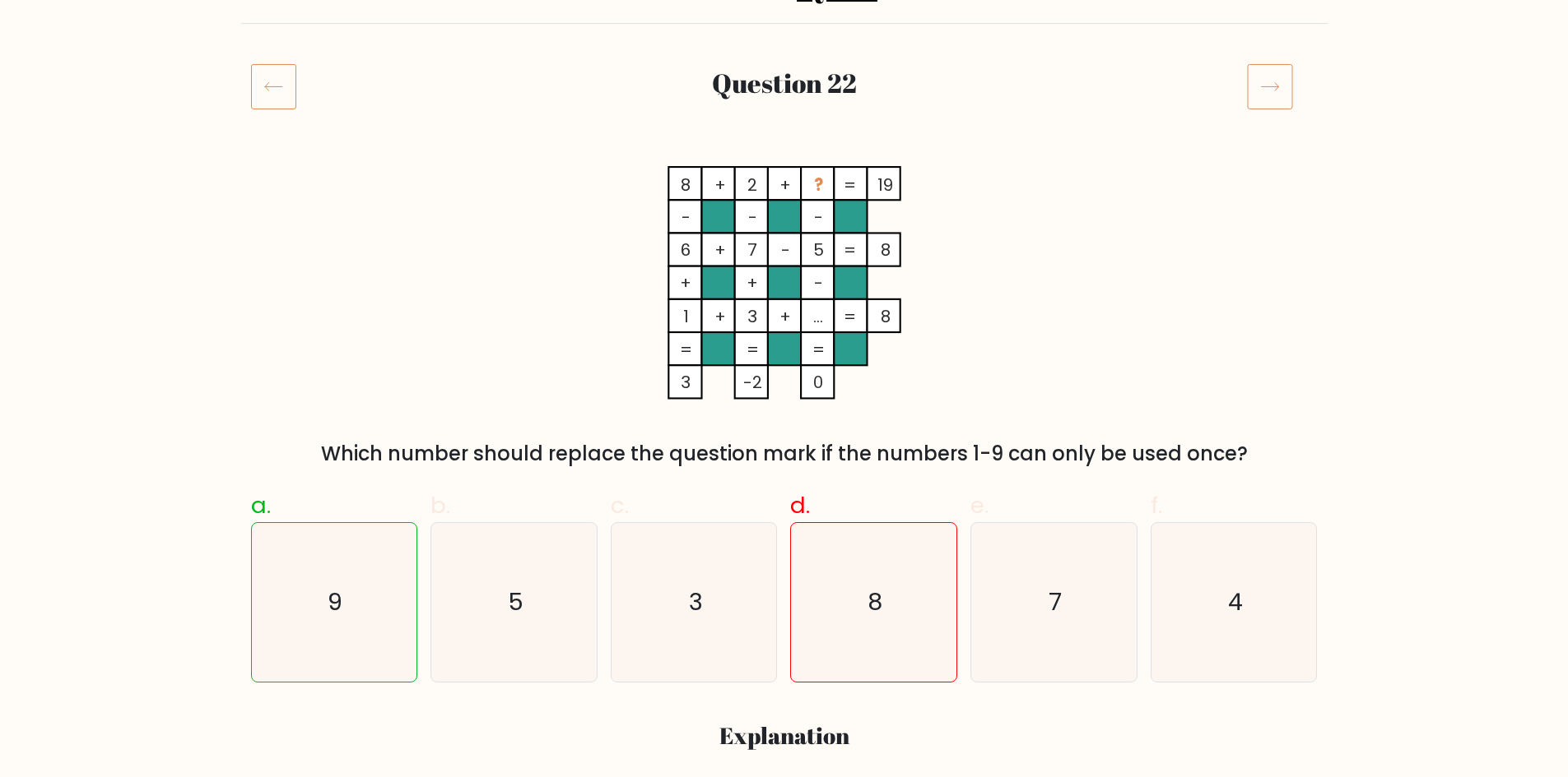
click at [983, 231] on icon "8 + 2 + ? 19 - - - 6 + 7 - 5 8 + + - 1 + 3 + ... = 8 = = = = 3 -2 0 =" at bounding box center [784, 282] width 494 height 233
click at [1149, 226] on div "8 + 2 + ? 19 - - - 6 + 7 - 5 8 + + - 1 + 3 + ... = 8 = = = = 3 -2 0 = Which num…" at bounding box center [784, 317] width 1086 height 303
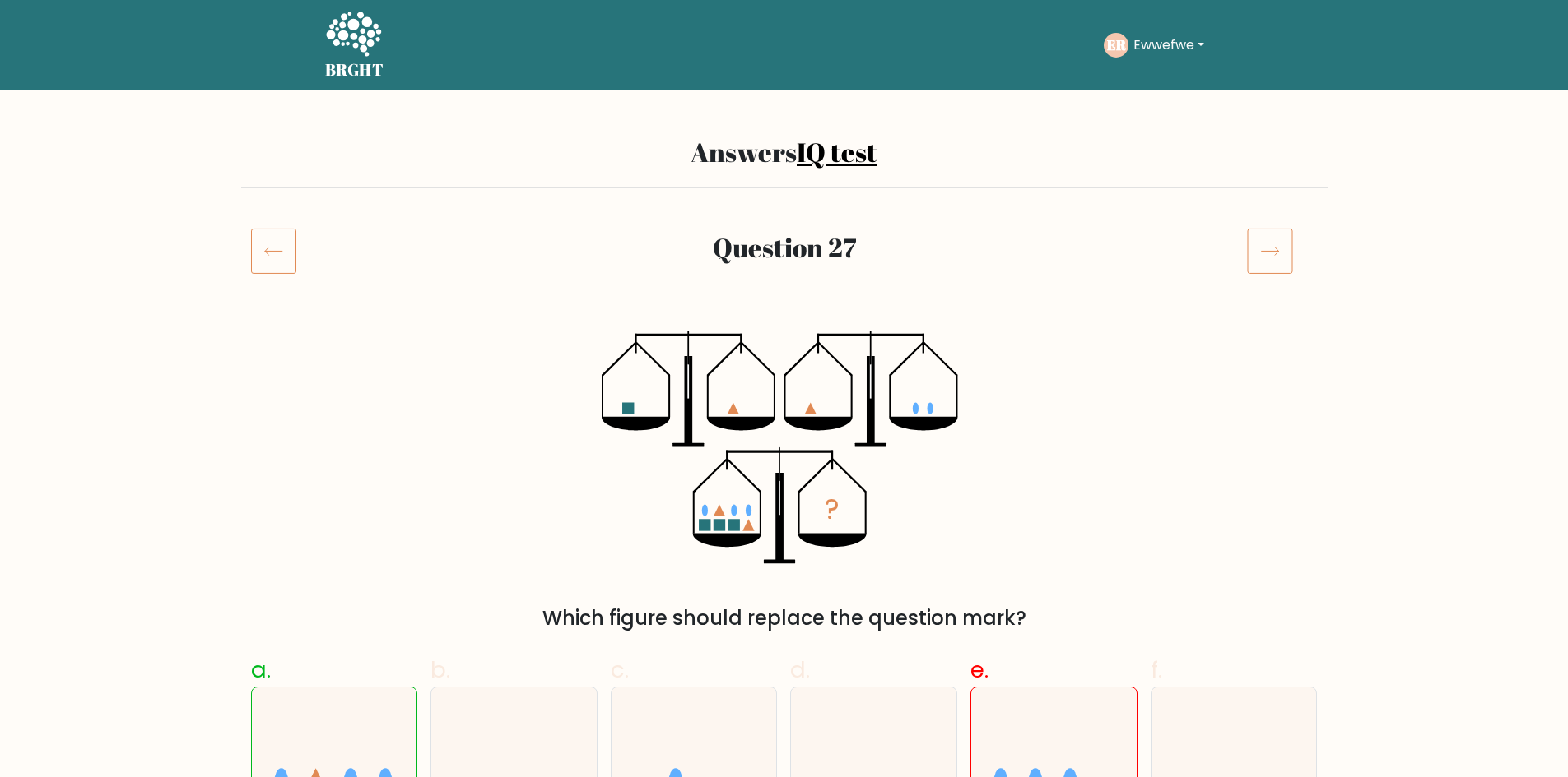
click at [1268, 345] on div "? Which figure should replace the question mark?" at bounding box center [784, 481] width 1086 height 303
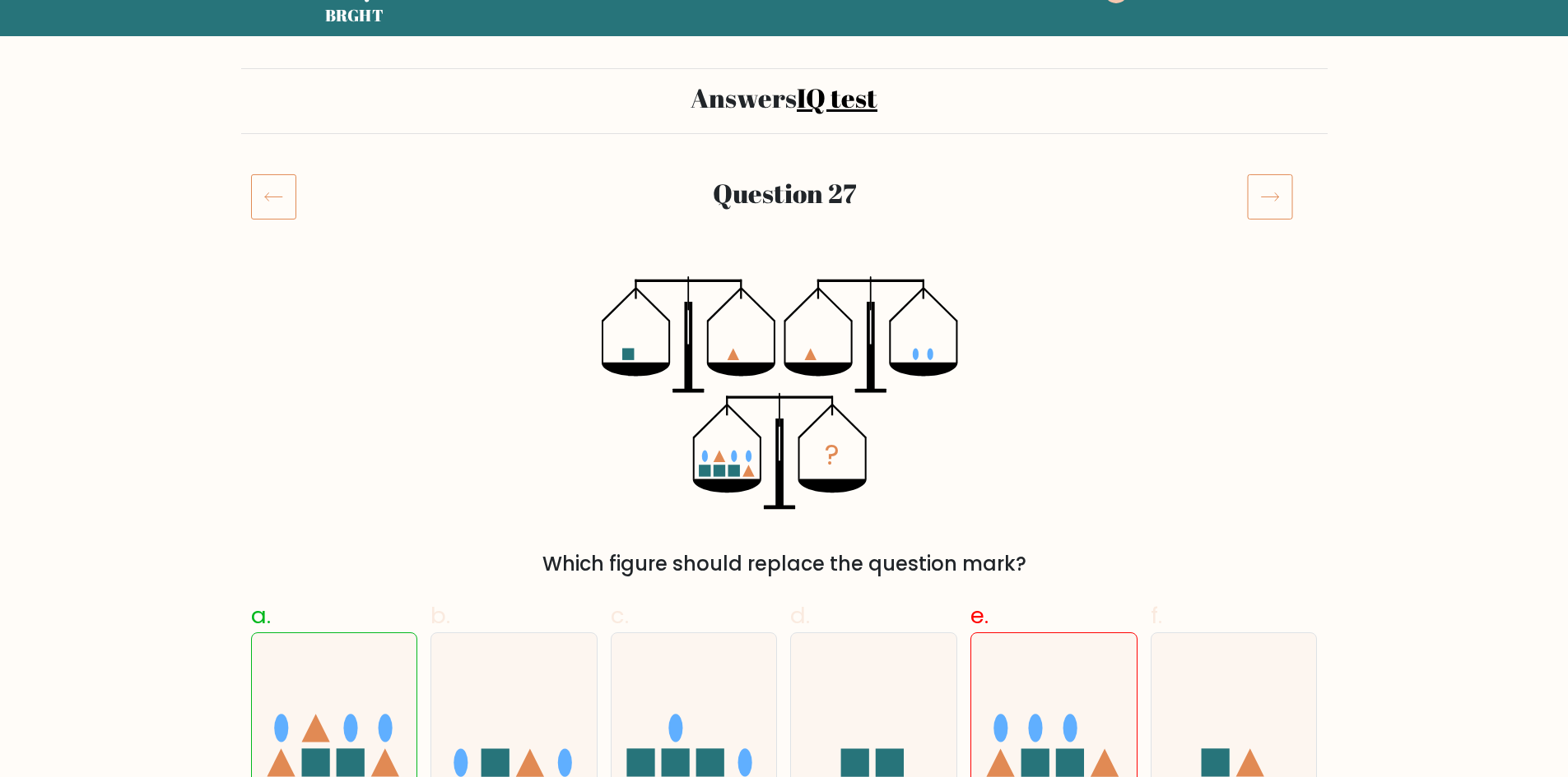
scroll to position [83, 0]
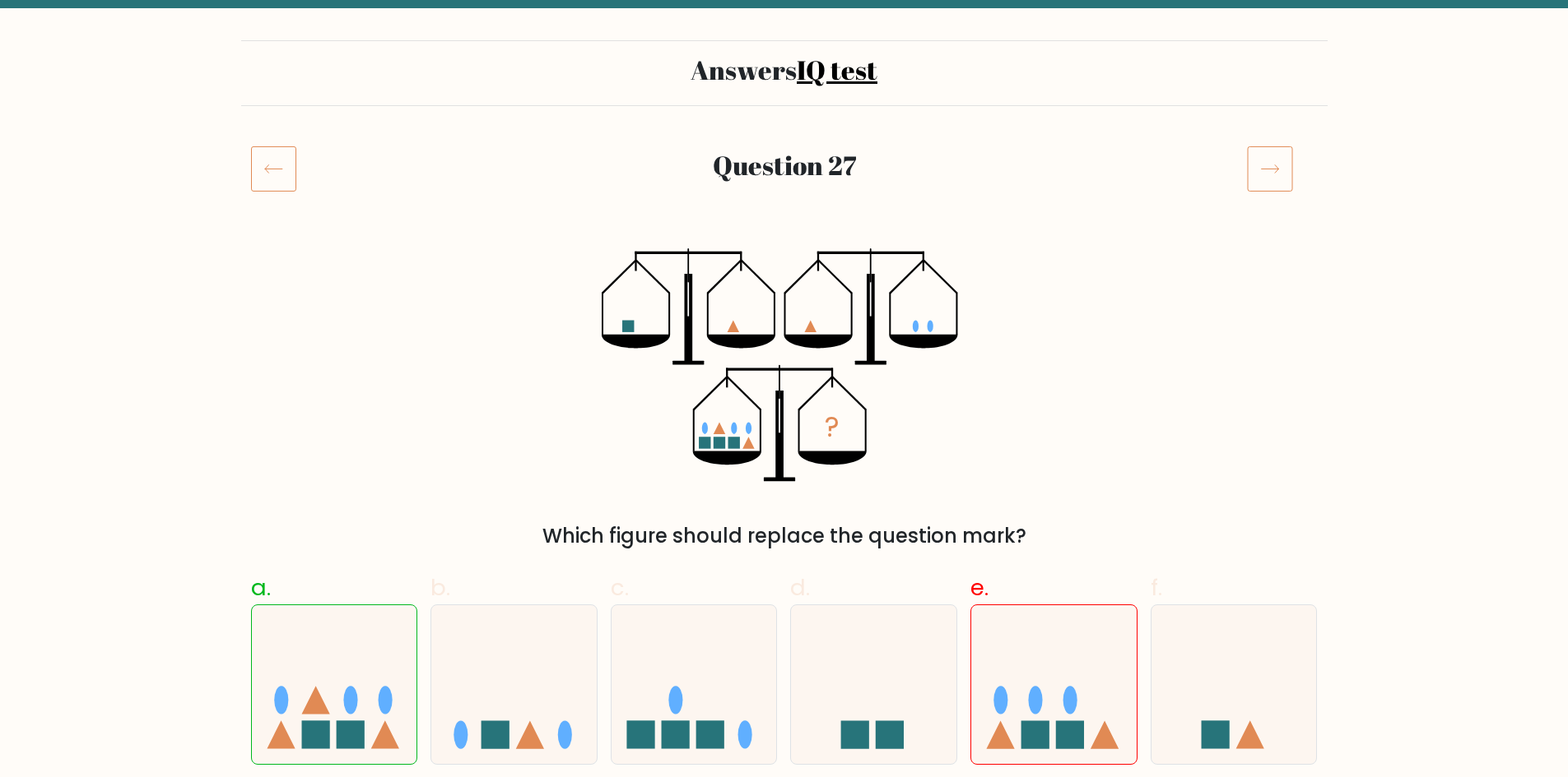
drag, startPoint x: 1018, startPoint y: 290, endPoint x: 866, endPoint y: 275, distance: 152.7
click at [866, 275] on div "? Which figure should replace the question mark?" at bounding box center [784, 399] width 1086 height 303
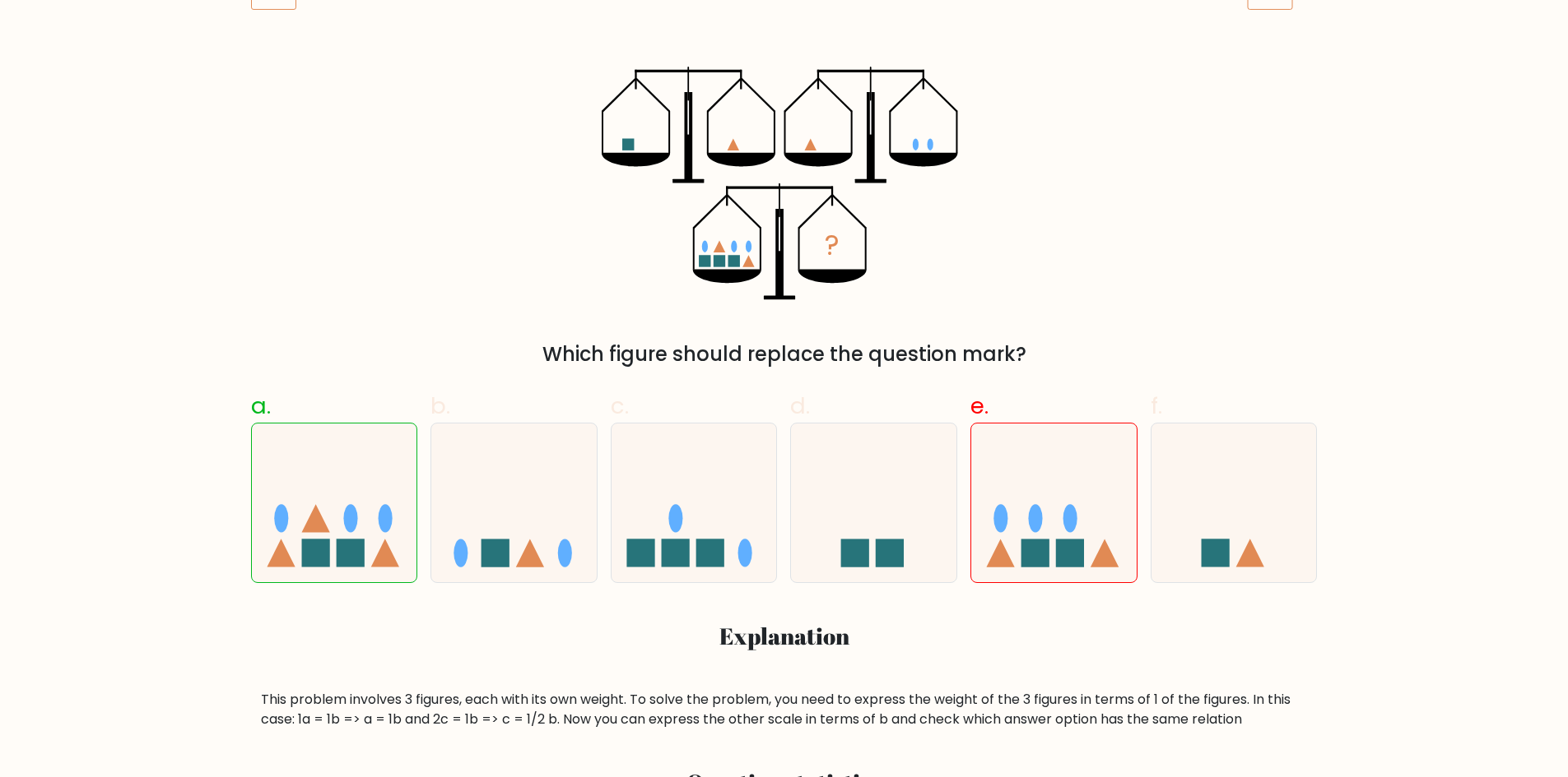
scroll to position [247, 0]
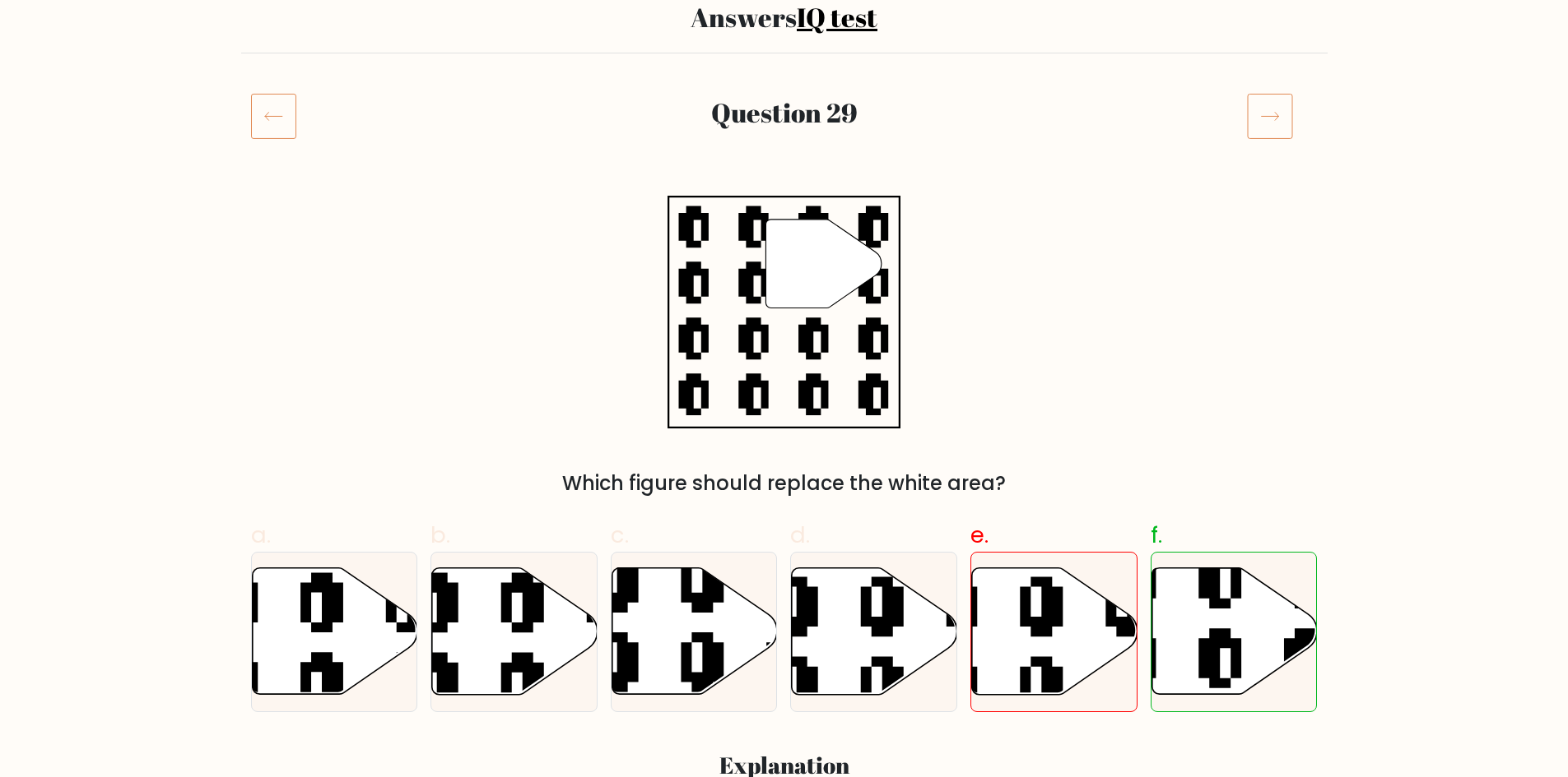
scroll to position [164, 0]
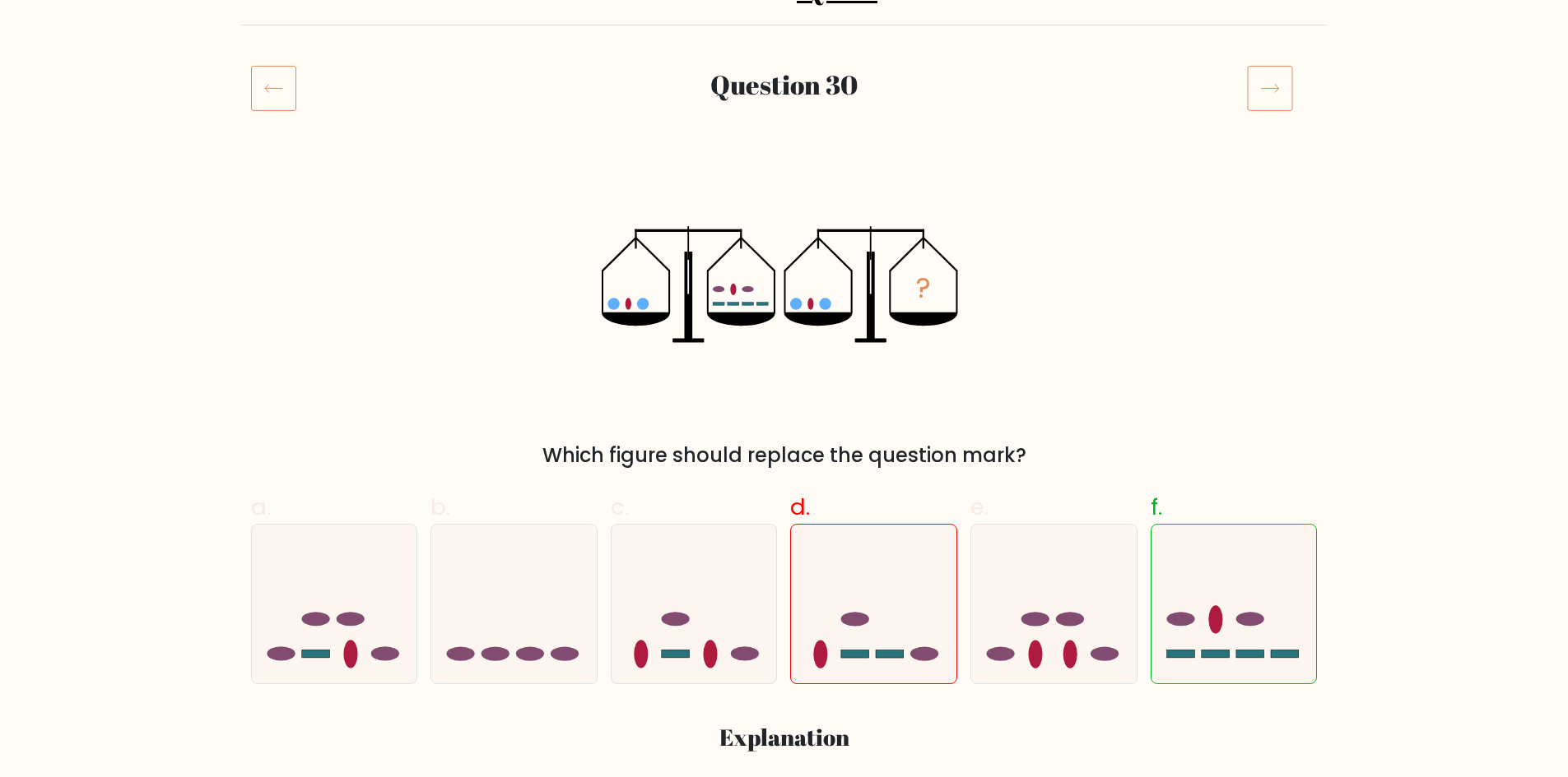
scroll to position [164, 0]
